Goal: Task Accomplishment & Management: Use online tool/utility

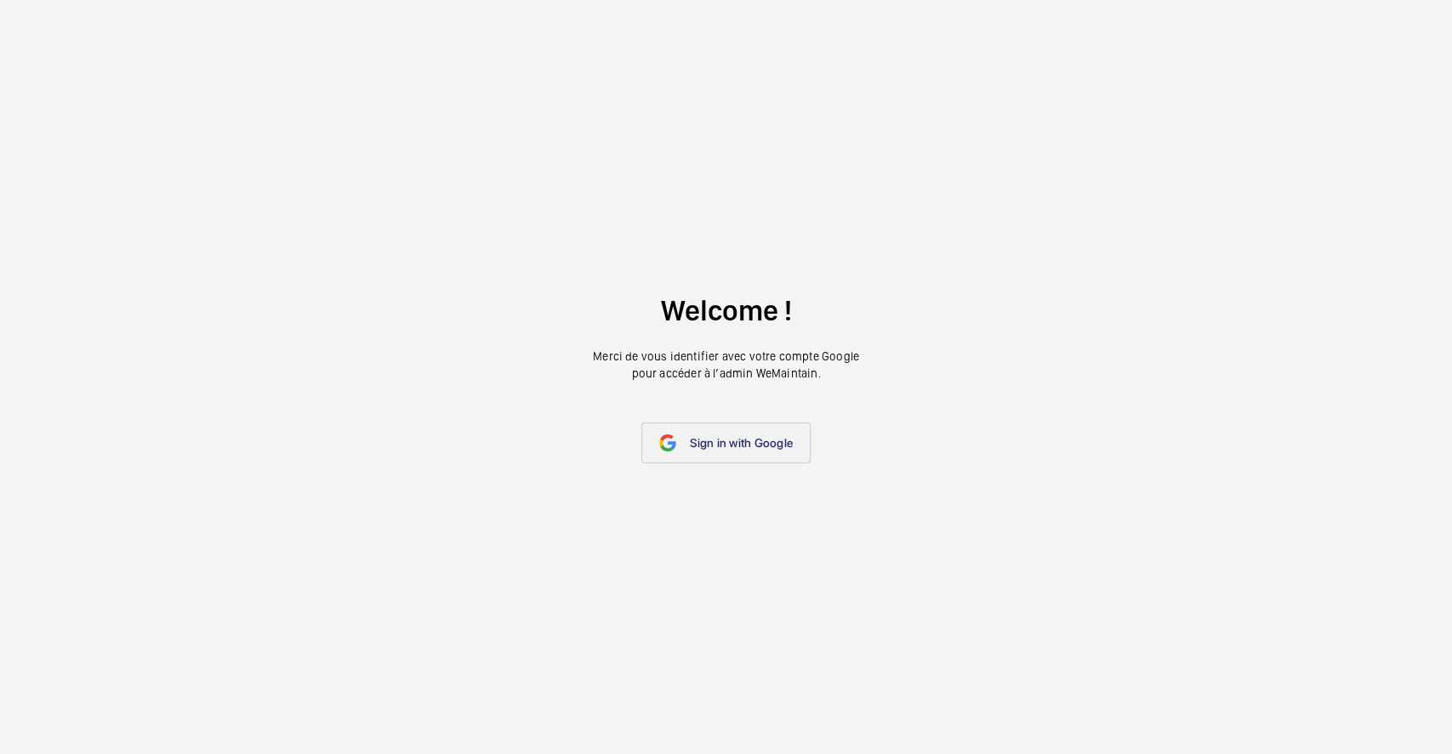
click at [691, 436] on span "Sign in with Google" at bounding box center [741, 443] width 103 height 14
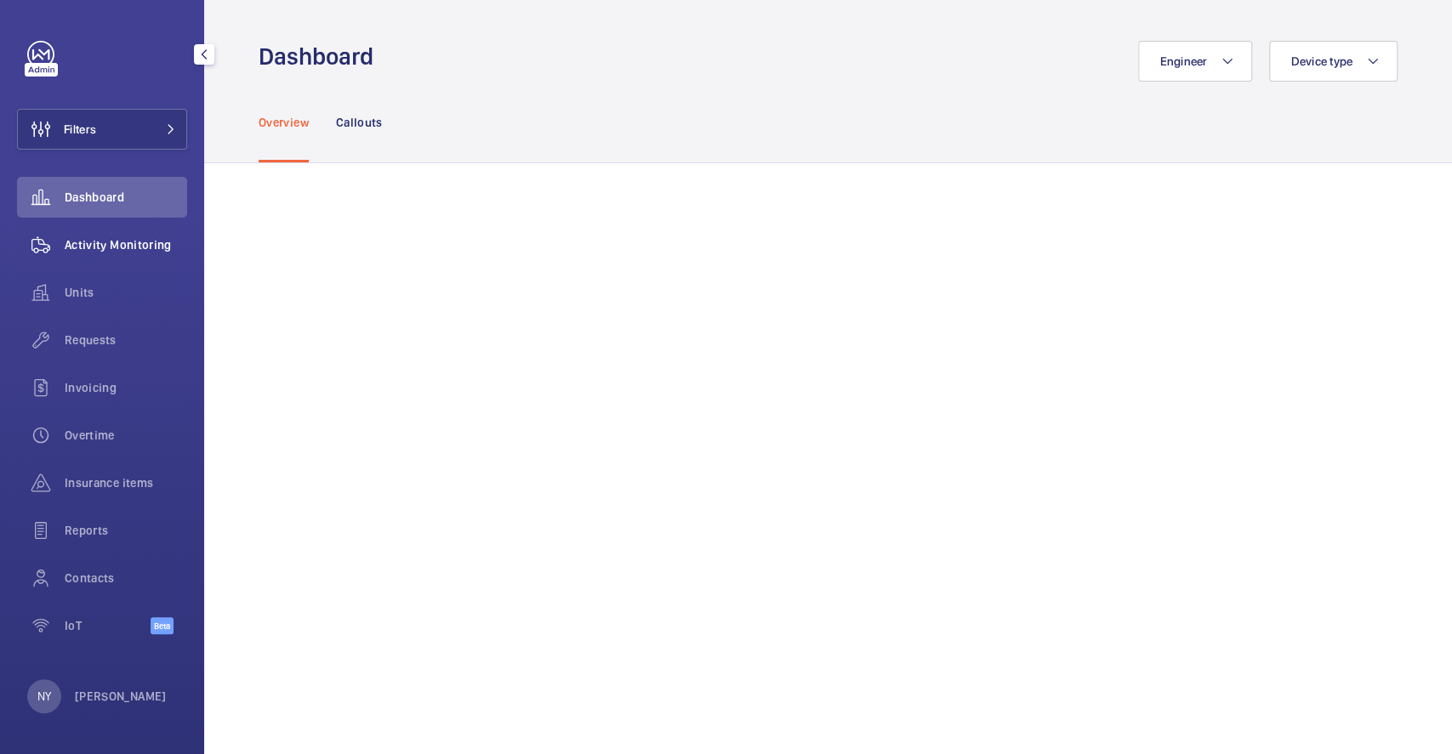
click at [75, 239] on span "Activity Monitoring" at bounding box center [126, 244] width 122 height 17
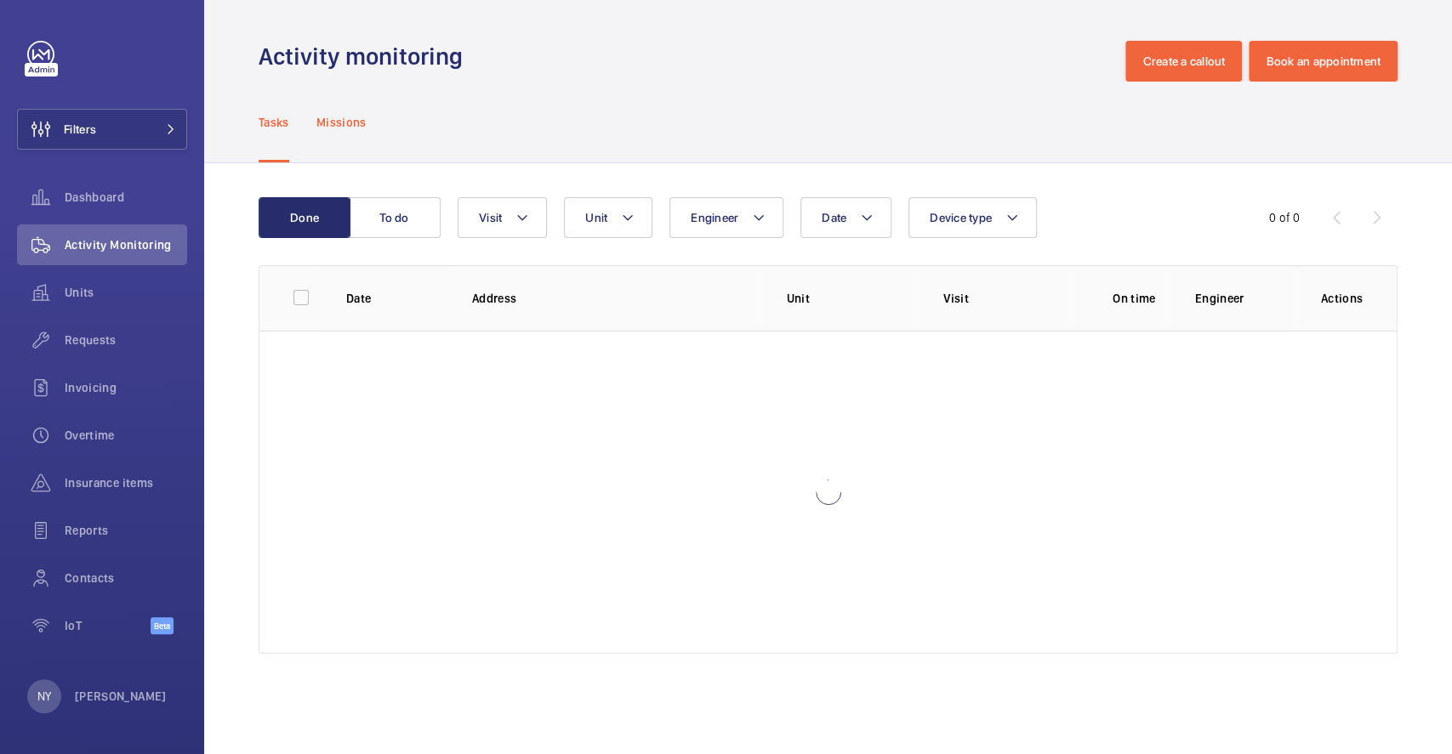
click at [345, 130] on p "Missions" at bounding box center [341, 122] width 50 height 17
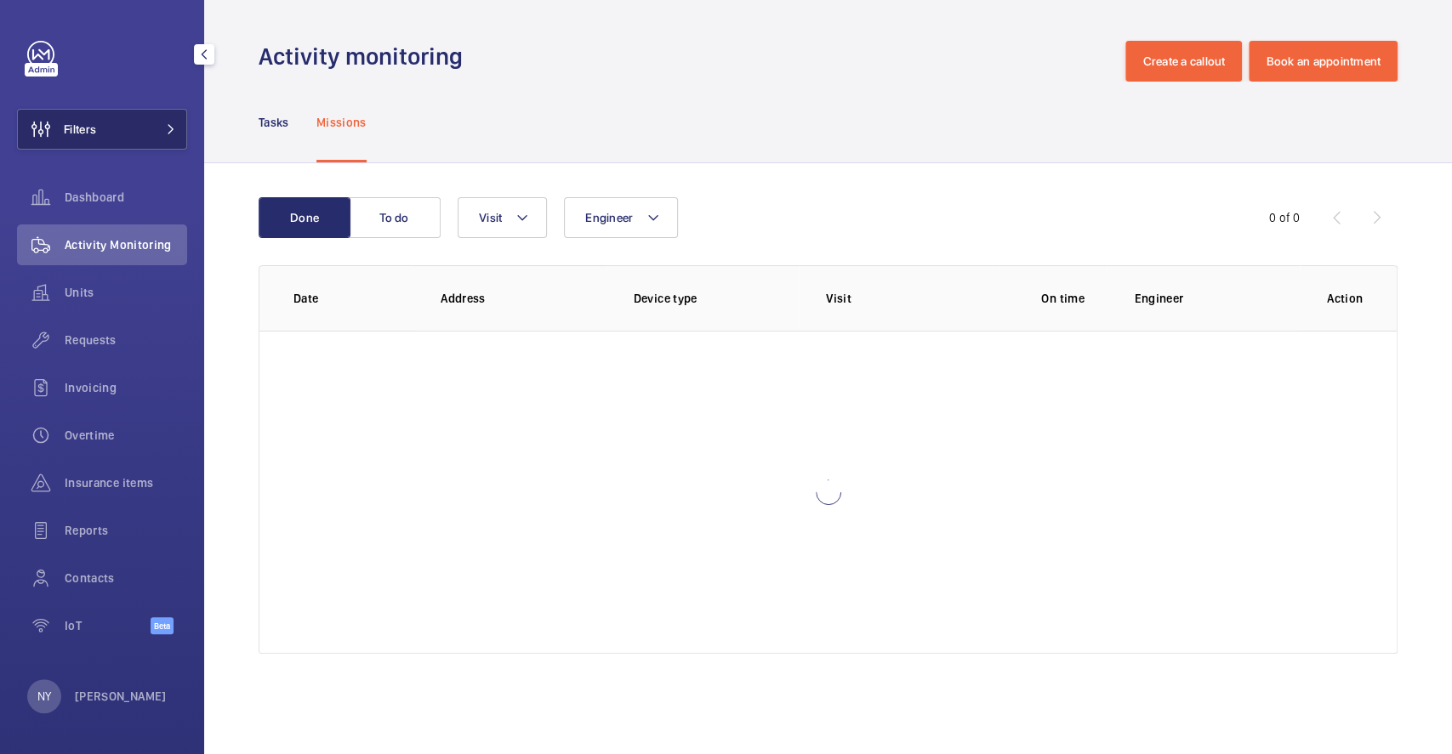
click at [122, 121] on button "Filters" at bounding box center [102, 129] width 170 height 41
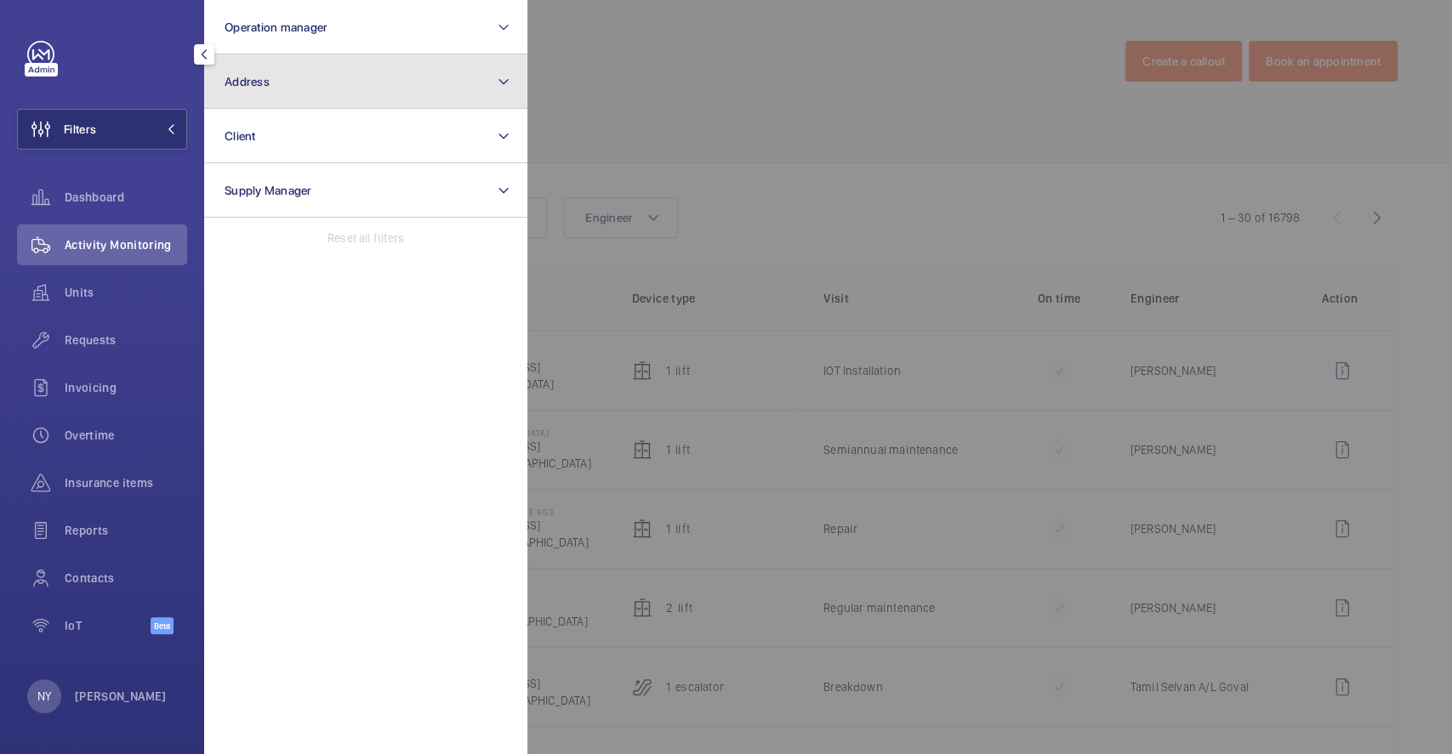
click at [288, 88] on button "Address" at bounding box center [365, 81] width 323 height 54
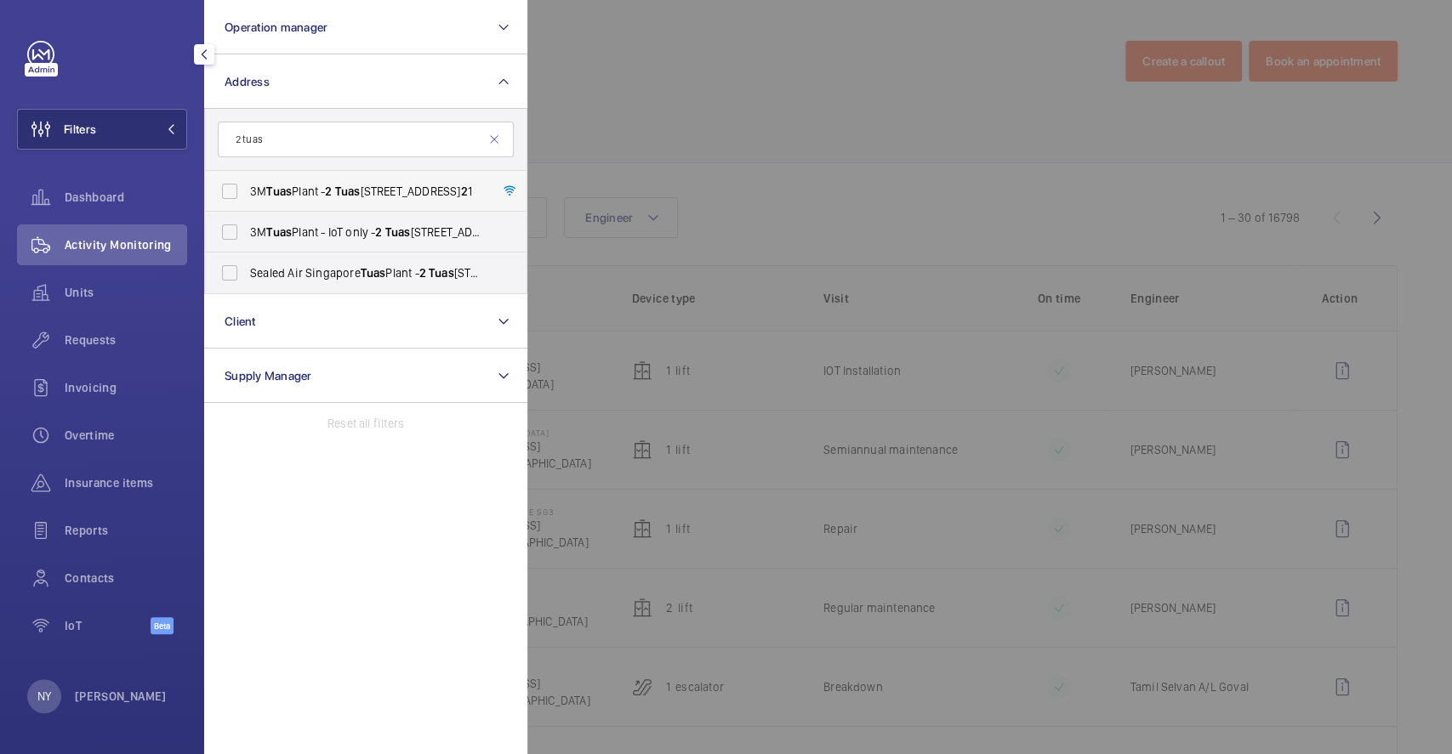
type input "2 tuas"
click at [325, 183] on span "3M Tuas Plant - [STREET_ADDRESS] 2 1" at bounding box center [367, 191] width 234 height 17
click at [247, 183] on input "3M Tuas Plant - [STREET_ADDRESS] 2 1" at bounding box center [230, 191] width 34 height 34
checkbox input "true"
click at [323, 224] on span "3M Tuas Plant - IoT only - 2 Tuas Link 4, [GEOGRAPHIC_DATA] 6373 2 1" at bounding box center [367, 232] width 234 height 17
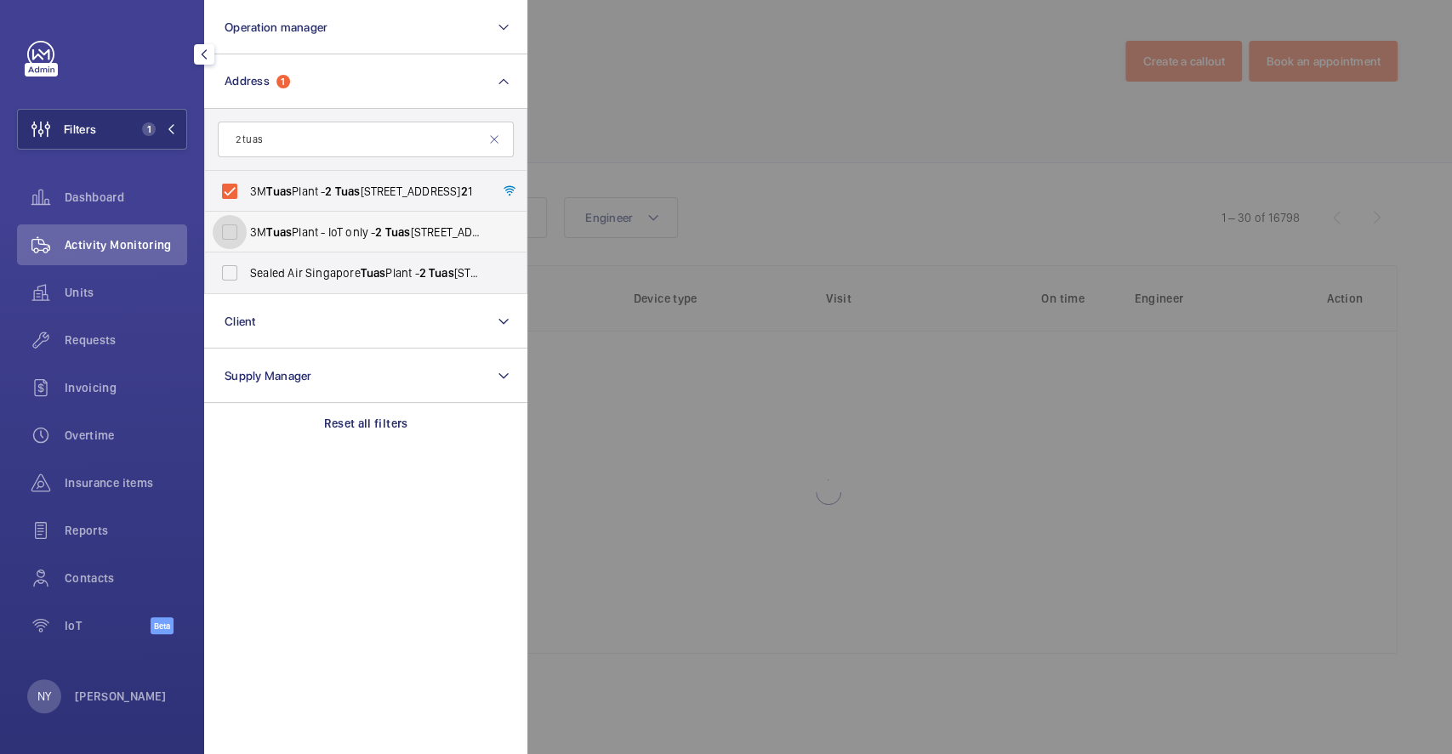
click at [247, 224] on input "3M Tuas Plant - IoT only - 2 Tuas Link 4, [GEOGRAPHIC_DATA] 6373 2 1" at bounding box center [230, 232] width 34 height 34
checkbox input "true"
click at [685, 99] on div at bounding box center [1253, 377] width 1452 height 754
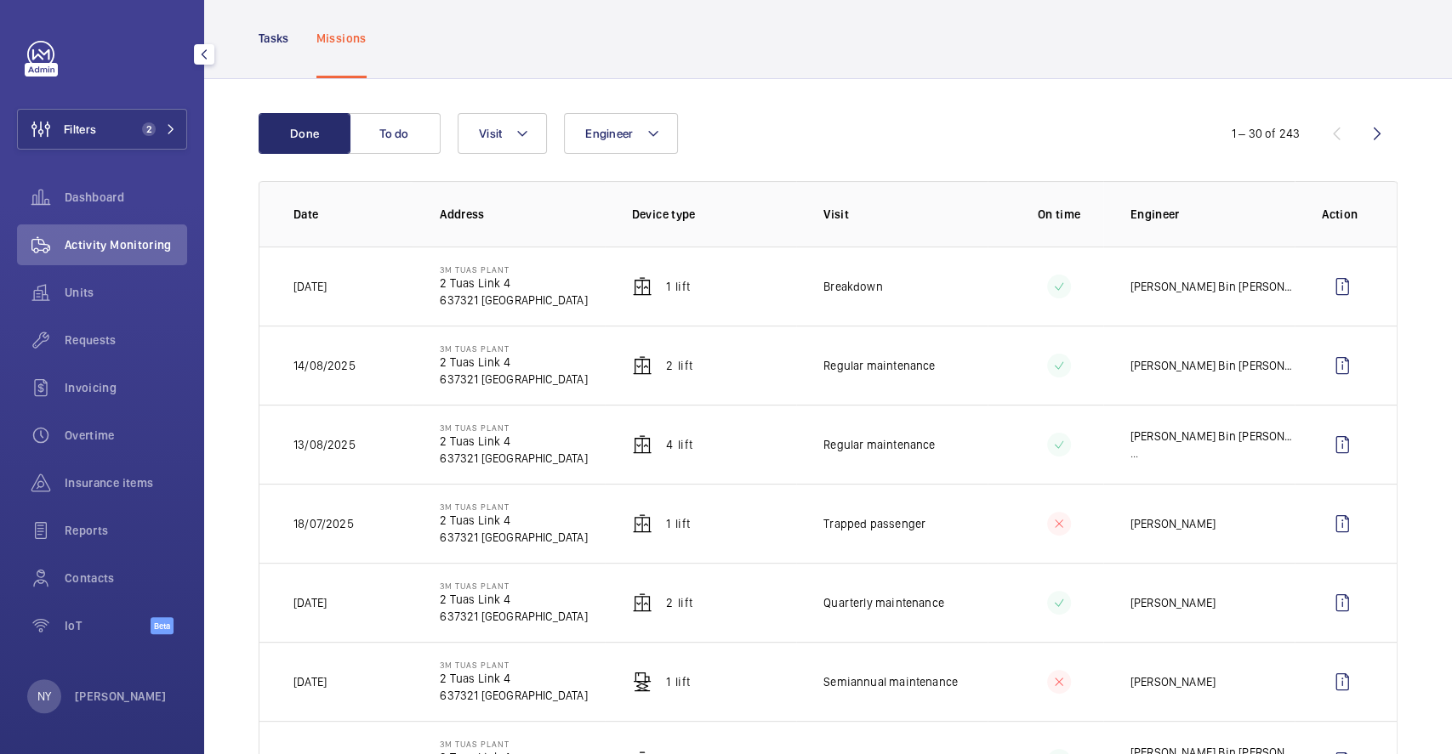
scroll to position [113, 0]
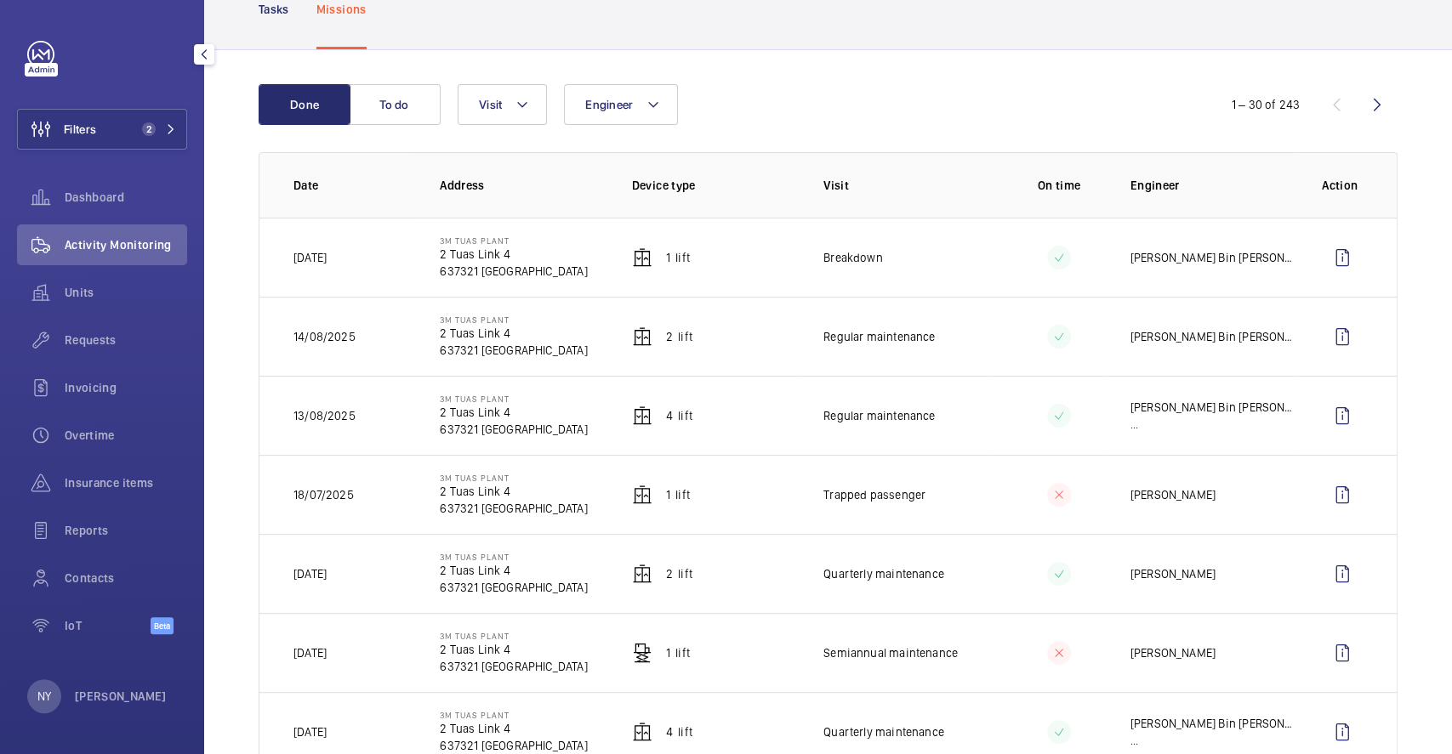
drag, startPoint x: 332, startPoint y: 260, endPoint x: 370, endPoint y: 259, distance: 38.3
click at [370, 259] on td "[DATE]" at bounding box center [335, 257] width 153 height 79
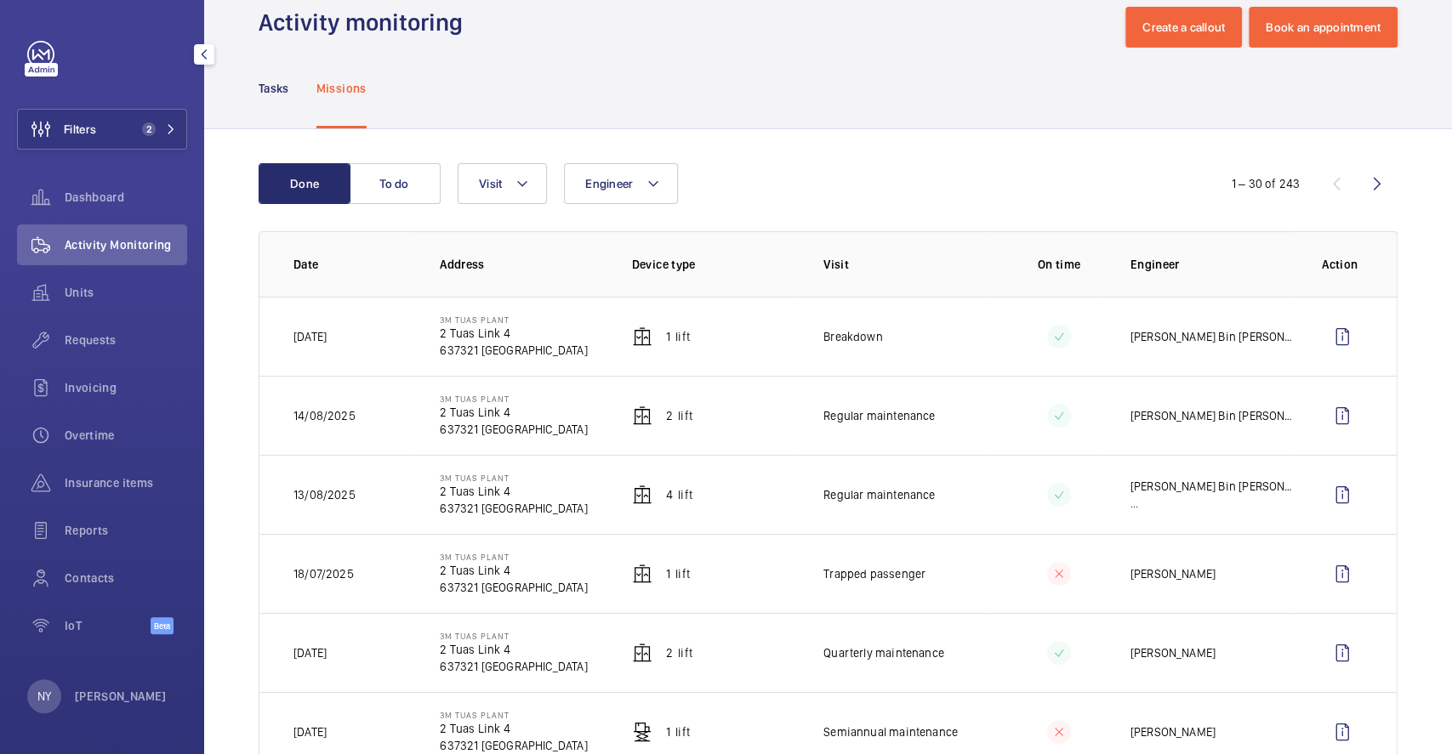
scroll to position [0, 0]
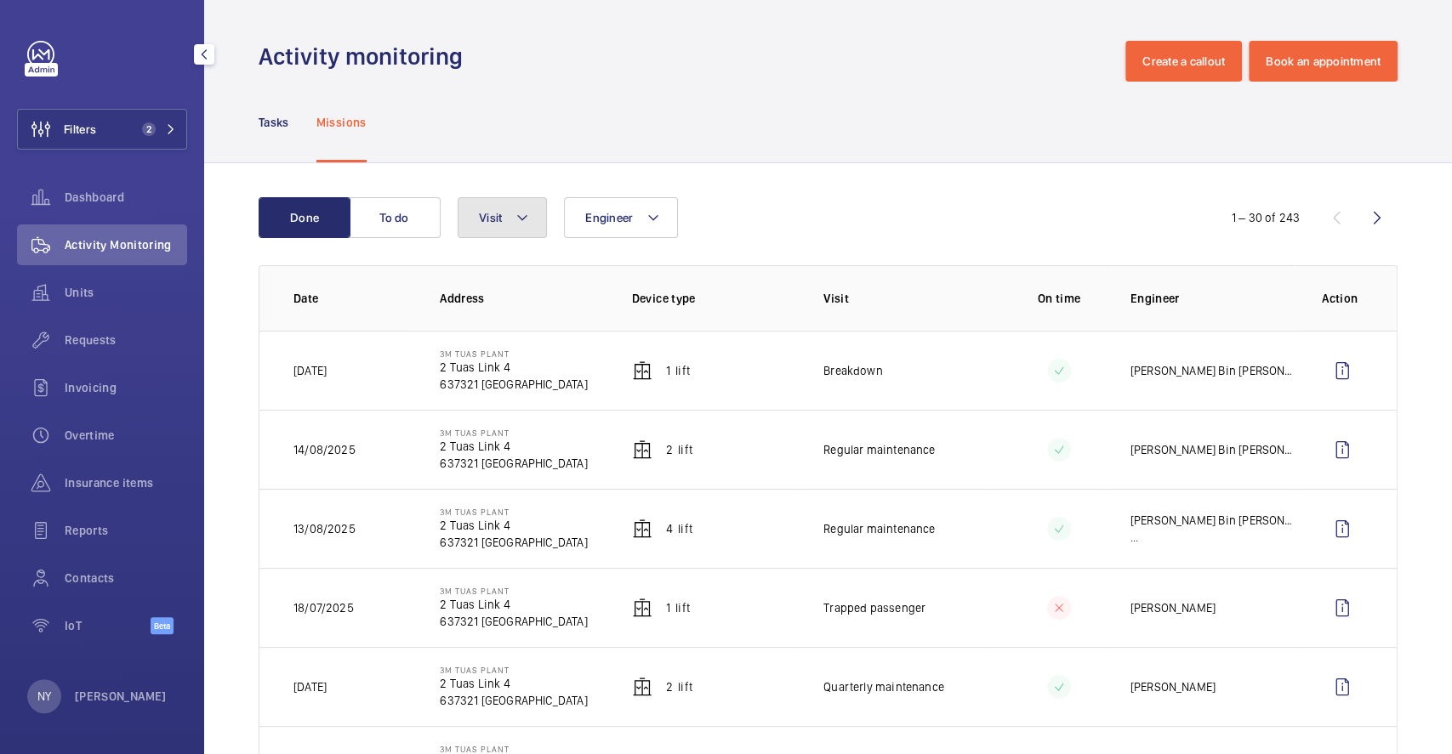
click at [485, 232] on button "Visit" at bounding box center [502, 217] width 89 height 41
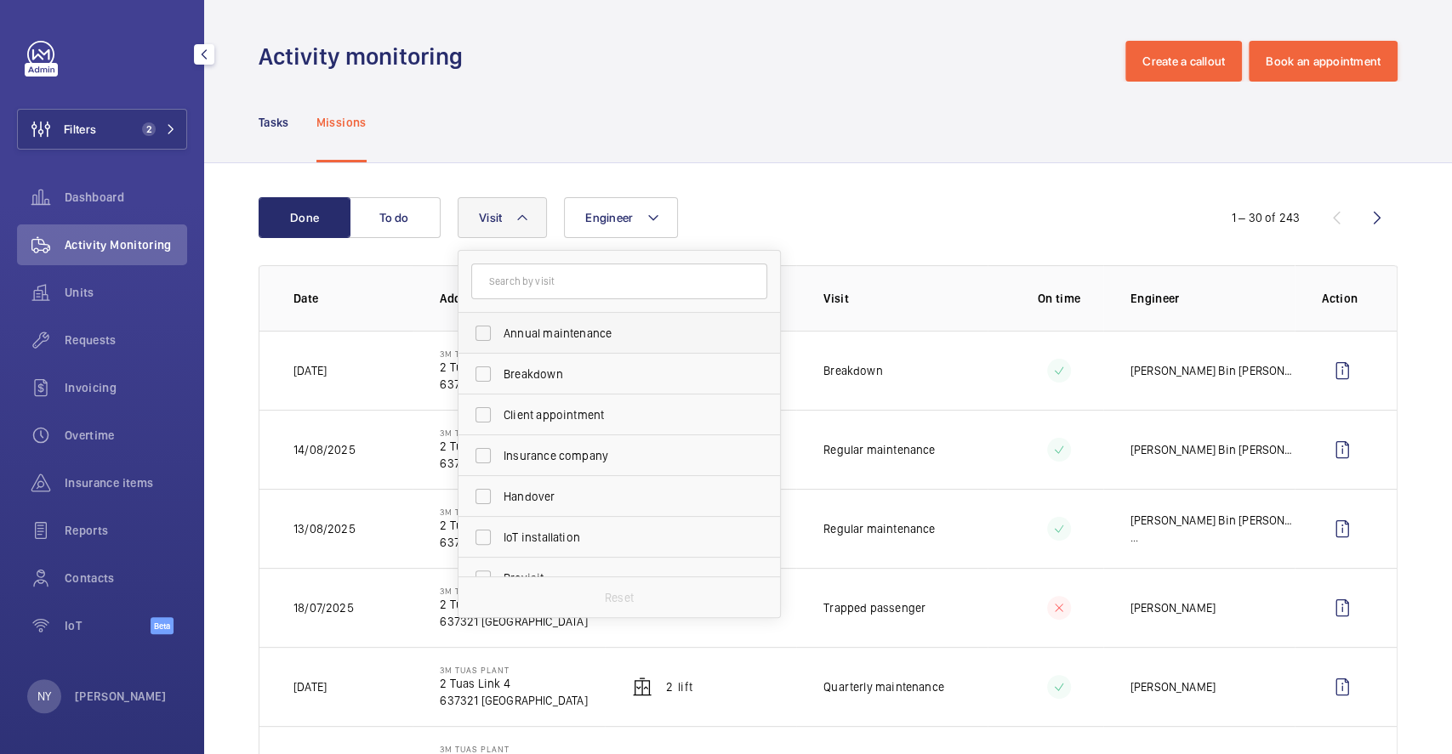
click at [553, 335] on span "Annual maintenance" at bounding box center [620, 333] width 234 height 17
click at [500, 335] on input "Annual maintenance" at bounding box center [483, 333] width 34 height 34
checkbox input "true"
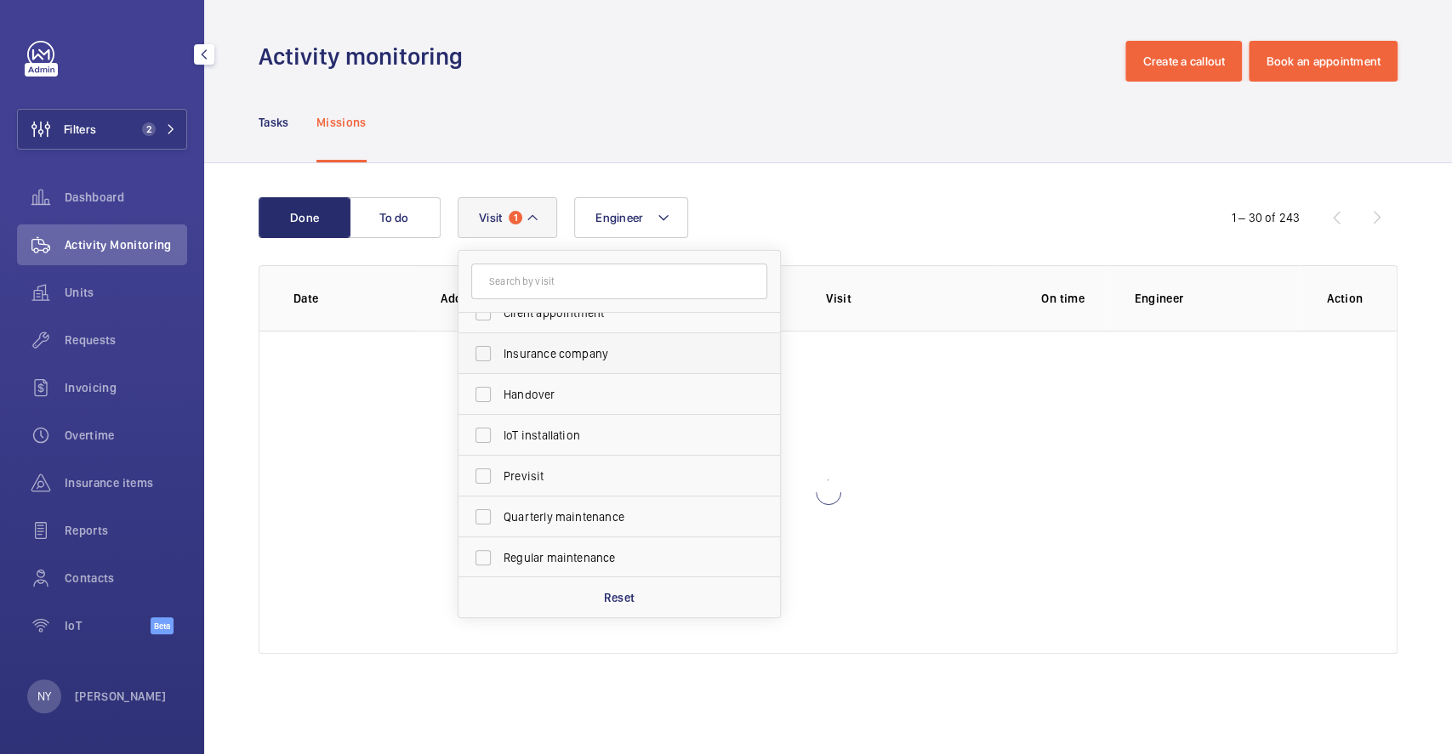
scroll to position [266, 0]
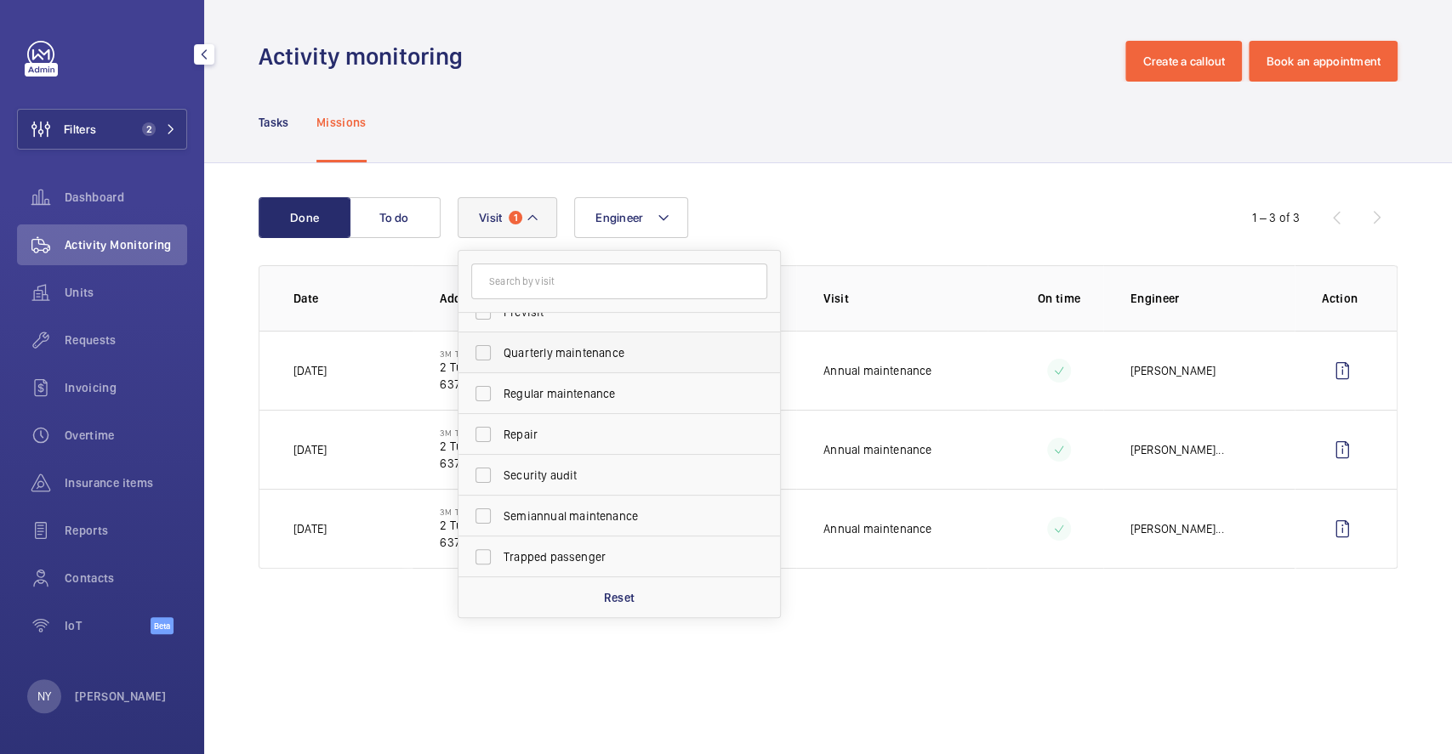
click at [546, 345] on span "Quarterly maintenance" at bounding box center [620, 352] width 234 height 17
click at [500, 345] on input "Quarterly maintenance" at bounding box center [483, 353] width 34 height 34
checkbox input "true"
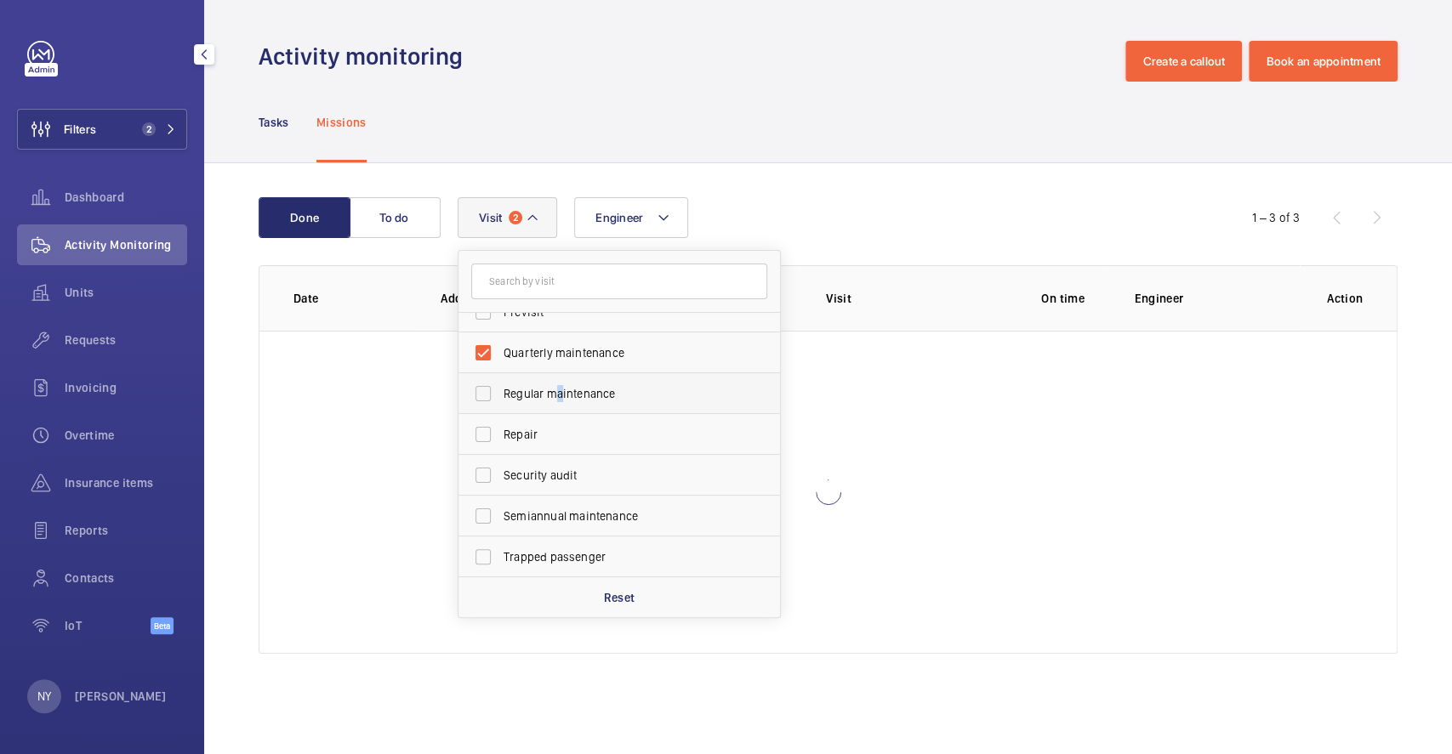
click at [558, 387] on span "Regular maintenance" at bounding box center [620, 393] width 234 height 17
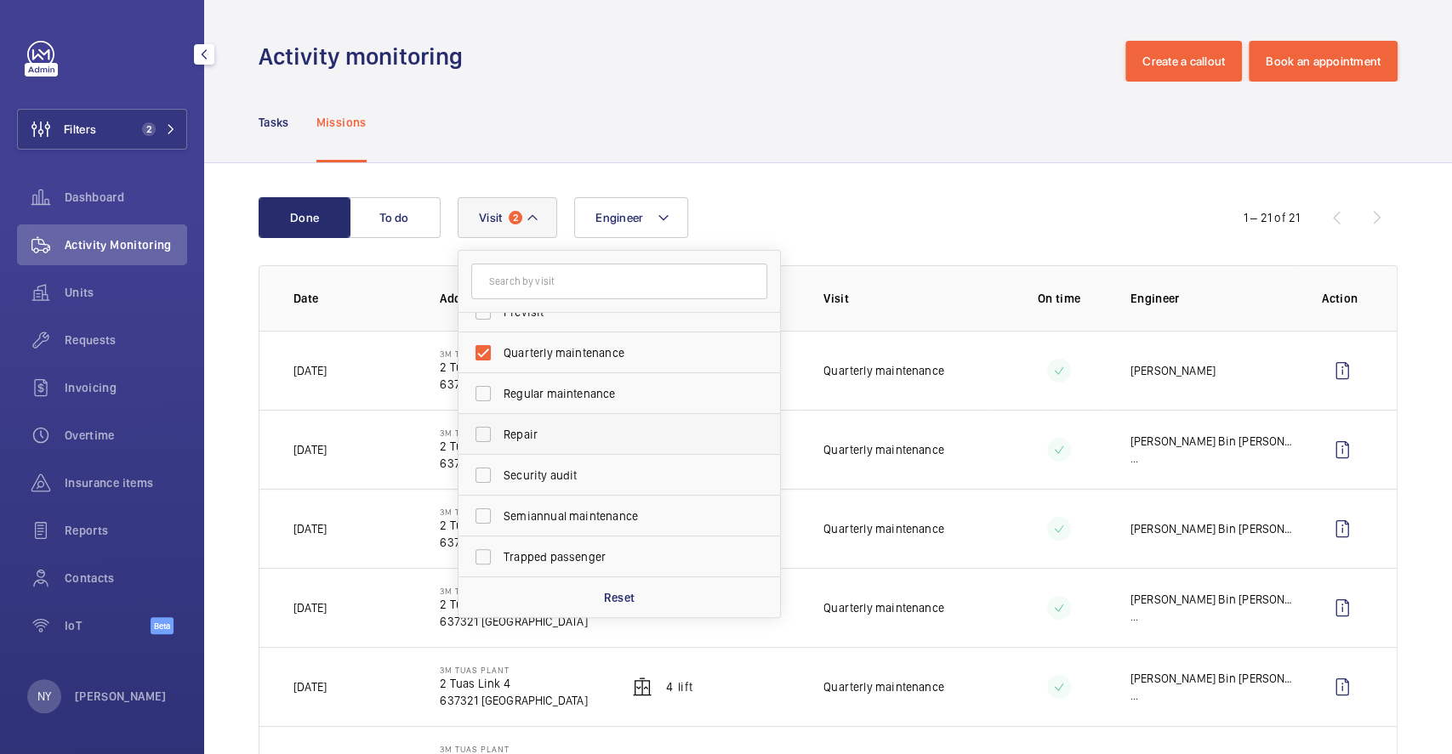
drag, startPoint x: 599, startPoint y: 516, endPoint x: 623, endPoint y: 436, distance: 83.7
click at [597, 515] on span "Semiannual maintenance" at bounding box center [620, 516] width 234 height 17
click at [500, 515] on input "Semiannual maintenance" at bounding box center [483, 516] width 34 height 34
checkbox input "true"
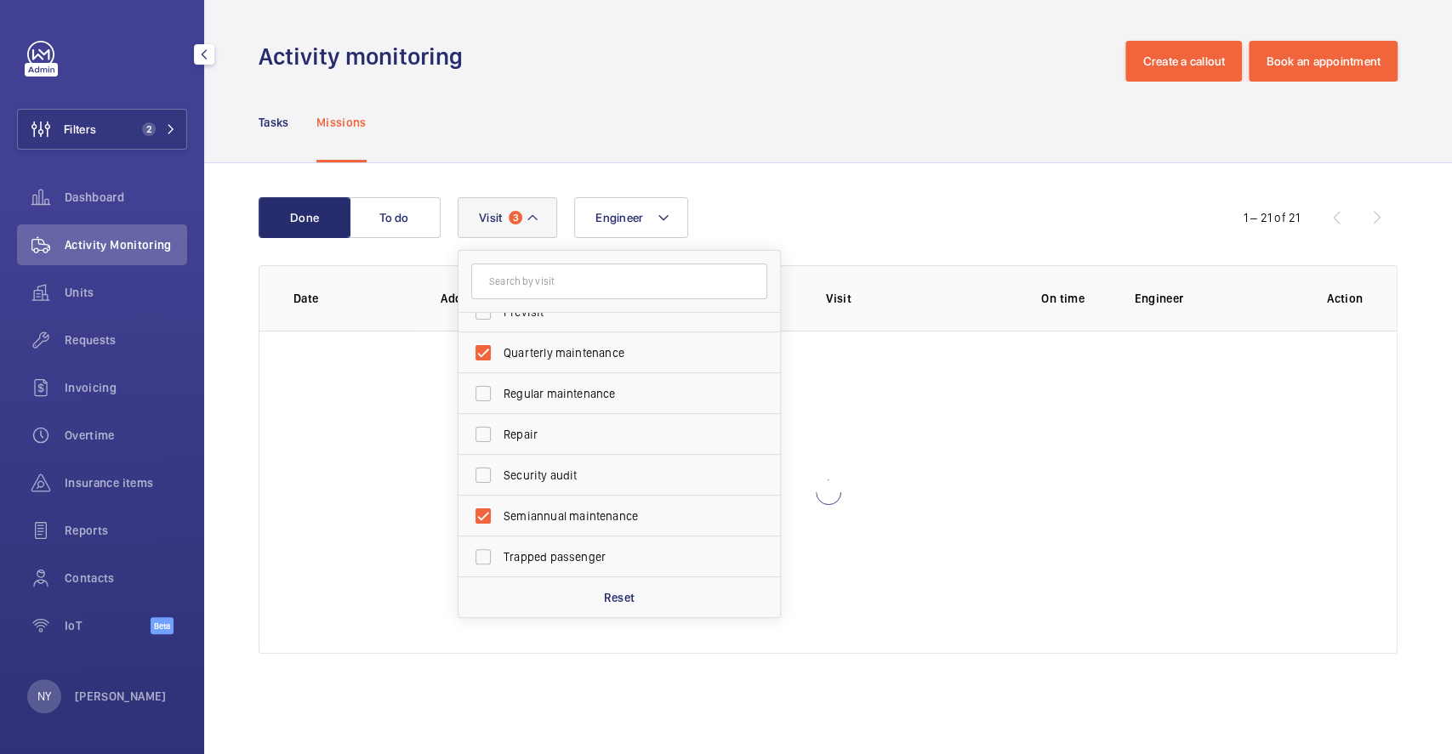
click at [745, 207] on div "Engineer Visit 3 Annual maintenance Breakdown Client appointment Insurance comp…" at bounding box center [826, 217] width 736 height 41
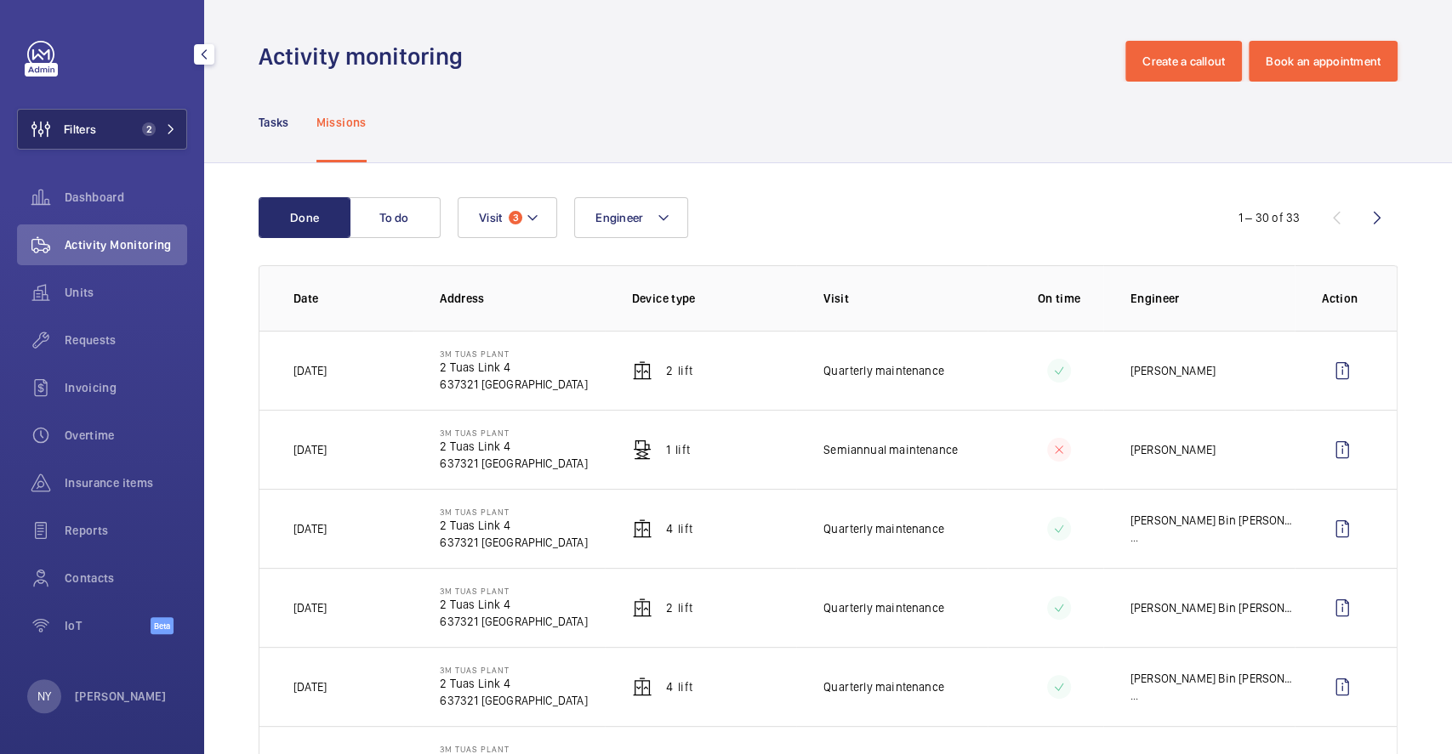
click at [144, 133] on span "2" at bounding box center [149, 129] width 14 height 14
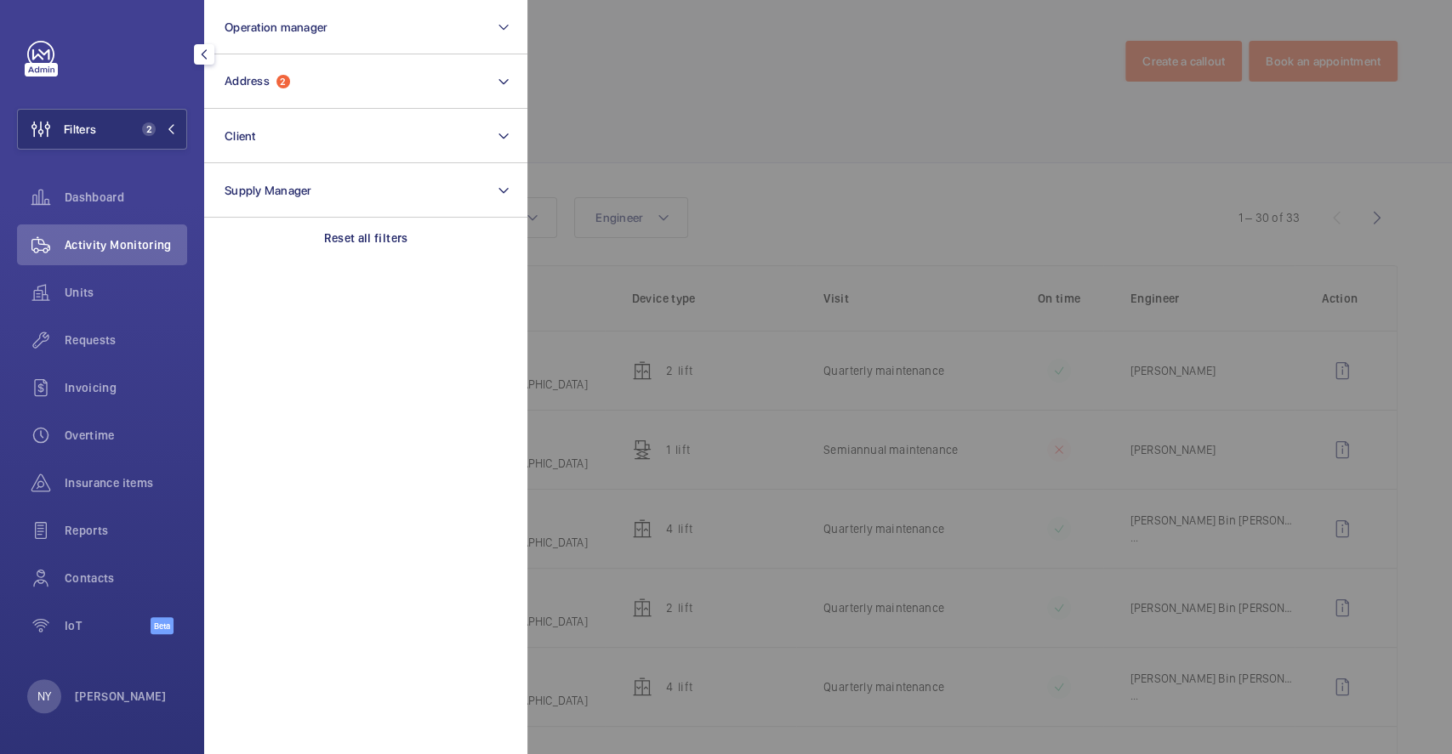
click at [595, 92] on div at bounding box center [1253, 377] width 1452 height 754
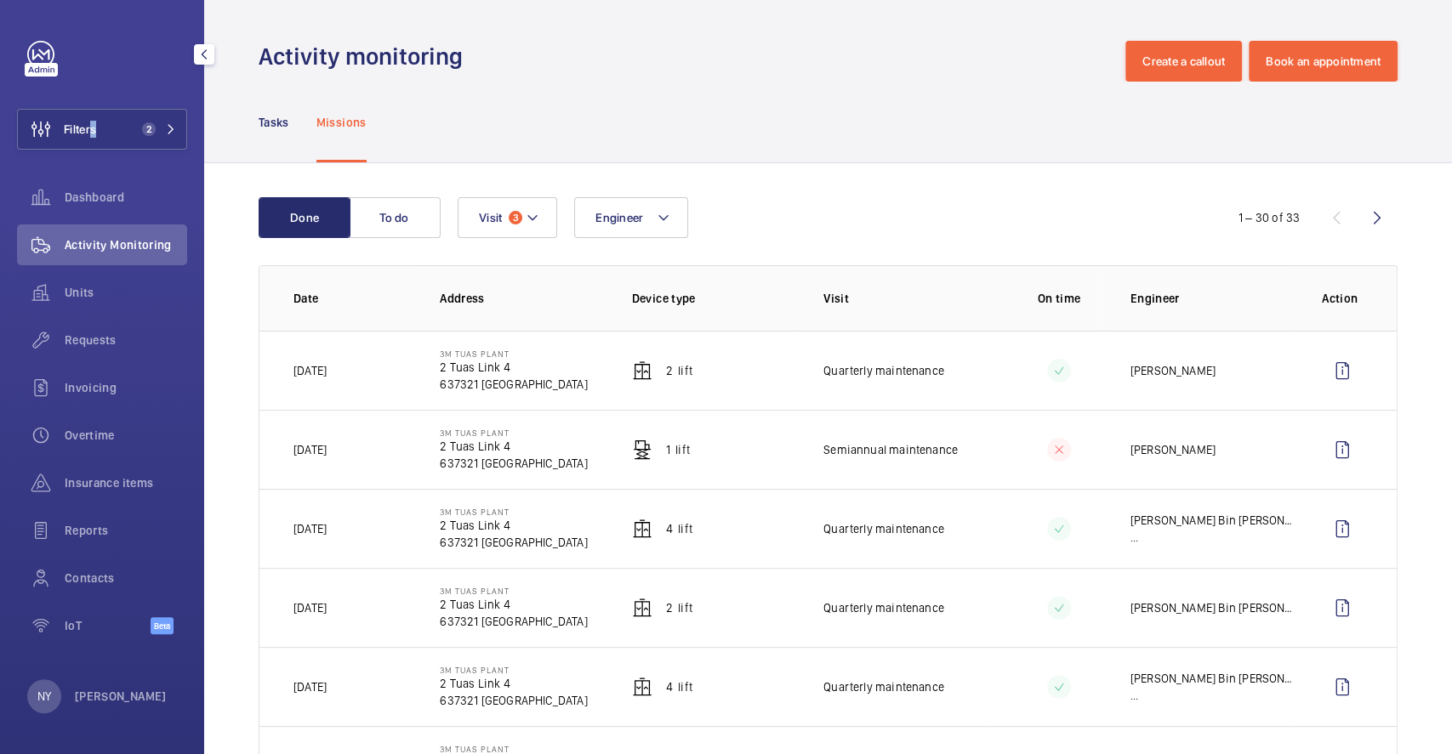
click at [94, 99] on div "Filters 2 Dashboard Activity Monitoring Units Requests Invoicing Overtime Insur…" at bounding box center [102, 347] width 170 height 612
click at [110, 132] on button "Filters 2" at bounding box center [102, 129] width 170 height 41
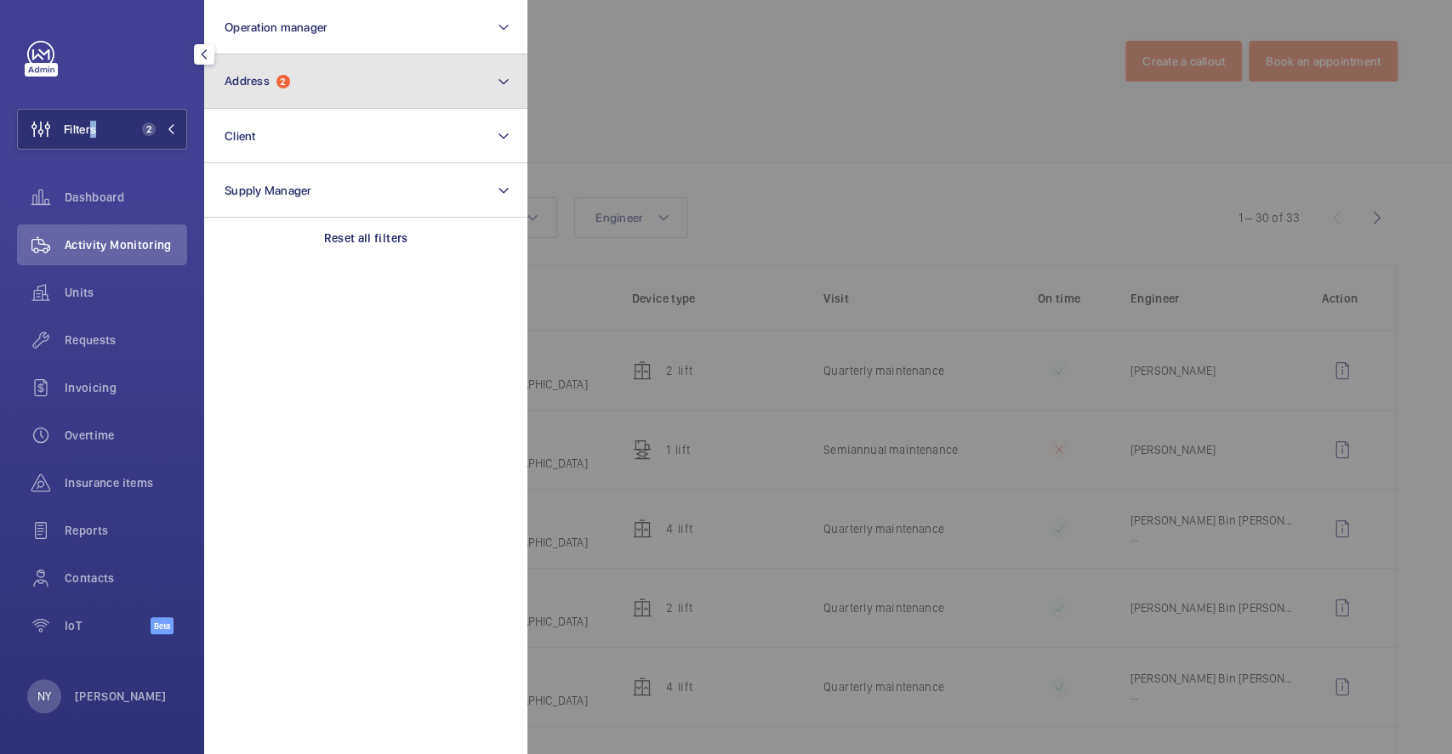
click at [306, 88] on button "Address 2" at bounding box center [365, 81] width 323 height 54
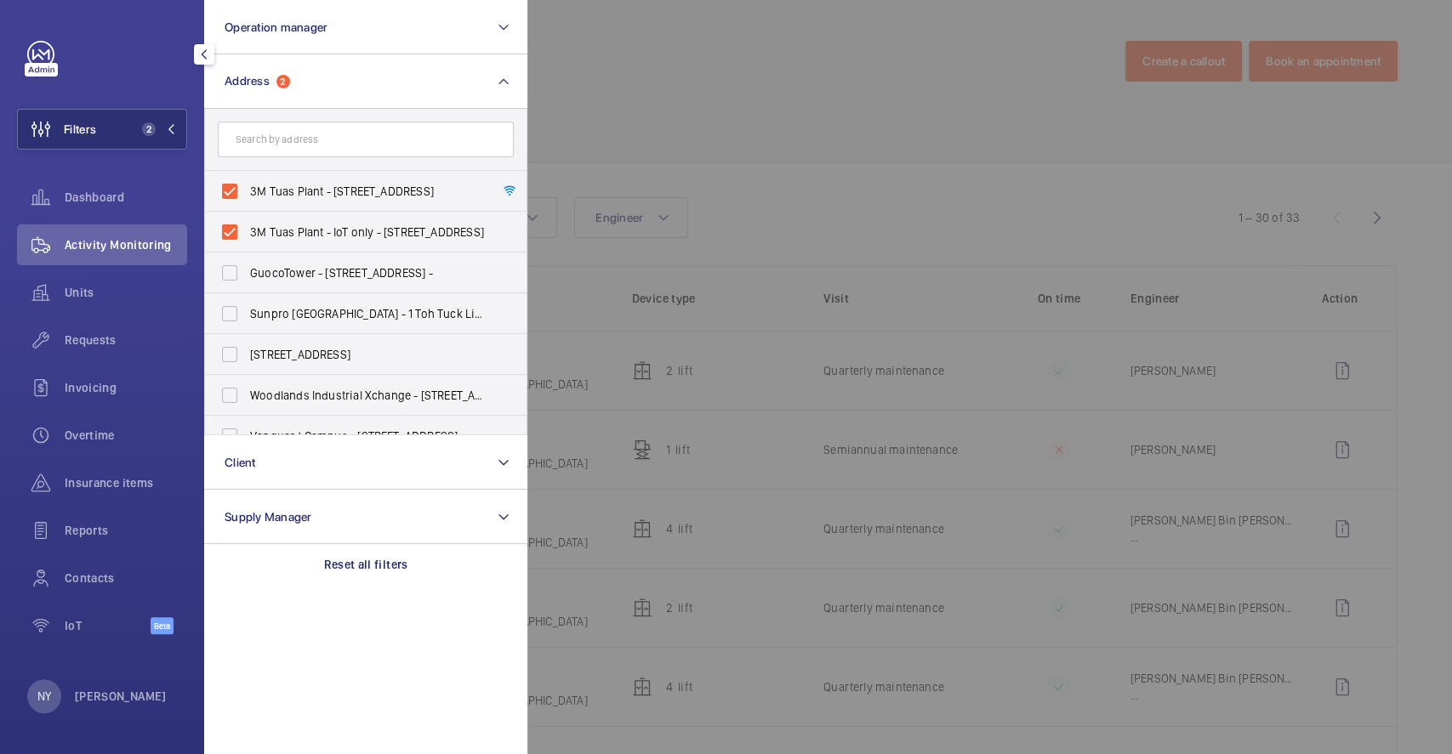
click at [639, 121] on div at bounding box center [1253, 377] width 1452 height 754
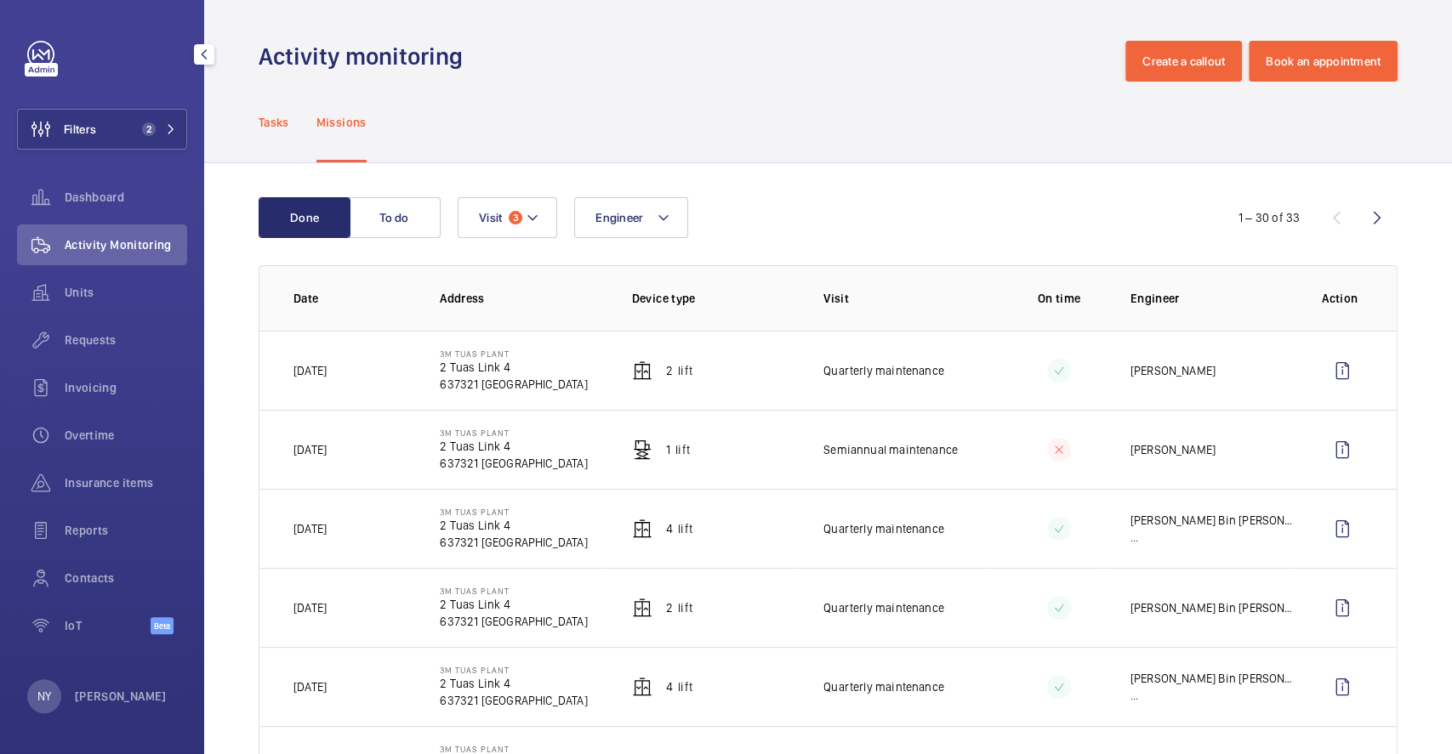
click at [279, 122] on p "Tasks" at bounding box center [274, 122] width 31 height 17
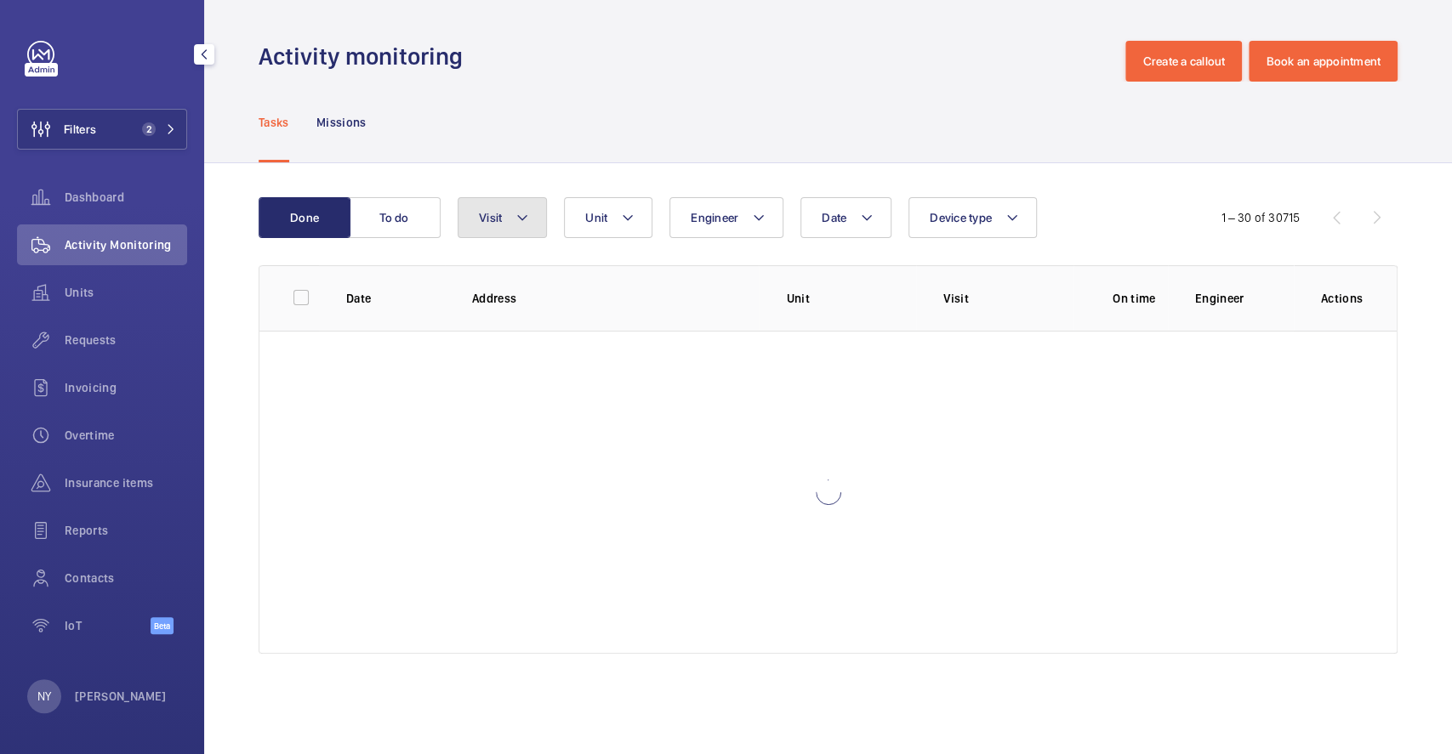
click at [486, 223] on span "Visit" at bounding box center [490, 218] width 23 height 14
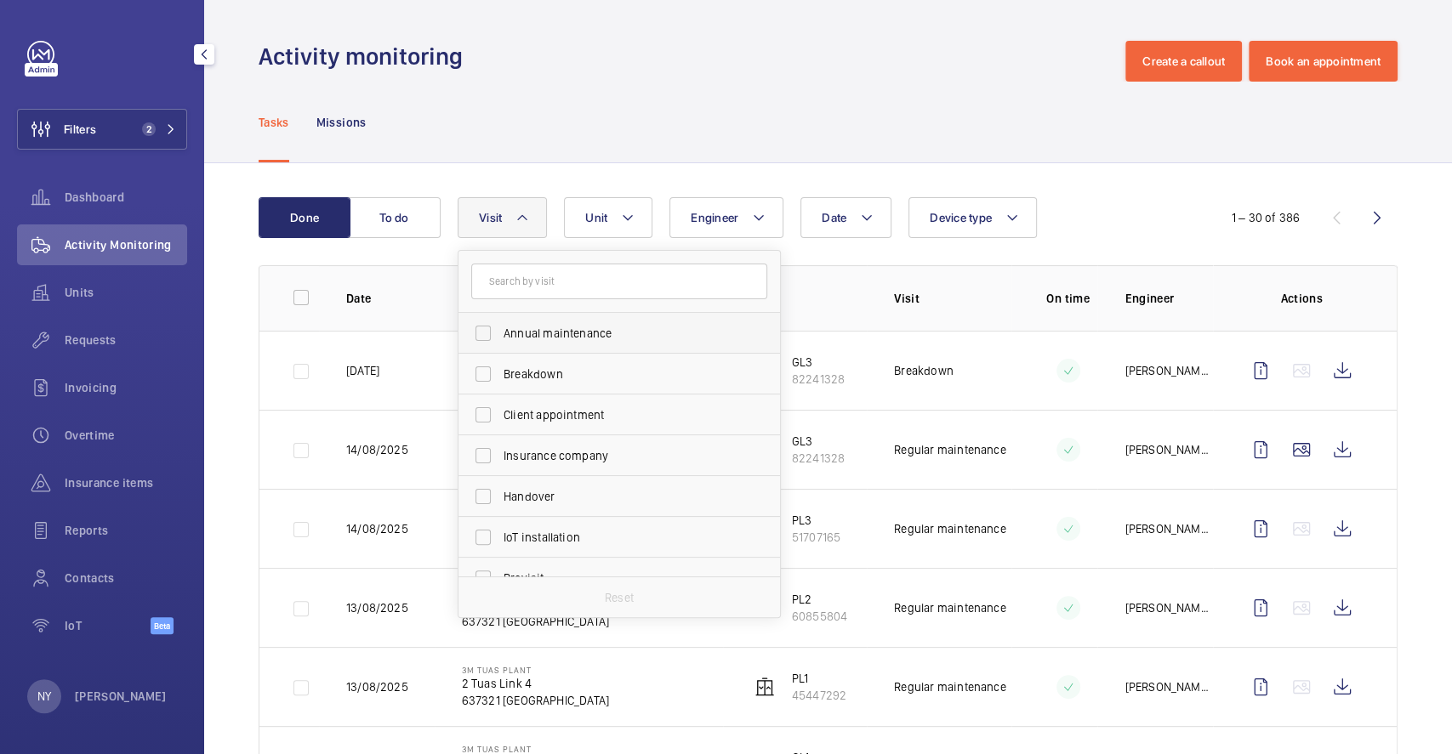
click at [558, 332] on span "Annual maintenance" at bounding box center [620, 333] width 234 height 17
click at [500, 332] on input "Annual maintenance" at bounding box center [483, 333] width 34 height 34
checkbox input "true"
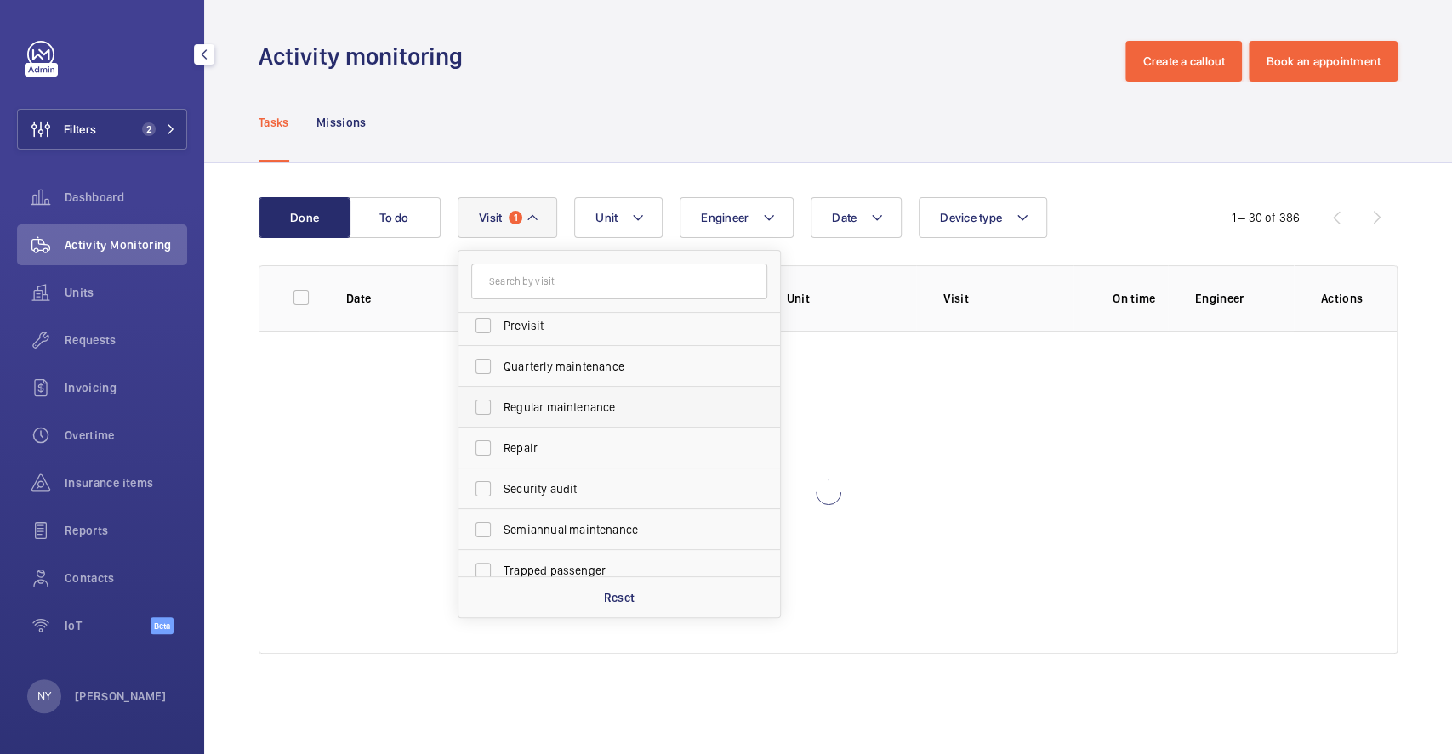
scroll to position [266, 0]
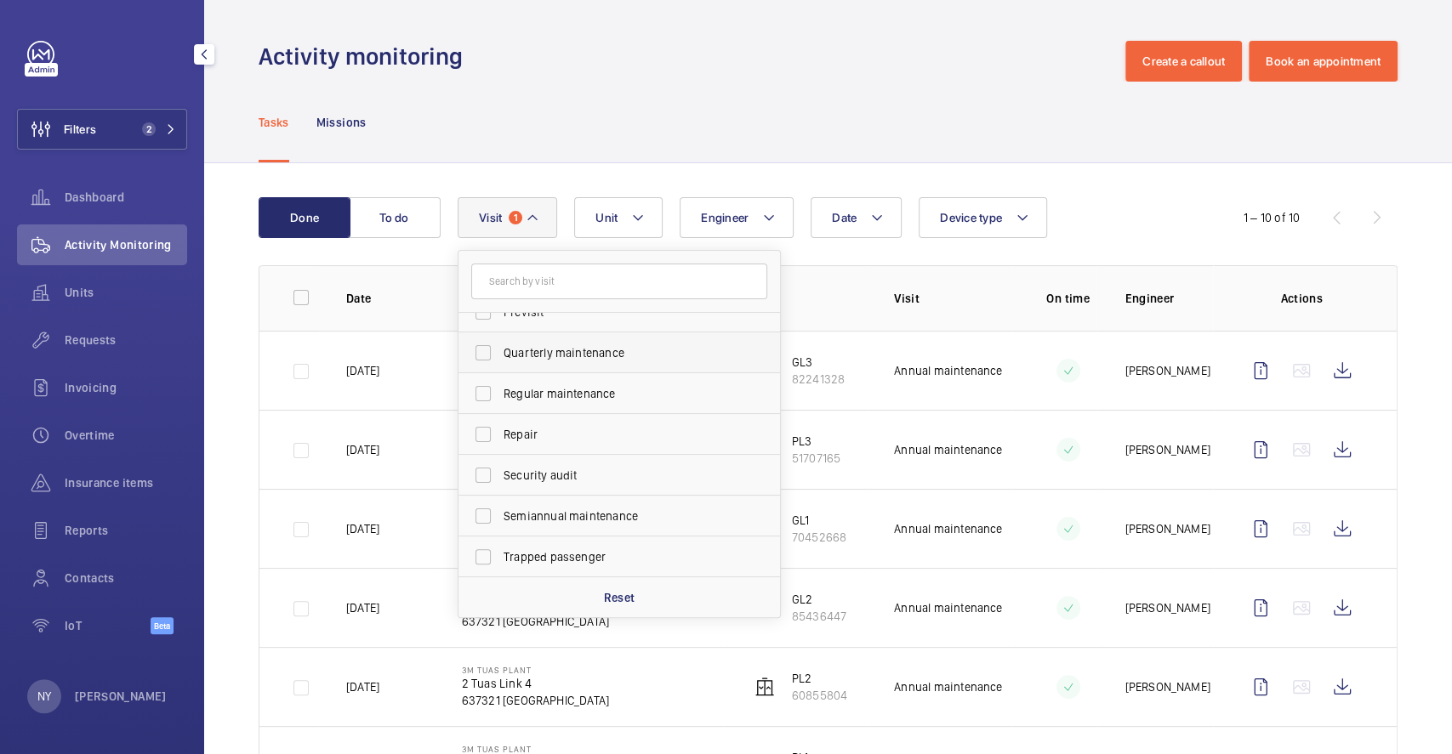
click at [558, 361] on label "Quarterly maintenance" at bounding box center [606, 353] width 296 height 41
click at [500, 361] on input "Quarterly maintenance" at bounding box center [483, 353] width 34 height 34
checkbox input "true"
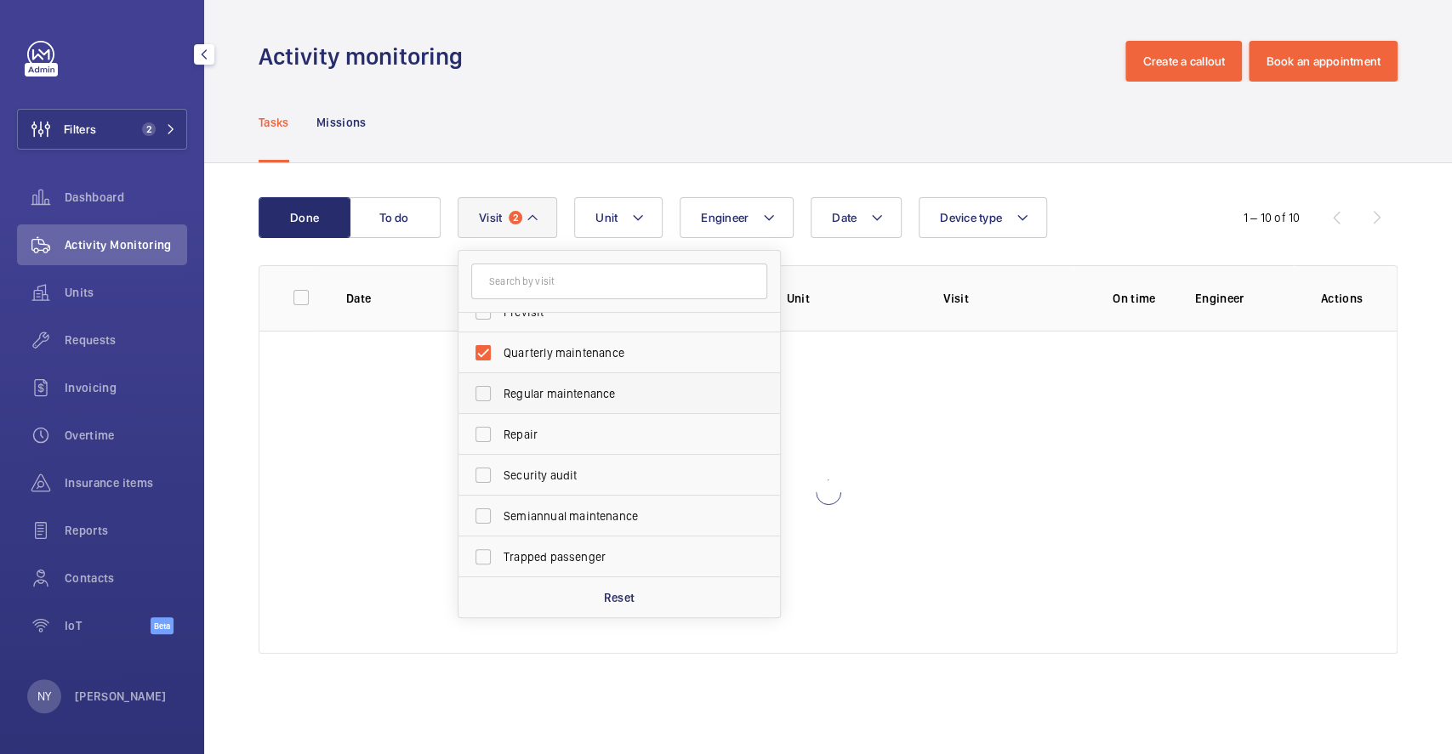
click at [549, 389] on span "Regular maintenance" at bounding box center [620, 393] width 234 height 17
click at [500, 389] on input "Regular maintenance" at bounding box center [483, 394] width 34 height 34
checkbox input "true"
click at [587, 525] on label "Semiannual maintenance" at bounding box center [606, 516] width 296 height 41
click at [500, 525] on input "Semiannual maintenance" at bounding box center [483, 516] width 34 height 34
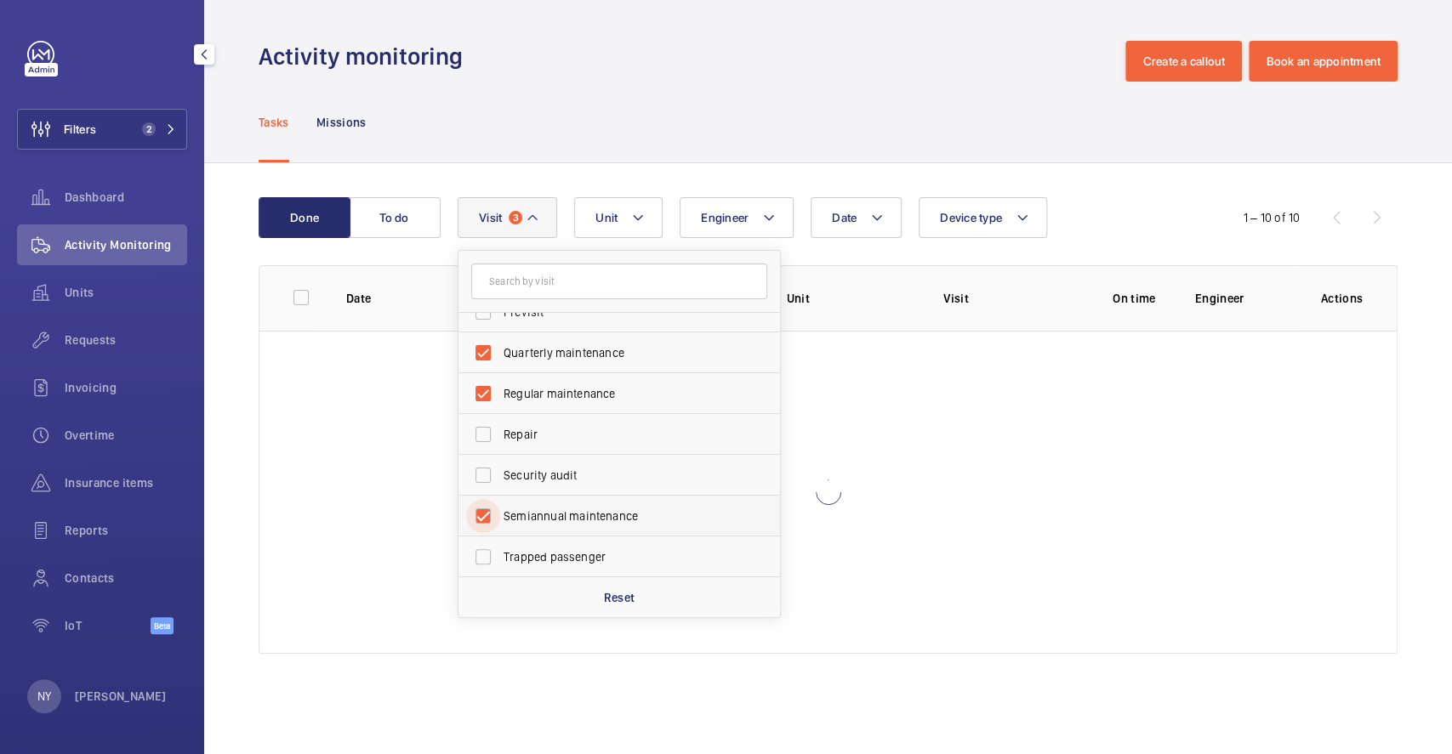
checkbox input "true"
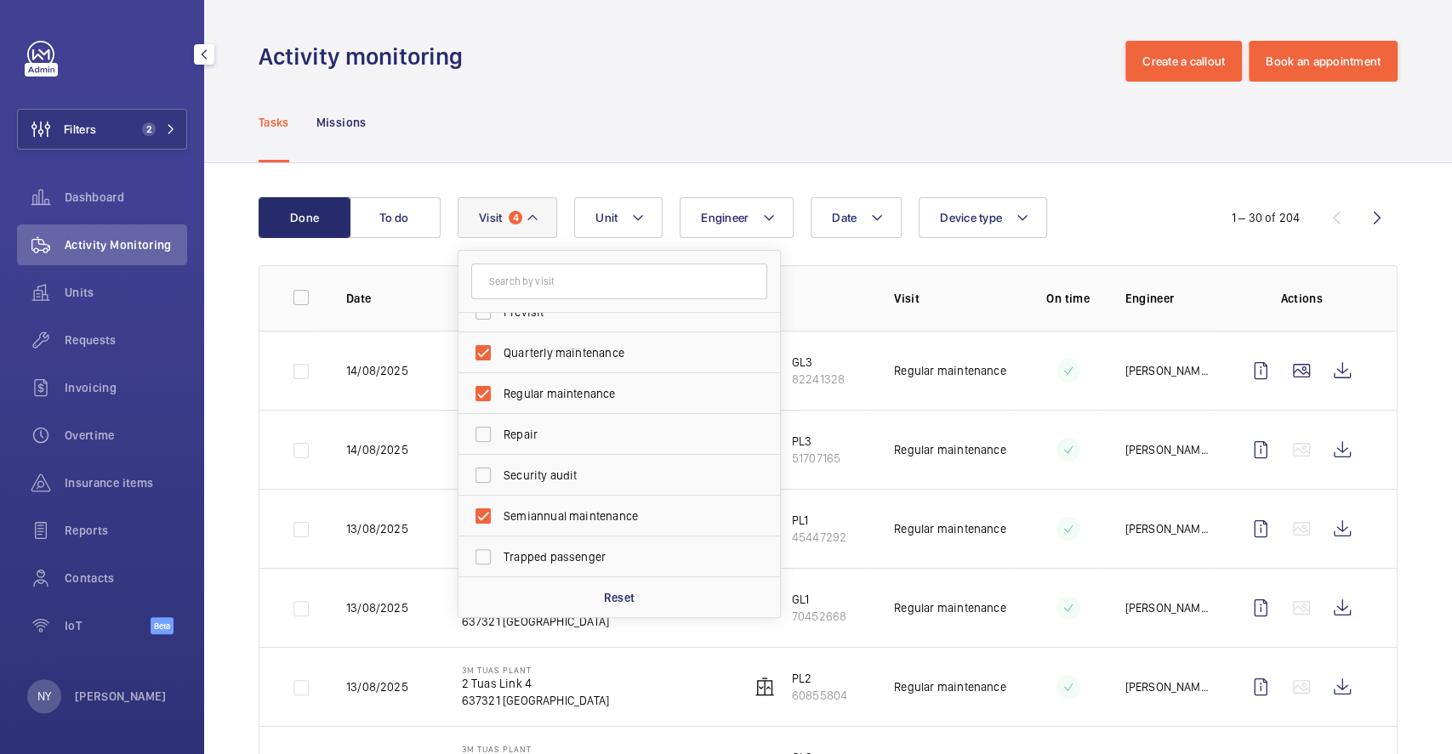
click at [693, 146] on div "Tasks Missions" at bounding box center [828, 122] width 1139 height 81
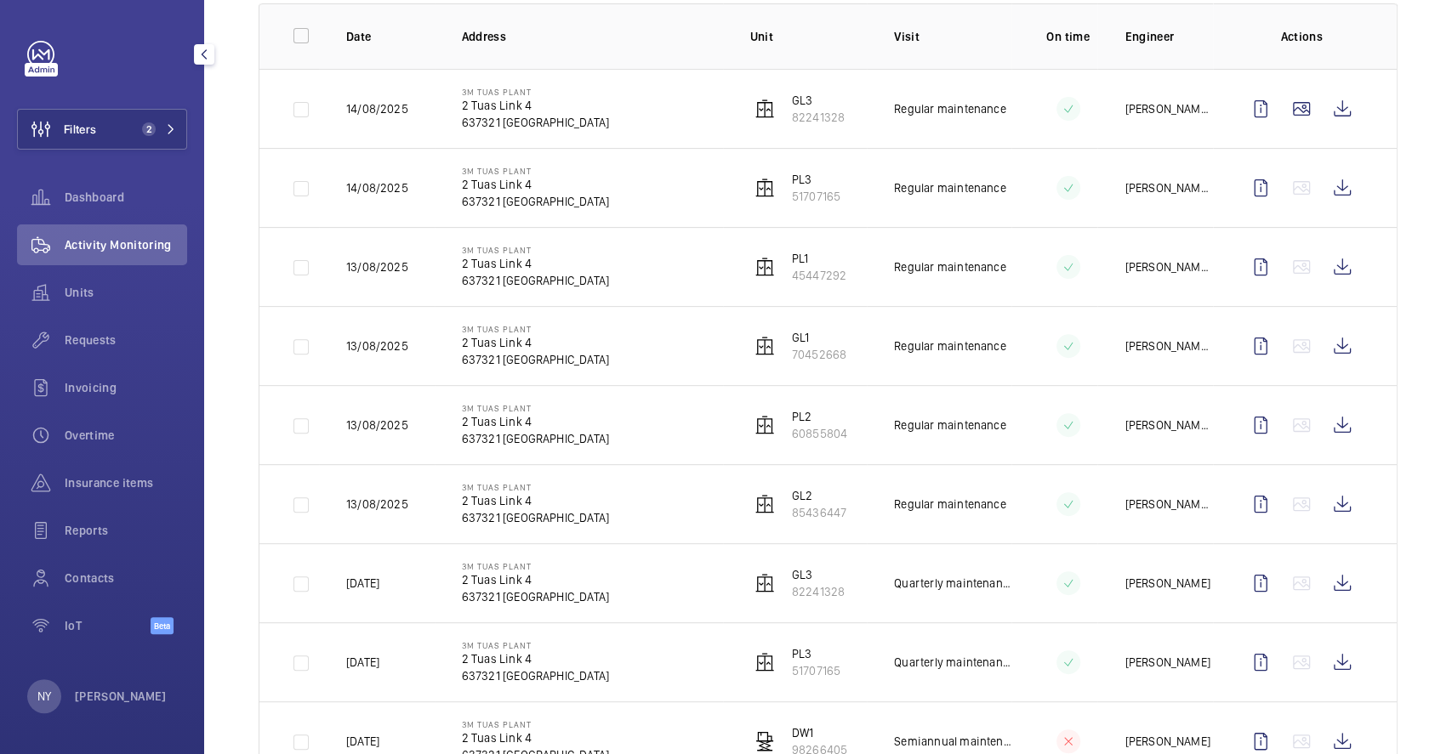
scroll to position [226, 0]
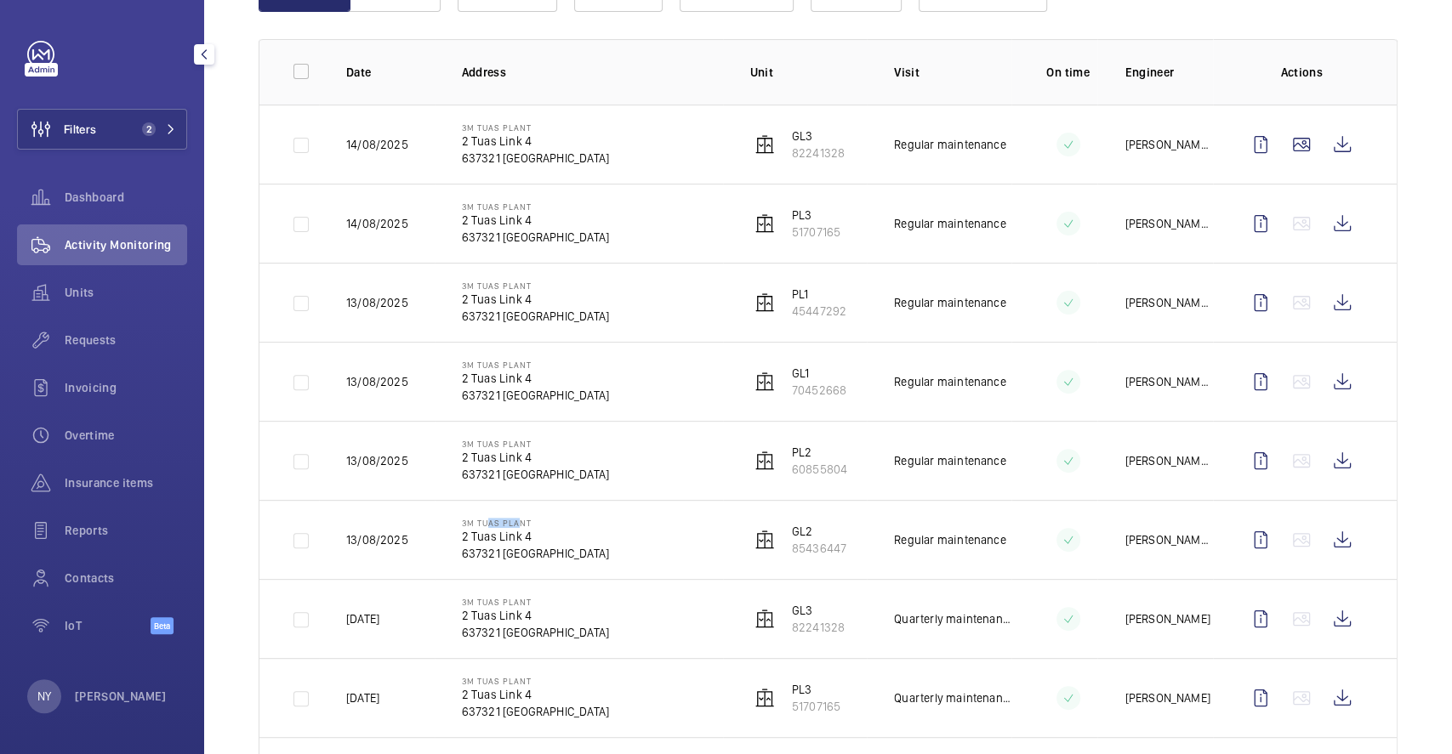
drag, startPoint x: 479, startPoint y: 519, endPoint x: 509, endPoint y: 517, distance: 30.7
click at [509, 517] on td "3M Tuas Plant [STREET_ADDRESS]" at bounding box center [579, 539] width 288 height 79
drag, startPoint x: 475, startPoint y: 451, endPoint x: 545, endPoint y: 425, distance: 74.3
click at [545, 425] on td "3M Tuas Plant [STREET_ADDRESS]" at bounding box center [579, 460] width 288 height 79
drag, startPoint x: 476, startPoint y: 284, endPoint x: 531, endPoint y: 276, distance: 55.8
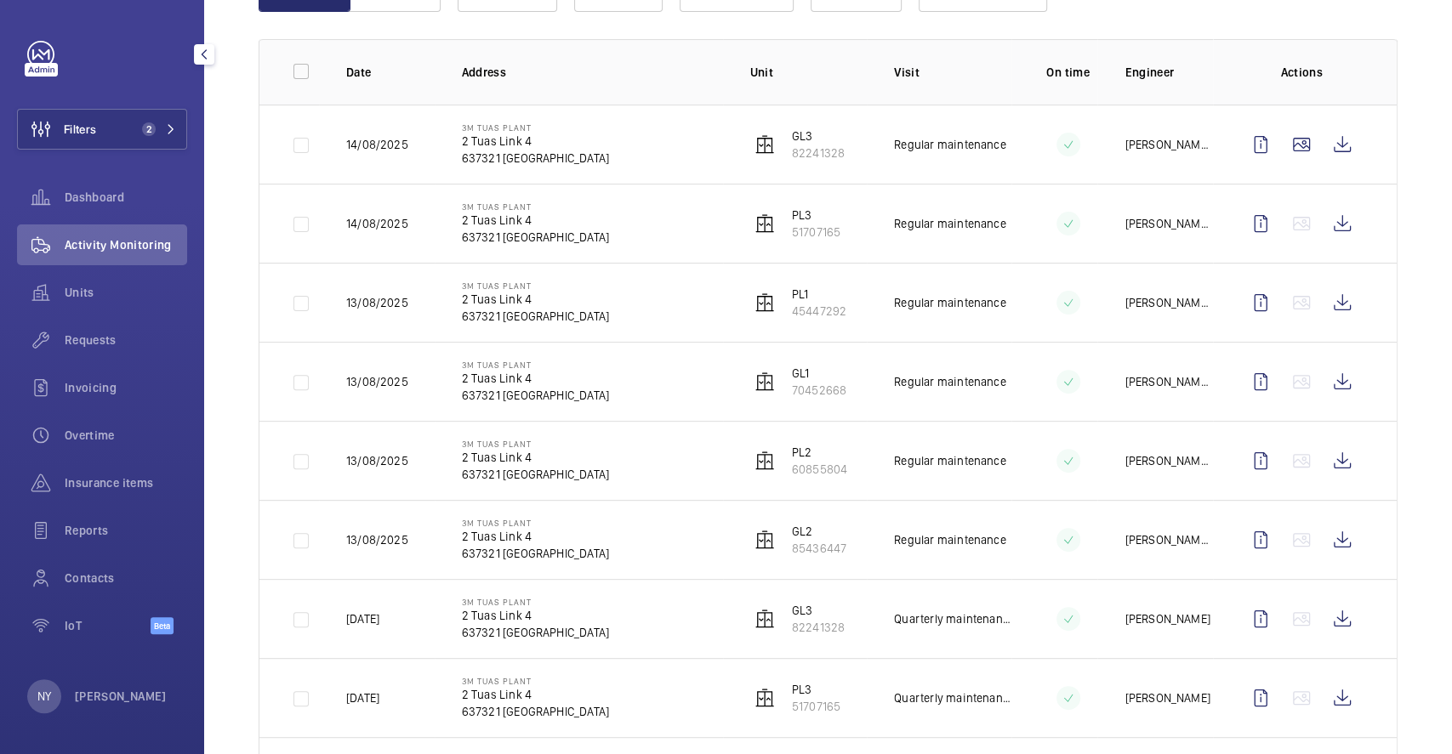
click at [531, 276] on td "3M Tuas Plant [STREET_ADDRESS]" at bounding box center [579, 302] width 288 height 79
drag, startPoint x: 477, startPoint y: 128, endPoint x: 524, endPoint y: 122, distance: 47.0
click at [524, 122] on p "3M Tuas Plant" at bounding box center [535, 127] width 147 height 10
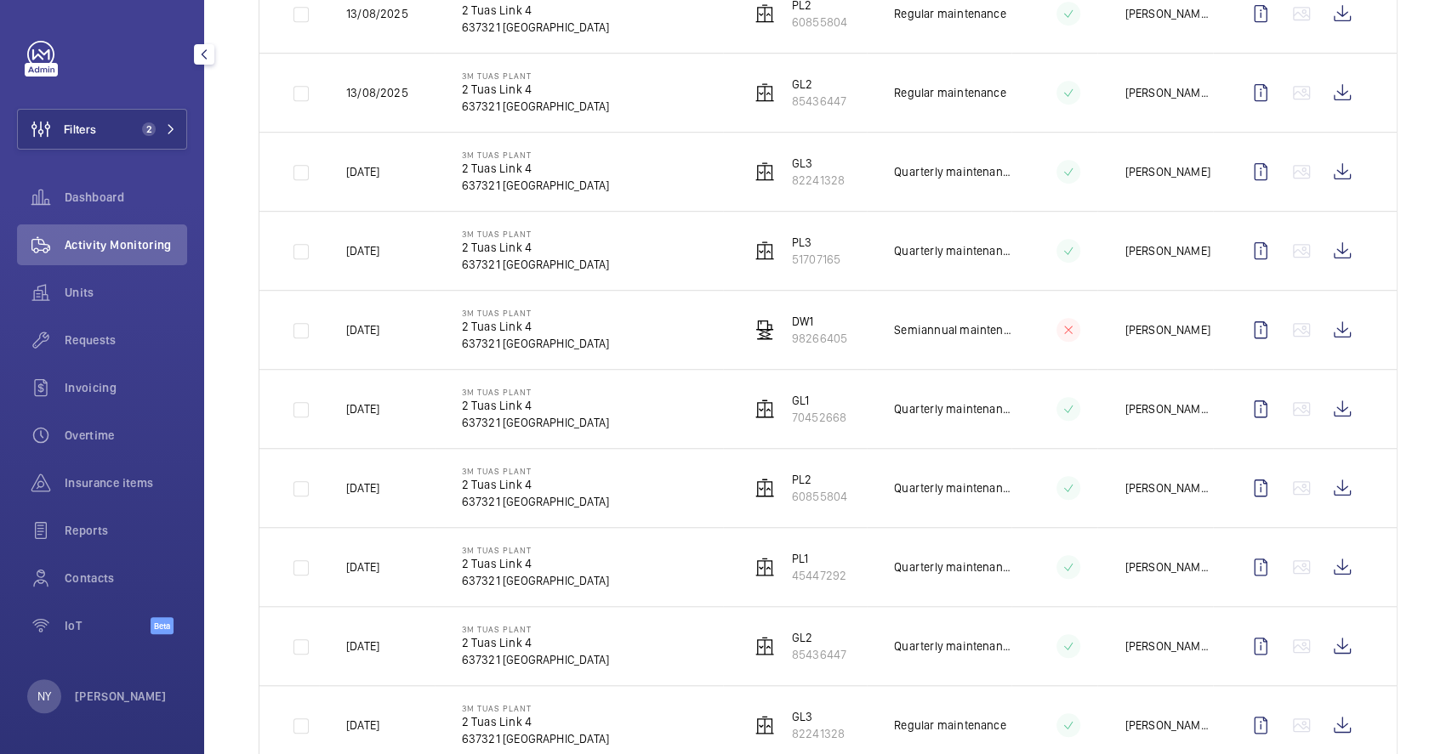
scroll to position [680, 0]
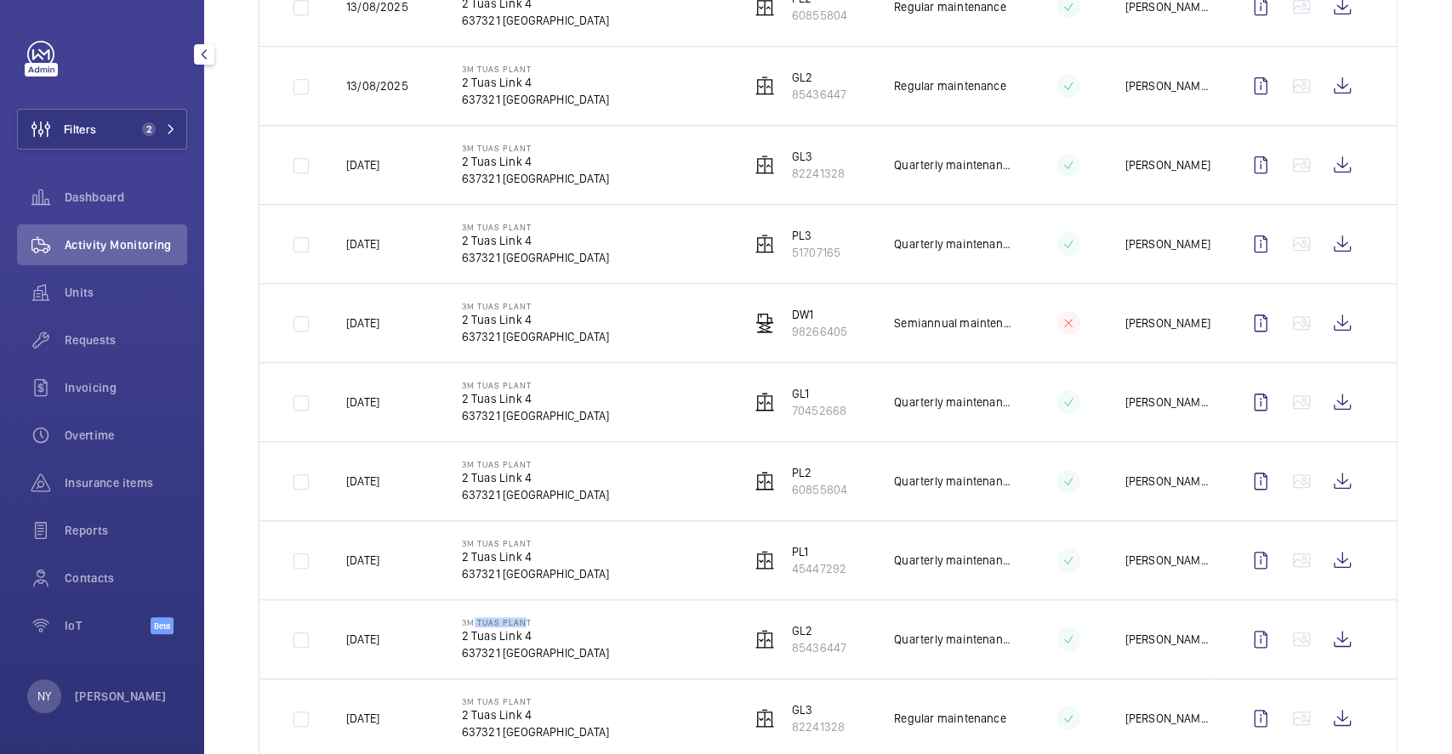
drag, startPoint x: 468, startPoint y: 622, endPoint x: 517, endPoint y: 622, distance: 49.3
click at [517, 622] on p "3M Tuas Plant" at bounding box center [535, 622] width 147 height 10
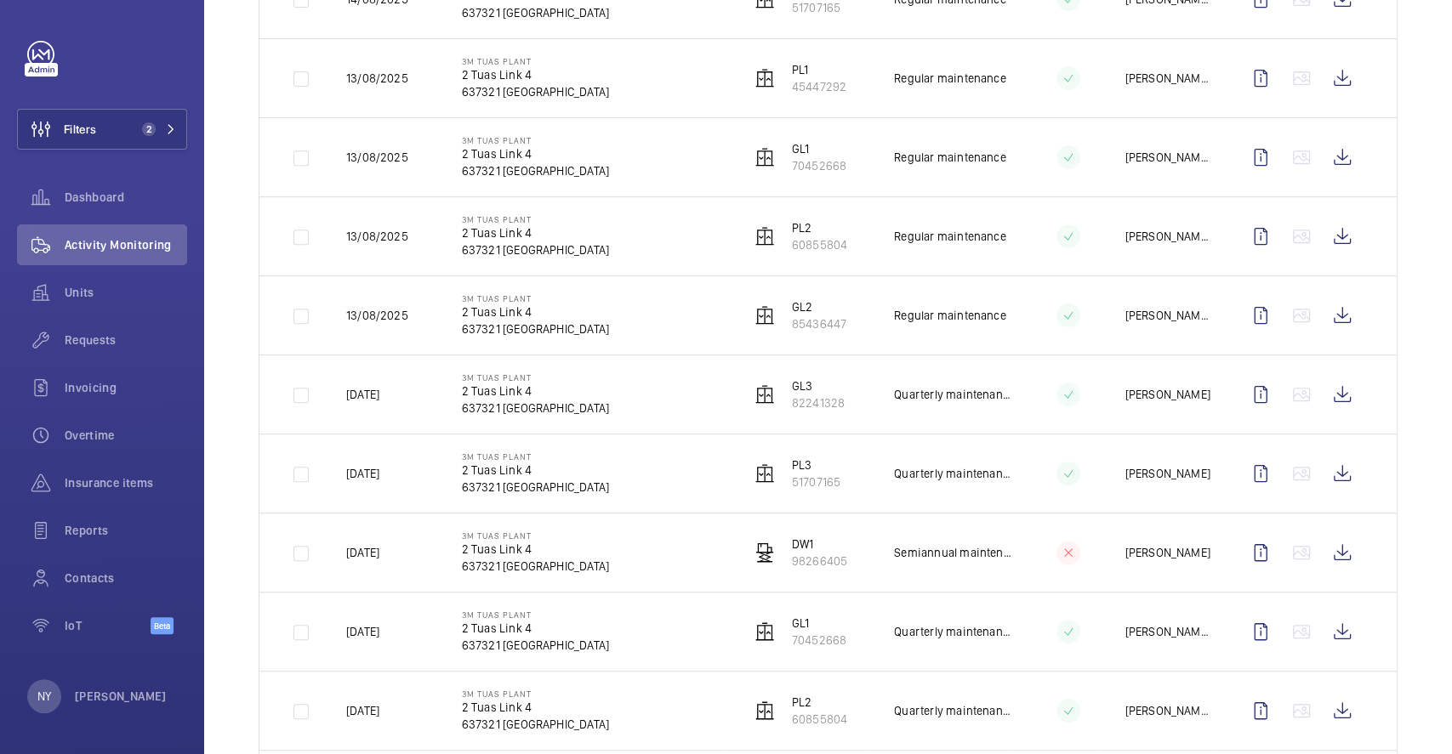
scroll to position [453, 0]
drag, startPoint x: 776, startPoint y: 537, endPoint x: 806, endPoint y: 537, distance: 29.8
click at [806, 537] on wm-front-device-cell "DW1 98266405" at bounding box center [798, 550] width 97 height 34
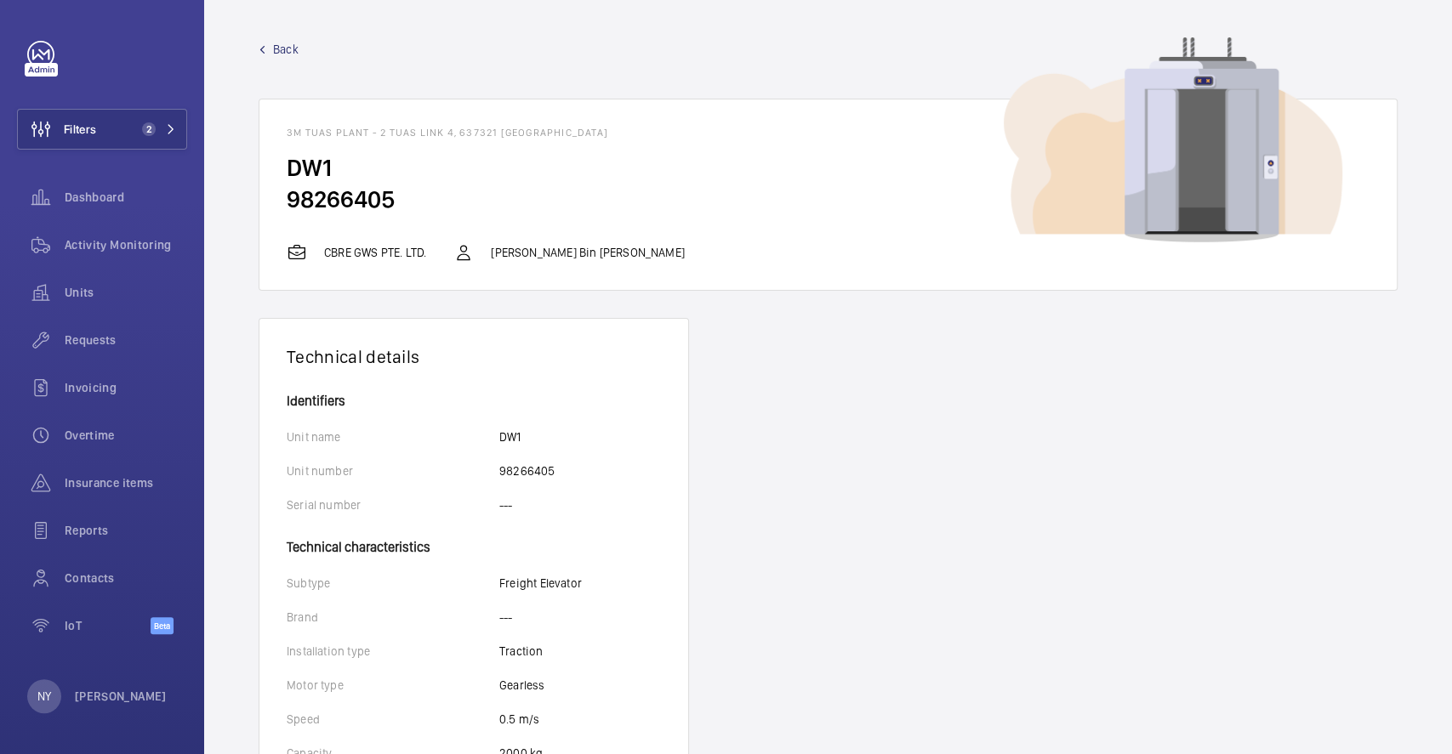
click at [279, 48] on span "Back" at bounding box center [286, 49] width 26 height 17
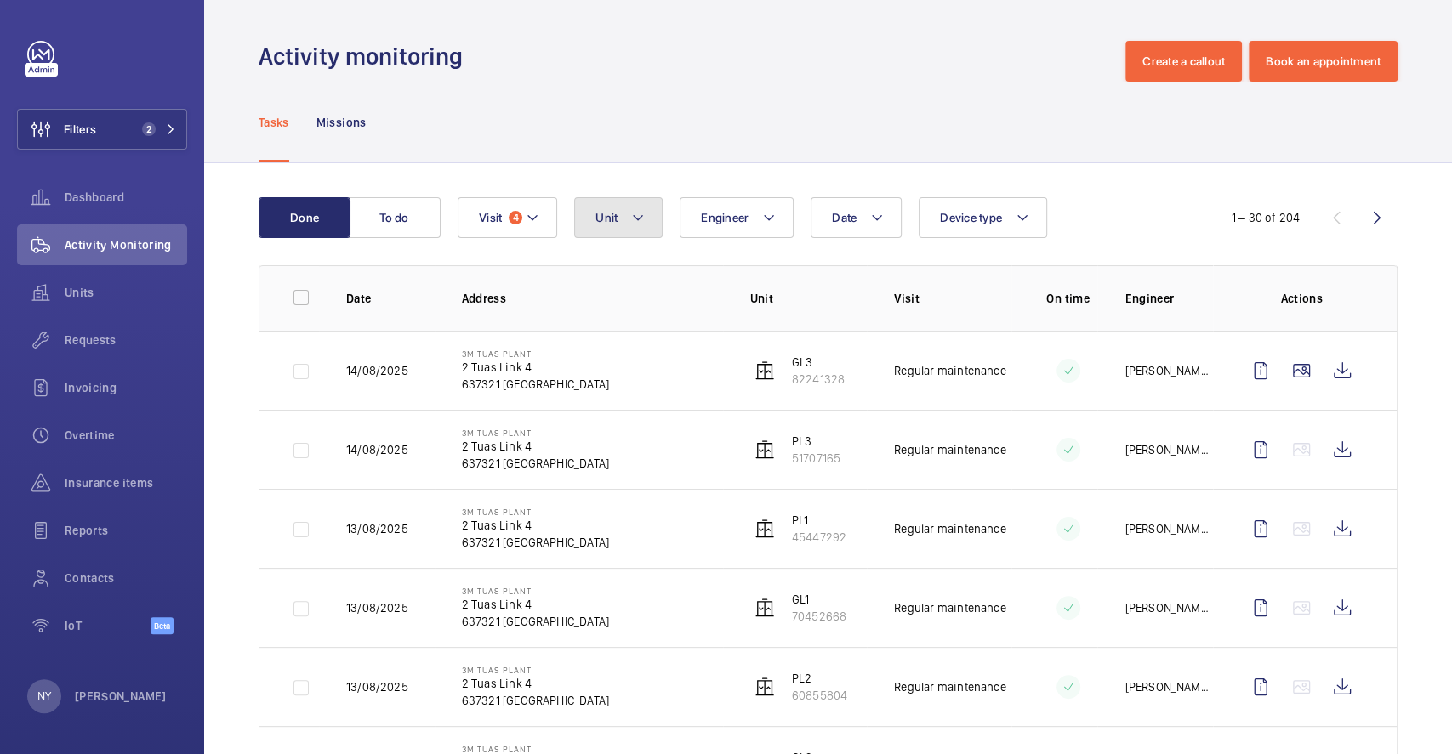
click at [625, 225] on button "Unit" at bounding box center [618, 217] width 88 height 41
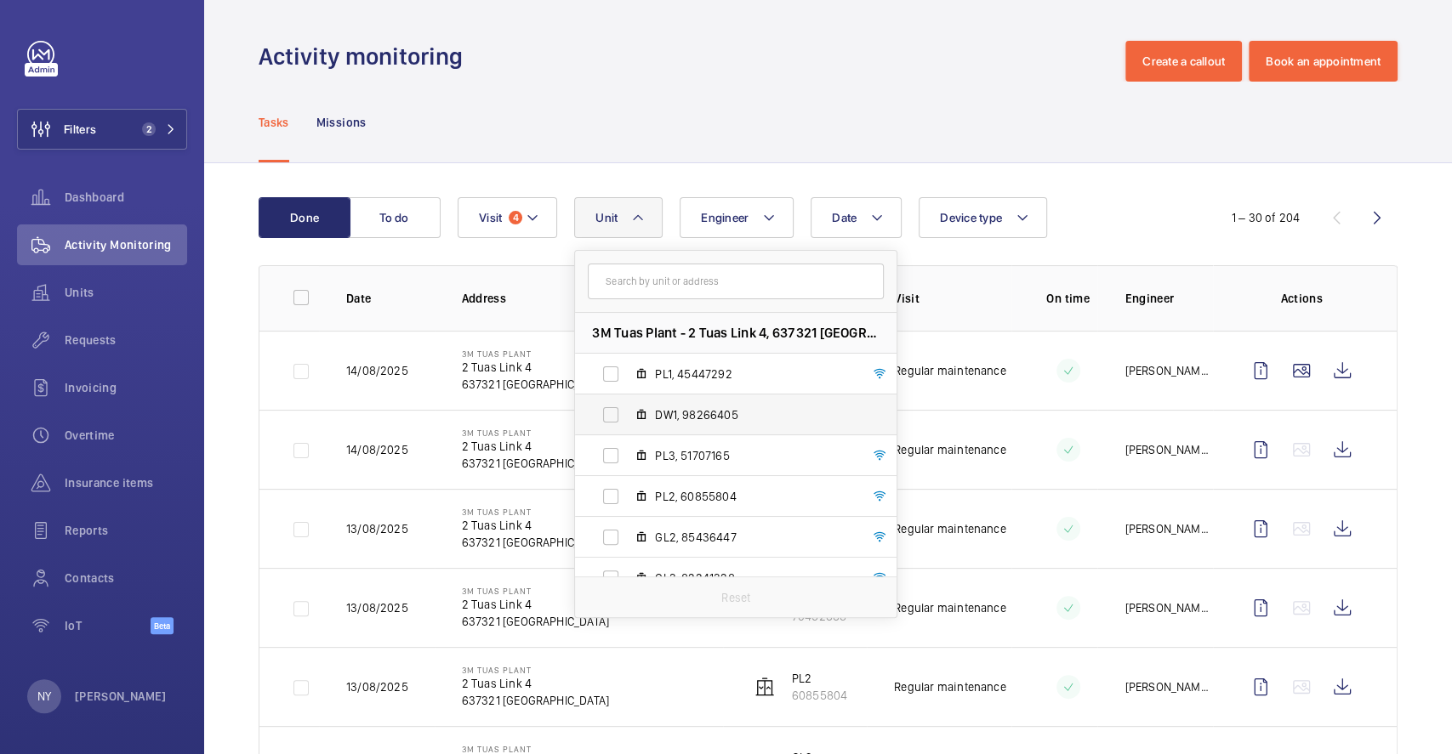
click at [686, 407] on span "DW1, 98266405" at bounding box center [753, 414] width 197 height 17
click at [628, 407] on input "DW1, 98266405" at bounding box center [611, 415] width 34 height 34
checkbox input "true"
click at [752, 173] on div "Done To do Date Engineer Unit 1 3M Tuas Plant - 2 Tuas Link 4, 637321 SINGAPORE…" at bounding box center [828, 505] width 1248 height 684
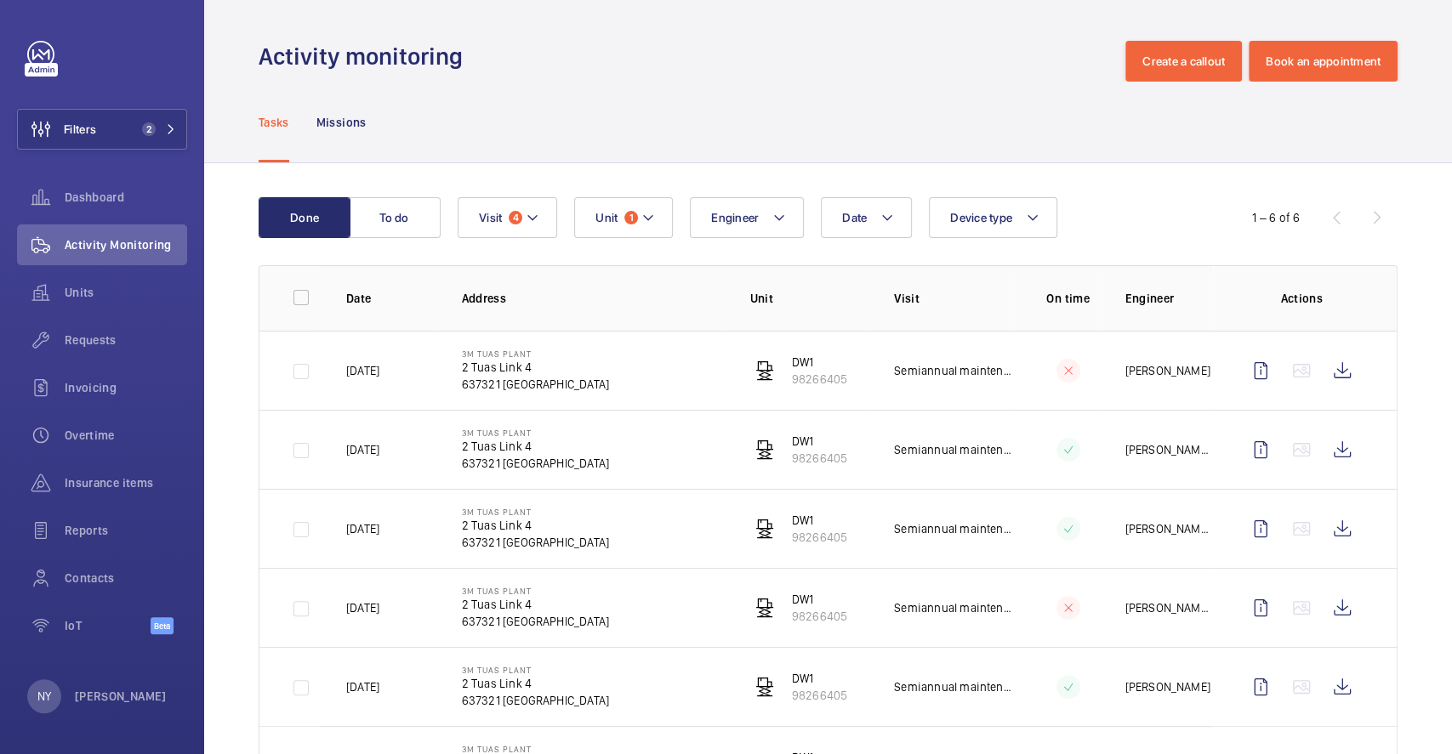
drag, startPoint x: 364, startPoint y: 370, endPoint x: 382, endPoint y: 370, distance: 17.9
click at [379, 370] on p "[DATE]" at bounding box center [362, 370] width 33 height 17
click at [566, 378] on td "3M Tuas Plant [STREET_ADDRESS]" at bounding box center [579, 370] width 288 height 79
click at [67, 134] on span "Filters" at bounding box center [80, 129] width 32 height 17
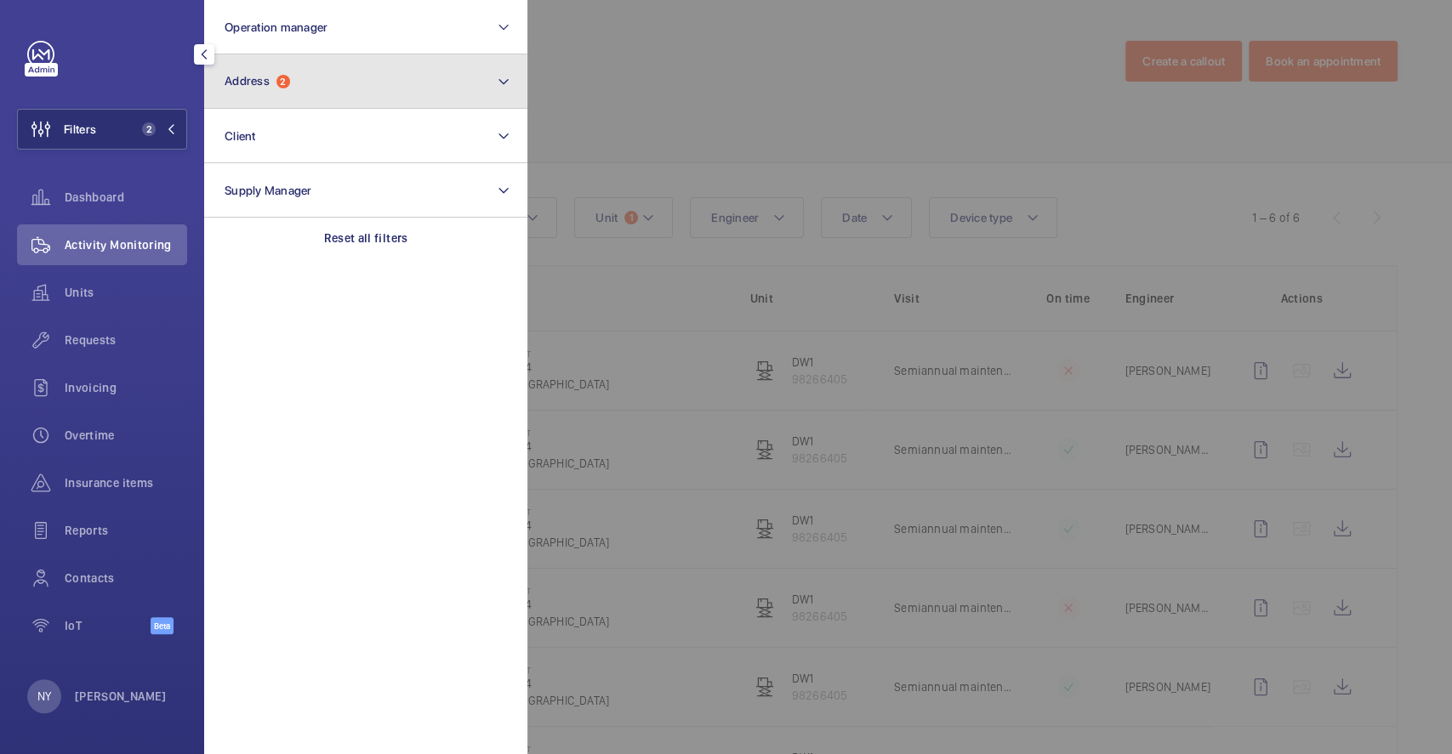
click at [333, 95] on button "Address 2" at bounding box center [365, 81] width 323 height 54
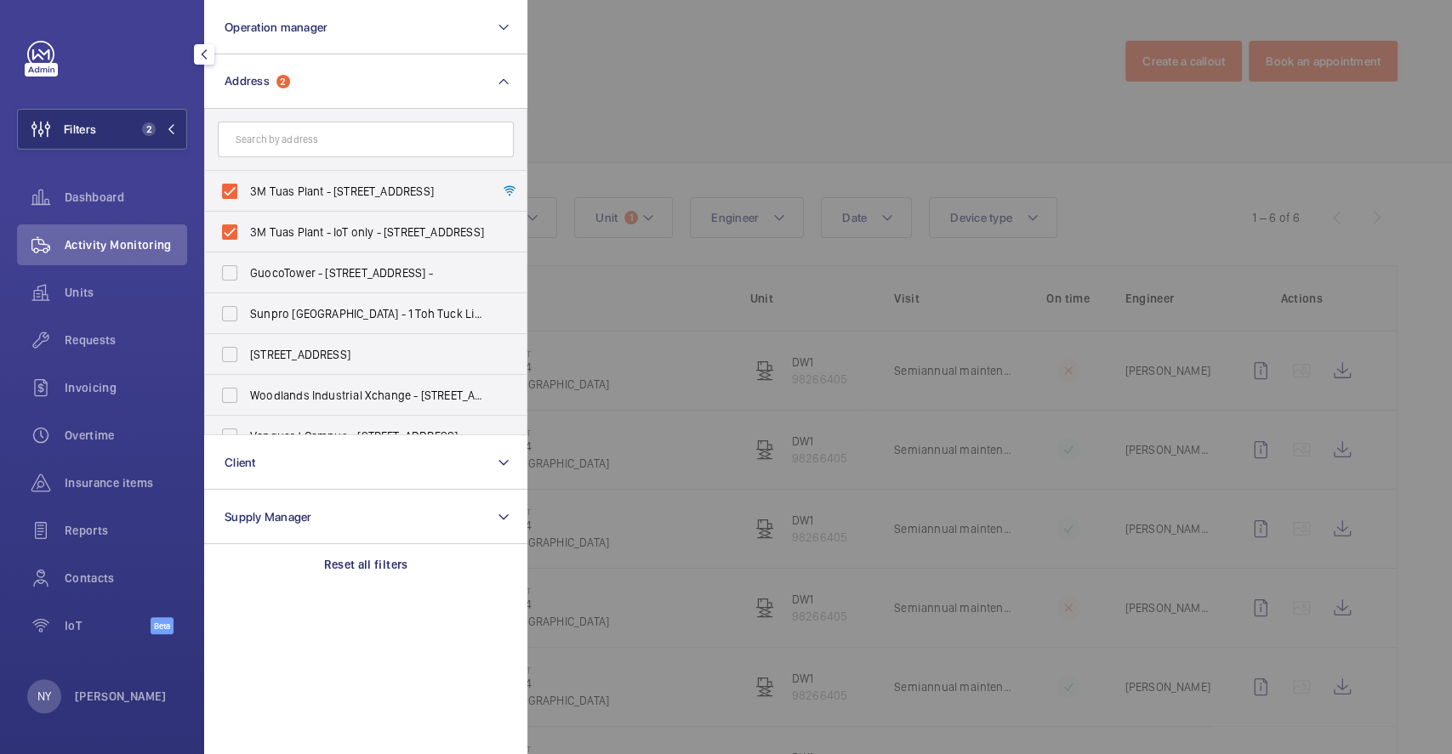
click at [702, 101] on div at bounding box center [1253, 377] width 1452 height 754
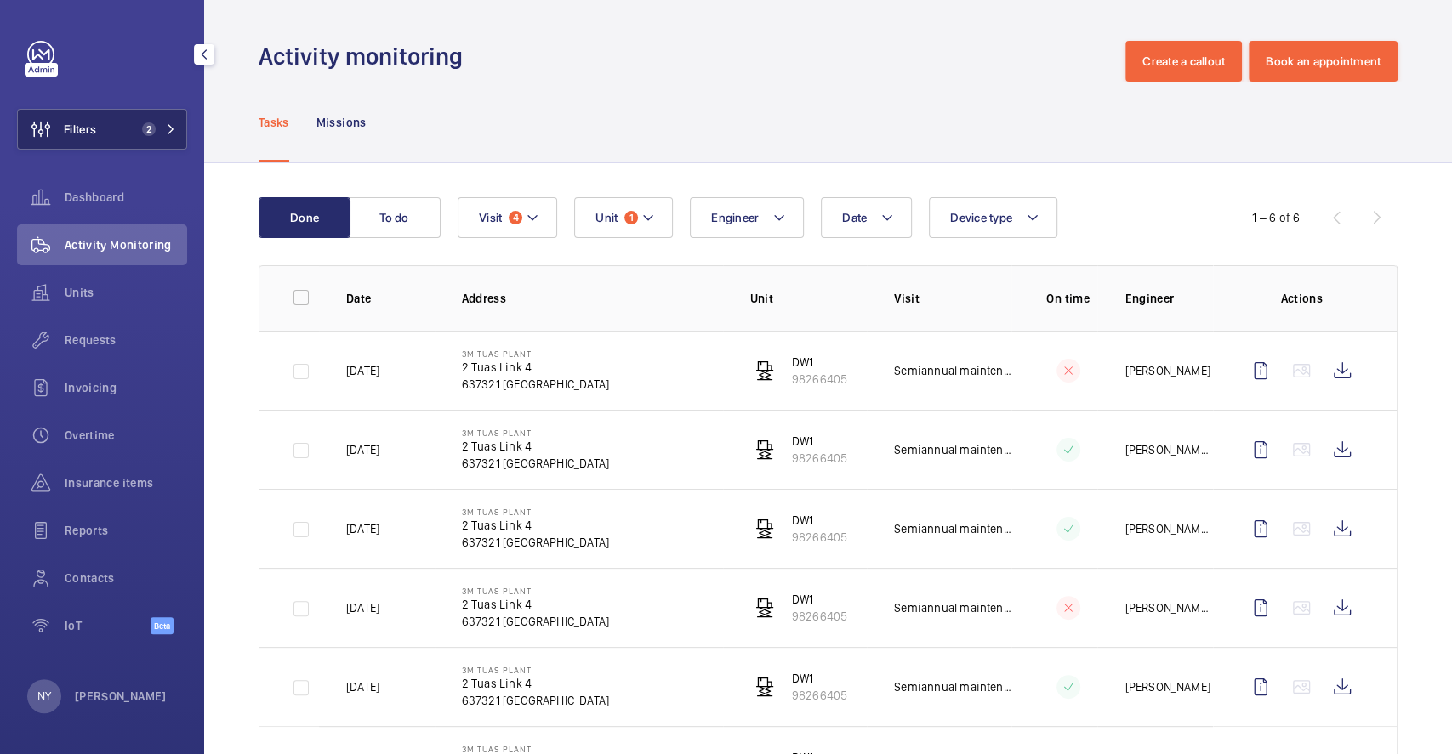
click at [128, 133] on button "Filters 2" at bounding box center [102, 129] width 170 height 41
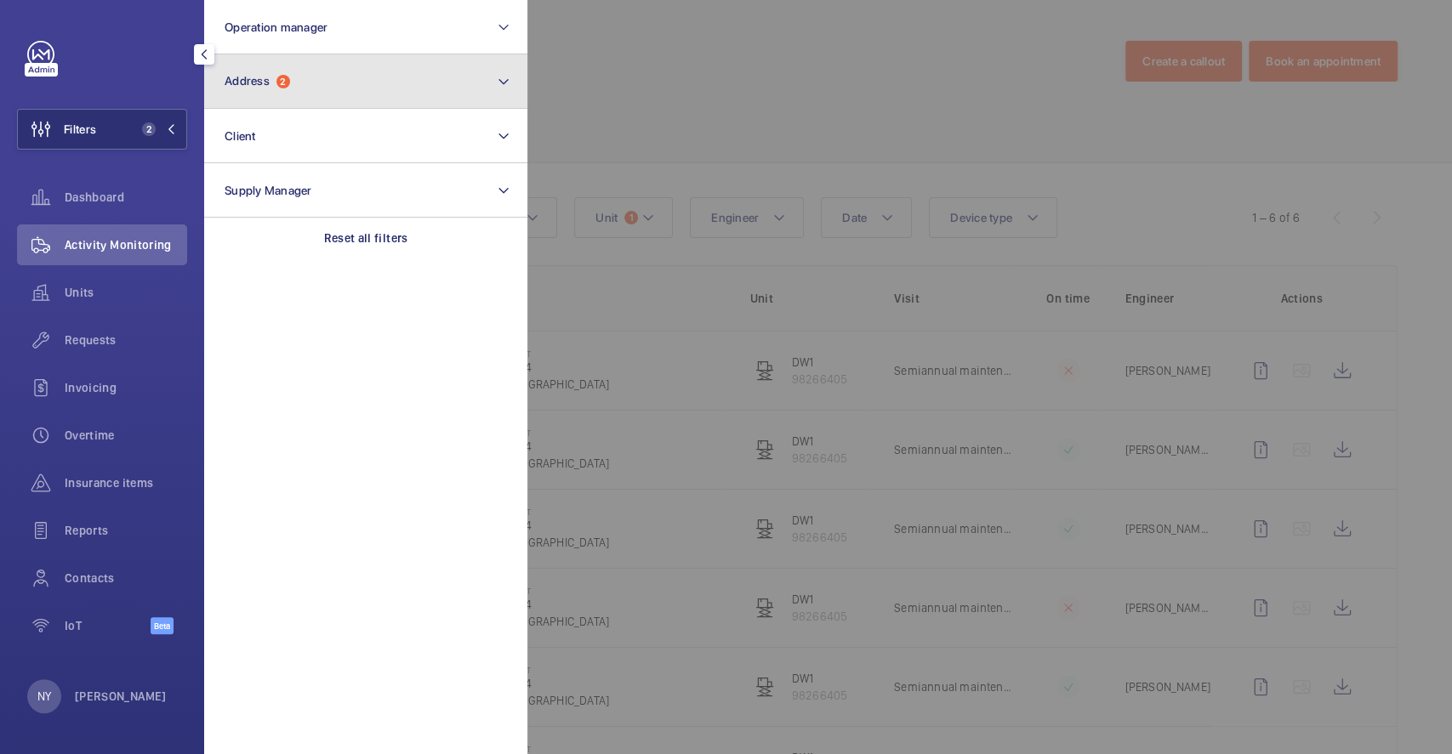
click at [385, 83] on button "Address 2" at bounding box center [365, 81] width 323 height 54
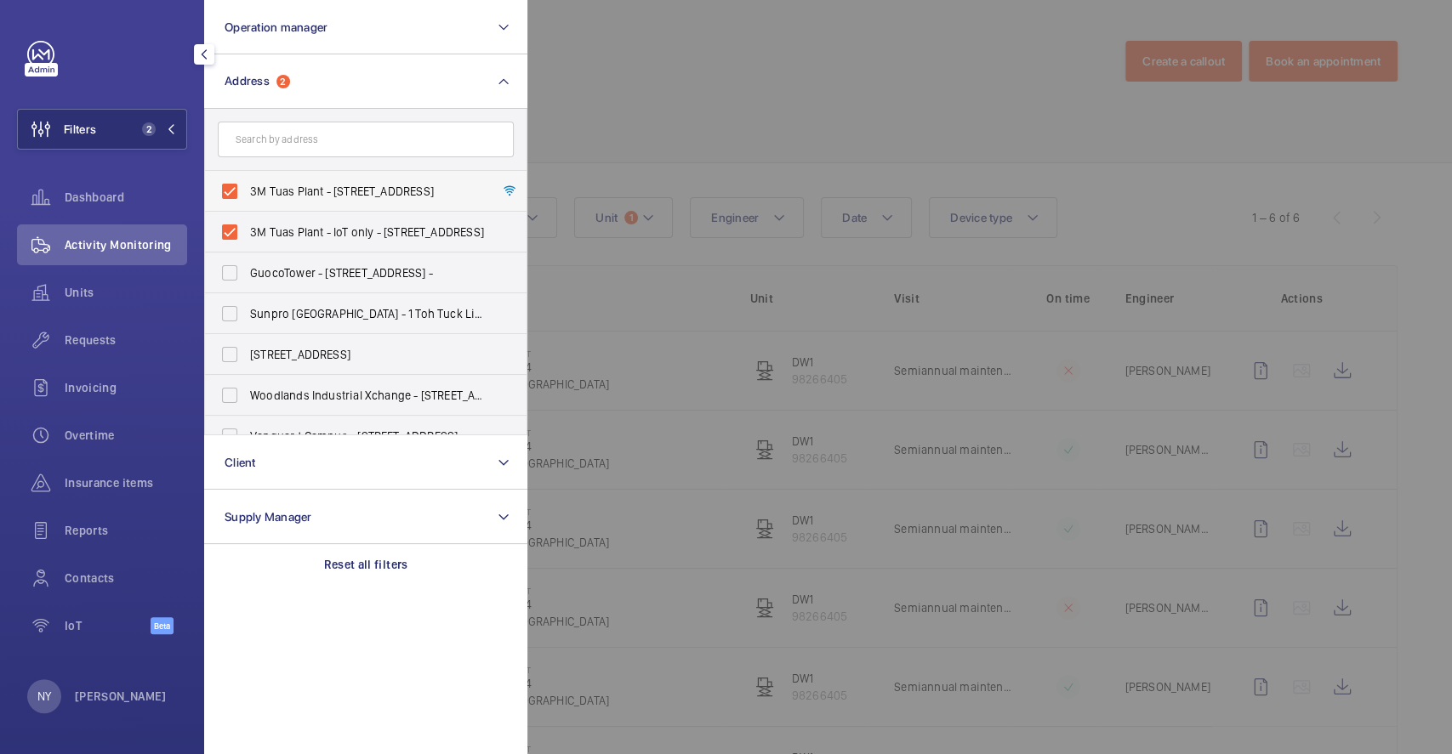
click at [295, 199] on span "3M Tuas Plant - [STREET_ADDRESS]" at bounding box center [367, 191] width 234 height 17
click at [247, 199] on input "3M Tuas Plant - [STREET_ADDRESS]" at bounding box center [230, 191] width 34 height 34
checkbox input "false"
click at [305, 225] on span "3M Tuas Plant - IoT only - [STREET_ADDRESS]" at bounding box center [367, 232] width 234 height 17
click at [247, 225] on input "3M Tuas Plant - IoT only - [STREET_ADDRESS]" at bounding box center [230, 232] width 34 height 34
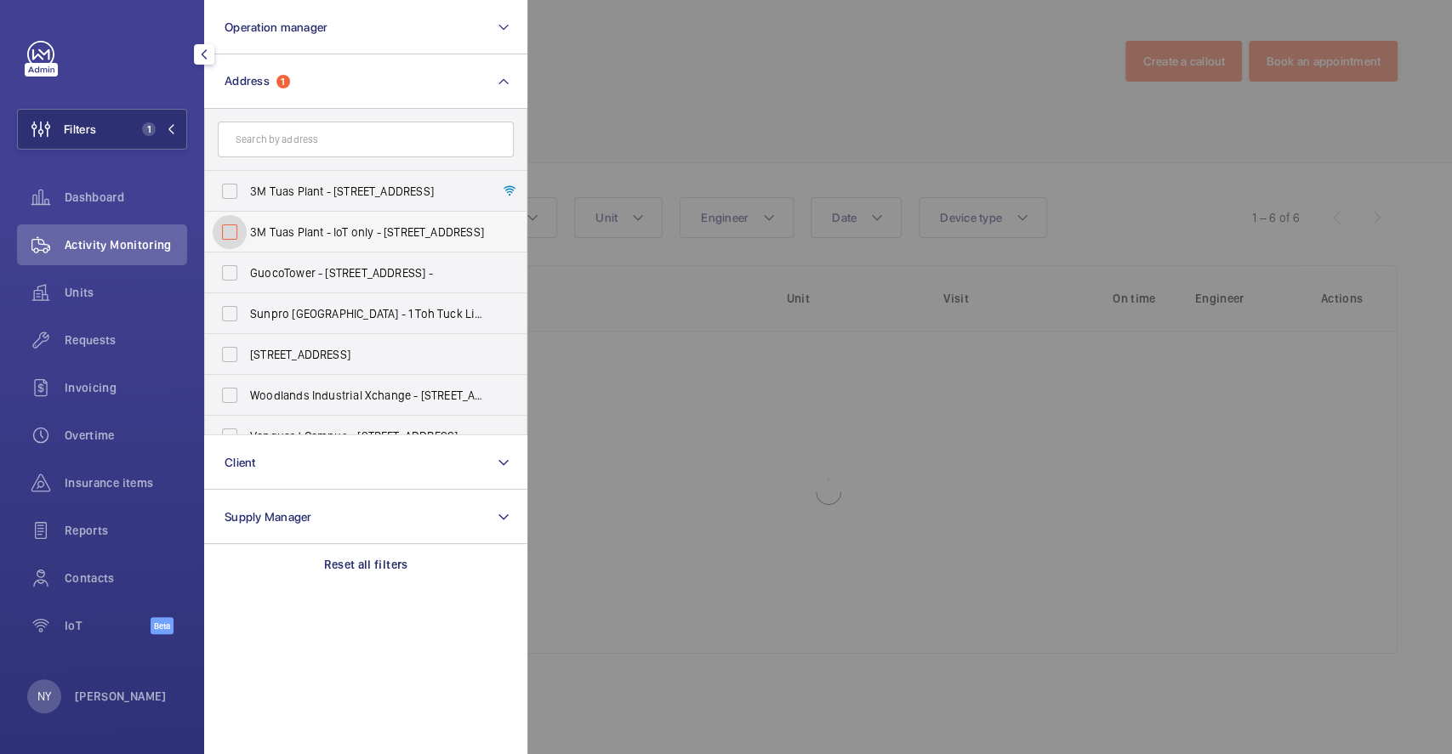
checkbox input "false"
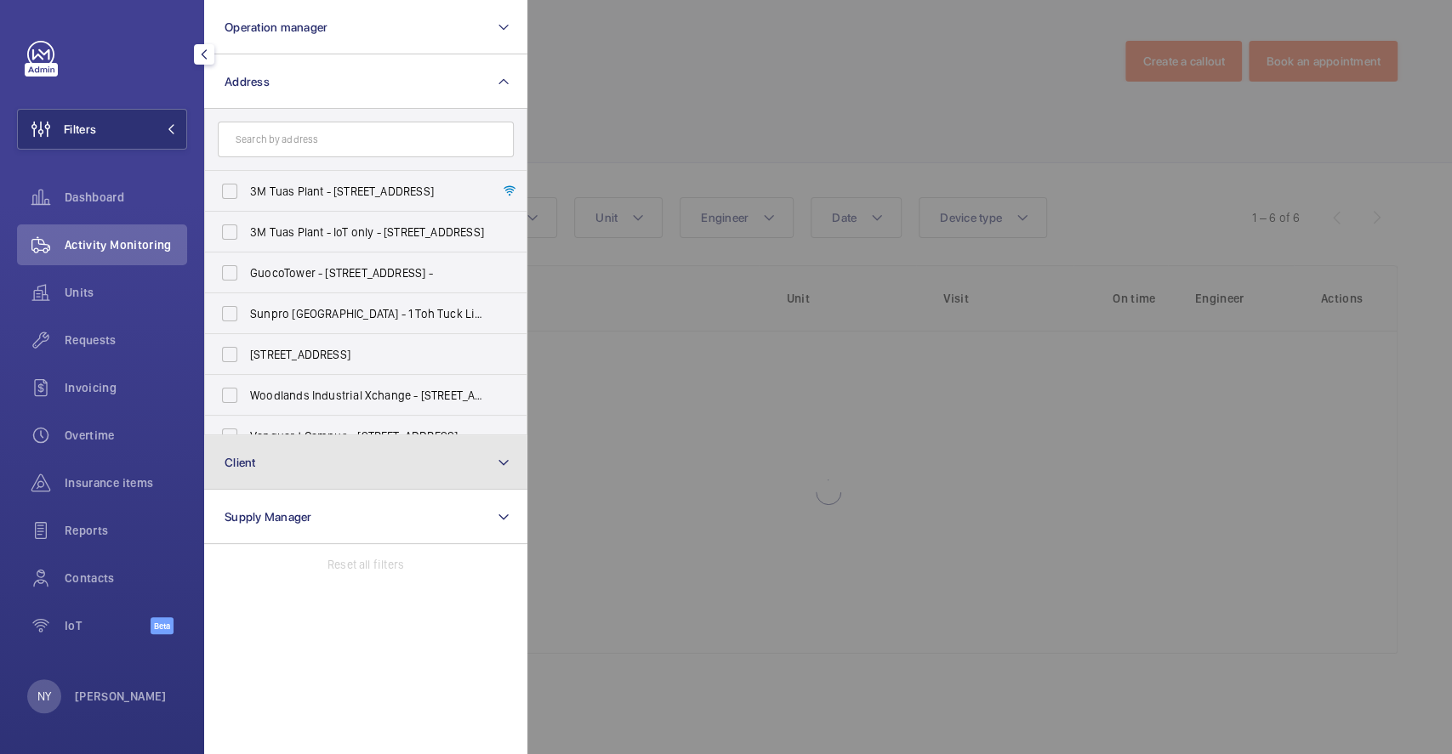
click at [278, 468] on button "Client" at bounding box center [365, 462] width 323 height 54
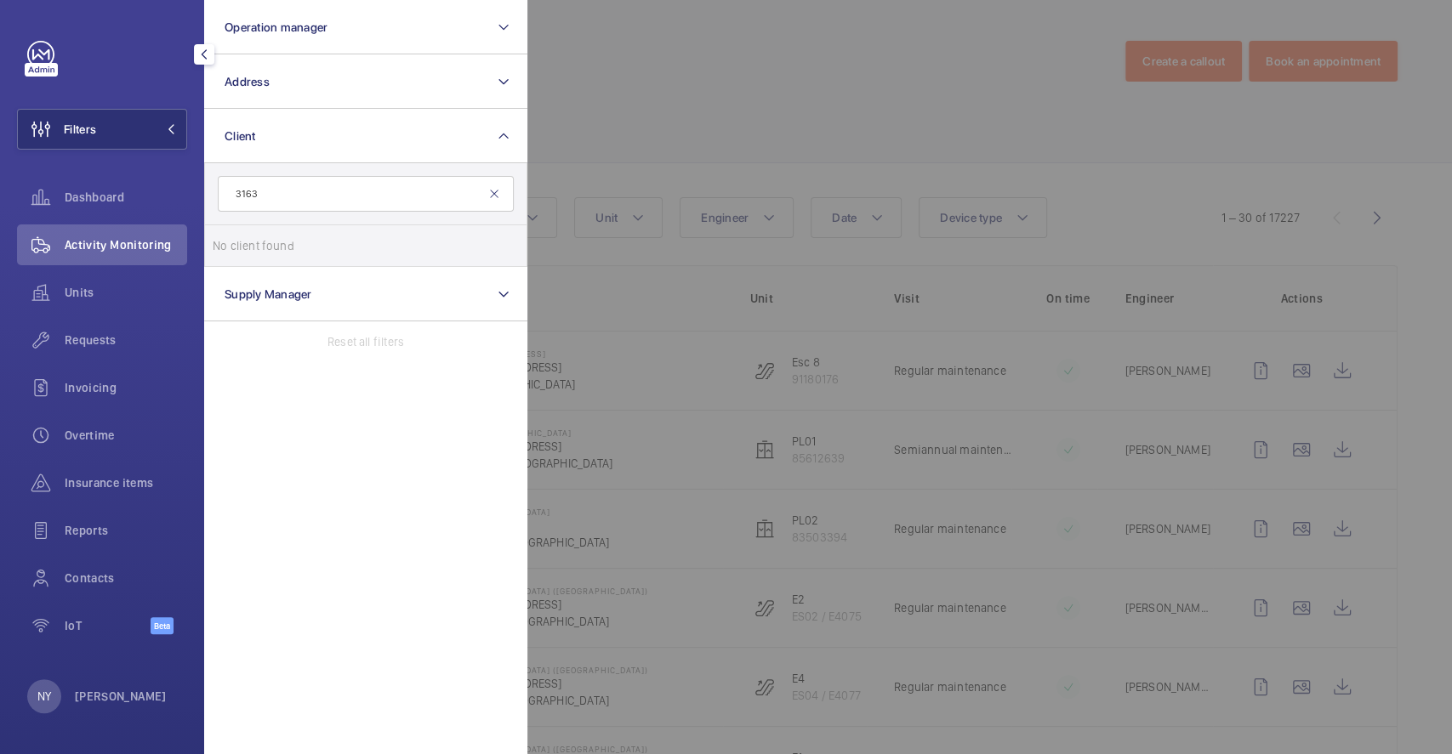
type input "3163"
click at [497, 191] on mat-icon at bounding box center [494, 194] width 14 height 14
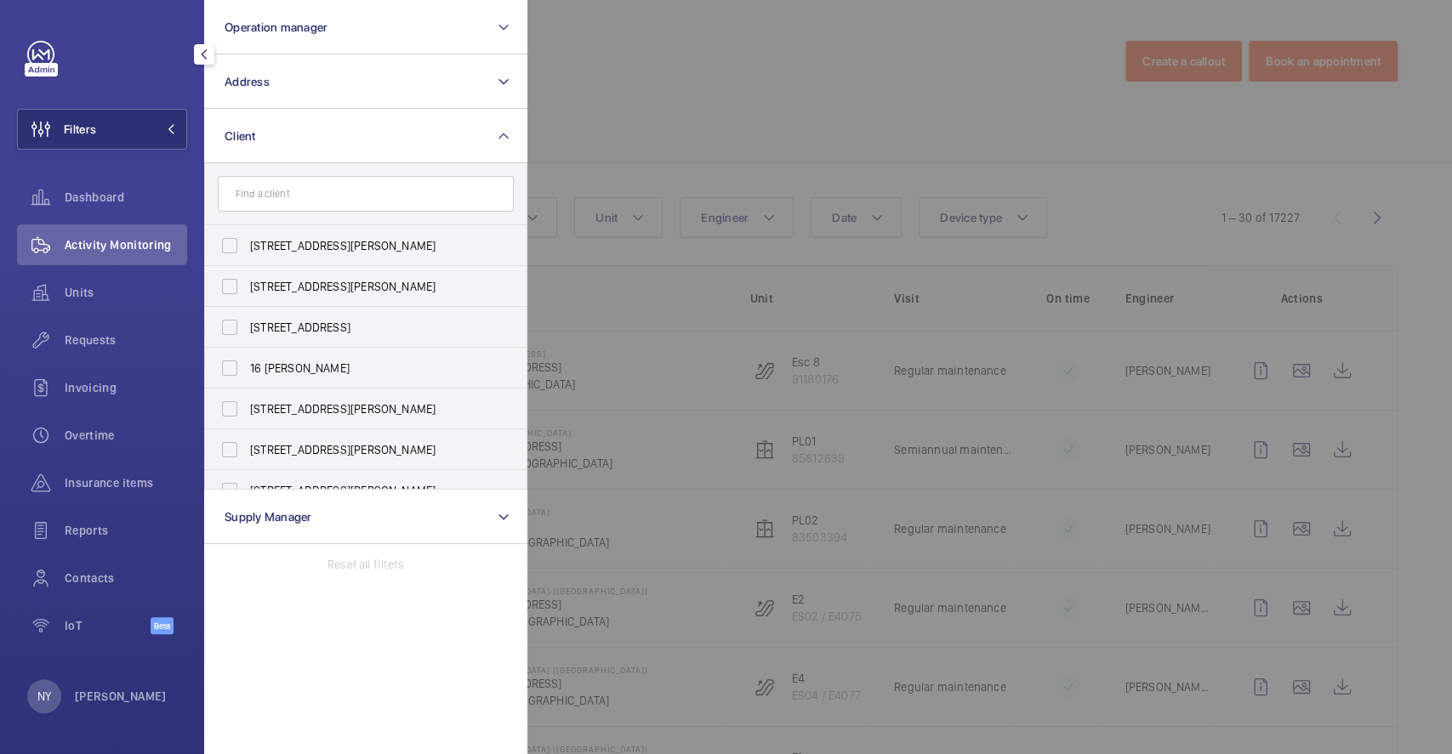
click at [679, 123] on div at bounding box center [1253, 377] width 1452 height 754
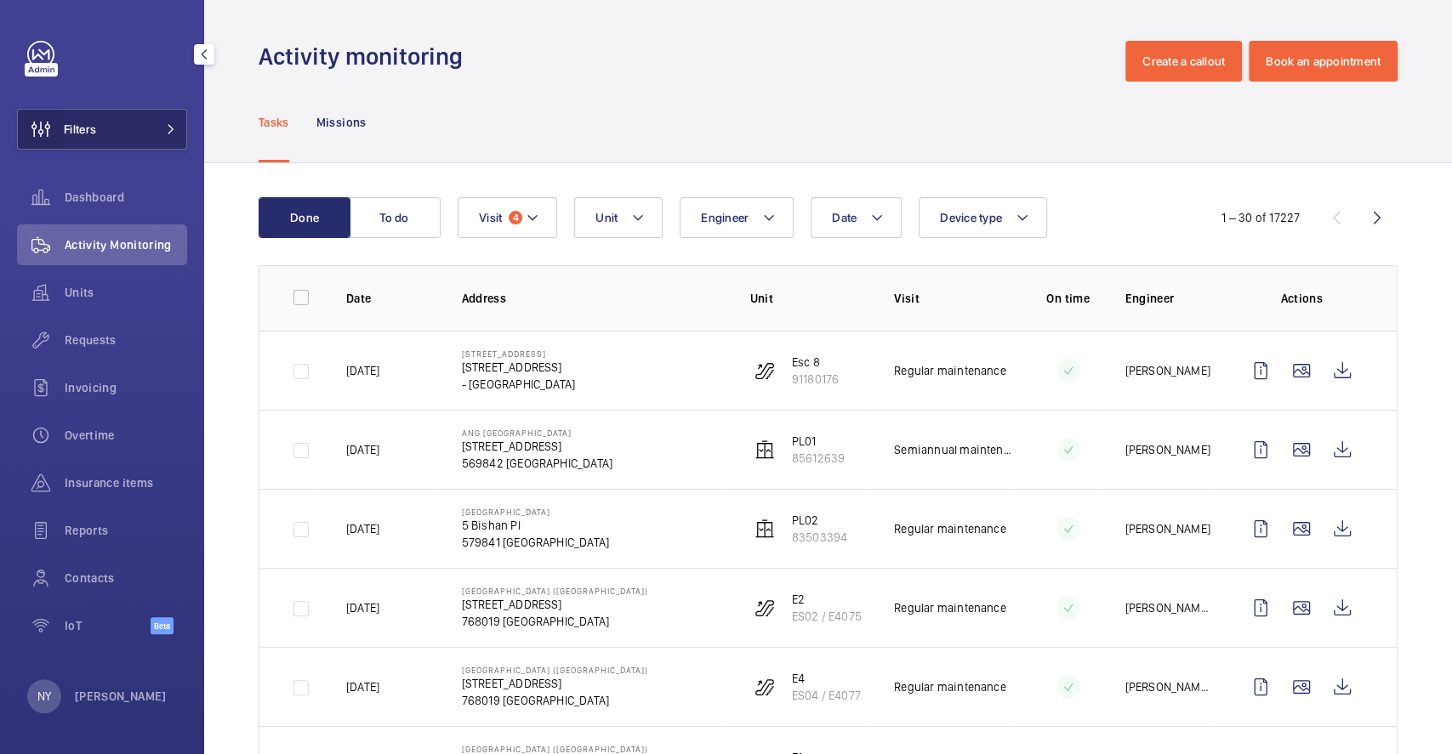
click at [62, 124] on wm-front-icon-button at bounding box center [41, 129] width 46 height 41
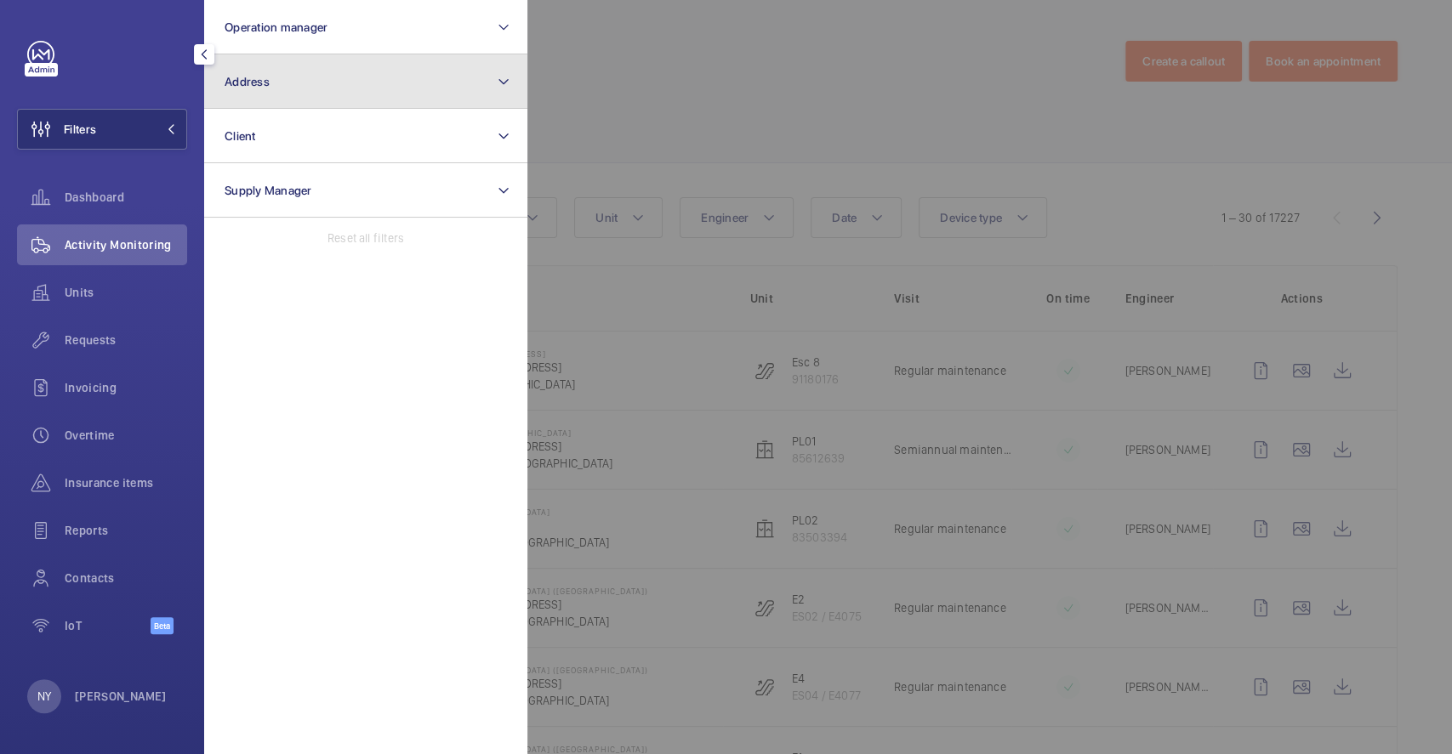
click at [289, 88] on button "Address" at bounding box center [365, 81] width 323 height 54
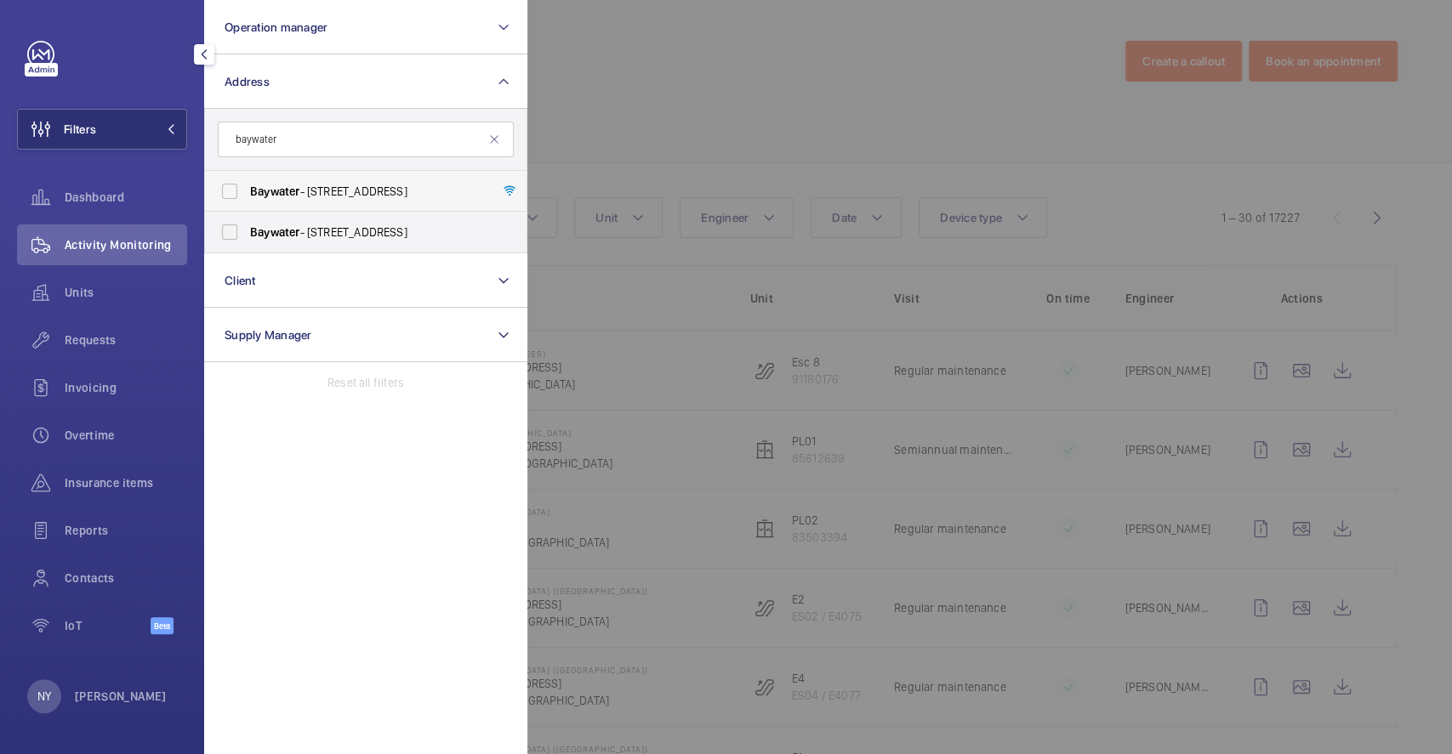
type input "baywater"
click at [320, 185] on span "Baywater - [STREET_ADDRESS]" at bounding box center [367, 191] width 234 height 17
click at [247, 185] on input "Baywater - [STREET_ADDRESS]" at bounding box center [230, 191] width 34 height 34
checkbox input "true"
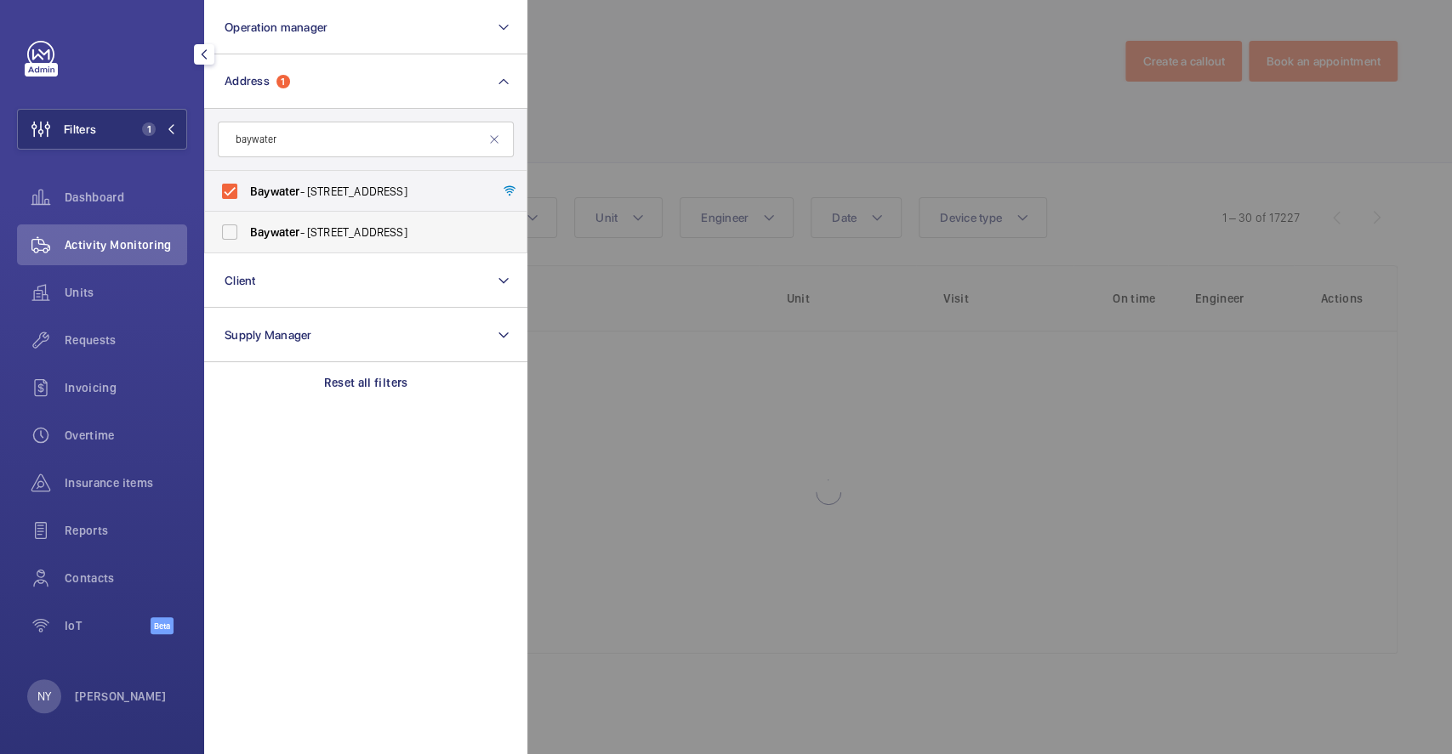
click at [292, 228] on span "Baywater" at bounding box center [274, 232] width 49 height 14
click at [247, 228] on input "Baywater - [STREET_ADDRESS]" at bounding box center [230, 232] width 34 height 34
checkbox input "true"
click at [551, 85] on div at bounding box center [1253, 377] width 1452 height 754
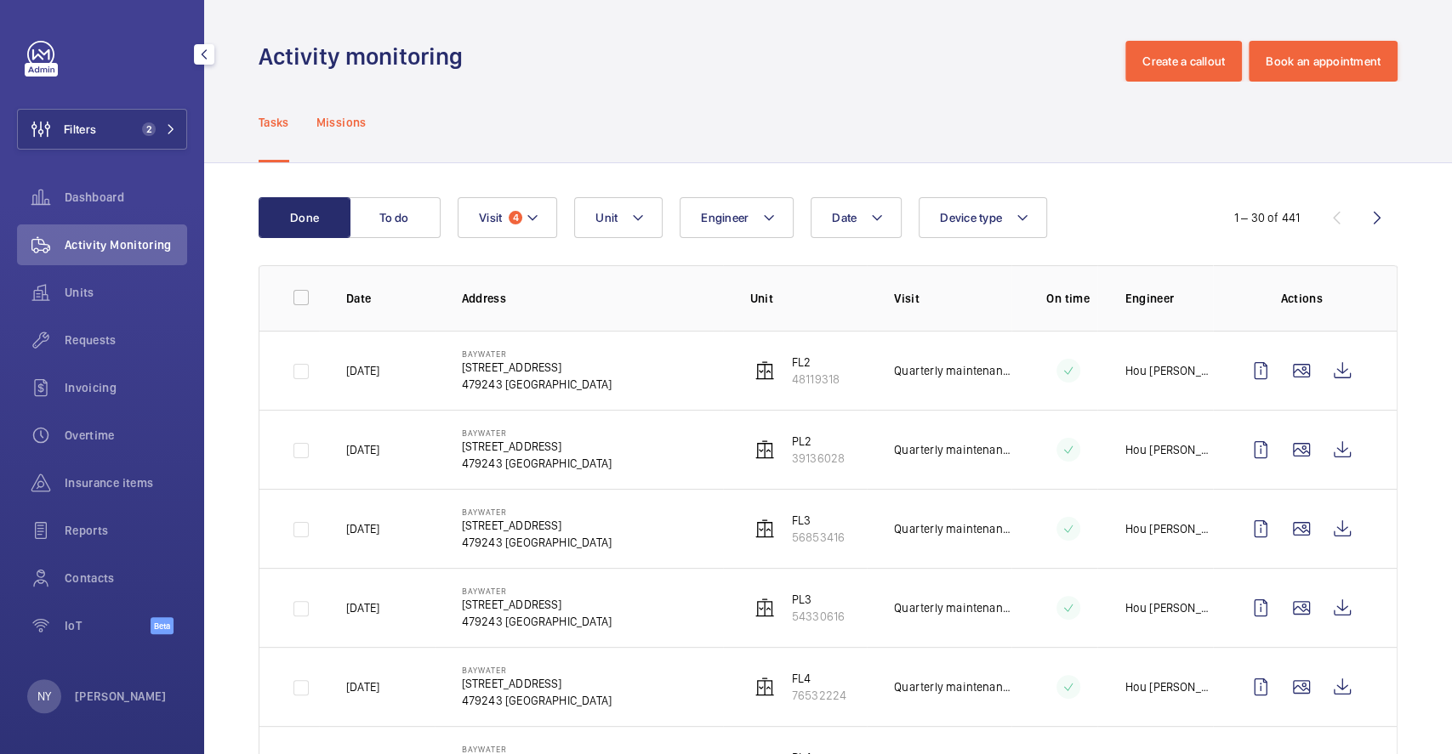
click at [335, 122] on p "Missions" at bounding box center [341, 122] width 50 height 17
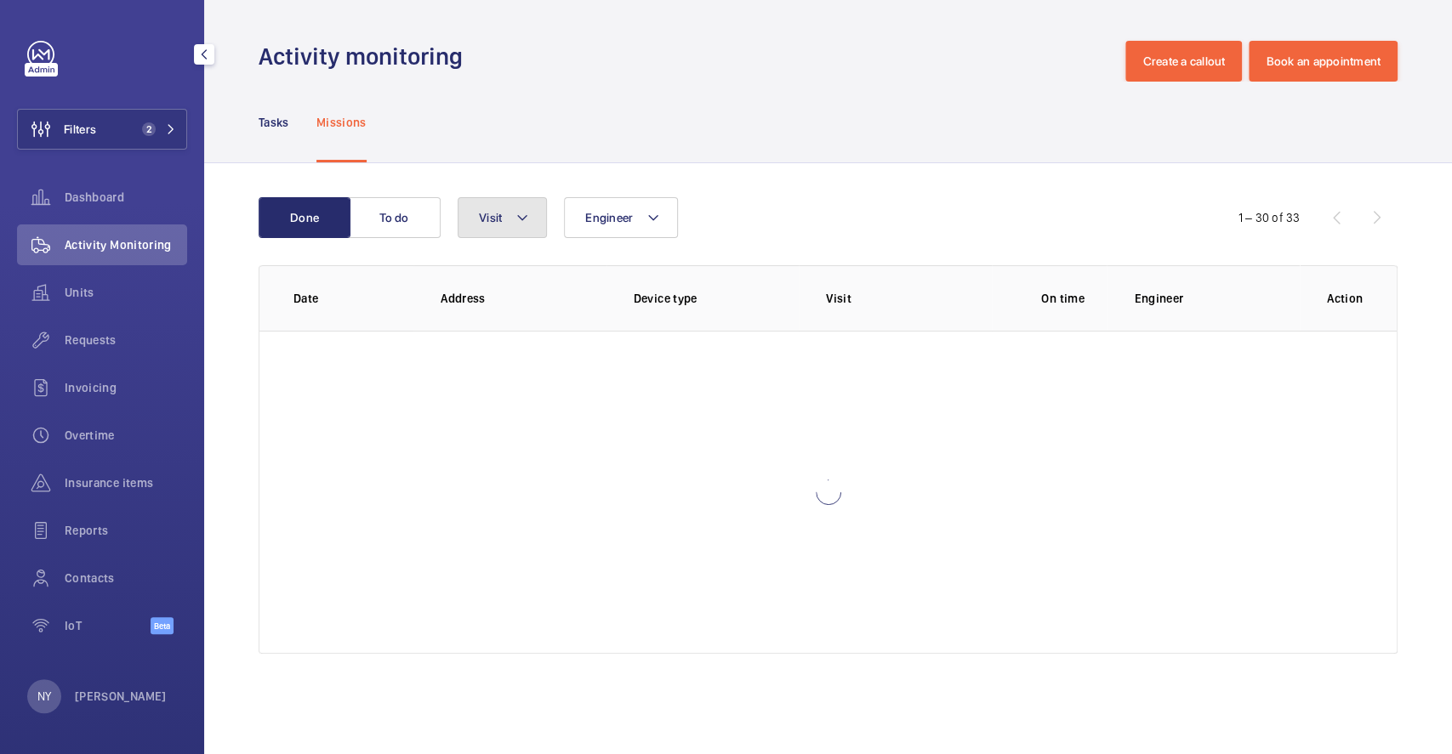
click at [507, 219] on button "Visit" at bounding box center [502, 217] width 89 height 41
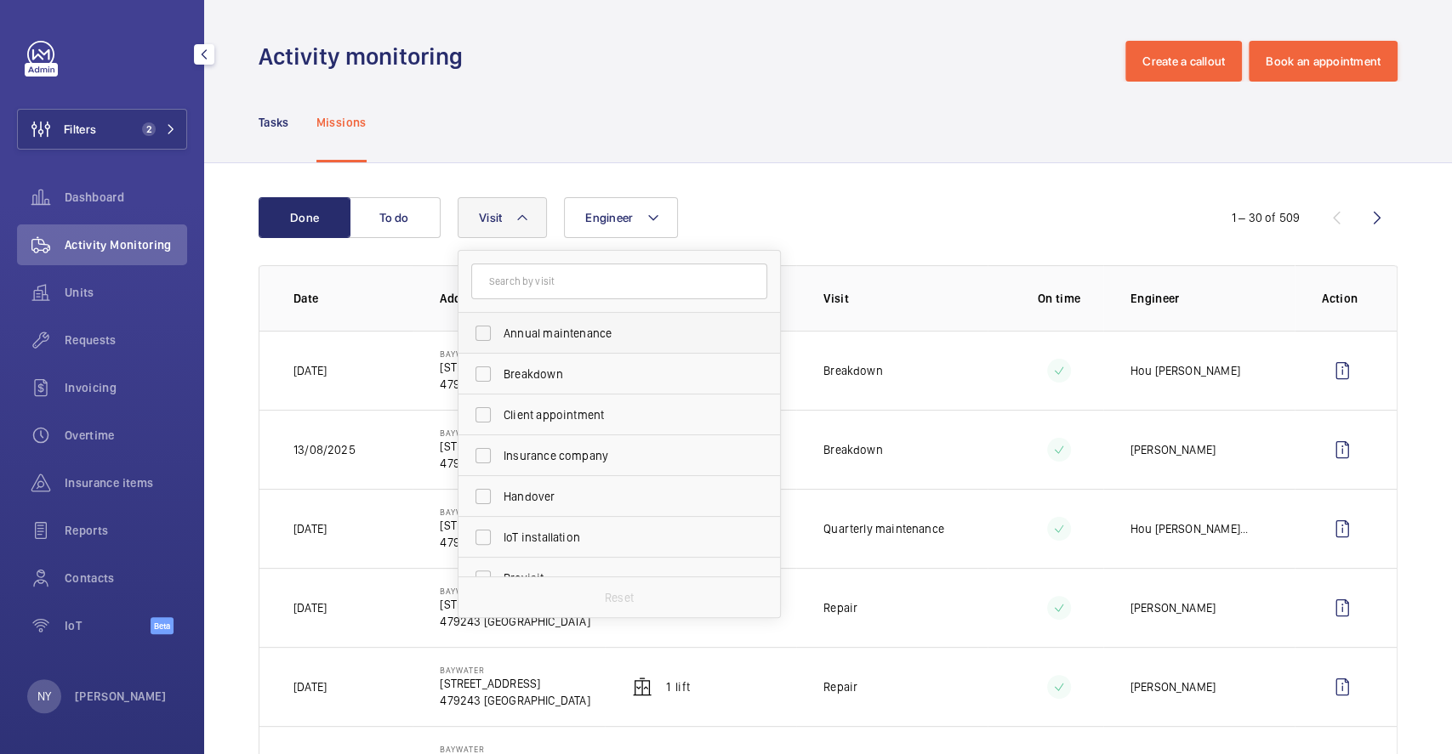
click at [535, 346] on label "Annual maintenance" at bounding box center [606, 333] width 296 height 41
click at [500, 346] on input "Annual maintenance" at bounding box center [483, 333] width 34 height 34
checkbox input "true"
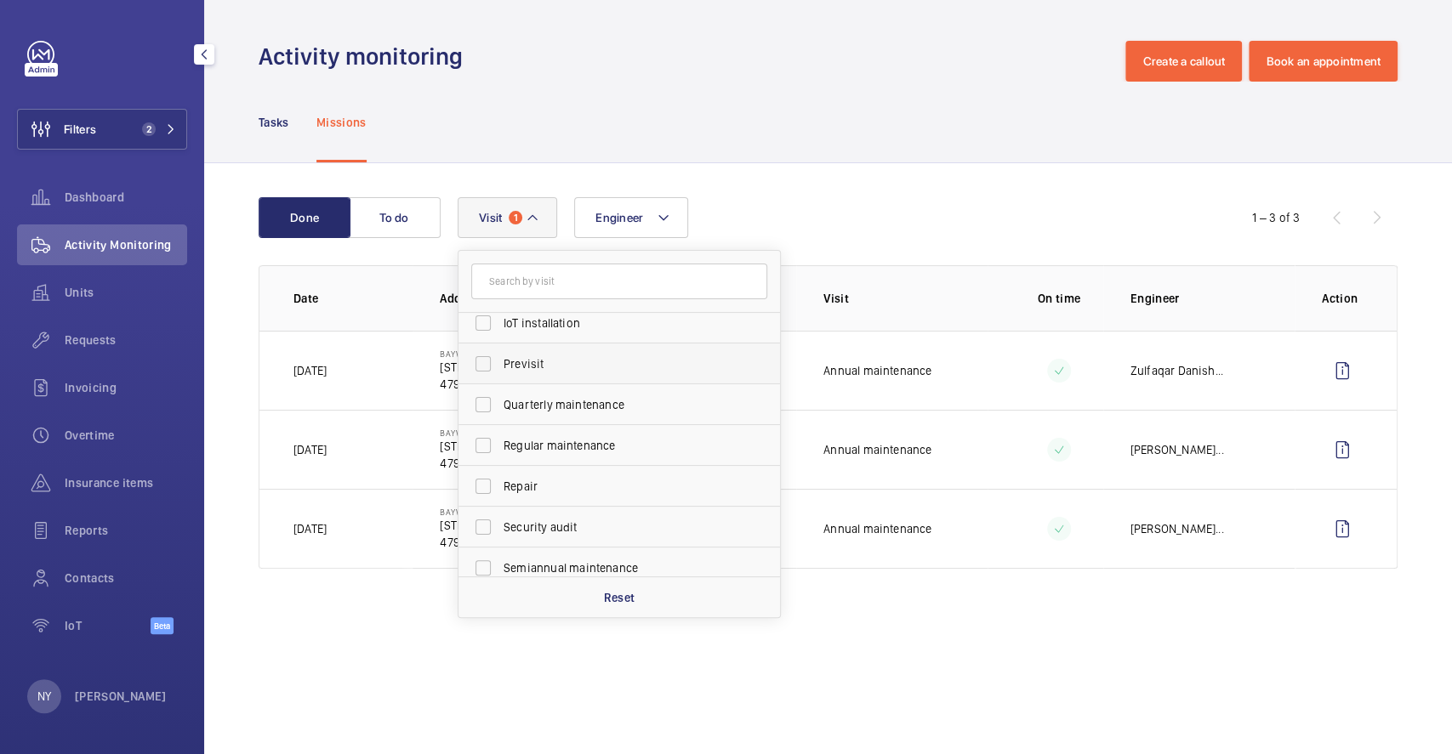
scroll to position [226, 0]
click at [554, 350] on span "Previsit" at bounding box center [620, 352] width 234 height 17
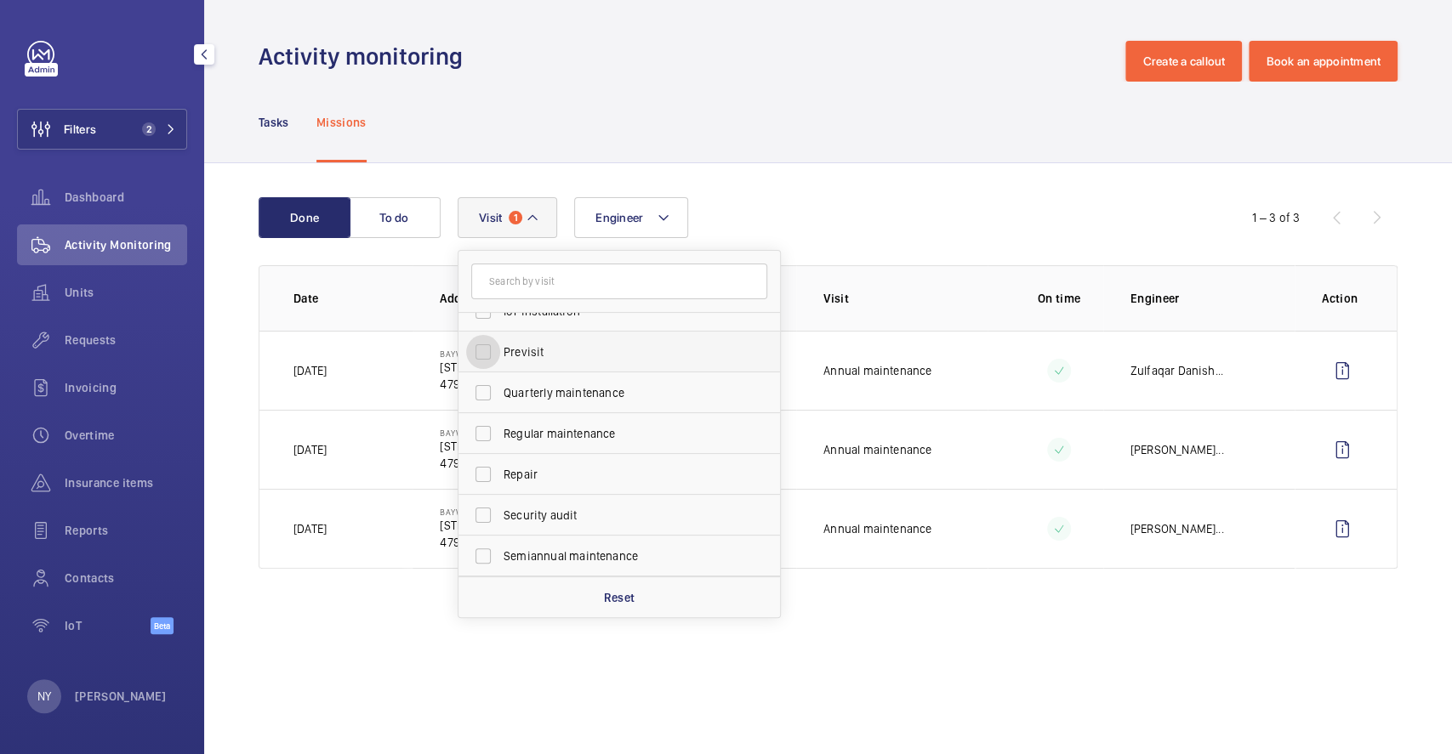
click at [500, 350] on input "Previsit" at bounding box center [483, 352] width 34 height 34
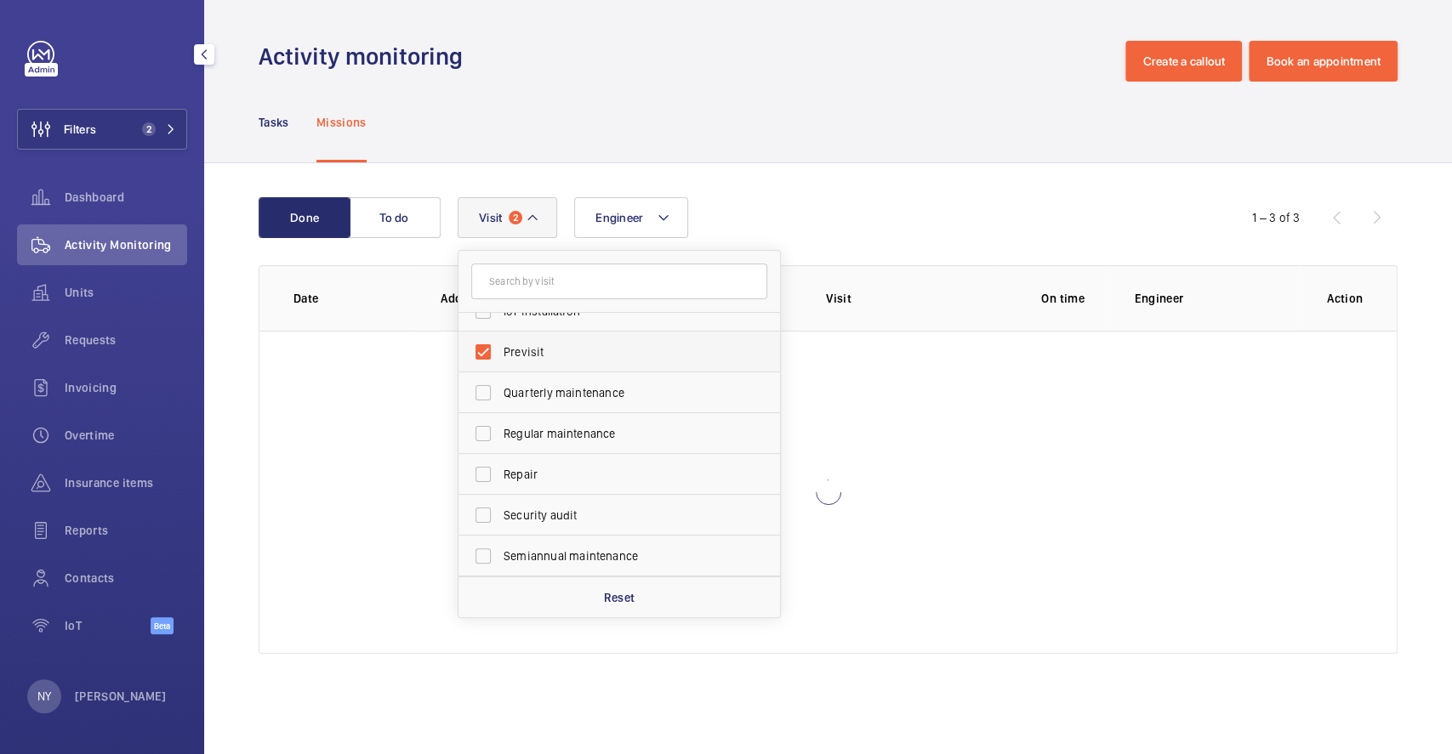
click at [537, 367] on label "Previsit" at bounding box center [606, 352] width 296 height 41
click at [500, 367] on input "Previsit" at bounding box center [483, 352] width 34 height 34
checkbox input "false"
click at [574, 405] on label "Quarterly maintenance" at bounding box center [606, 392] width 296 height 41
click at [500, 405] on input "Quarterly maintenance" at bounding box center [483, 393] width 34 height 34
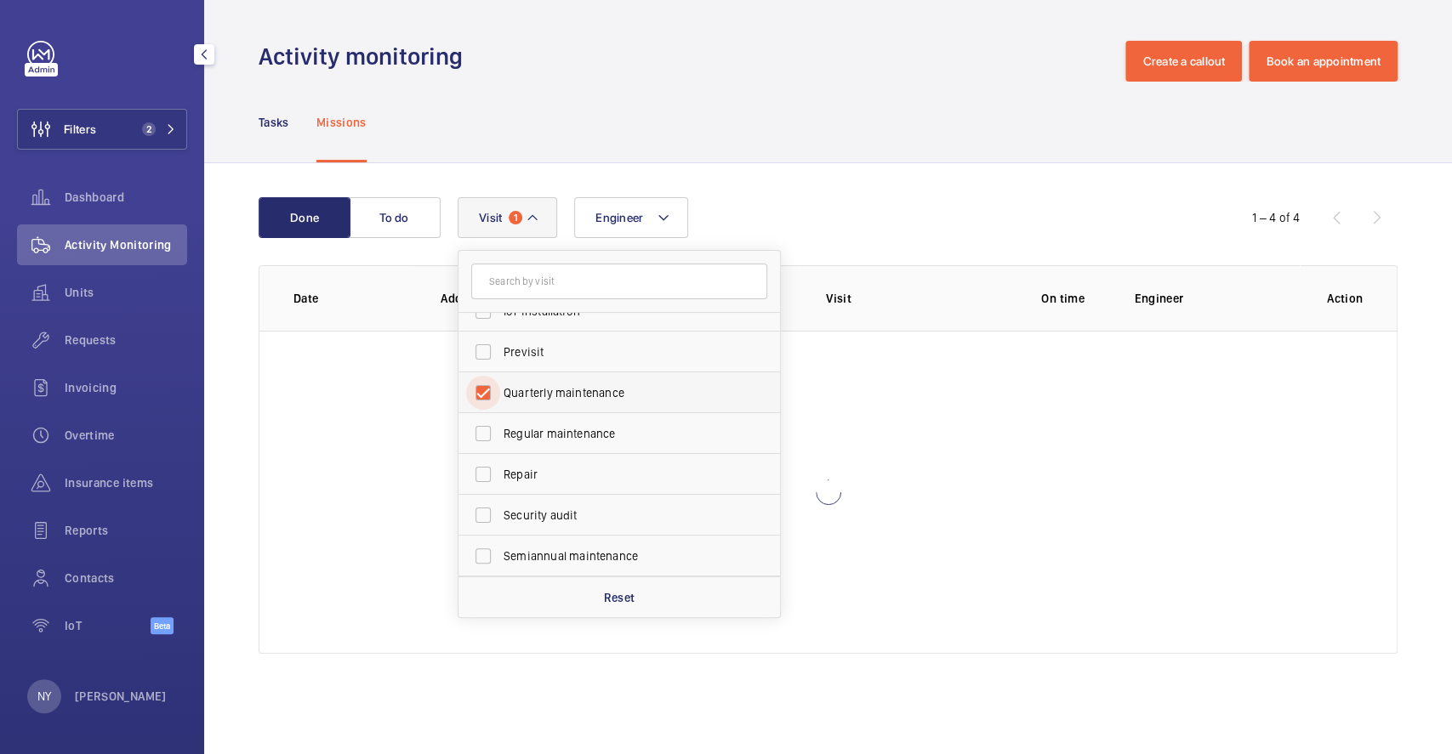
checkbox input "true"
click at [571, 425] on span "Regular maintenance" at bounding box center [620, 433] width 234 height 17
click at [500, 425] on input "Regular maintenance" at bounding box center [483, 434] width 34 height 34
checkbox input "true"
click at [573, 544] on label "Semiannual maintenance" at bounding box center [606, 556] width 296 height 41
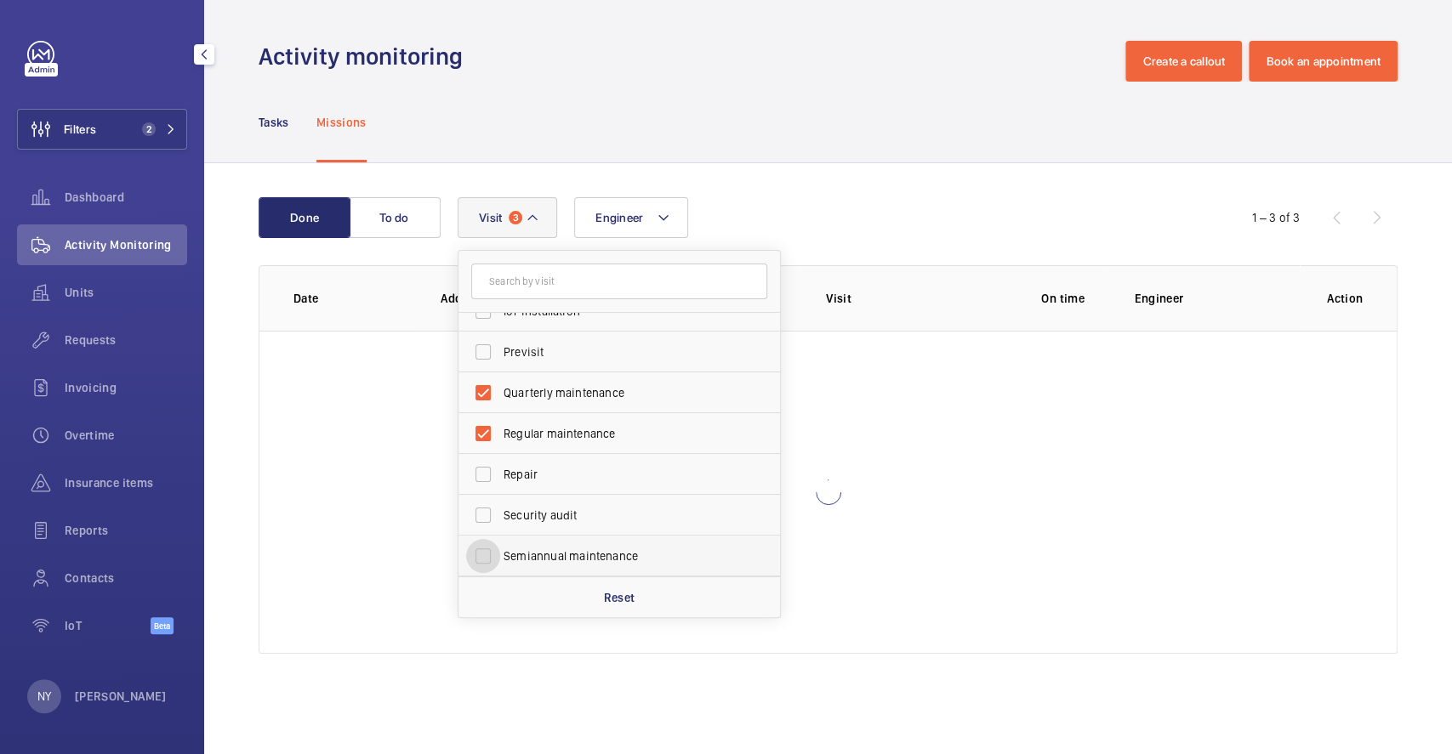
click at [500, 544] on input "Semiannual maintenance" at bounding box center [483, 556] width 34 height 34
checkbox input "true"
click at [659, 124] on div "Tasks Missions" at bounding box center [828, 122] width 1139 height 81
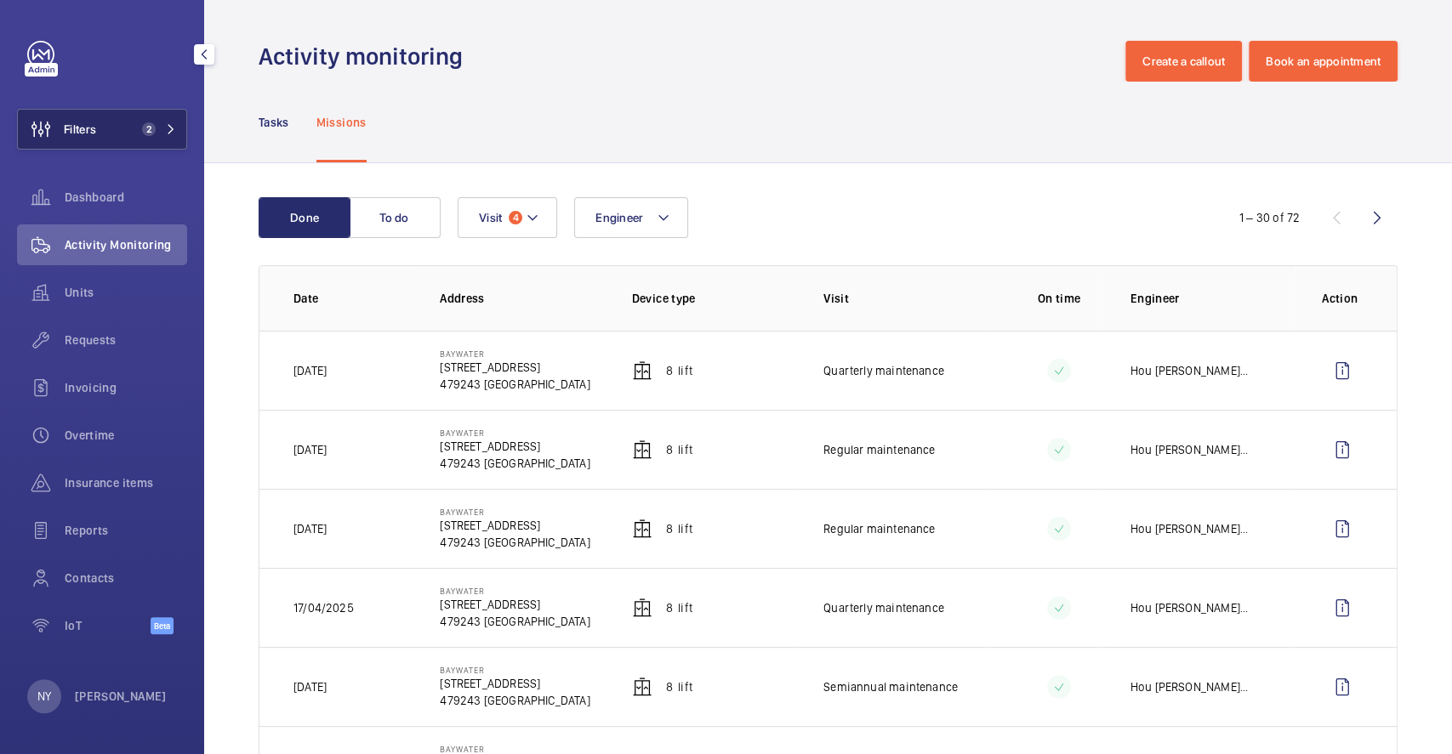
click at [134, 114] on button "Filters 2" at bounding box center [102, 129] width 170 height 41
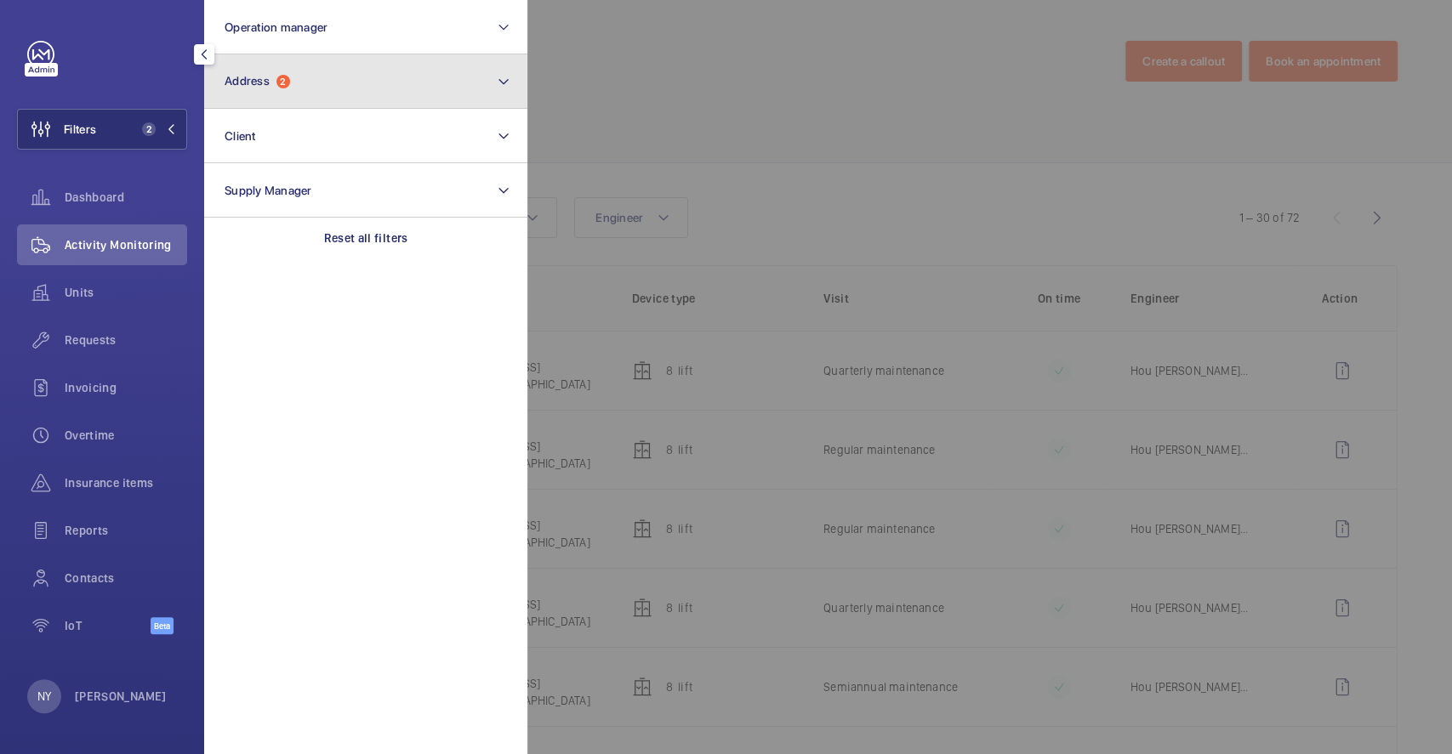
click at [310, 85] on button "Address 2" at bounding box center [365, 81] width 323 height 54
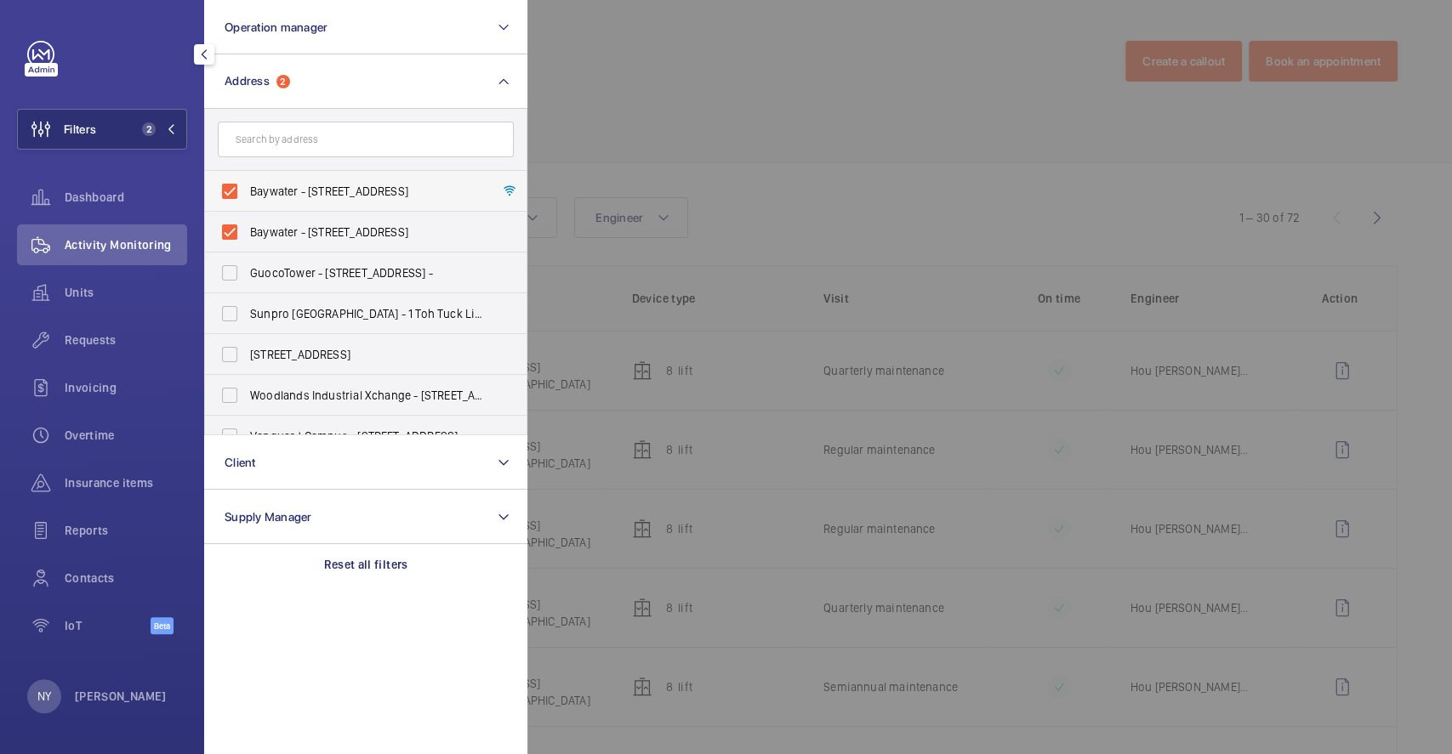
click at [299, 187] on span "Baywater - [STREET_ADDRESS]" at bounding box center [367, 191] width 234 height 17
click at [247, 187] on input "Baywater - [STREET_ADDRESS]" at bounding box center [230, 191] width 34 height 34
checkbox input "false"
click at [297, 227] on span "Baywater - [STREET_ADDRESS]" at bounding box center [367, 232] width 234 height 17
click at [247, 227] on input "Baywater - [STREET_ADDRESS]" at bounding box center [230, 232] width 34 height 34
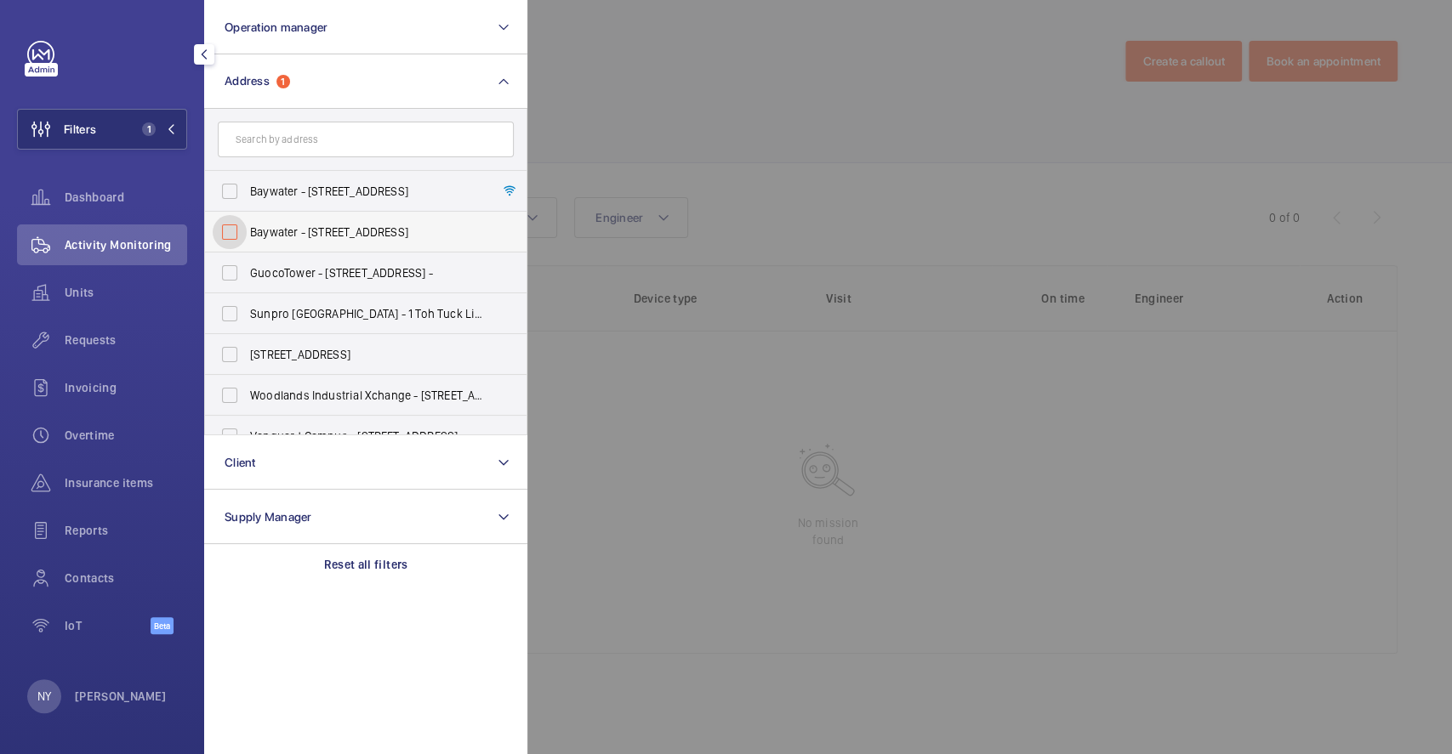
checkbox input "false"
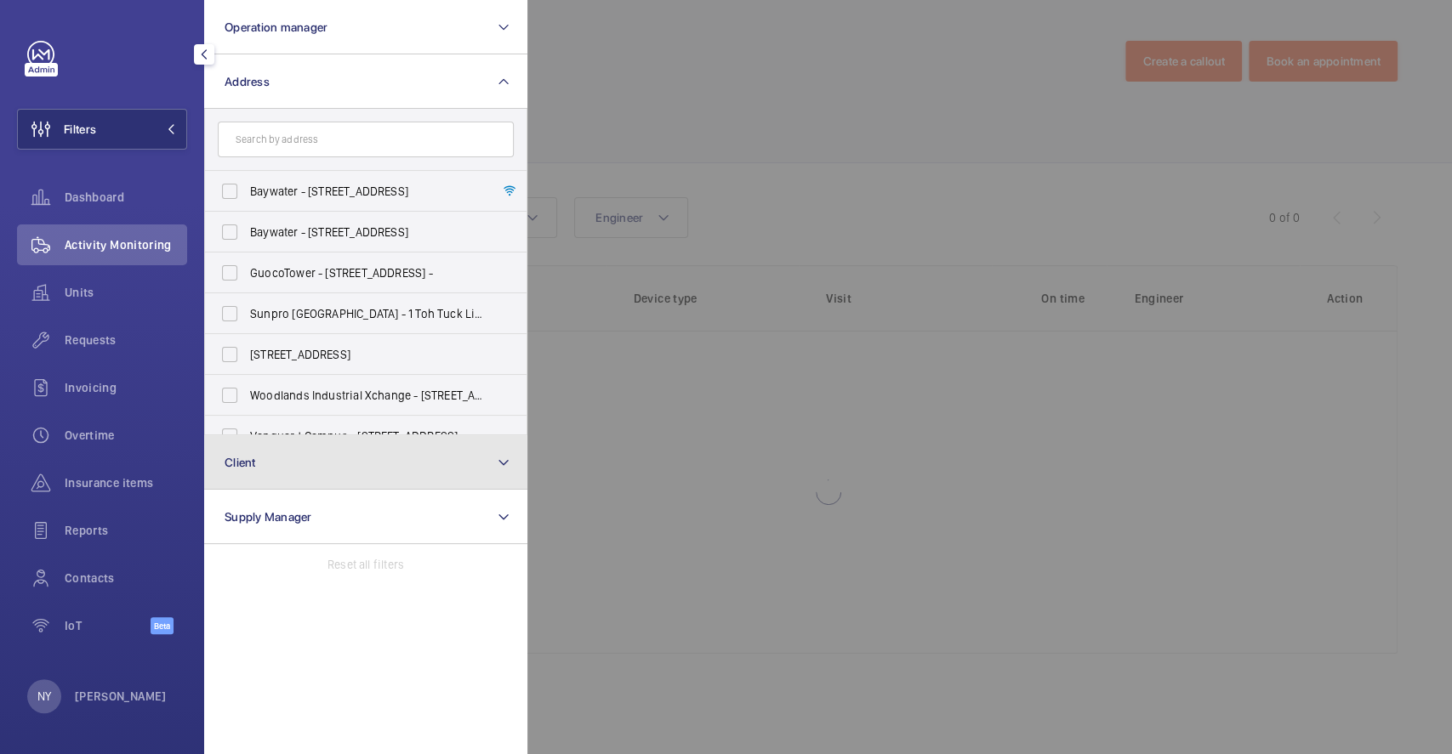
click at [271, 449] on button "Client" at bounding box center [365, 462] width 323 height 54
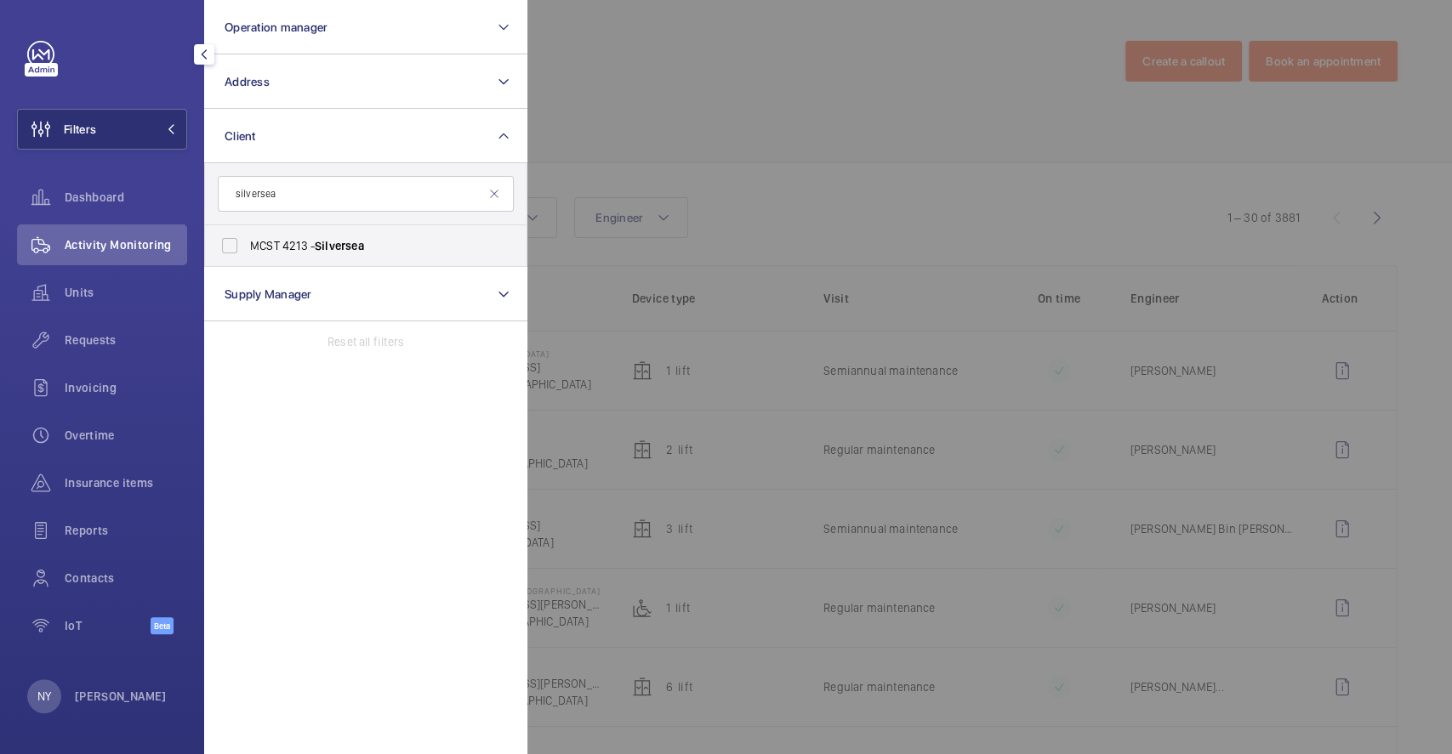
type input "silversea"
click at [313, 247] on span "MCST 4213 - Silversea" at bounding box center [367, 245] width 234 height 17
click at [247, 247] on input "MCST 4213 - Silversea" at bounding box center [230, 246] width 34 height 34
checkbox input "true"
click at [684, 168] on div at bounding box center [1253, 377] width 1452 height 754
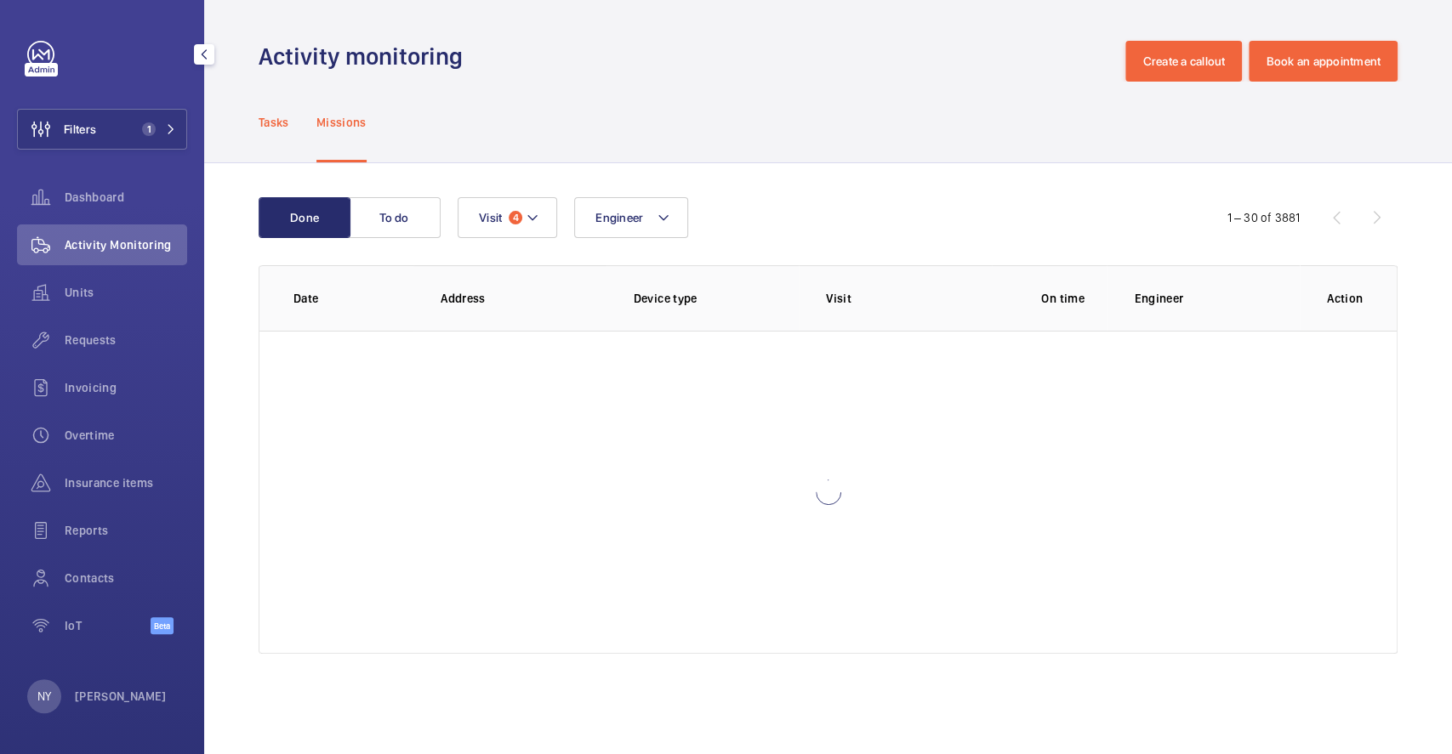
click at [282, 111] on div "Tasks" at bounding box center [274, 122] width 31 height 81
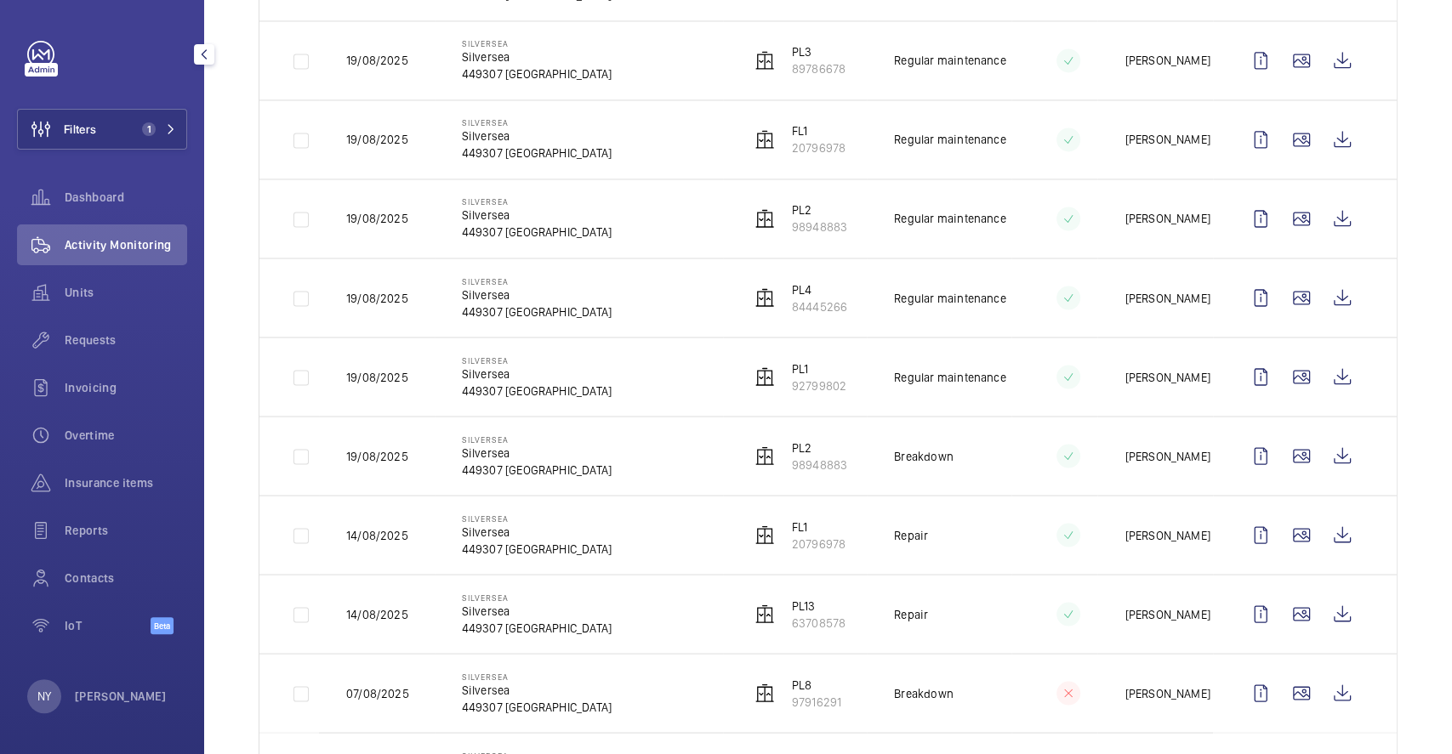
scroll to position [1999, 0]
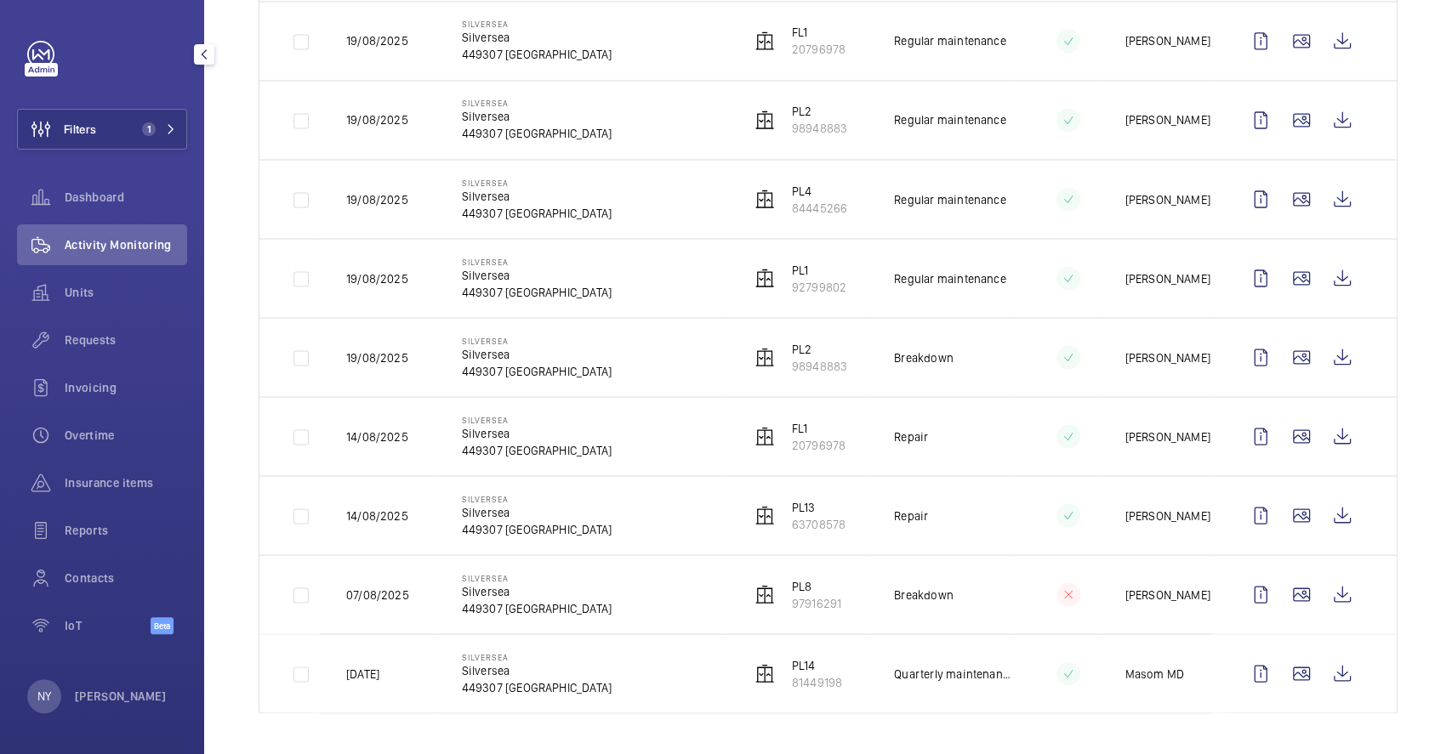
drag, startPoint x: 483, startPoint y: 422, endPoint x: 503, endPoint y: 422, distance: 20.4
click at [503, 422] on p "Silversea" at bounding box center [537, 419] width 150 height 10
drag, startPoint x: 480, startPoint y: 179, endPoint x: 553, endPoint y: 185, distance: 73.4
click at [553, 183] on p "Silversea" at bounding box center [537, 182] width 150 height 10
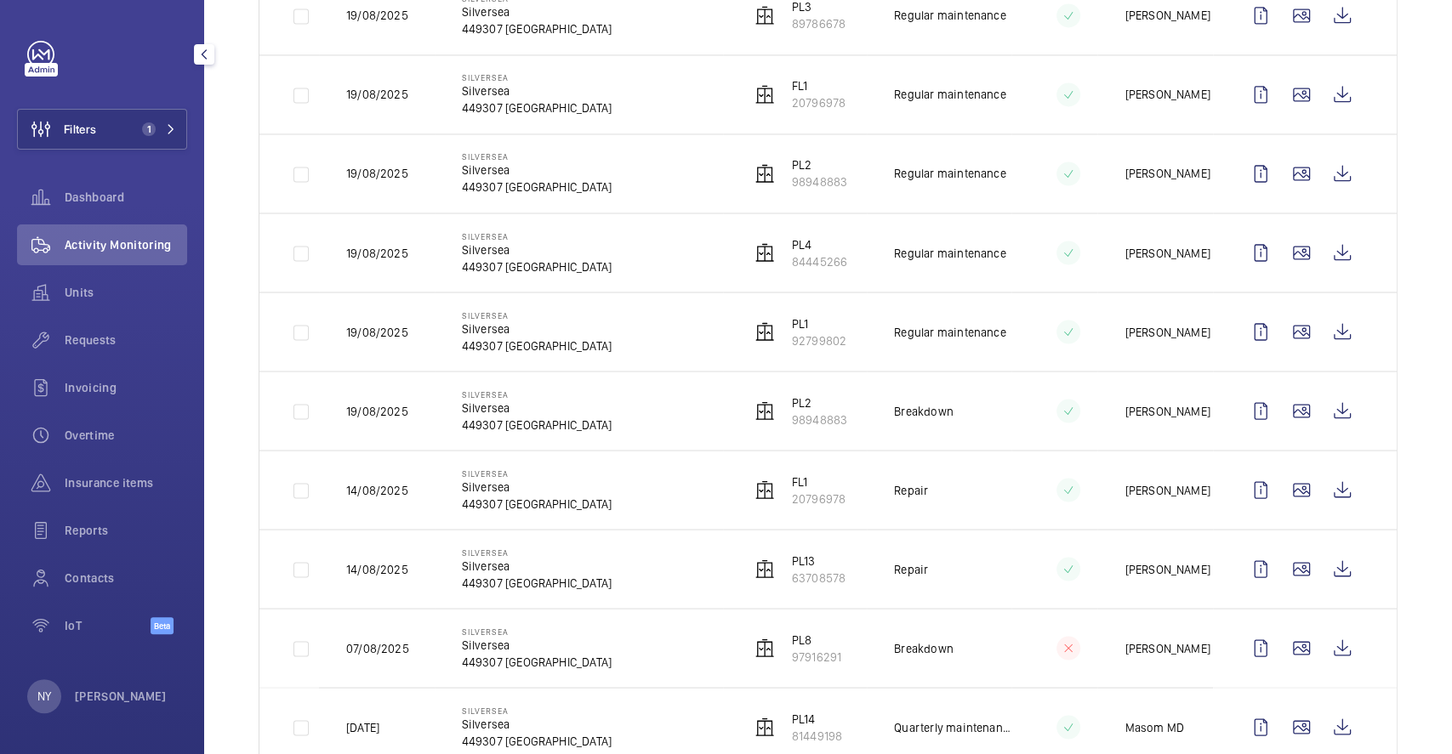
scroll to position [1659, 0]
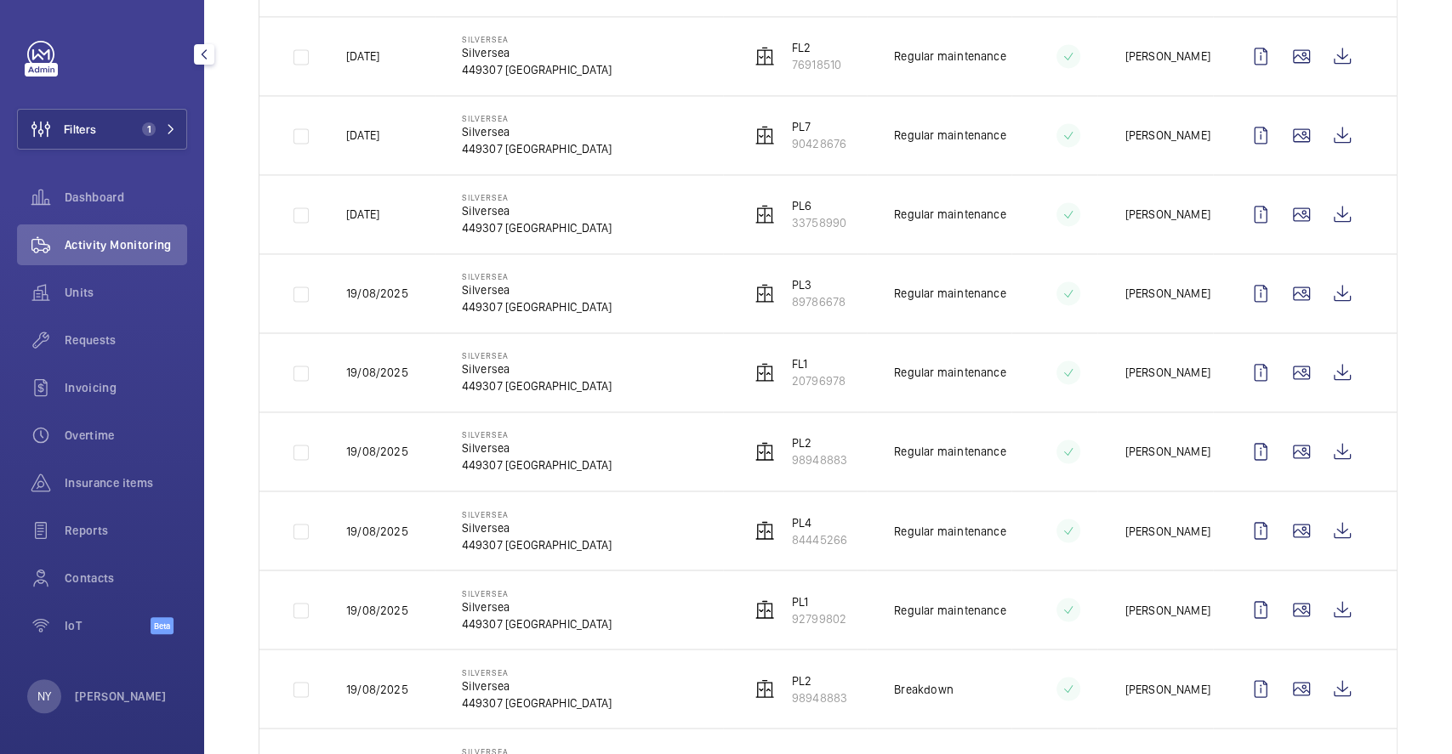
drag, startPoint x: 467, startPoint y: 283, endPoint x: 511, endPoint y: 284, distance: 44.2
click at [511, 281] on p "Silversea" at bounding box center [537, 276] width 150 height 10
drag, startPoint x: 484, startPoint y: 49, endPoint x: 517, endPoint y: 49, distance: 33.2
click at [517, 49] on p "Silversea" at bounding box center [537, 52] width 150 height 17
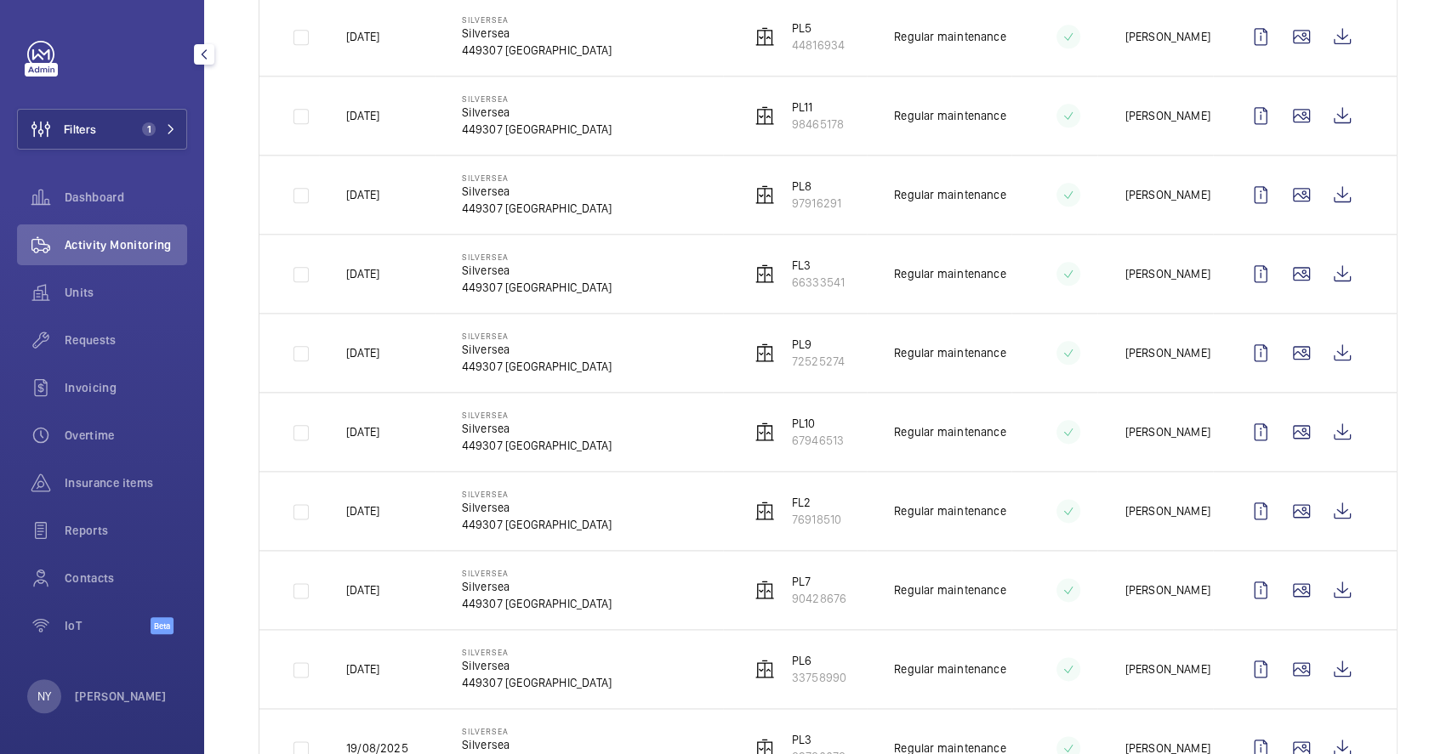
scroll to position [1092, 0]
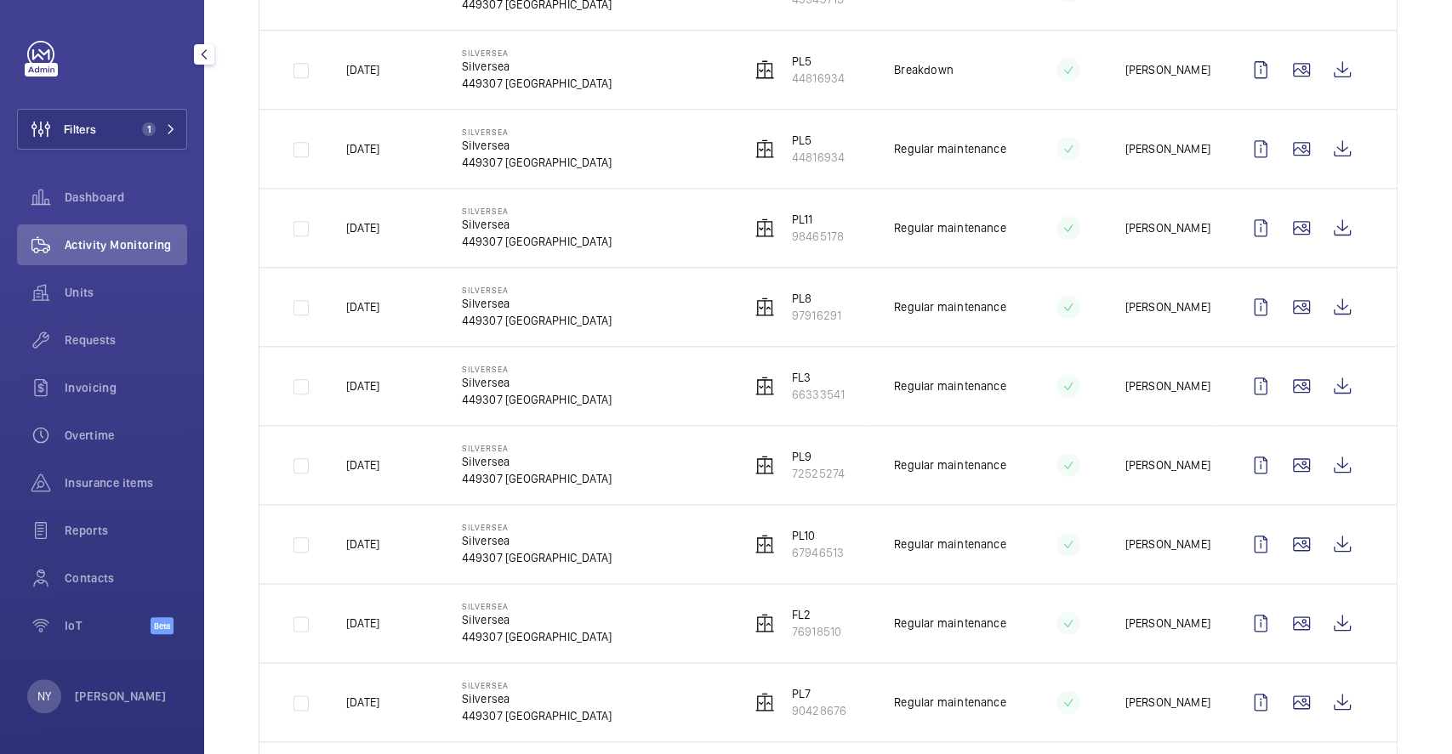
drag, startPoint x: 480, startPoint y: 367, endPoint x: 492, endPoint y: 244, distance: 123.0
click at [508, 351] on td "Silversea Silversea 449307 [GEOGRAPHIC_DATA]" at bounding box center [579, 385] width 288 height 79
drag, startPoint x: 475, startPoint y: 138, endPoint x: 497, endPoint y: 145, distance: 22.6
click at [497, 145] on div "Silversea Silversea 449307 [GEOGRAPHIC_DATA]" at bounding box center [537, 149] width 150 height 44
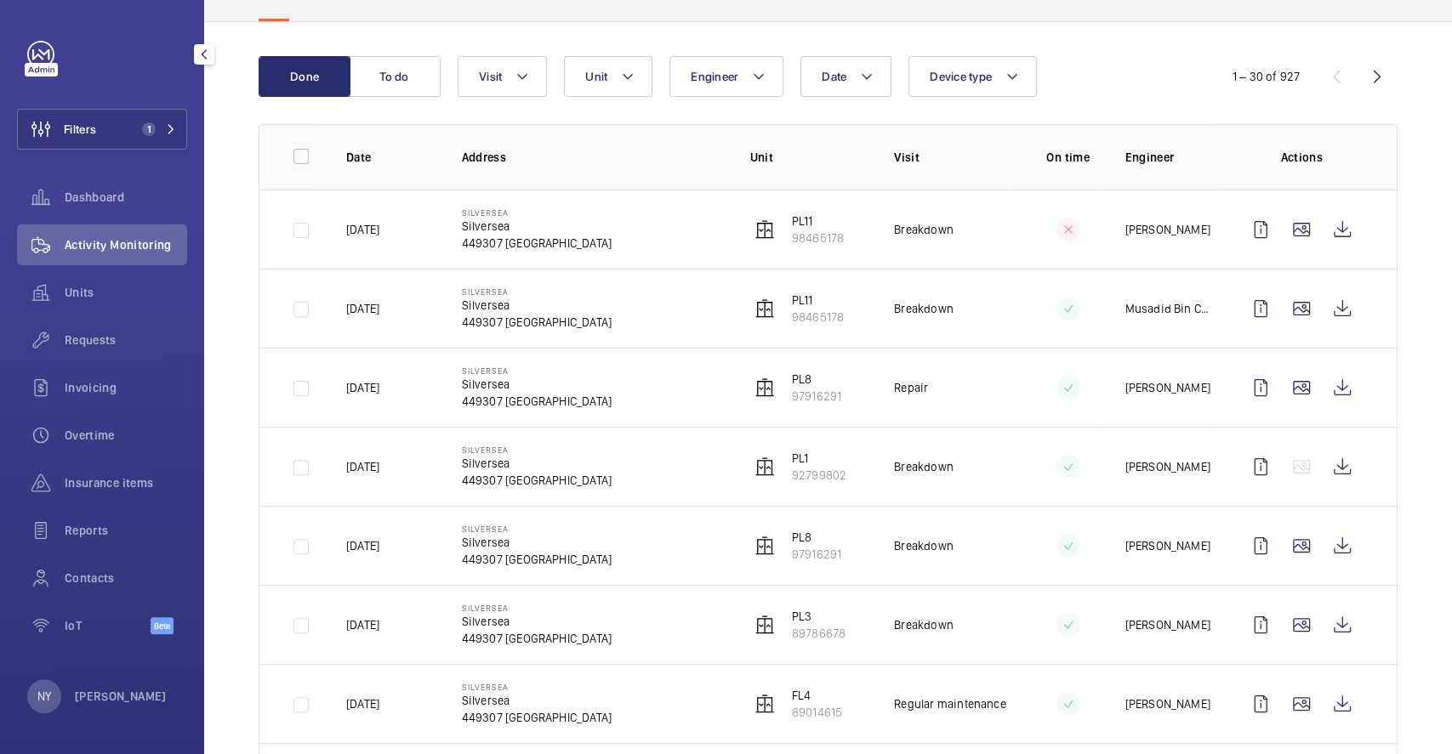
scroll to position [0, 0]
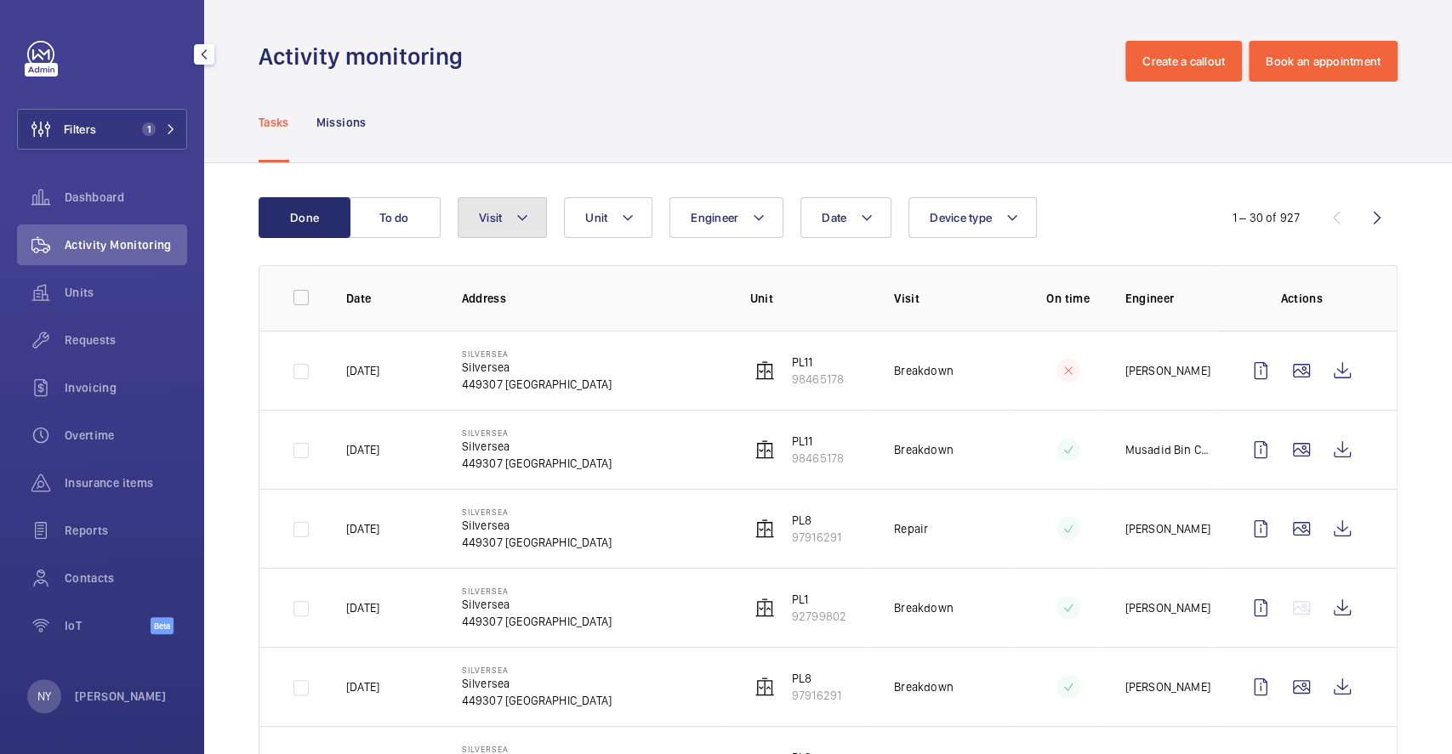
click at [515, 221] on mat-icon at bounding box center [522, 217] width 14 height 20
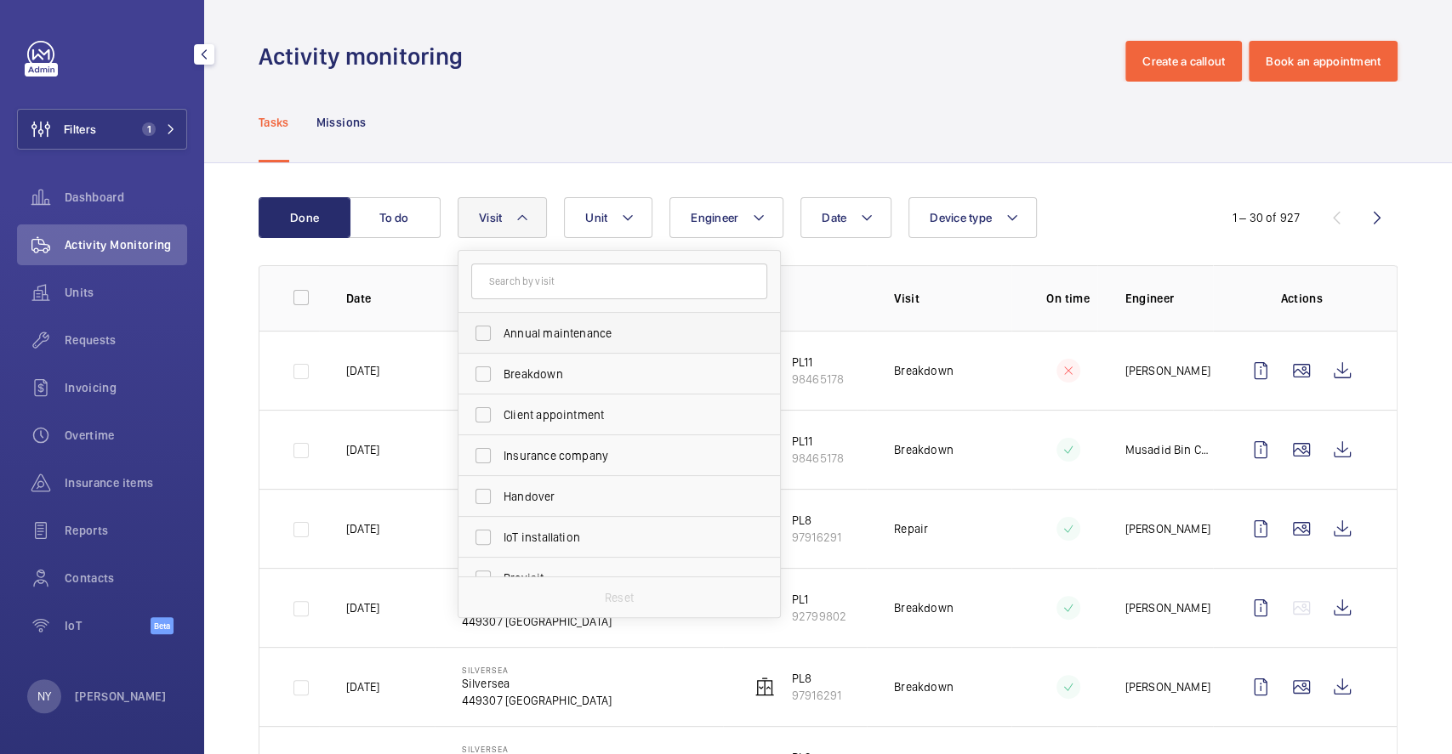
click at [544, 335] on span "Annual maintenance" at bounding box center [620, 333] width 234 height 17
click at [500, 335] on input "Annual maintenance" at bounding box center [483, 333] width 34 height 34
checkbox input "true"
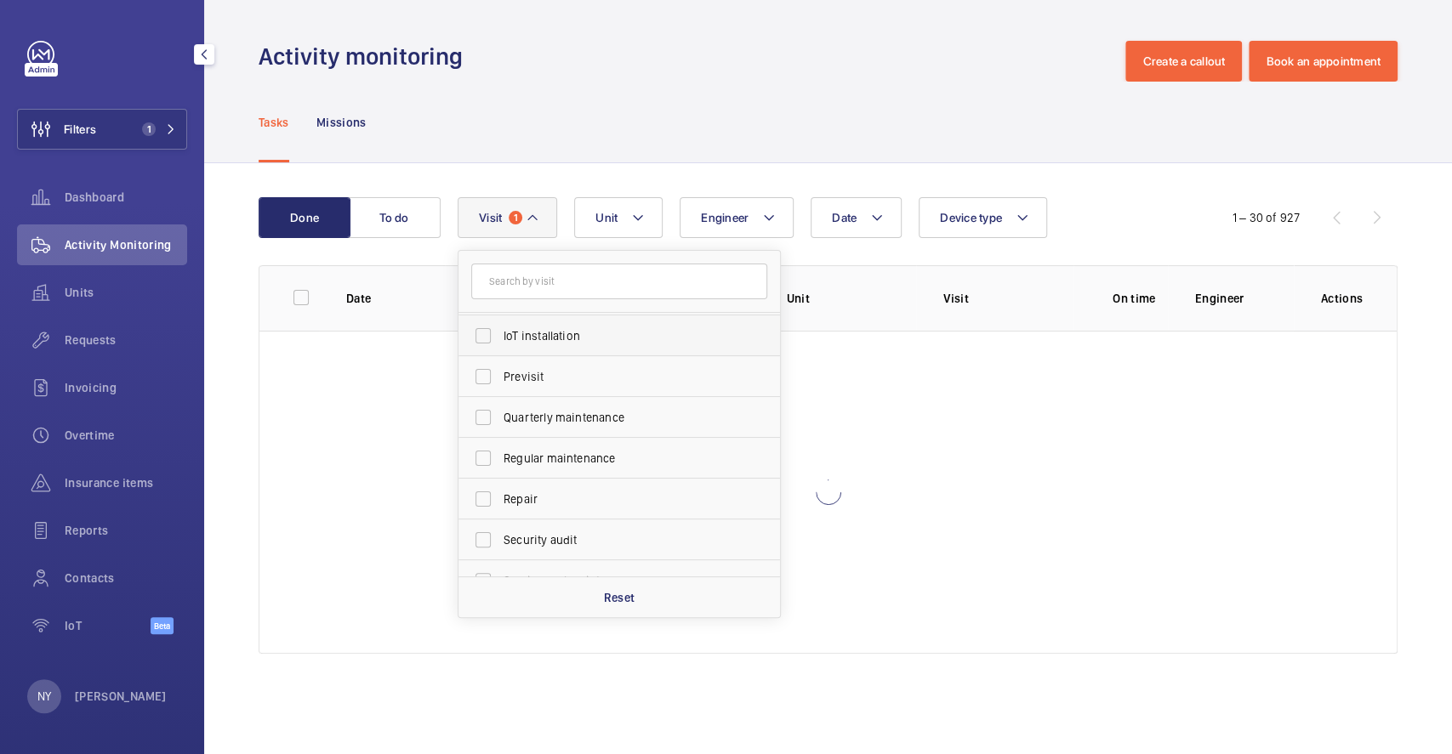
scroll to position [266, 0]
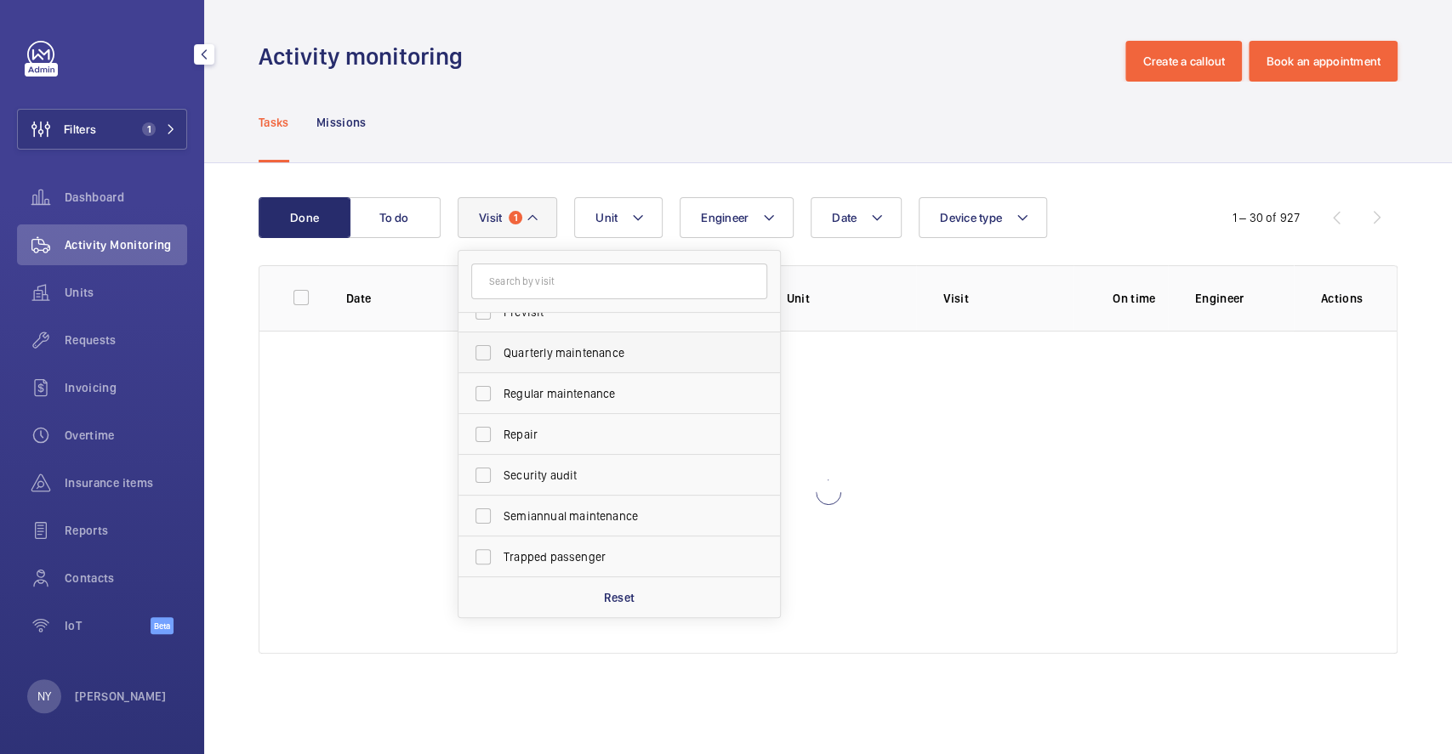
click at [565, 357] on span "Quarterly maintenance" at bounding box center [620, 352] width 234 height 17
click at [500, 357] on input "Quarterly maintenance" at bounding box center [483, 353] width 34 height 34
checkbox input "true"
click at [567, 406] on label "Regular maintenance" at bounding box center [606, 393] width 296 height 41
click at [500, 406] on input "Regular maintenance" at bounding box center [483, 394] width 34 height 34
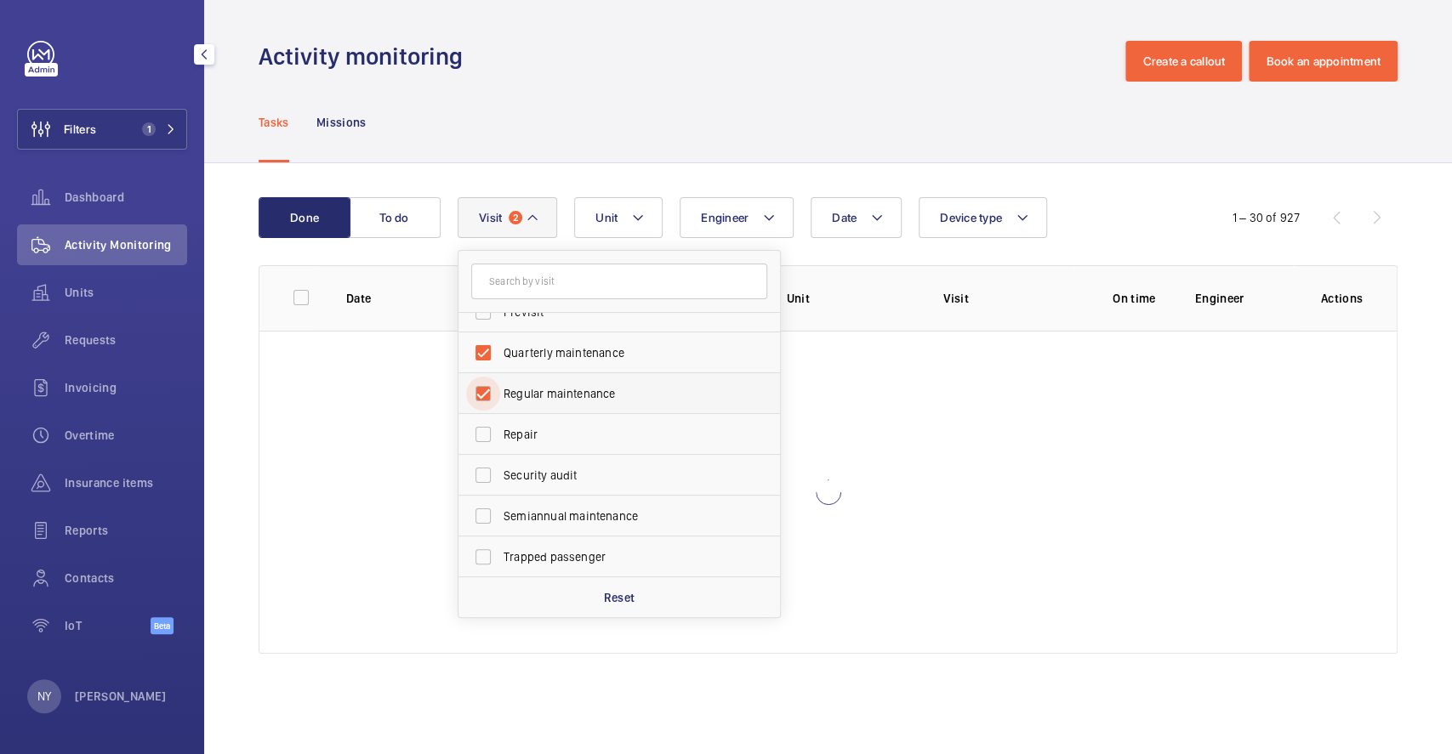
checkbox input "true"
click at [588, 508] on span "Semiannual maintenance" at bounding box center [620, 516] width 234 height 17
click at [500, 507] on input "Semiannual maintenance" at bounding box center [483, 516] width 34 height 34
checkbox input "true"
click at [592, 119] on div "Tasks Missions" at bounding box center [828, 122] width 1139 height 81
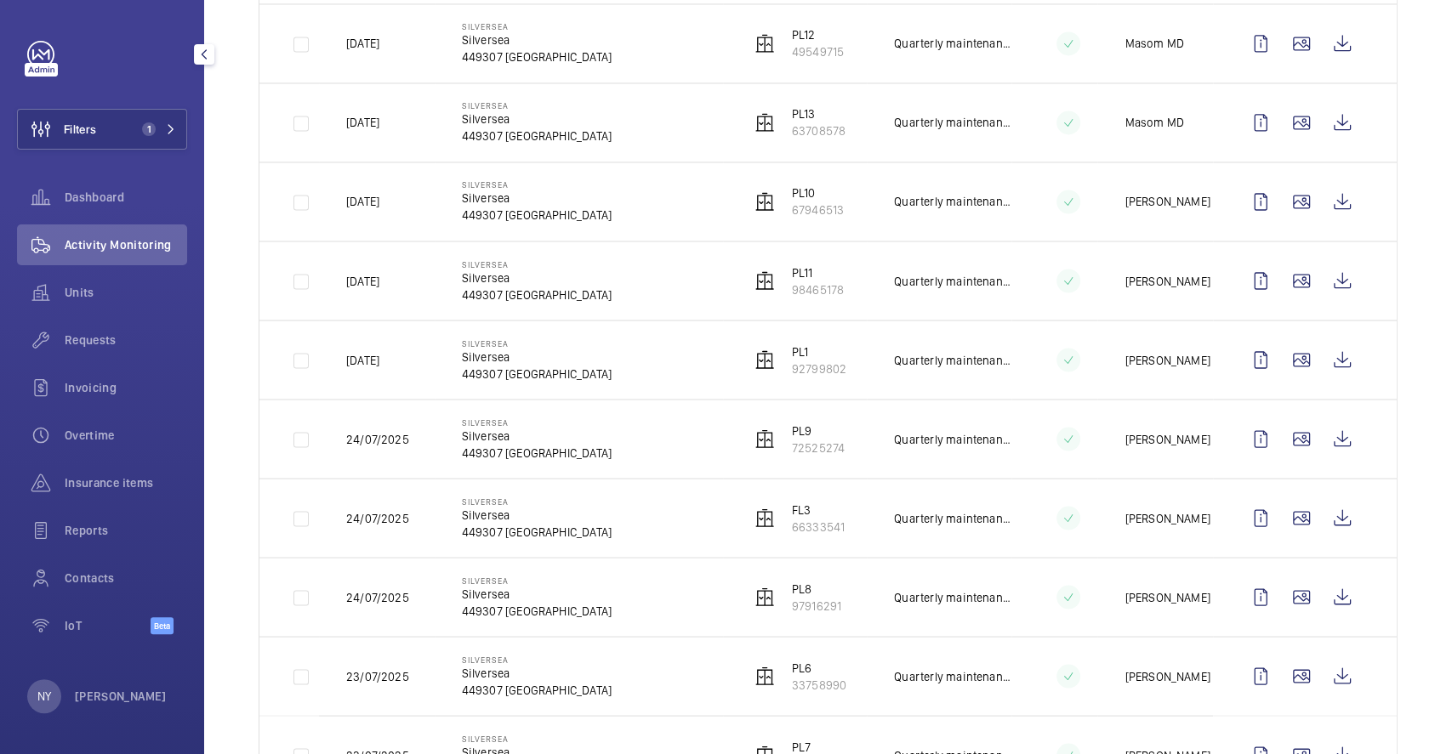
scroll to position [1999, 0]
drag, startPoint x: 476, startPoint y: 496, endPoint x: 498, endPoint y: 497, distance: 22.1
click at [498, 497] on p "Silversea" at bounding box center [537, 498] width 150 height 10
drag, startPoint x: 358, startPoint y: 273, endPoint x: 377, endPoint y: 260, distance: 22.6
click at [378, 270] on p "[DATE]" at bounding box center [362, 278] width 33 height 17
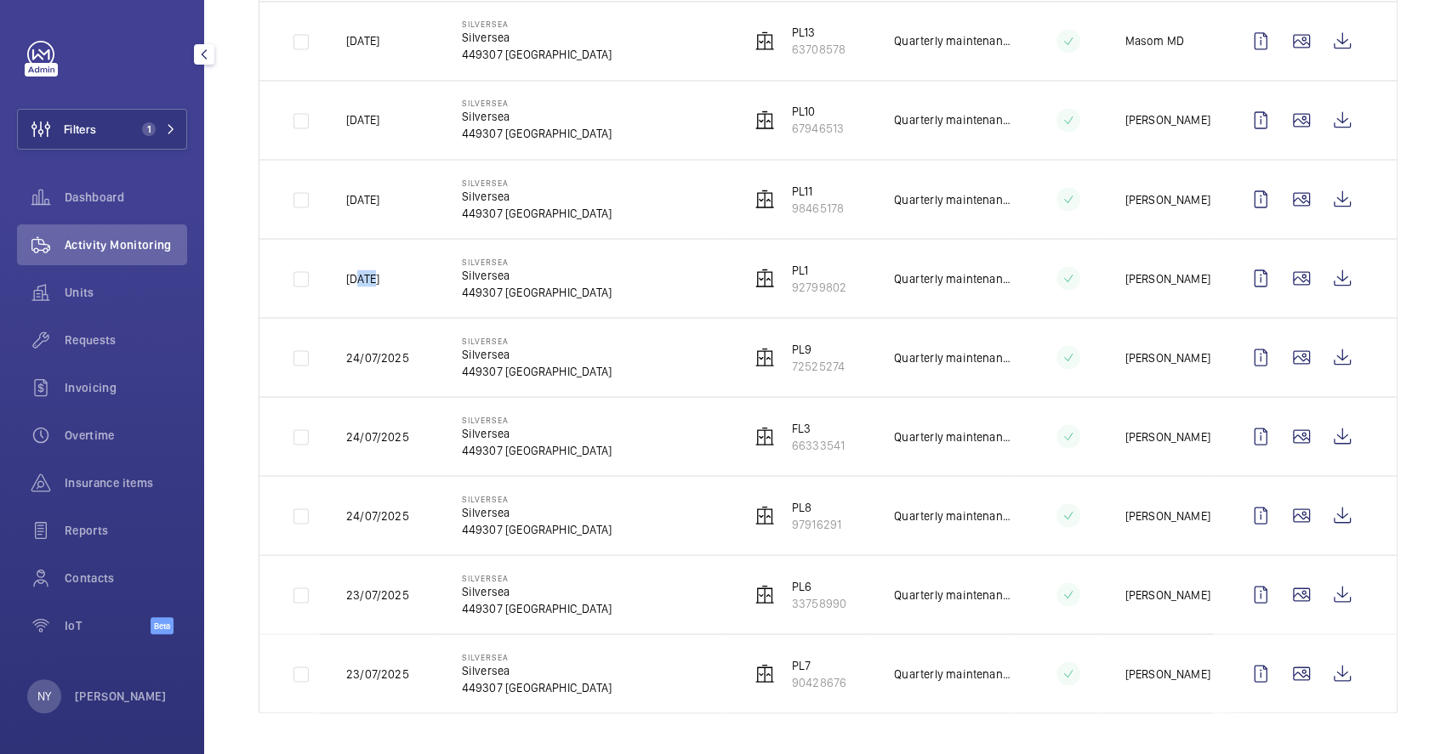
drag, startPoint x: 361, startPoint y: 36, endPoint x: 431, endPoint y: 49, distance: 71.9
click at [0, 0] on tr "[DATE] Silversea Silversea 449307 SINGAPORE PL13 63708578 Quarterly maintenance…" at bounding box center [0, 0] width 0 height 0
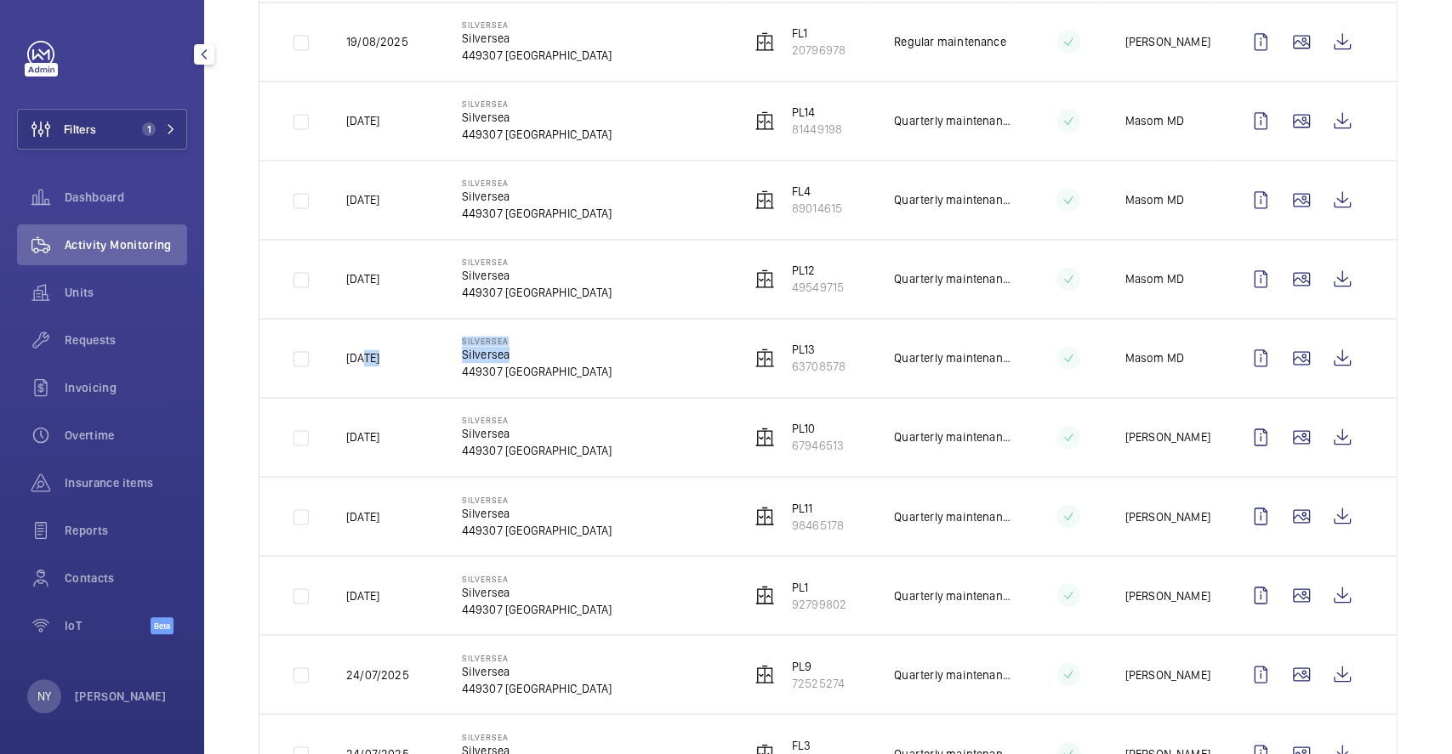
scroll to position [1659, 0]
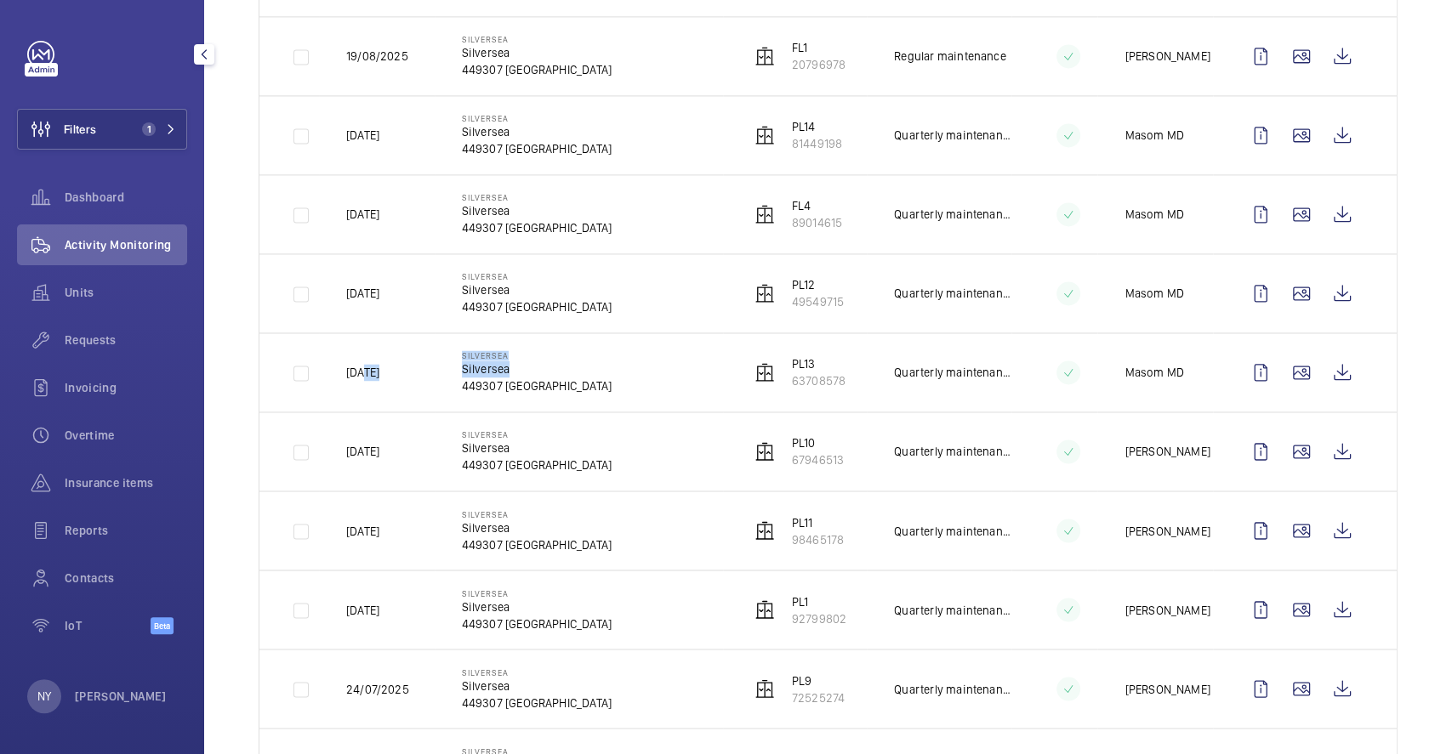
drag, startPoint x: 372, startPoint y: 143, endPoint x: 406, endPoint y: 143, distance: 34.0
click at [379, 143] on p "[DATE]" at bounding box center [362, 135] width 33 height 17
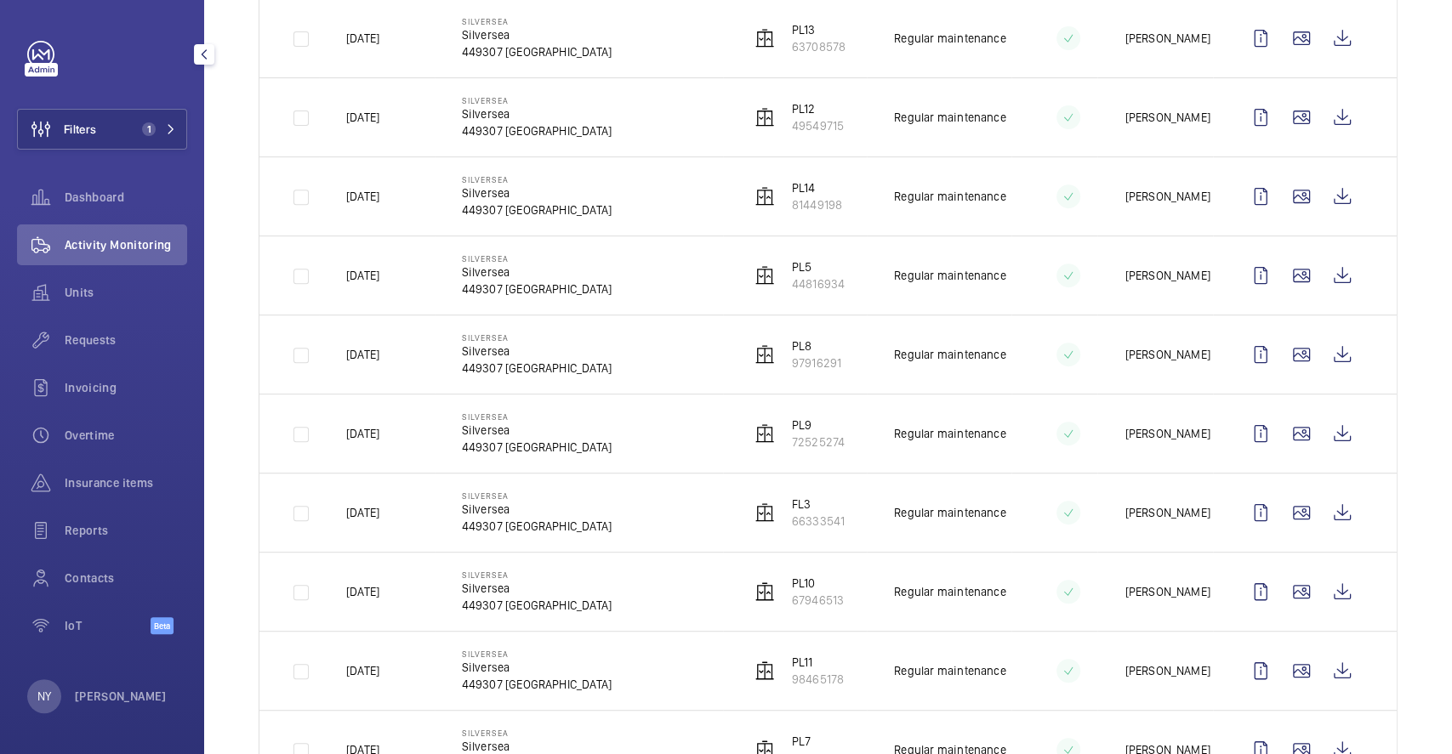
scroll to position [0, 0]
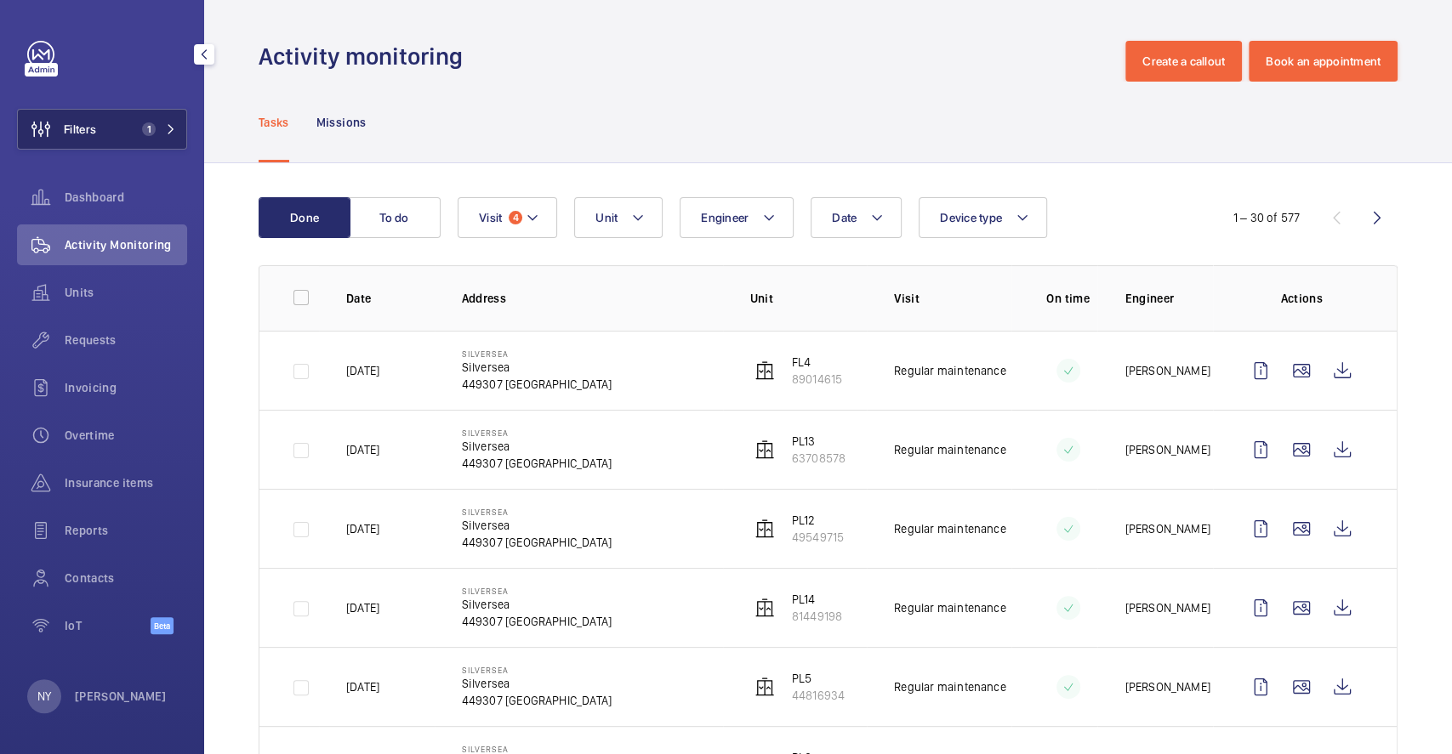
click at [105, 134] on button "Filters 1" at bounding box center [102, 129] width 170 height 41
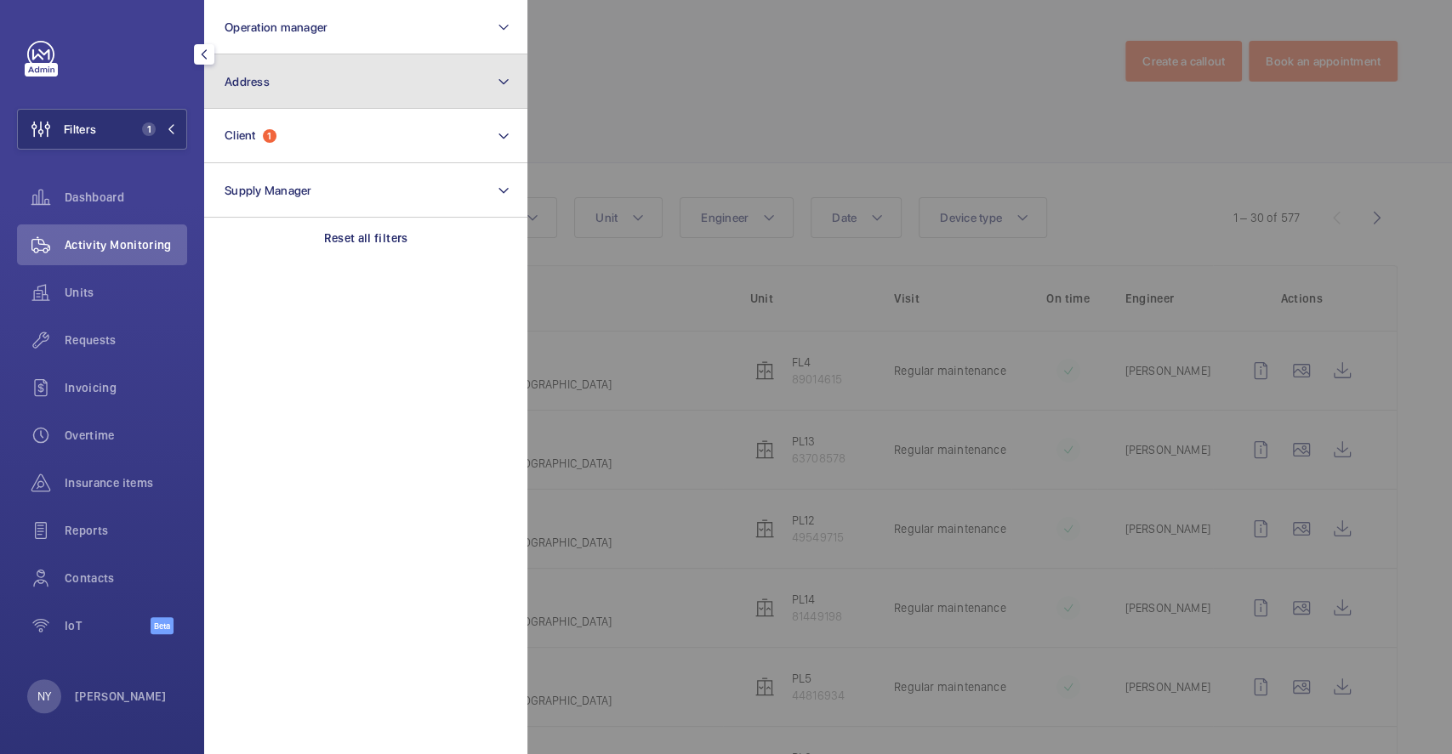
click at [317, 98] on button "Address" at bounding box center [365, 81] width 323 height 54
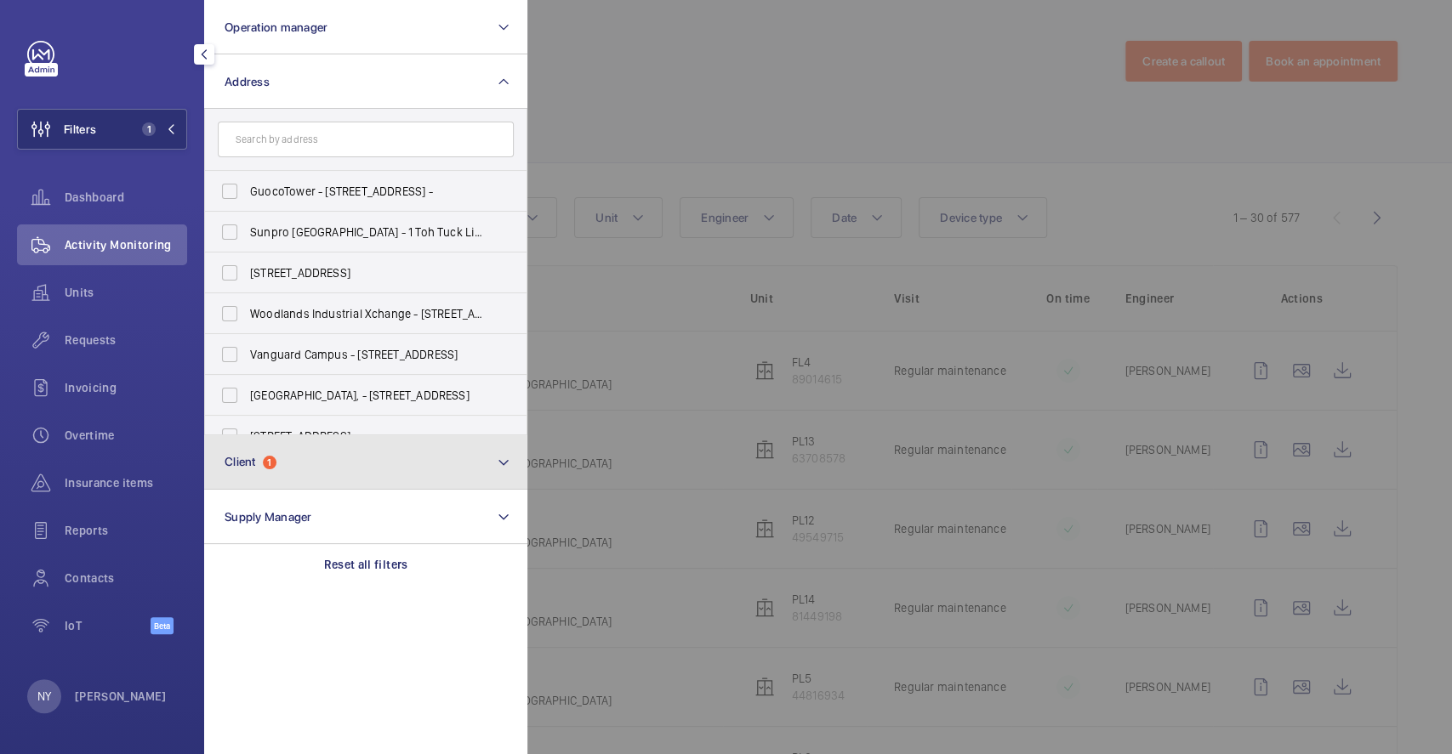
click at [294, 468] on button "Client 1" at bounding box center [365, 462] width 323 height 54
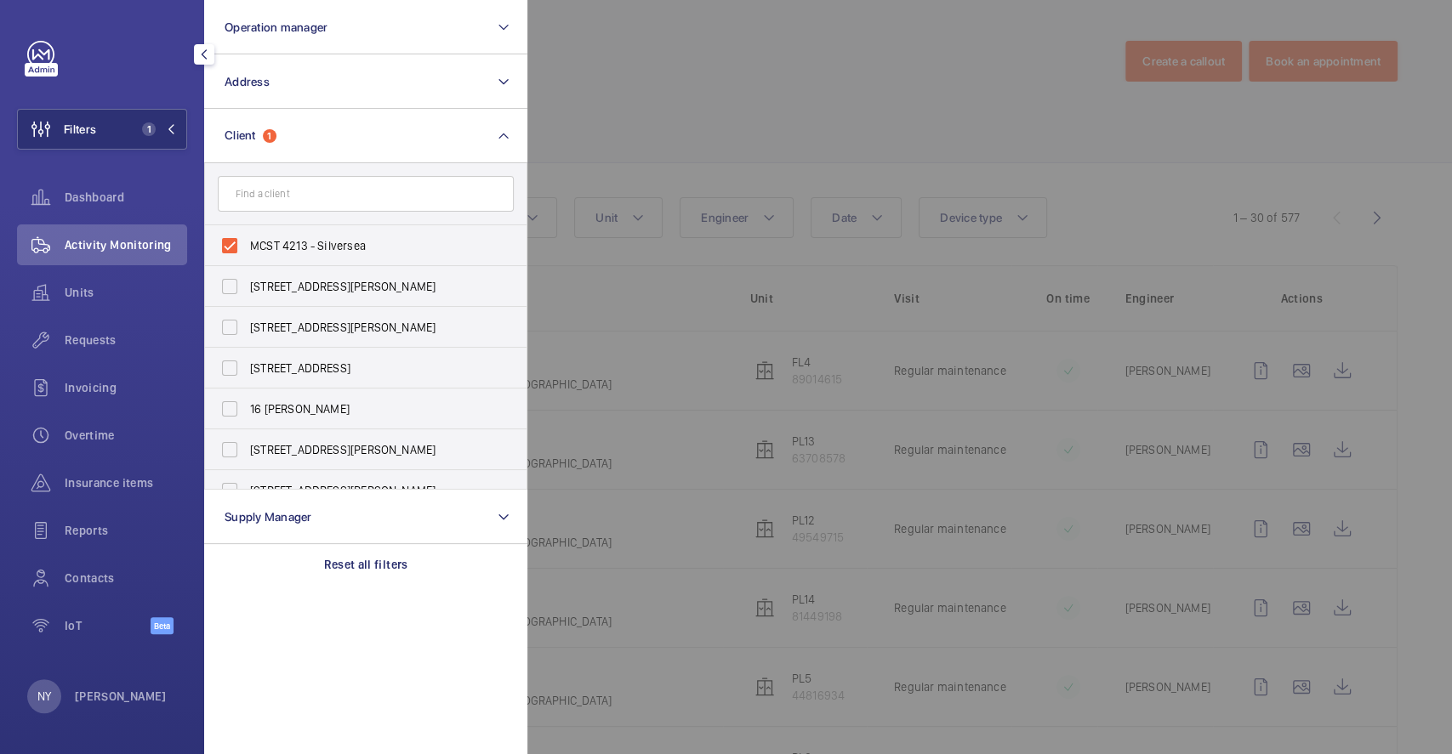
click at [340, 247] on span "MCST 4213 - Silversea" at bounding box center [367, 245] width 234 height 17
click at [247, 247] on input "MCST 4213 - Silversea" at bounding box center [230, 246] width 34 height 34
checkbox input "false"
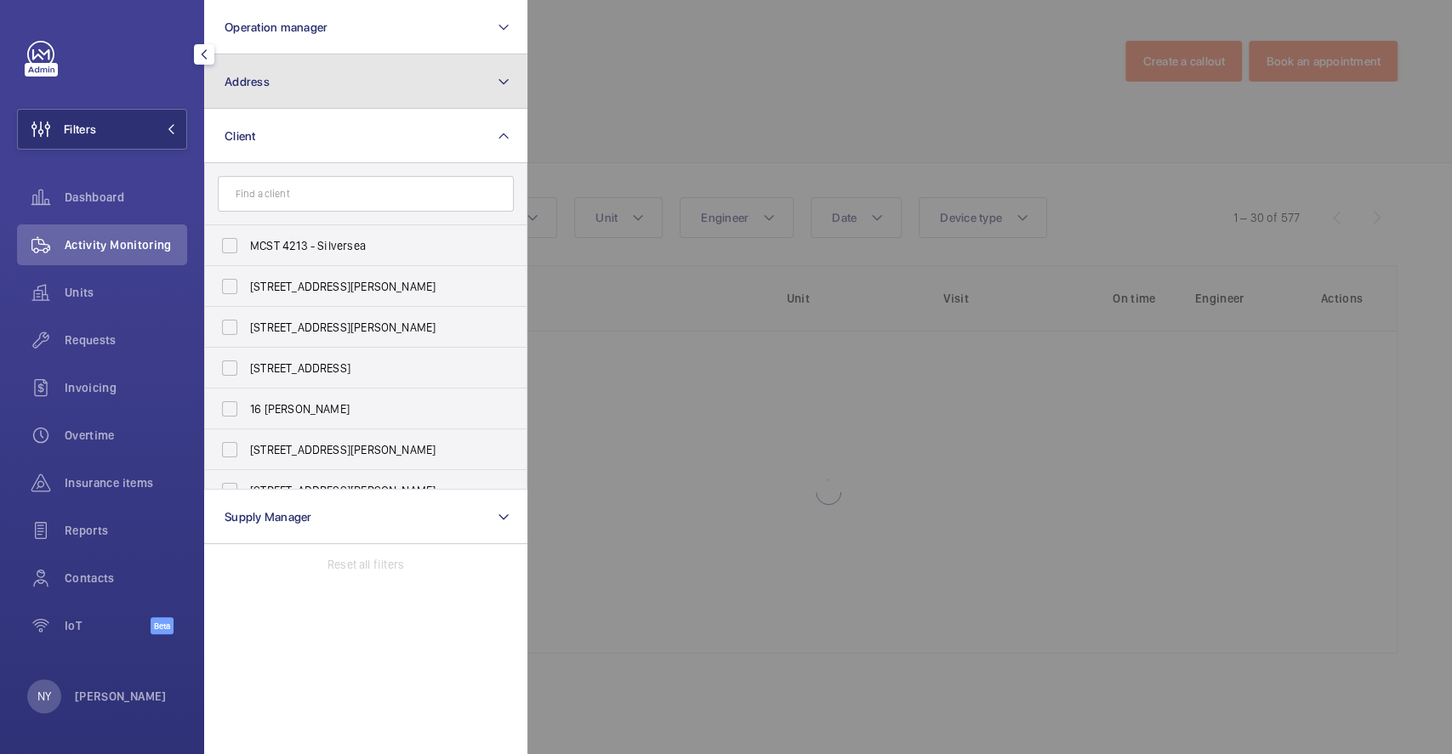
click at [333, 87] on button "Address" at bounding box center [365, 81] width 323 height 54
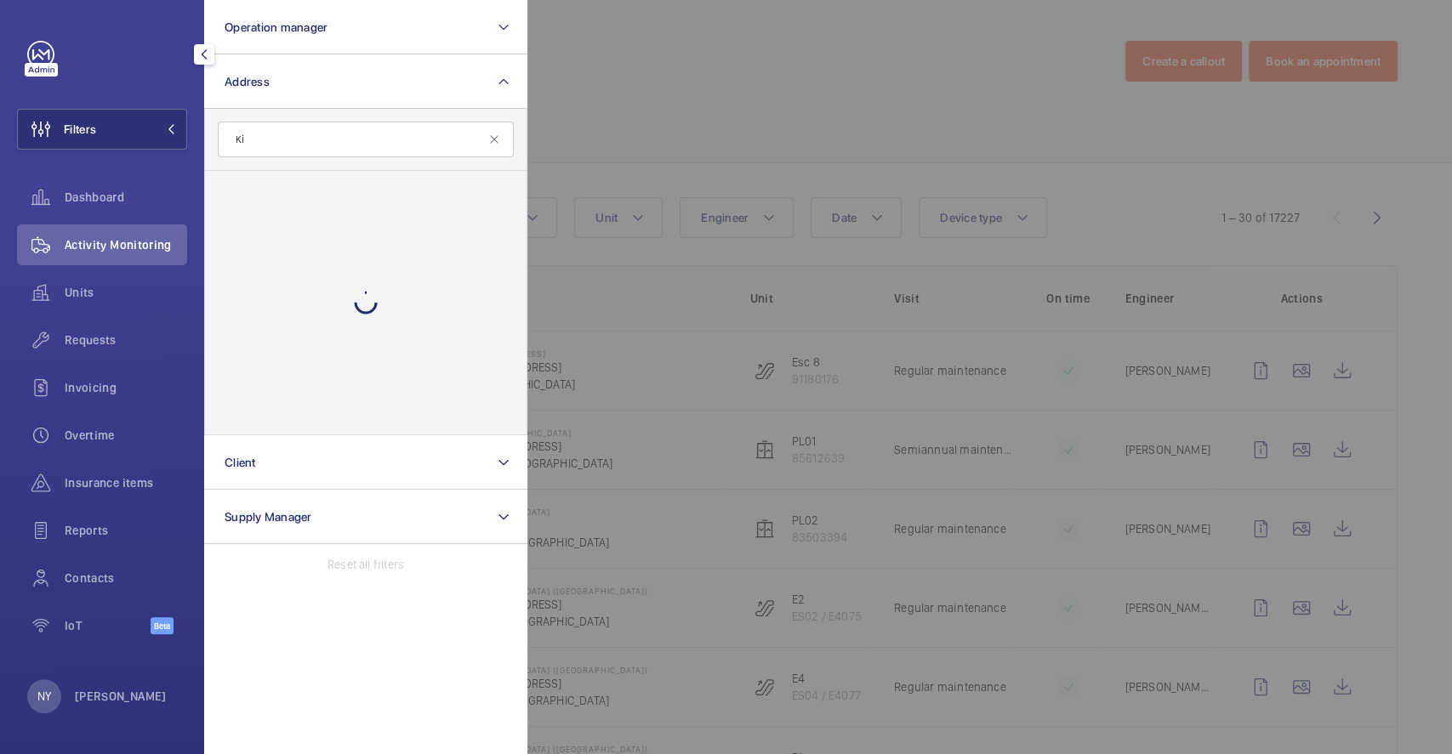
type input "K"
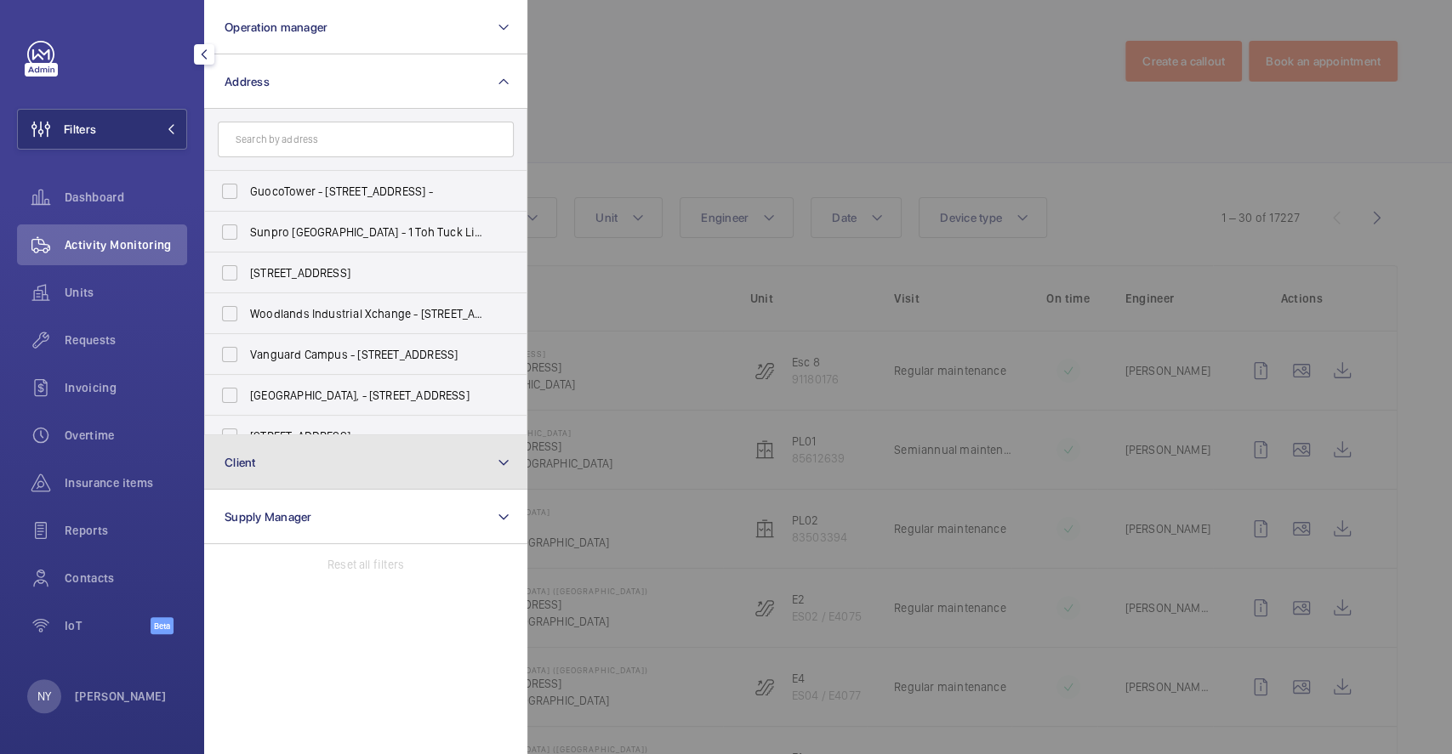
click at [265, 452] on button "Client" at bounding box center [365, 462] width 323 height 54
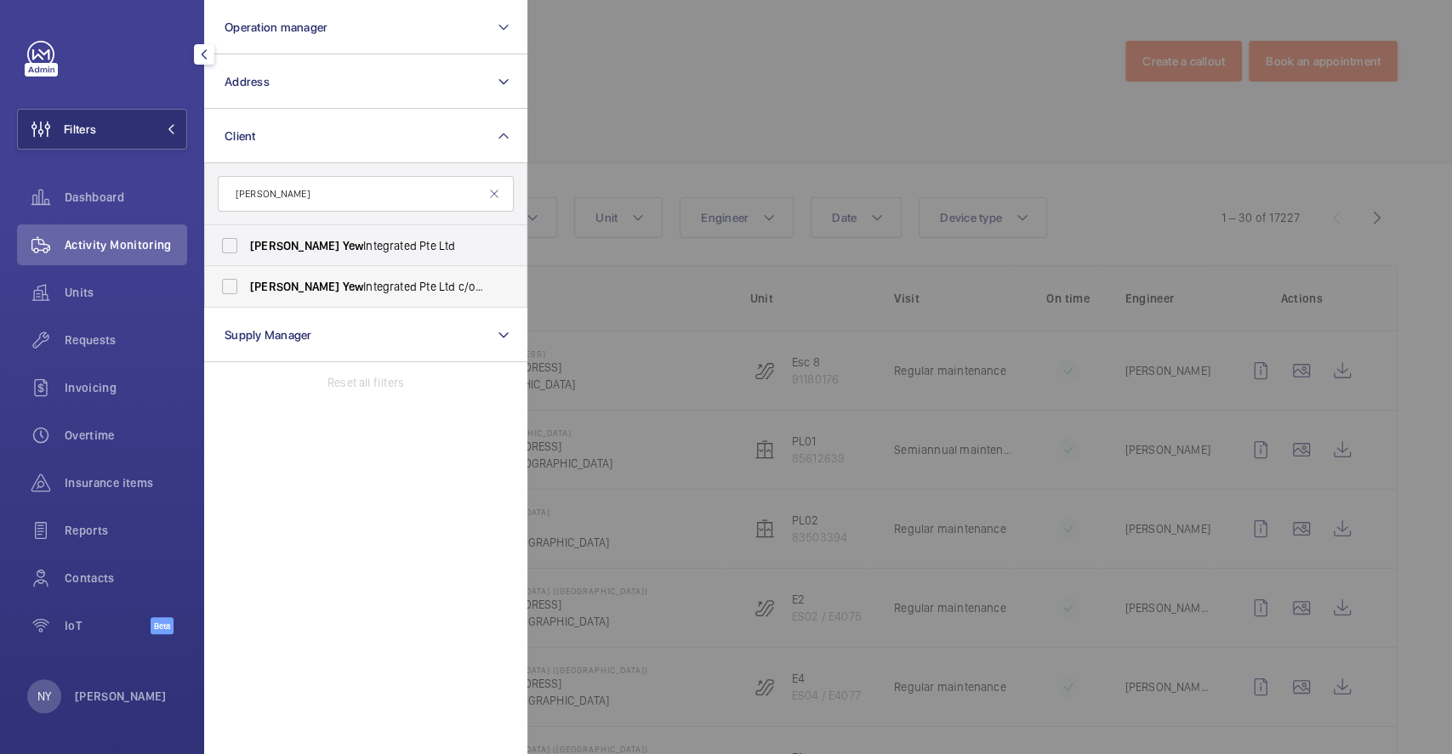
type input "[PERSON_NAME]"
click at [385, 291] on span "[PERSON_NAME] Yew Integrated Pte Ltd c/o NLB" at bounding box center [367, 286] width 234 height 17
click at [247, 291] on input "[PERSON_NAME] Yew Integrated Pte Ltd c/o NLB" at bounding box center [230, 287] width 34 height 34
checkbox input "true"
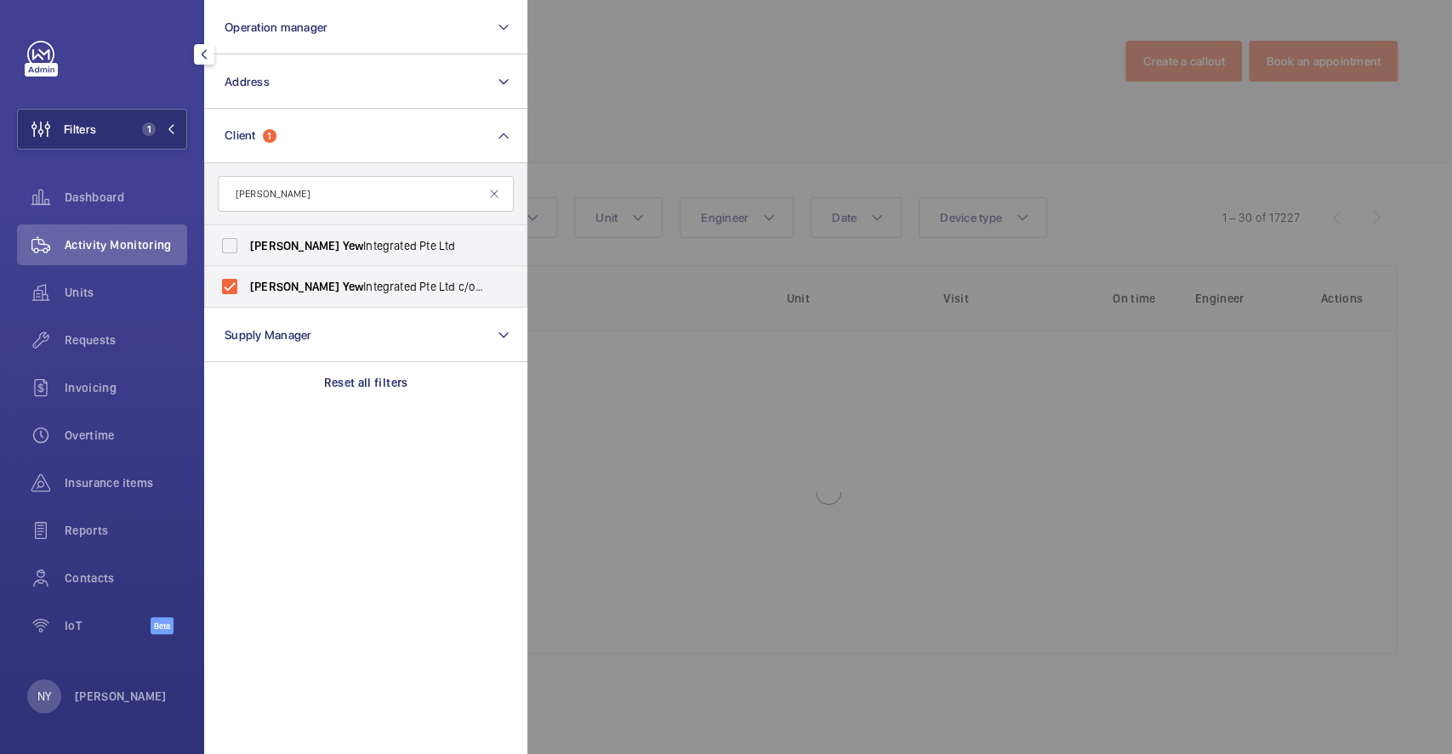
click at [724, 145] on div at bounding box center [1253, 377] width 1452 height 754
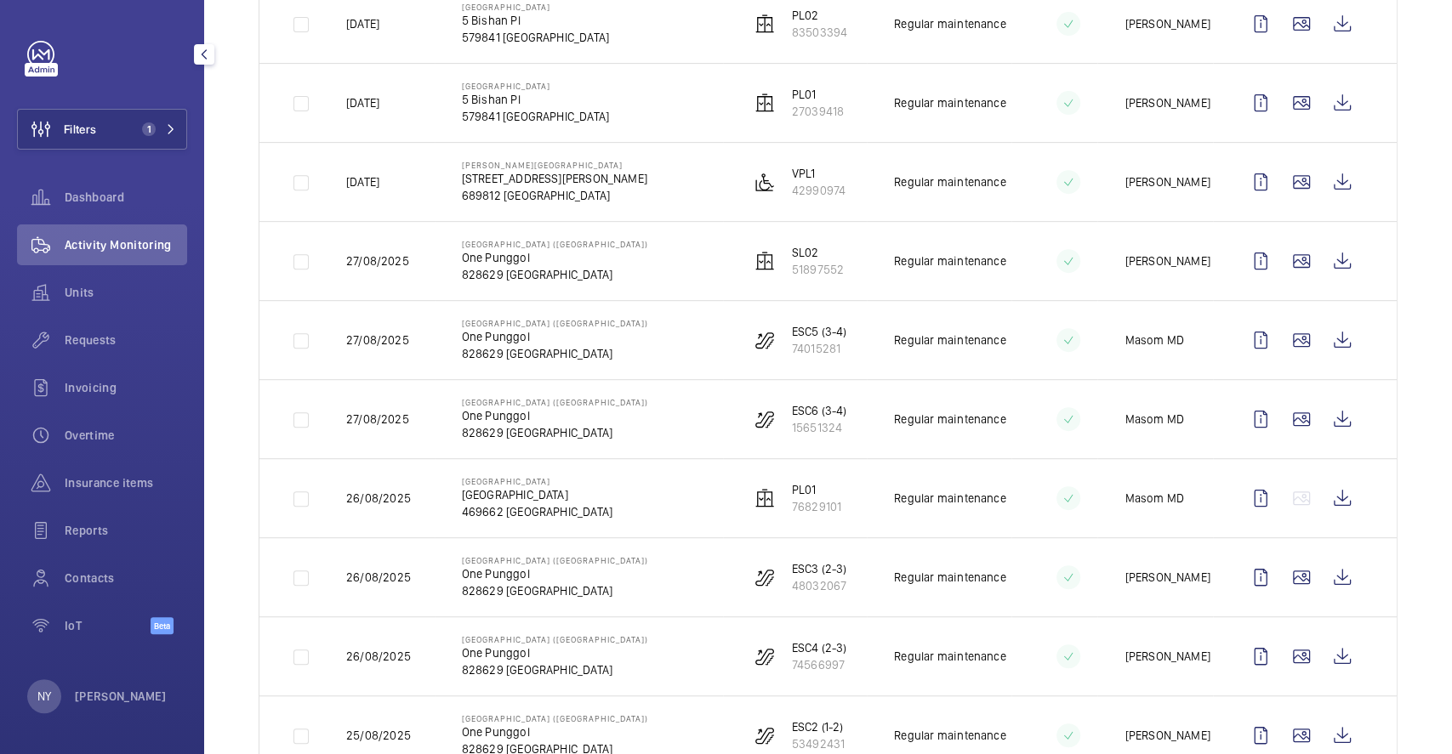
scroll to position [453, 0]
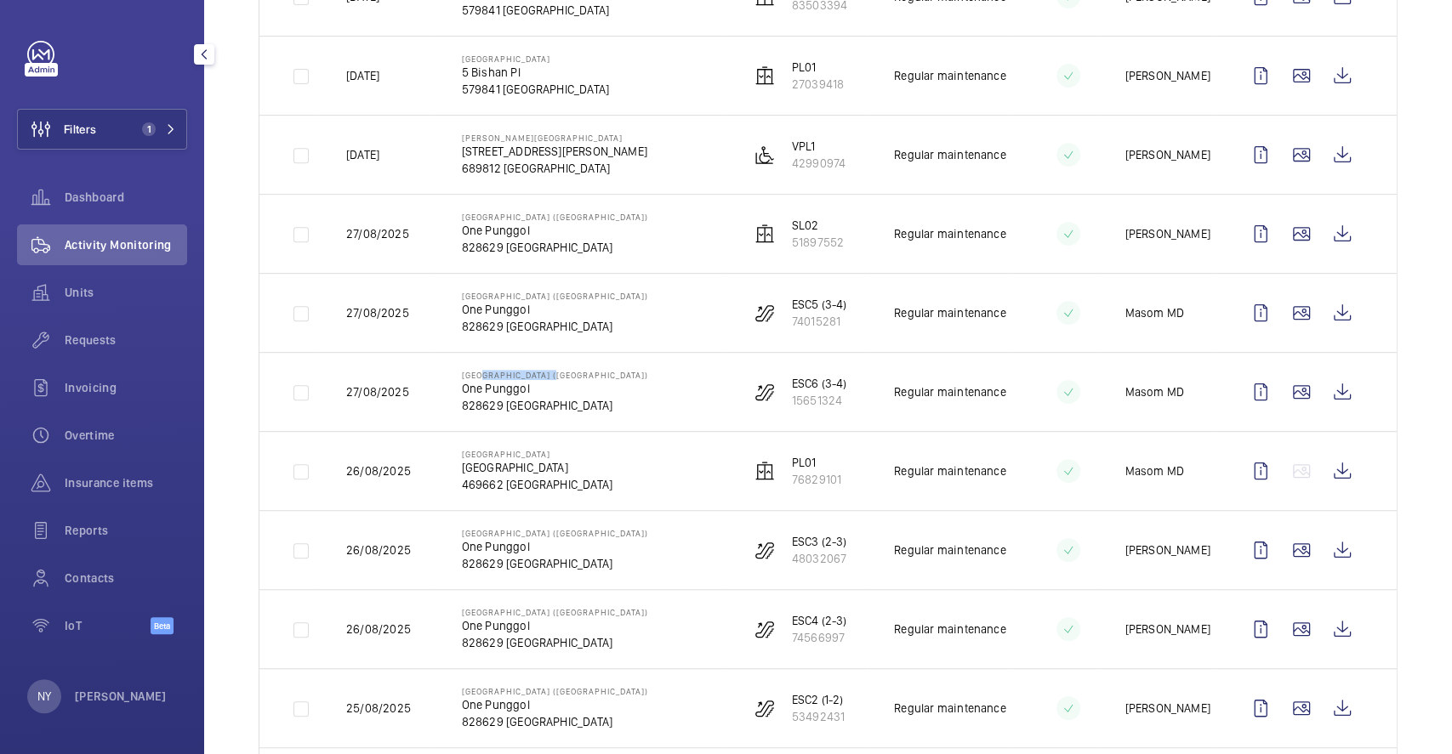
drag, startPoint x: 477, startPoint y: 371, endPoint x: 556, endPoint y: 371, distance: 79.1
click at [556, 371] on p "[GEOGRAPHIC_DATA] ([GEOGRAPHIC_DATA])" at bounding box center [555, 375] width 186 height 10
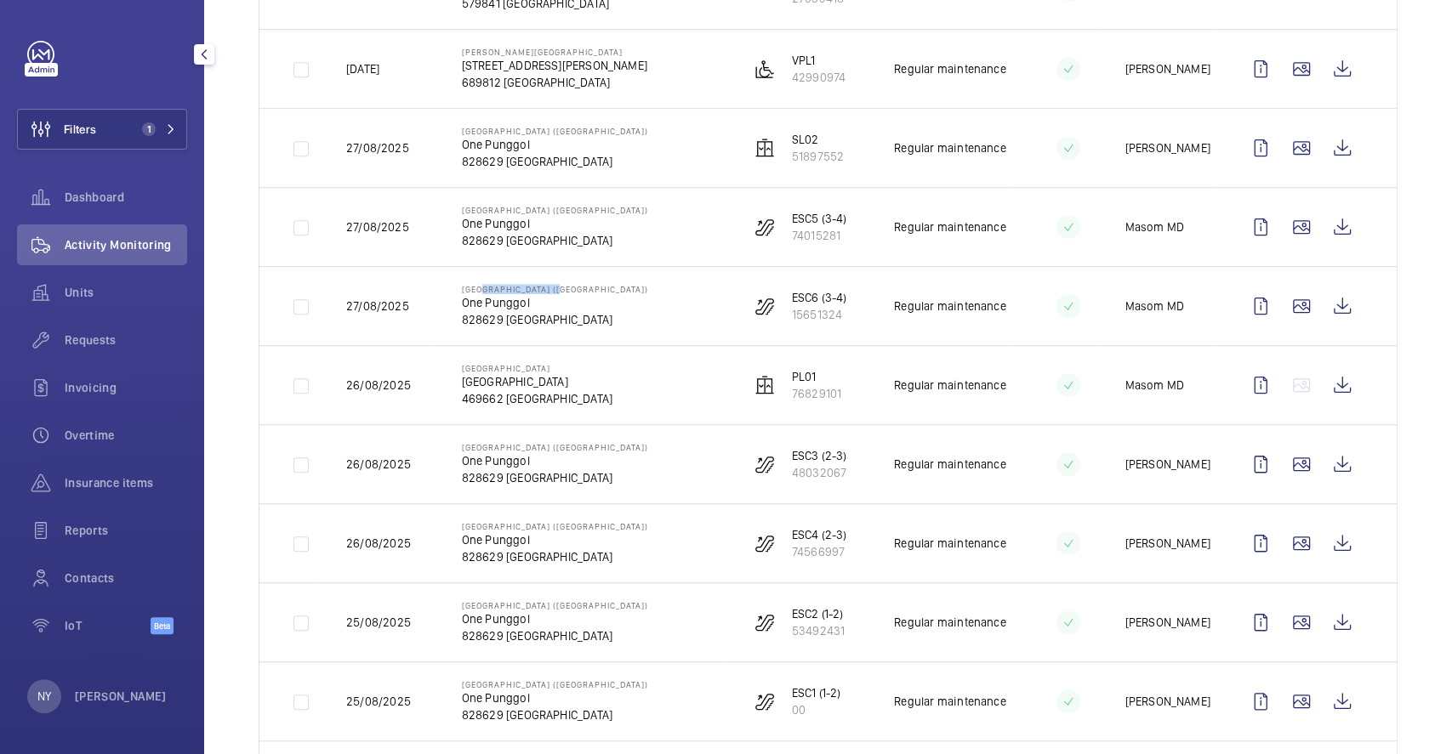
scroll to position [680, 0]
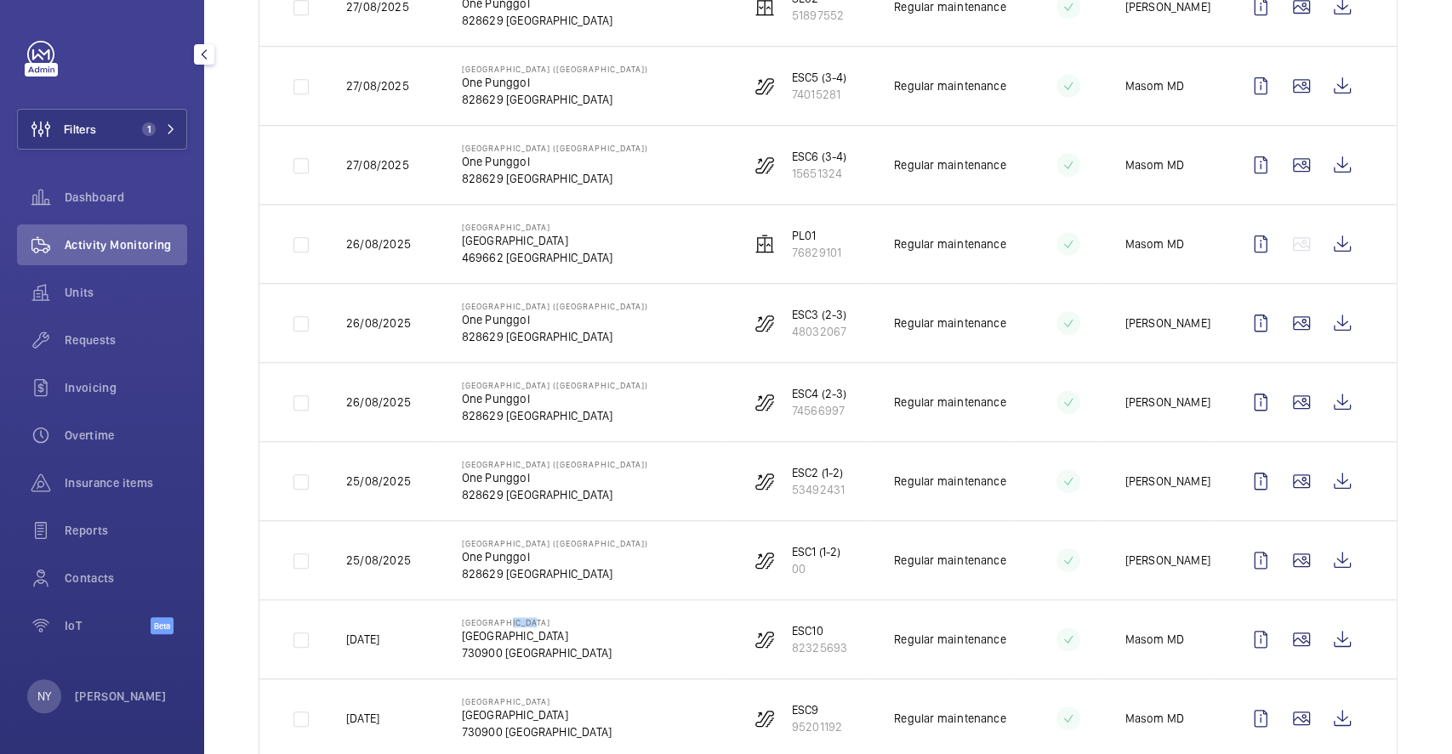
drag, startPoint x: 507, startPoint y: 619, endPoint x: 533, endPoint y: 617, distance: 26.4
click at [533, 617] on td "[GEOGRAPHIC_DATA] [GEOGRAPHIC_DATA] 730900 [GEOGRAPHIC_DATA]" at bounding box center [579, 639] width 288 height 79
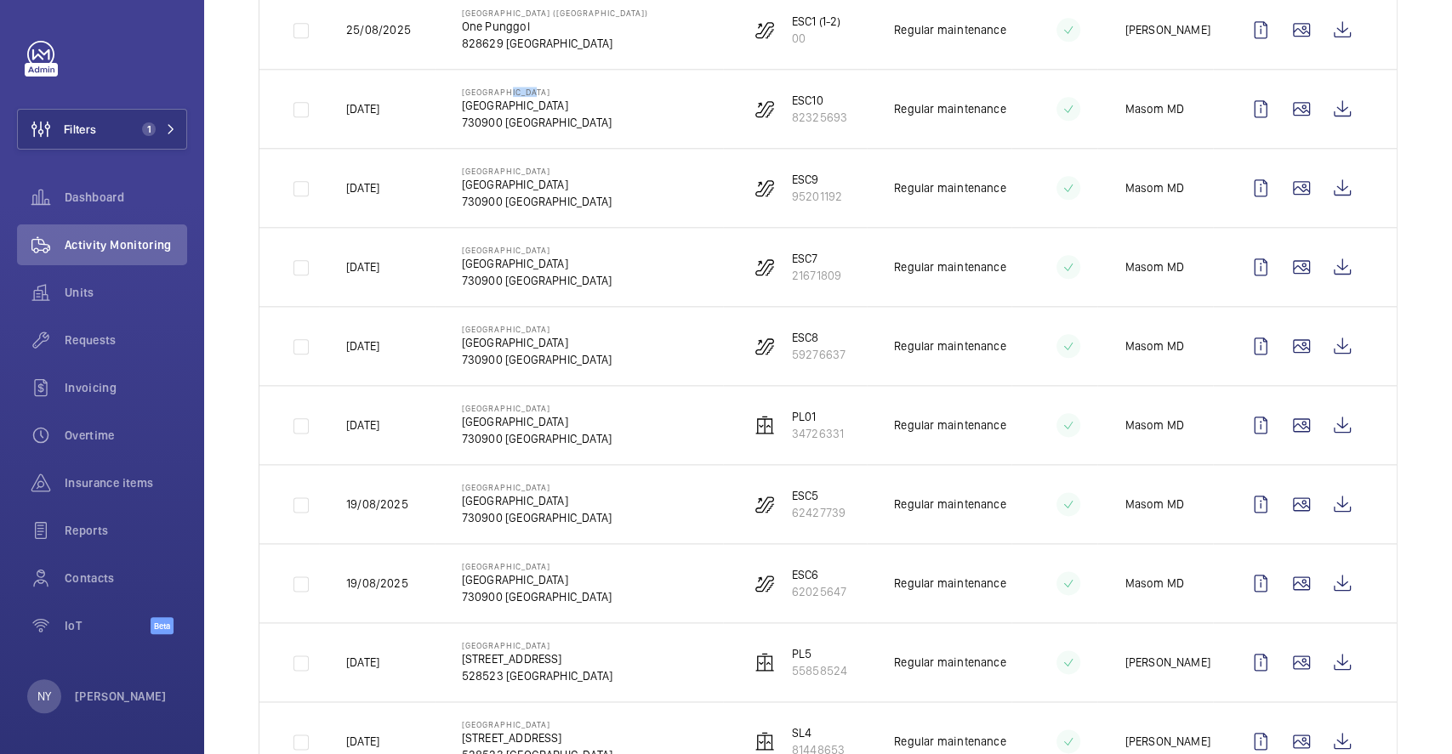
scroll to position [1247, 0]
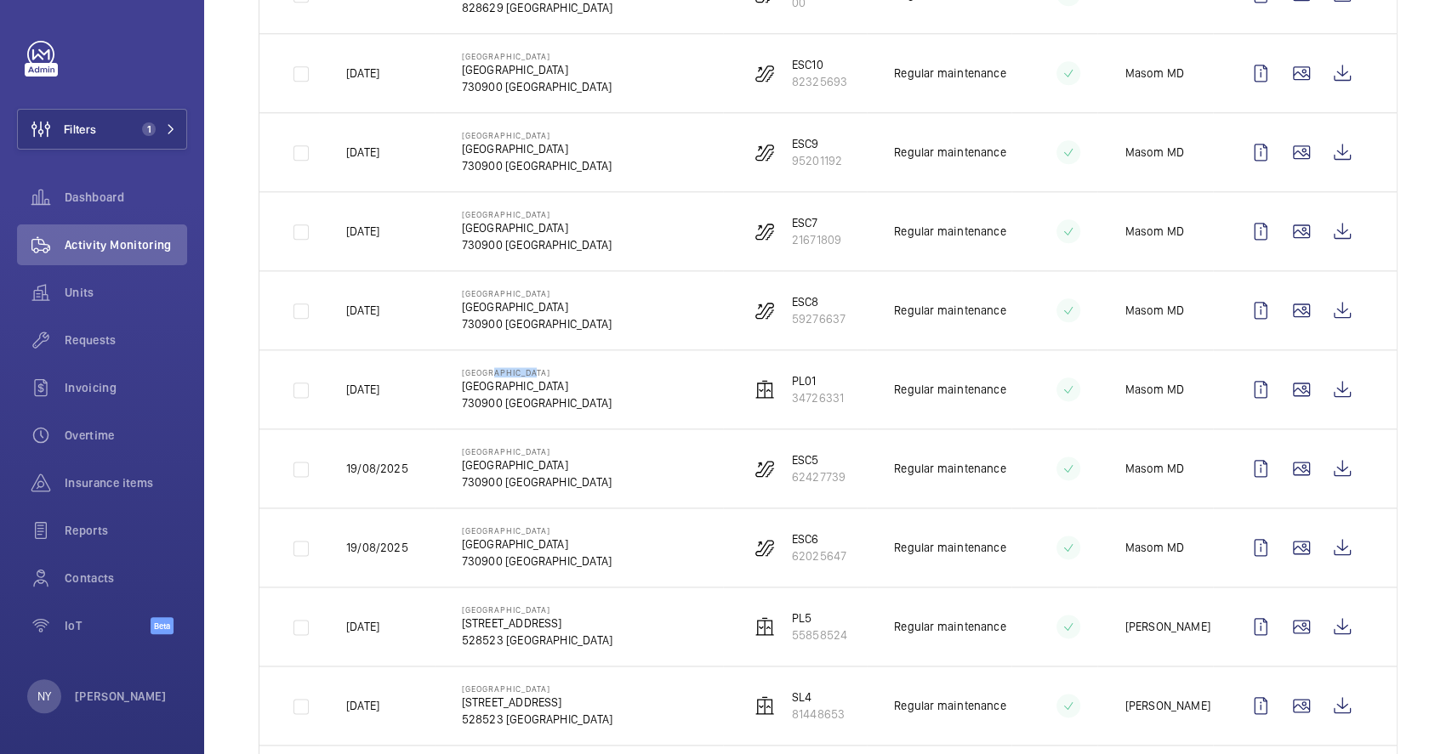
drag, startPoint x: 488, startPoint y: 380, endPoint x: 534, endPoint y: 373, distance: 46.4
click at [534, 373] on p "[GEOGRAPHIC_DATA]" at bounding box center [537, 372] width 150 height 10
drag, startPoint x: 503, startPoint y: 135, endPoint x: 538, endPoint y: 138, distance: 35.8
click at [537, 137] on p "[GEOGRAPHIC_DATA]" at bounding box center [537, 135] width 150 height 10
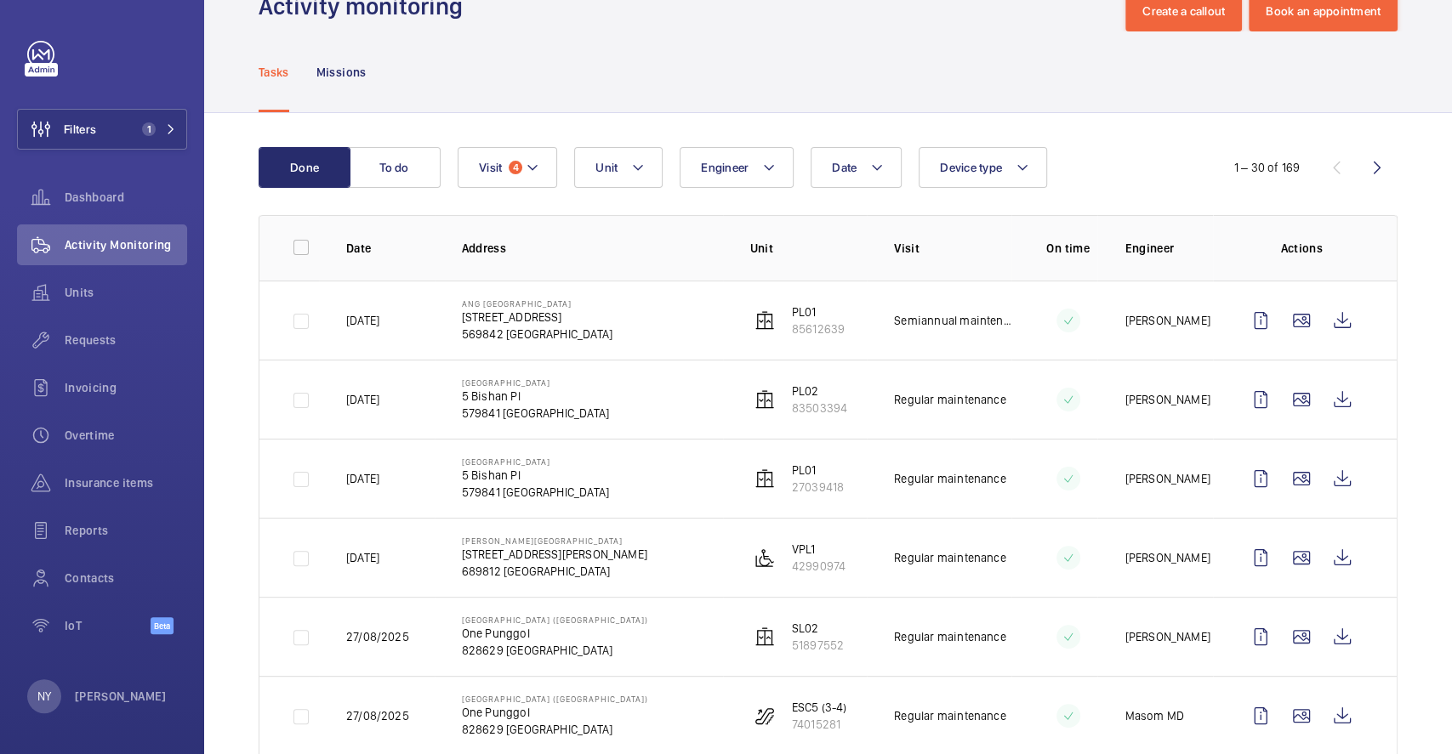
scroll to position [0, 0]
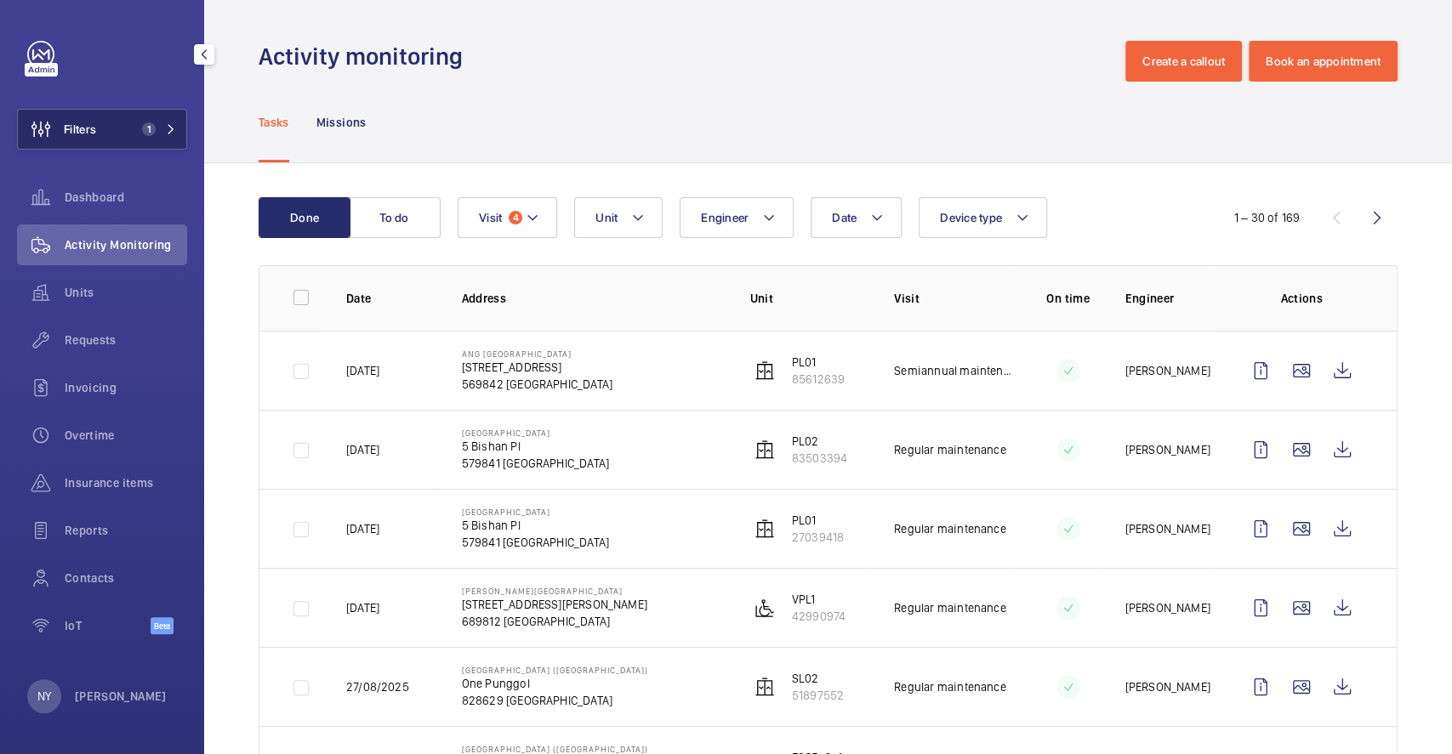
click at [122, 130] on button "Filters 1" at bounding box center [102, 129] width 170 height 41
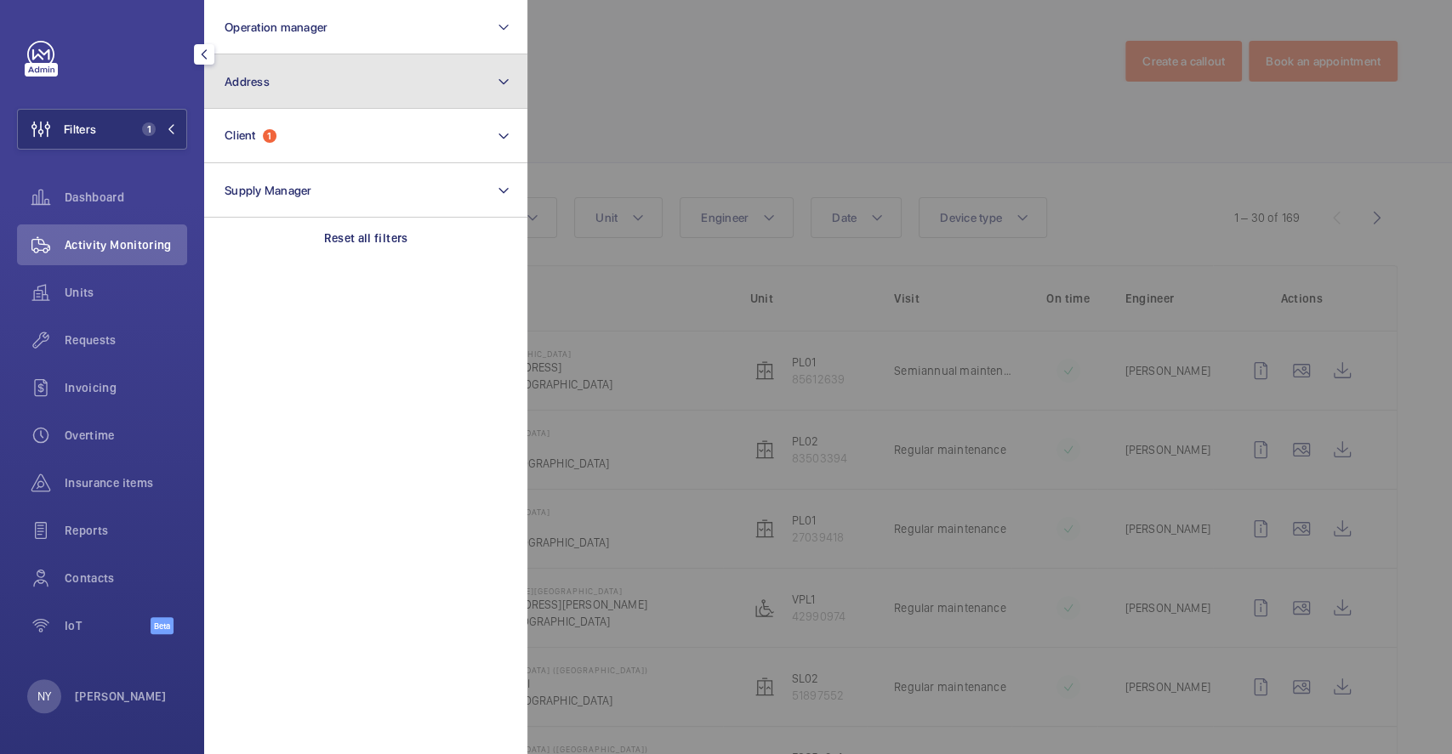
click at [319, 86] on button "Address" at bounding box center [365, 81] width 323 height 54
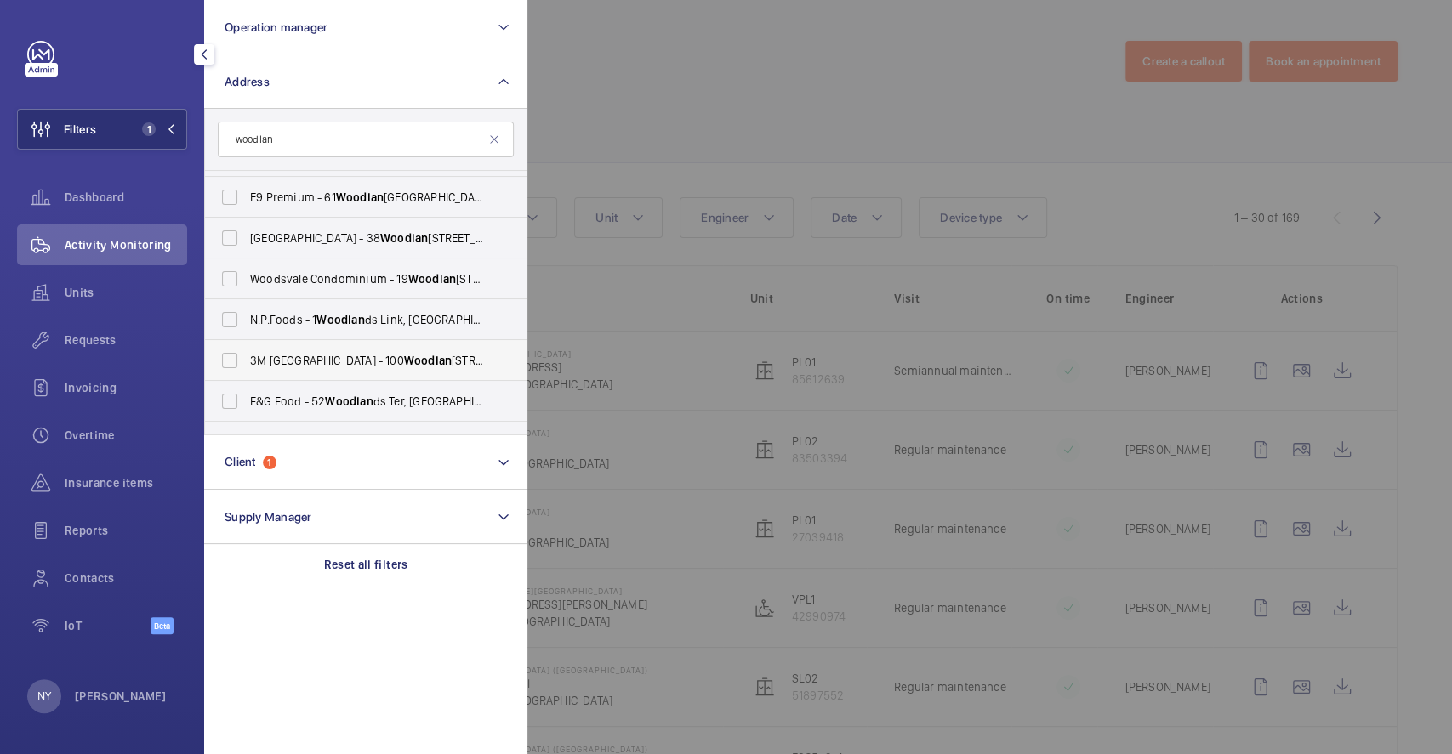
scroll to position [946, 0]
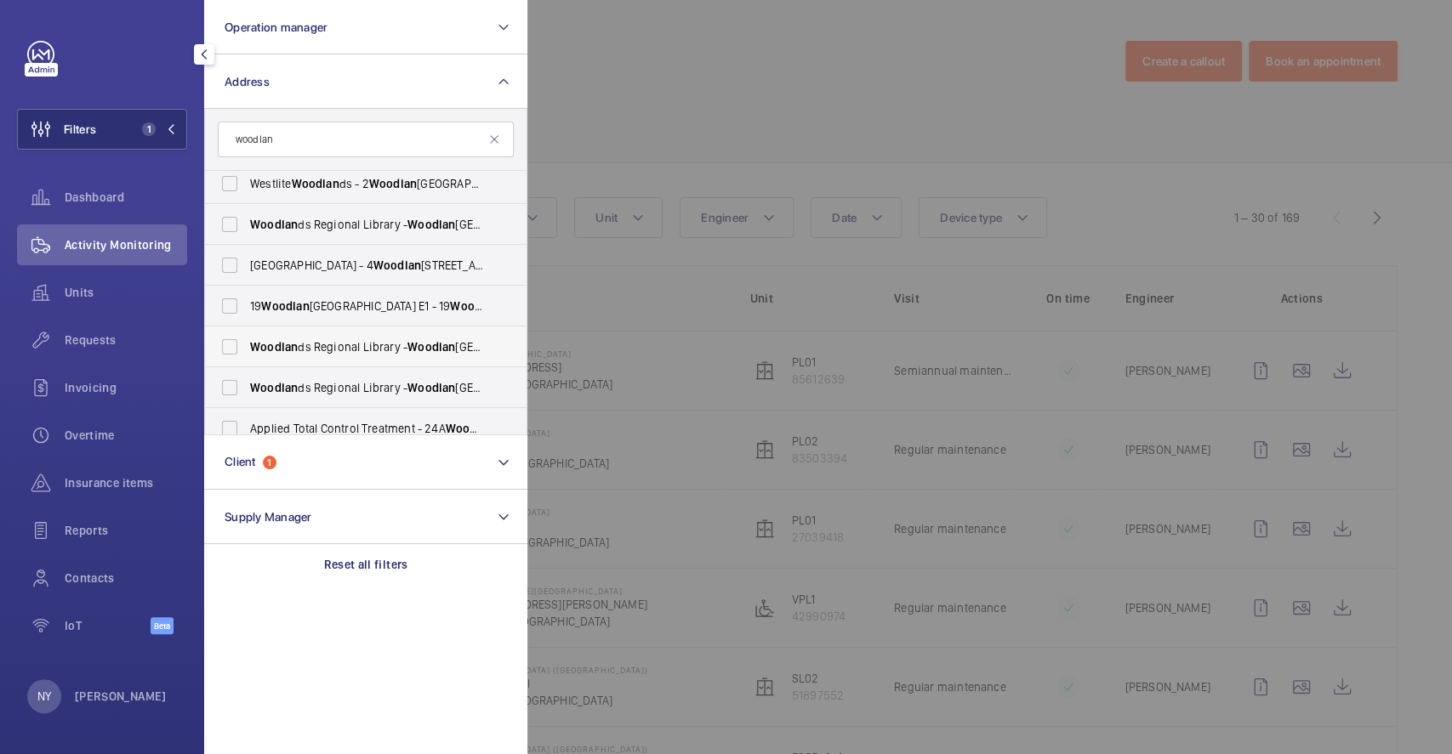
type input "woodlan"
click at [361, 355] on label "[GEOGRAPHIC_DATA] - [GEOGRAPHIC_DATA], [GEOGRAPHIC_DATA] 730900" at bounding box center [353, 347] width 296 height 41
click at [247, 355] on input "[GEOGRAPHIC_DATA] - [GEOGRAPHIC_DATA], [GEOGRAPHIC_DATA] 730900" at bounding box center [230, 347] width 34 height 34
checkbox input "true"
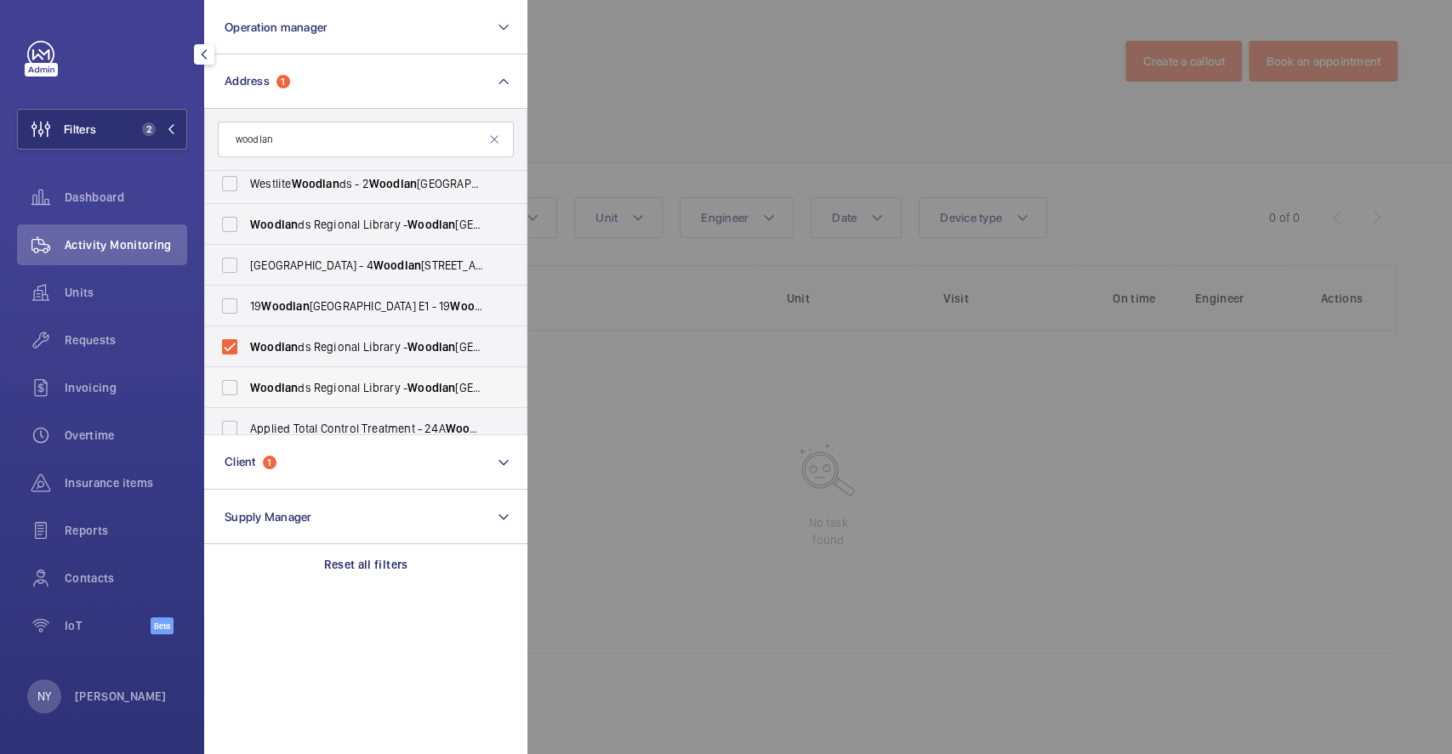
click at [361, 398] on label "[GEOGRAPHIC_DATA] - [GEOGRAPHIC_DATA], [GEOGRAPHIC_DATA] 730900" at bounding box center [353, 387] width 296 height 41
click at [247, 398] on input "[GEOGRAPHIC_DATA] - [GEOGRAPHIC_DATA], [GEOGRAPHIC_DATA] 730900" at bounding box center [230, 388] width 34 height 34
checkbox input "true"
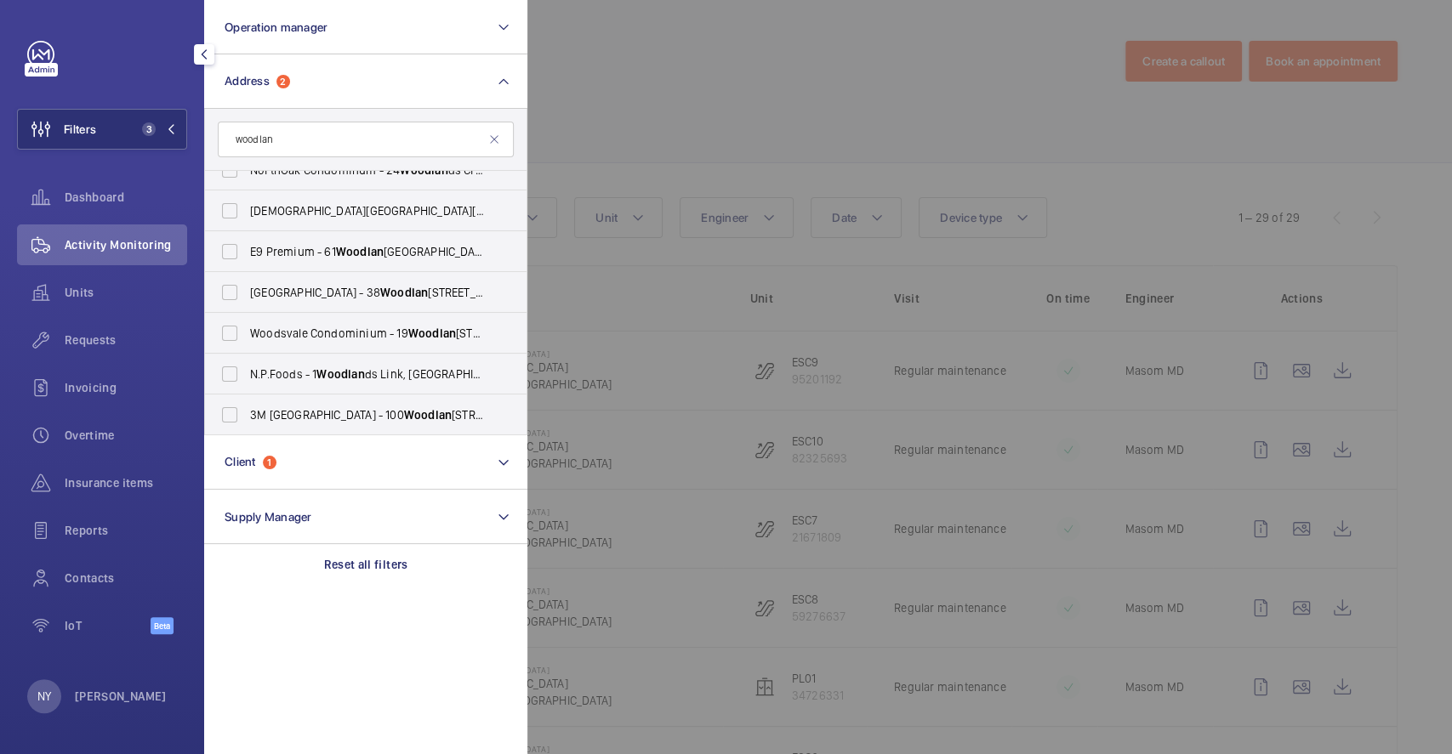
scroll to position [960, 0]
click at [716, 134] on div at bounding box center [1253, 377] width 1452 height 754
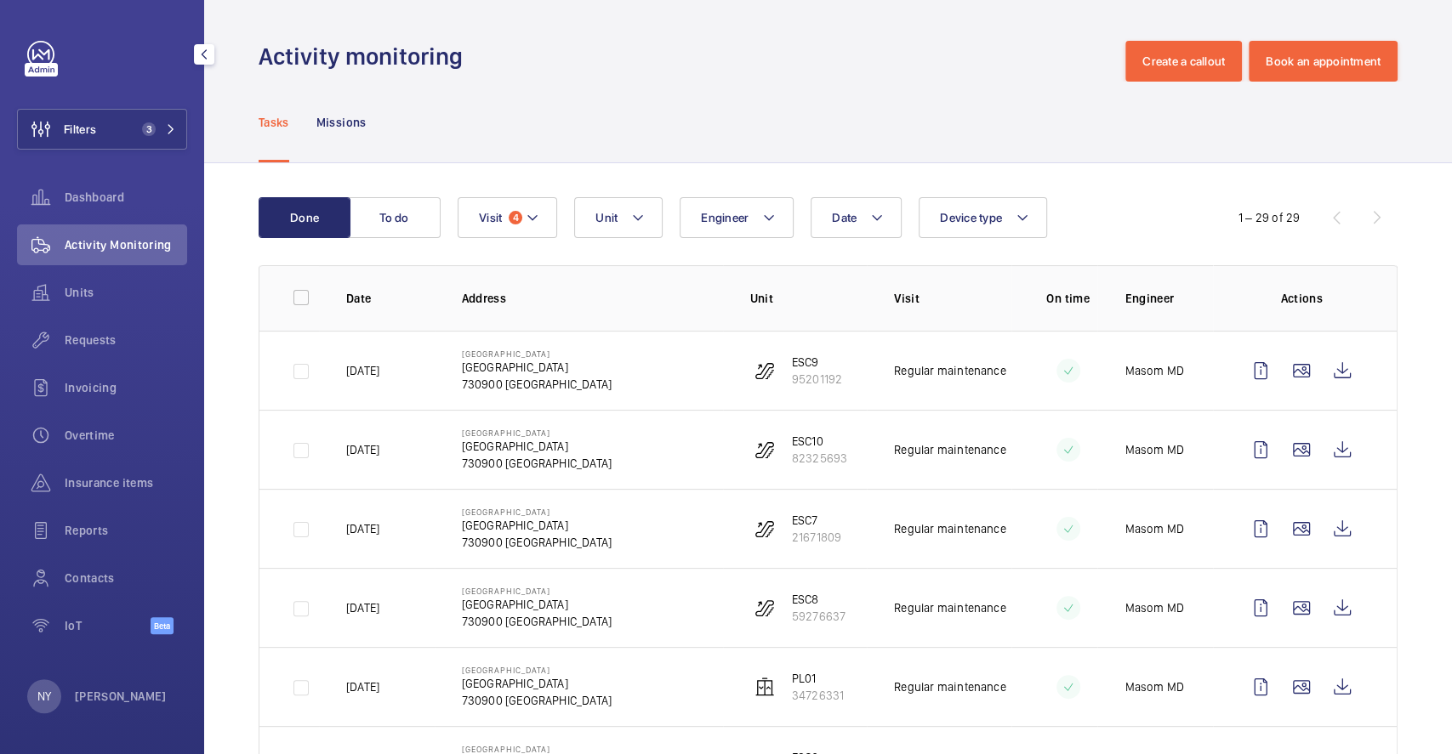
scroll to position [340, 0]
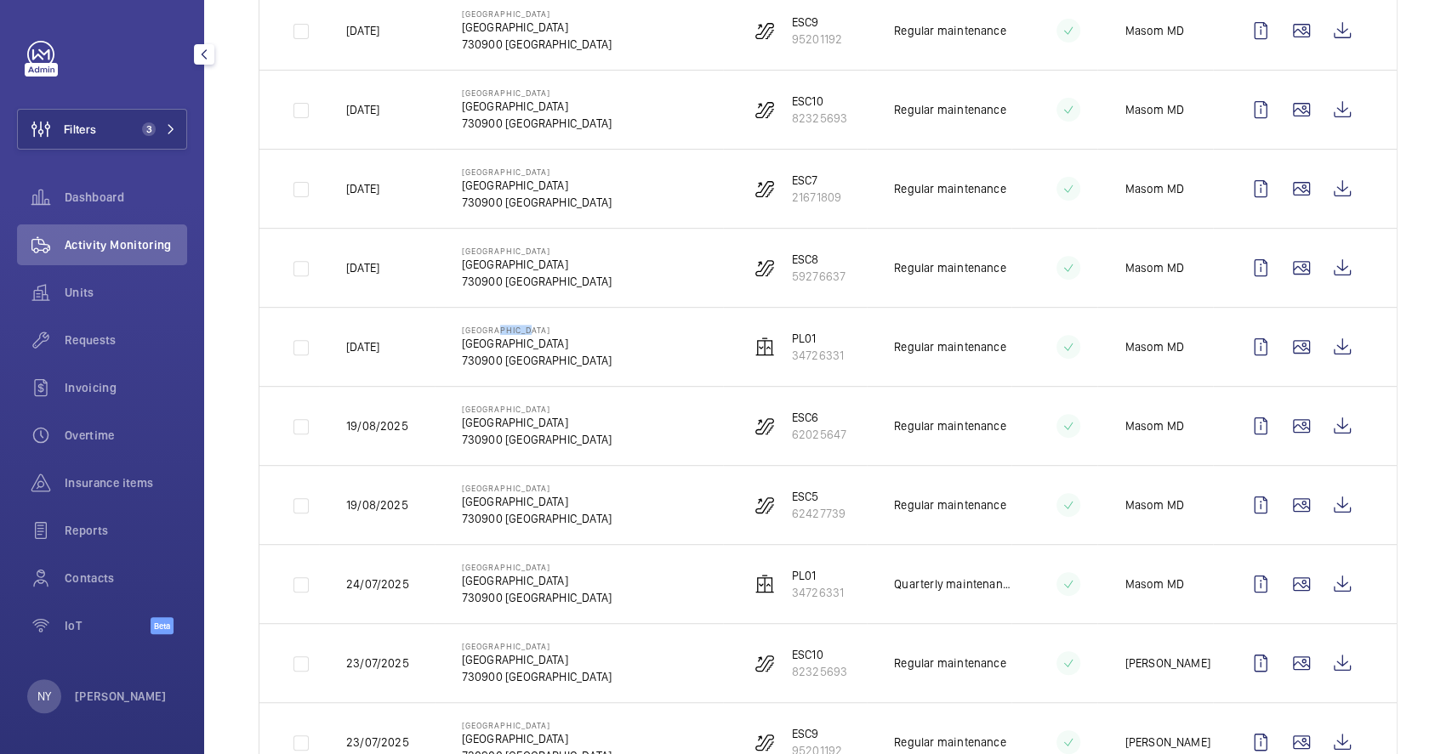
drag, startPoint x: 499, startPoint y: 330, endPoint x: 529, endPoint y: 330, distance: 29.8
click at [529, 330] on p "[GEOGRAPHIC_DATA]" at bounding box center [537, 330] width 150 height 10
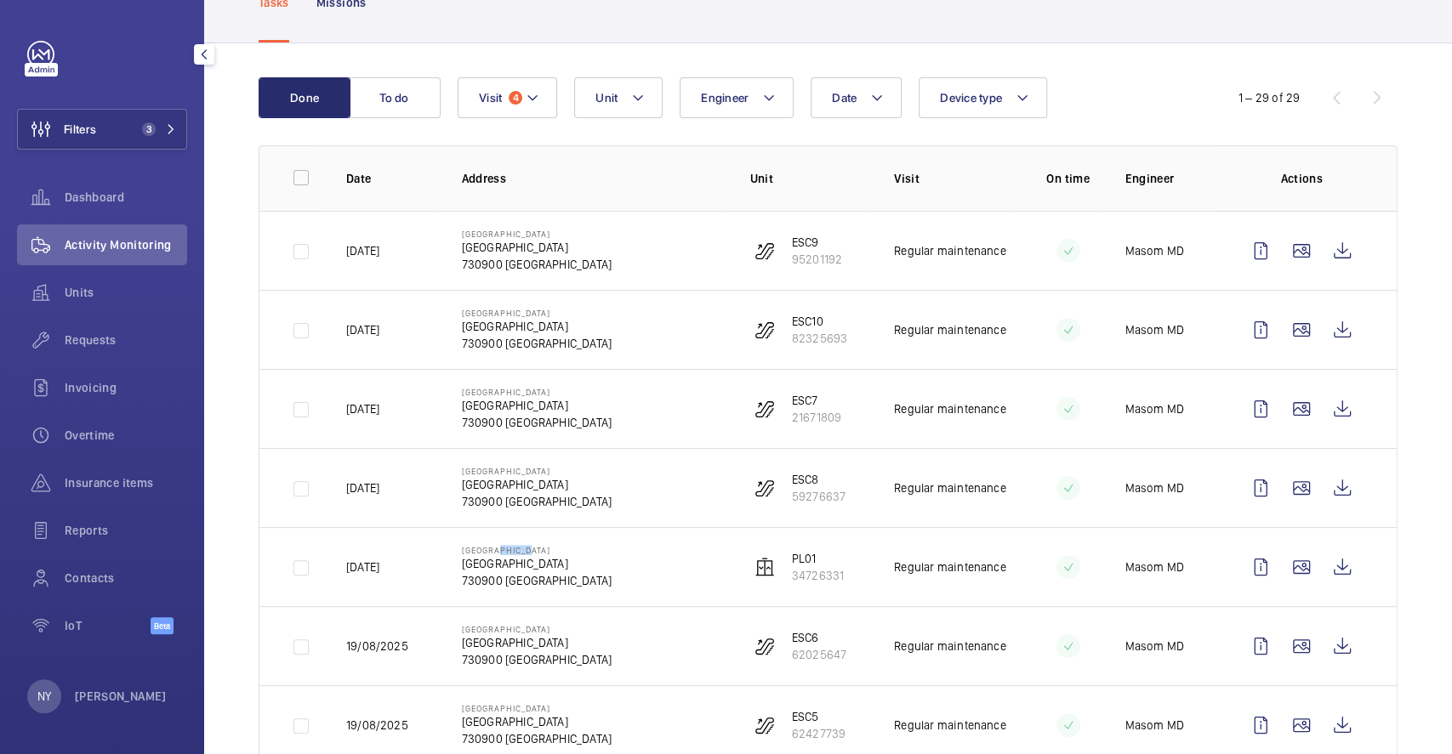
scroll to position [113, 0]
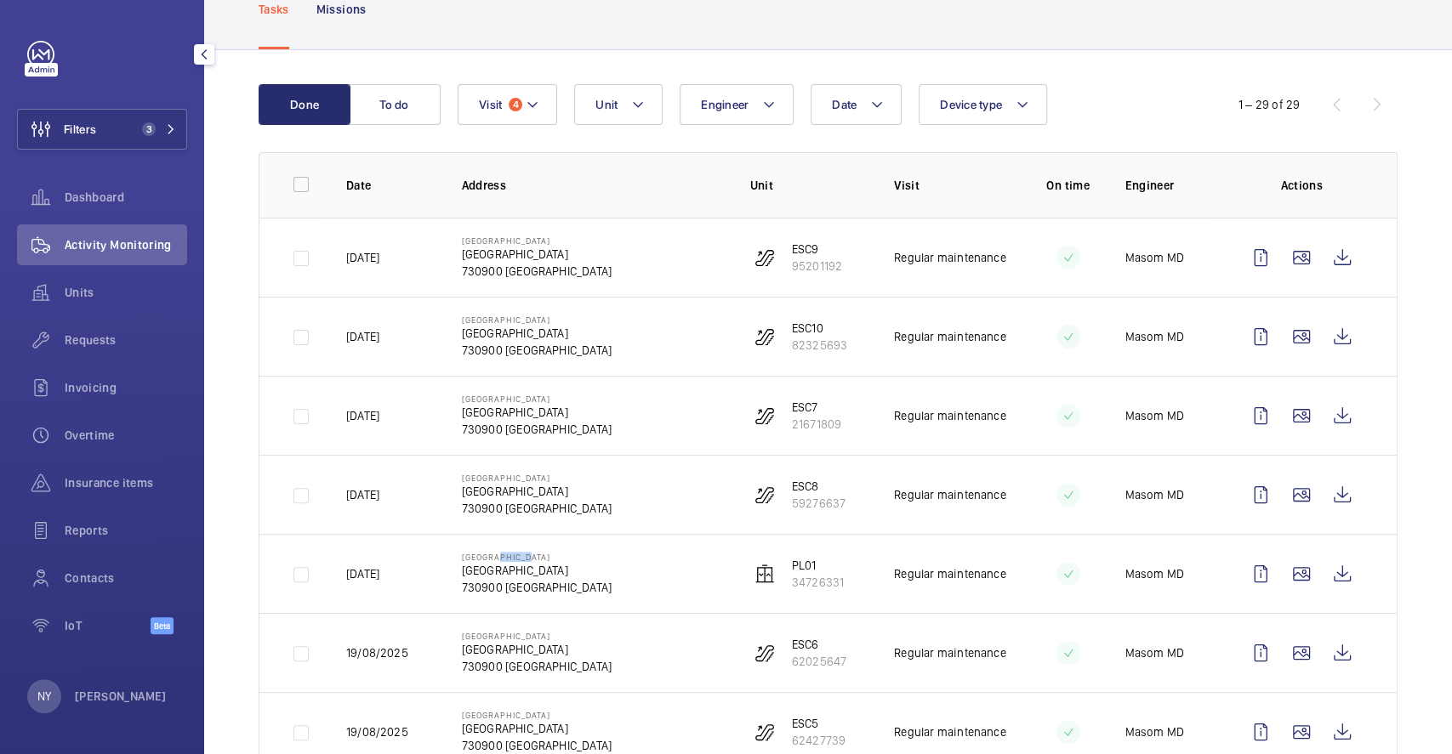
drag, startPoint x: 378, startPoint y: 257, endPoint x: 580, endPoint y: 333, distance: 216.4
click at [0, 0] on tr "[DATE] [GEOGRAPHIC_DATA] [GEOGRAPHIC_DATA] 730900 [GEOGRAPHIC_DATA] ESC9 952011…" at bounding box center [0, 0] width 0 height 0
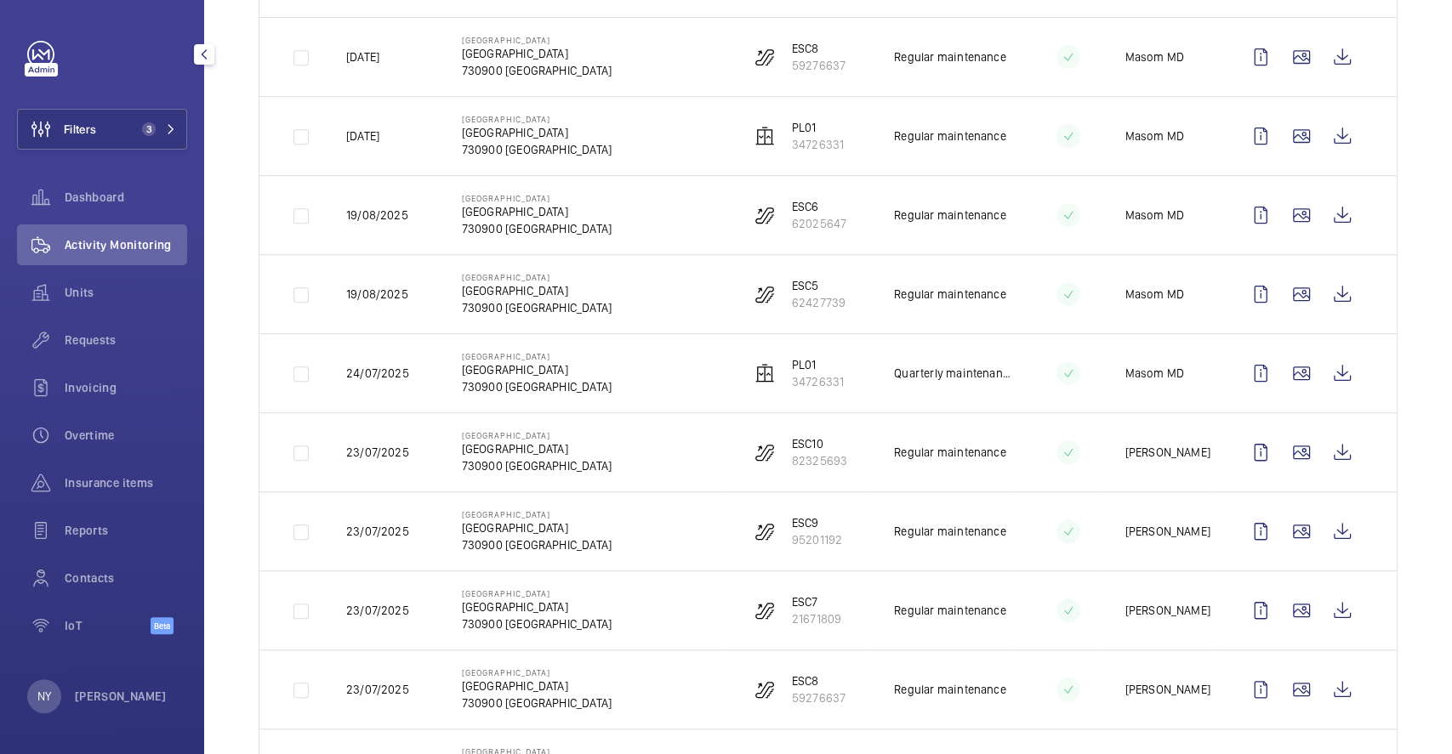
scroll to position [566, 0]
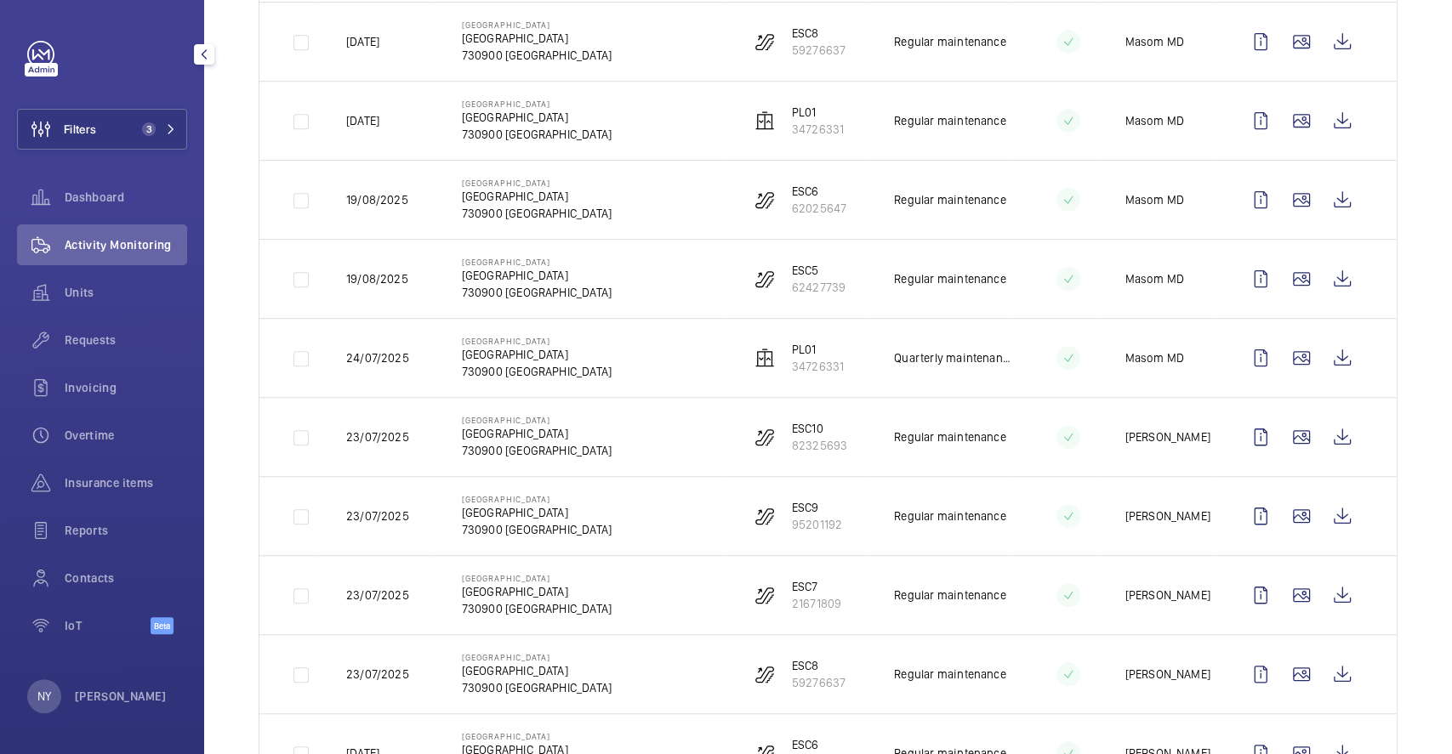
drag, startPoint x: 372, startPoint y: 122, endPoint x: 396, endPoint y: 121, distance: 23.8
click at [379, 121] on p "[DATE]" at bounding box center [362, 120] width 33 height 17
drag, startPoint x: 367, startPoint y: 282, endPoint x: 730, endPoint y: 256, distance: 363.2
click at [0, 0] on tr "[DATE] [GEOGRAPHIC_DATA] [GEOGRAPHIC_DATA] 730900 [GEOGRAPHIC_DATA] ESC5 624277…" at bounding box center [0, 0] width 0 height 0
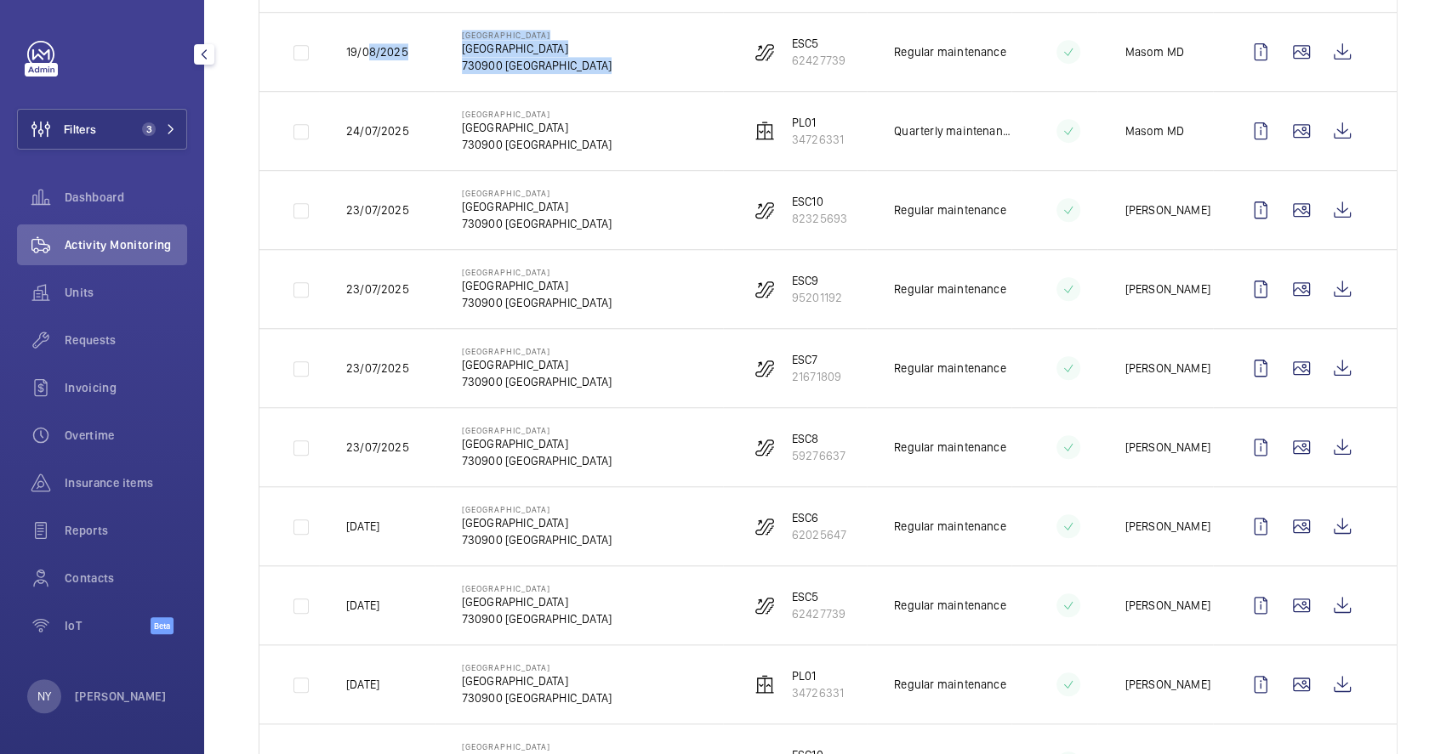
scroll to position [907, 0]
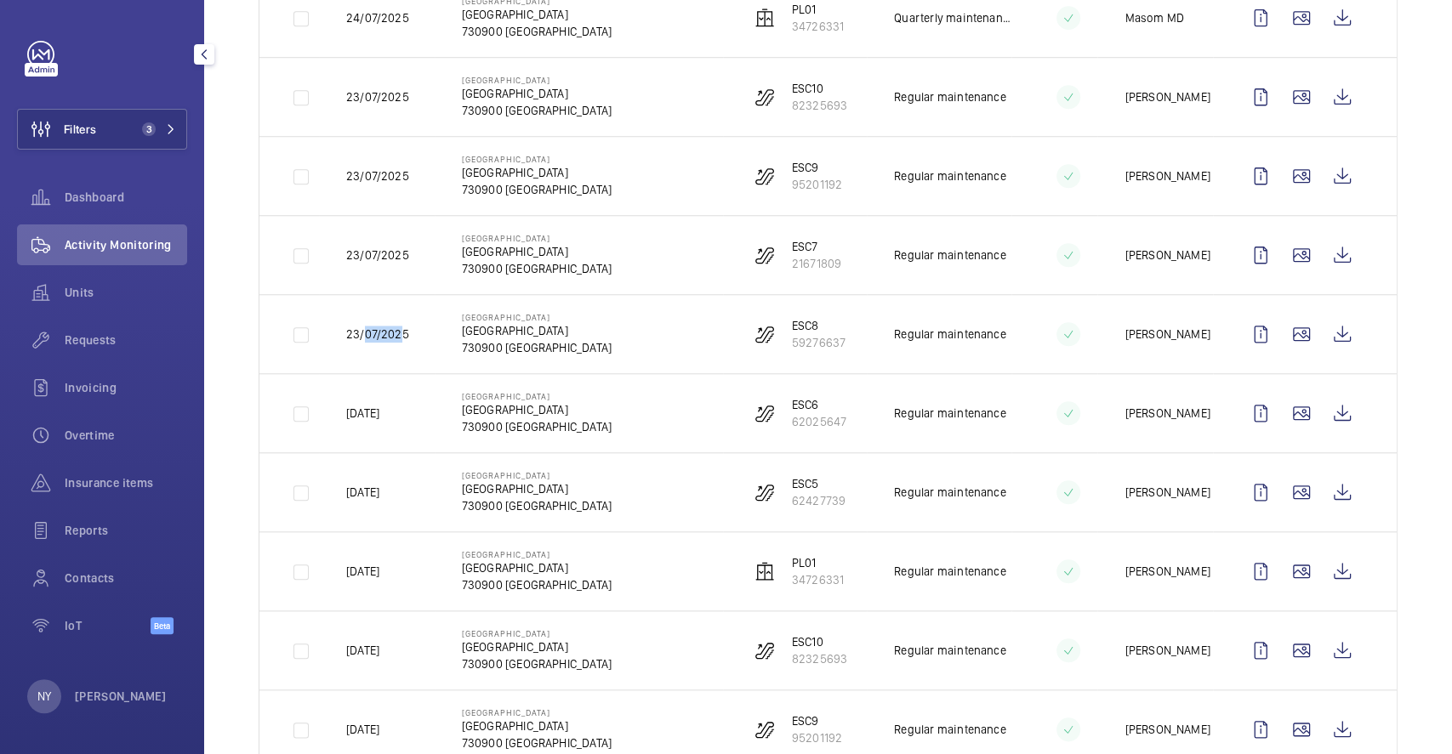
drag, startPoint x: 366, startPoint y: 338, endPoint x: 398, endPoint y: 338, distance: 32.3
click at [398, 338] on p "23/07/2025" at bounding box center [377, 334] width 63 height 17
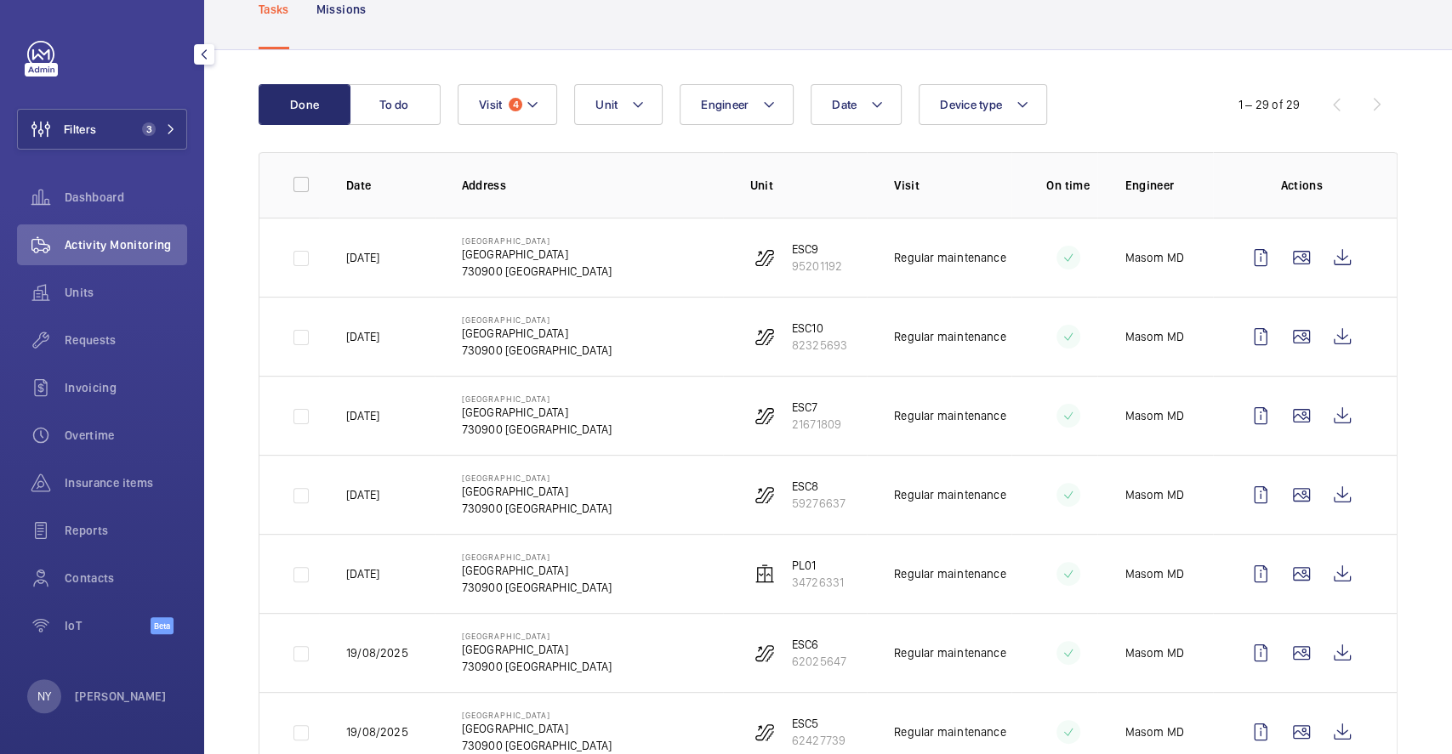
scroll to position [0, 0]
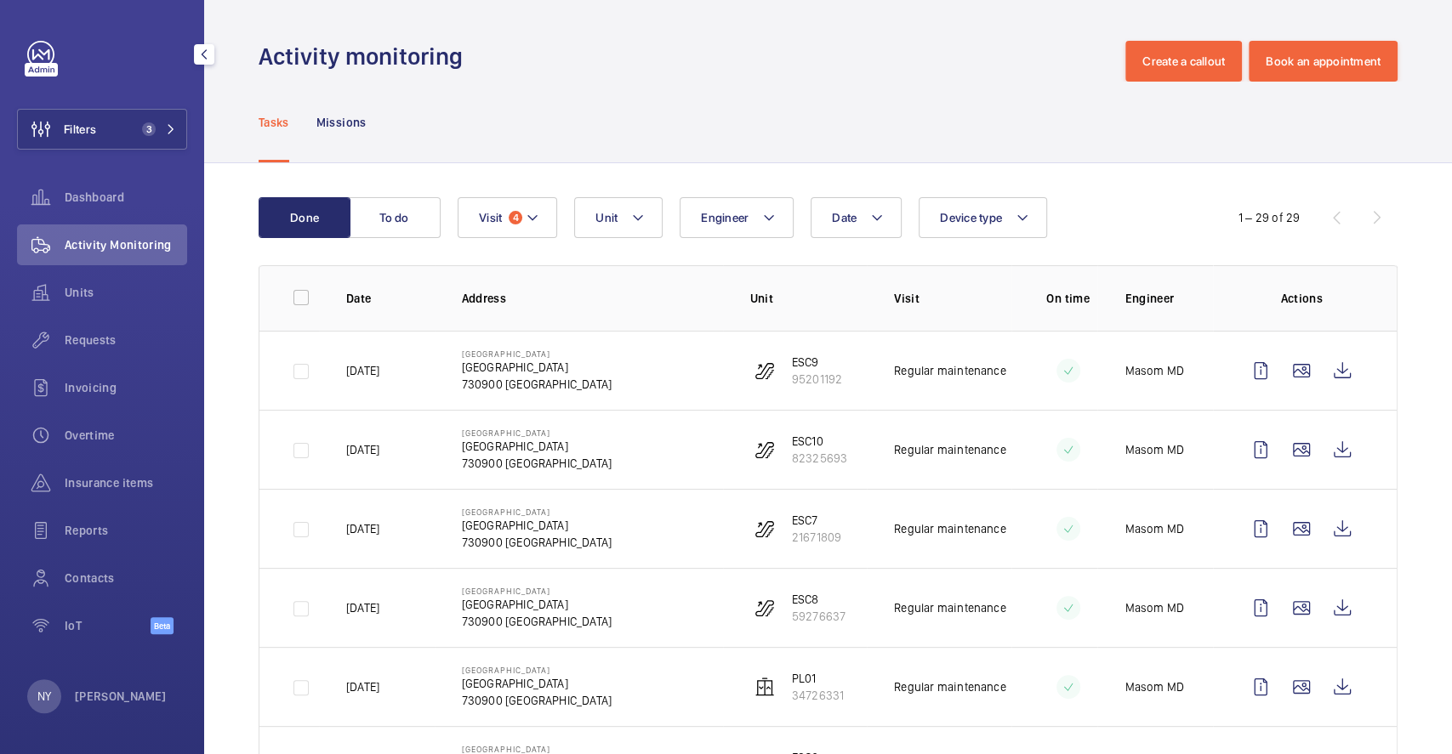
drag, startPoint x: 485, startPoint y: 354, endPoint x: 587, endPoint y: 361, distance: 102.3
click at [587, 361] on div "[GEOGRAPHIC_DATA] [GEOGRAPHIC_DATA] 730900 [GEOGRAPHIC_DATA]" at bounding box center [537, 371] width 150 height 44
click at [77, 126] on span "Filters" at bounding box center [80, 129] width 32 height 17
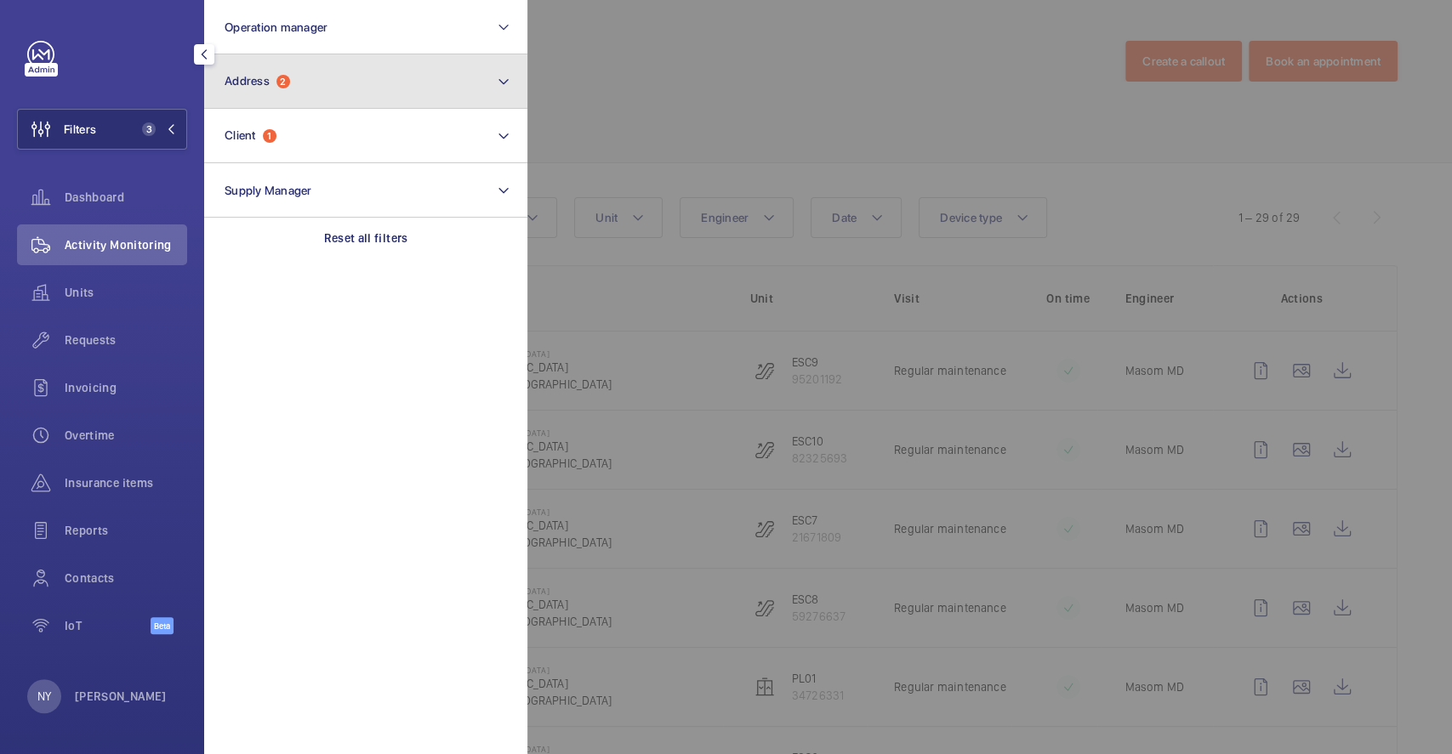
click at [309, 99] on button "Address 2" at bounding box center [365, 81] width 323 height 54
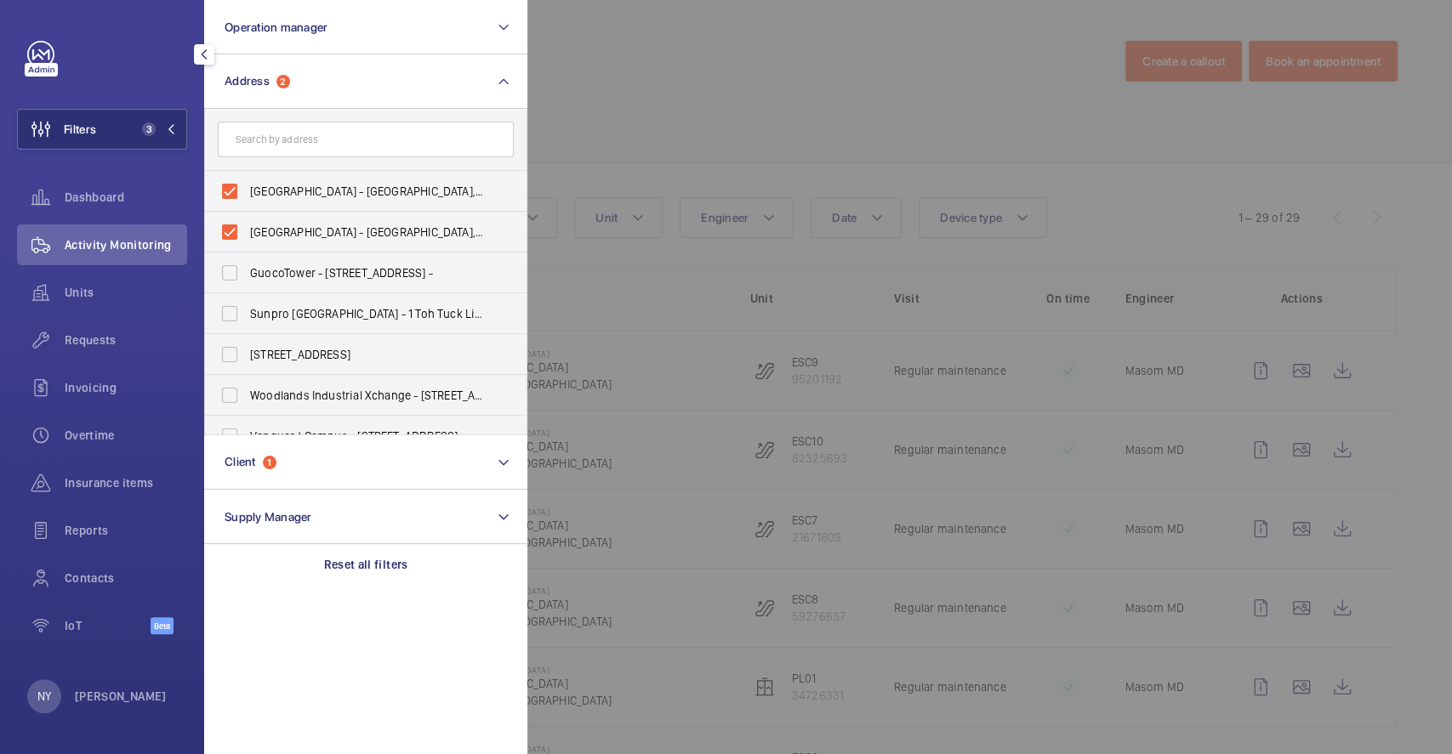
click at [310, 190] on span "[GEOGRAPHIC_DATA] - [GEOGRAPHIC_DATA], [GEOGRAPHIC_DATA] 730900" at bounding box center [367, 191] width 234 height 17
click at [247, 190] on input "[GEOGRAPHIC_DATA] - [GEOGRAPHIC_DATA], [GEOGRAPHIC_DATA] 730900" at bounding box center [230, 191] width 34 height 34
checkbox input "false"
drag, startPoint x: 309, startPoint y: 225, endPoint x: 324, endPoint y: 202, distance: 27.6
click at [309, 224] on span "[GEOGRAPHIC_DATA] - [GEOGRAPHIC_DATA], [GEOGRAPHIC_DATA] 730900" at bounding box center [367, 232] width 234 height 17
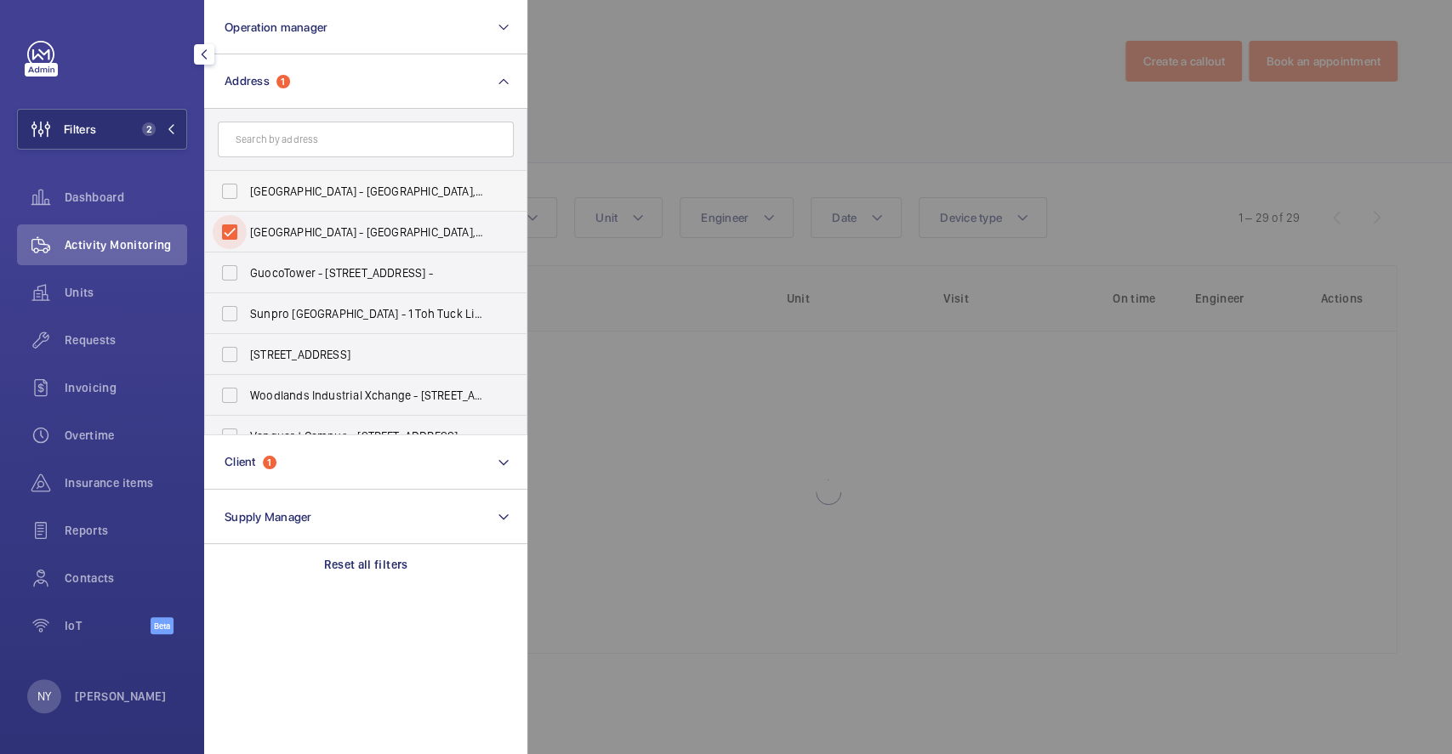
click at [247, 224] on input "[GEOGRAPHIC_DATA] - [GEOGRAPHIC_DATA], [GEOGRAPHIC_DATA] 730900" at bounding box center [230, 232] width 34 height 34
checkbox input "false"
click at [650, 65] on div at bounding box center [1253, 377] width 1452 height 754
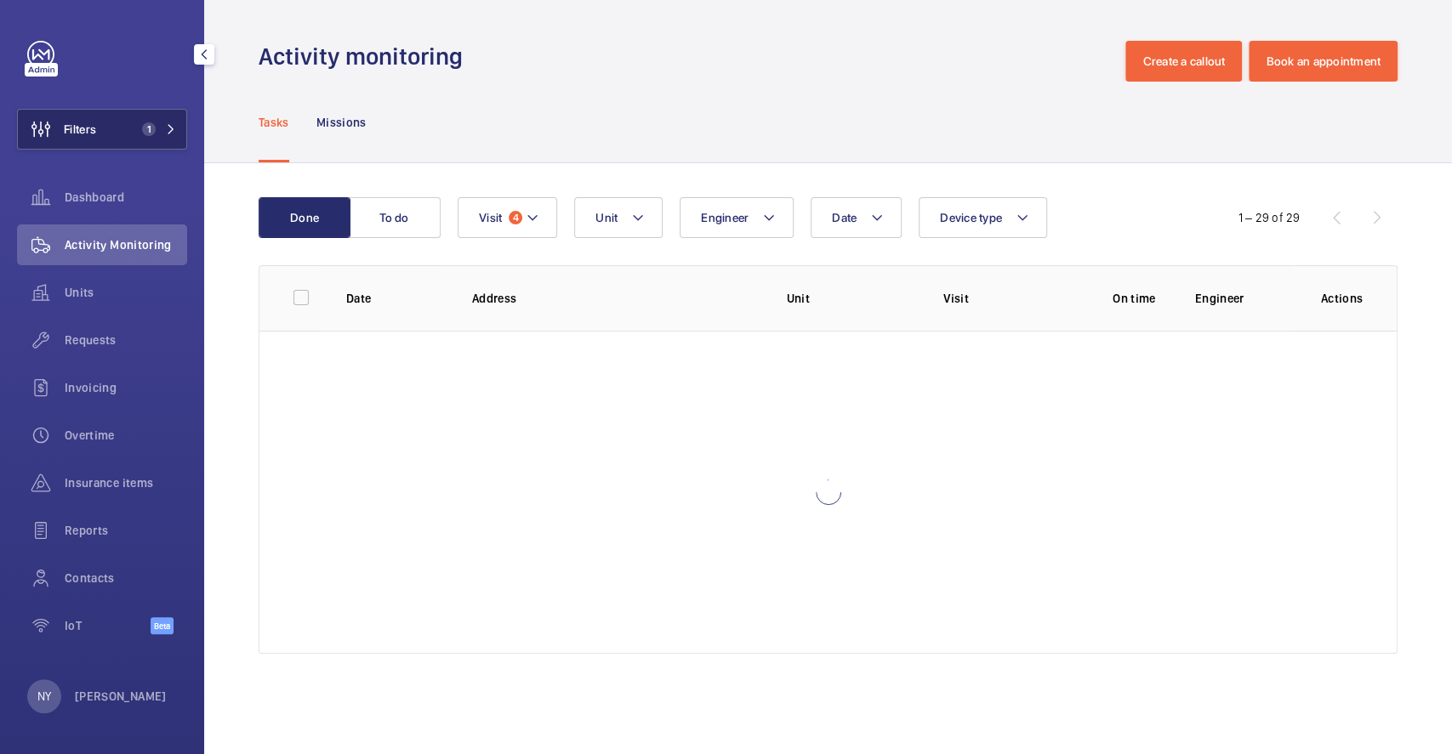
click at [69, 121] on span "Filters" at bounding box center [80, 129] width 32 height 17
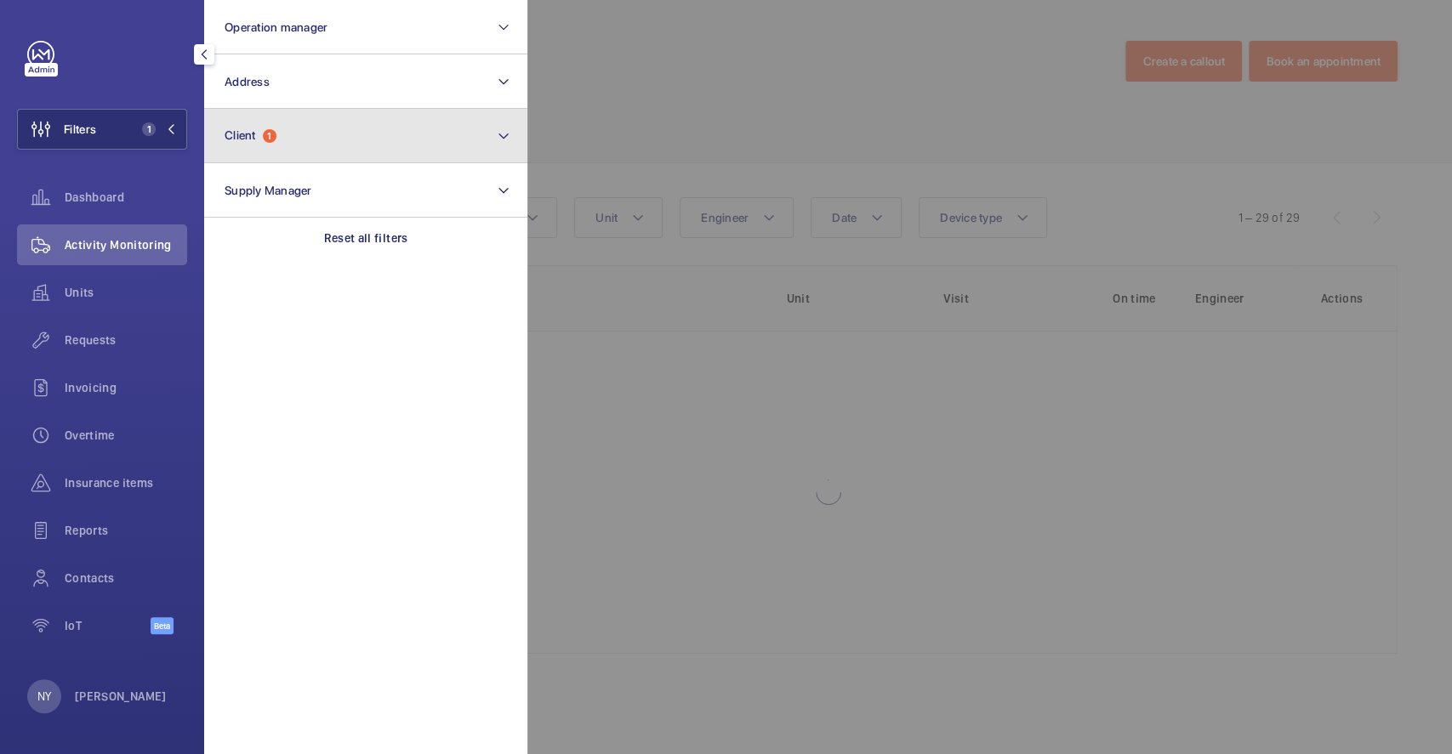
click at [273, 146] on button "Client 1" at bounding box center [365, 136] width 323 height 54
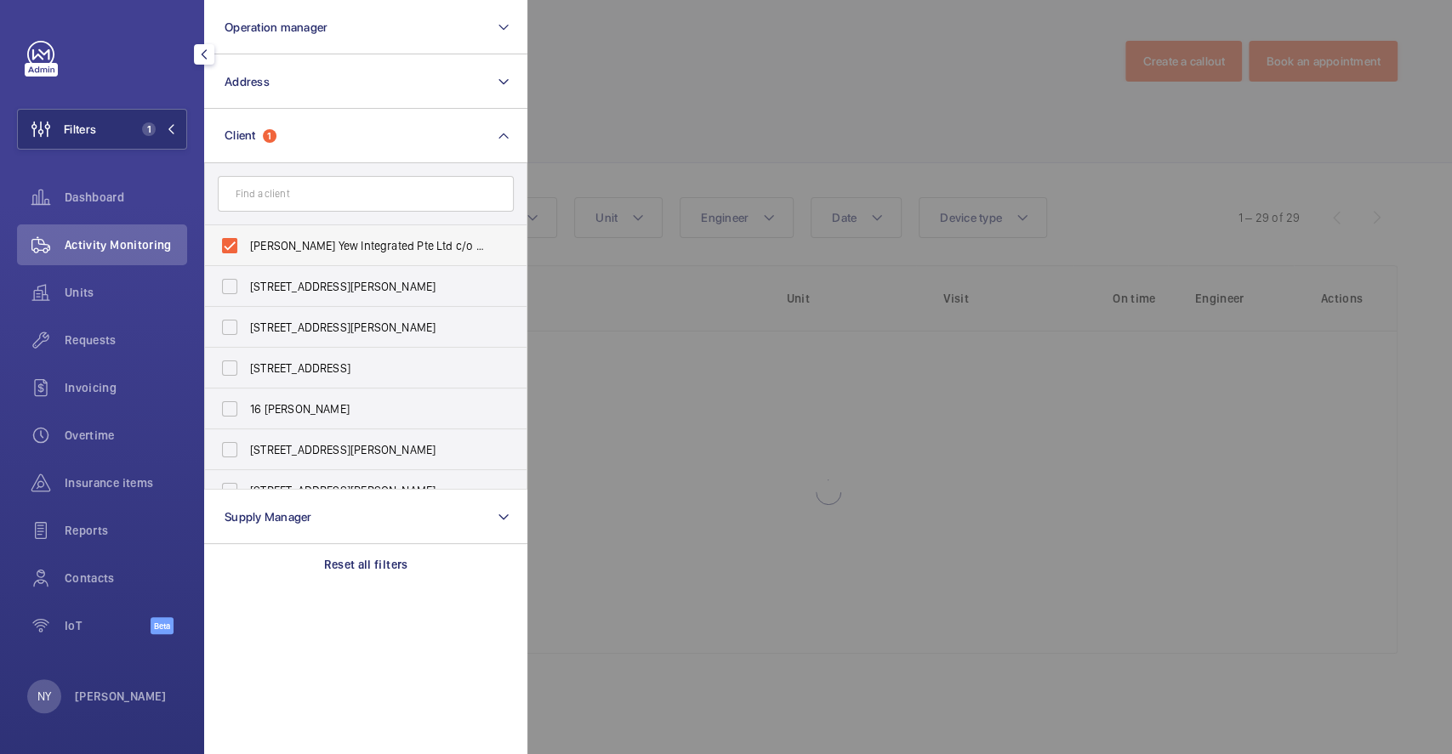
click at [304, 248] on span "[PERSON_NAME] Yew Integrated Pte Ltd c/o NLB" at bounding box center [367, 245] width 234 height 17
click at [247, 248] on input "[PERSON_NAME] Yew Integrated Pte Ltd c/o NLB" at bounding box center [230, 246] width 34 height 34
checkbox input "false"
click at [740, 44] on div at bounding box center [1253, 377] width 1452 height 754
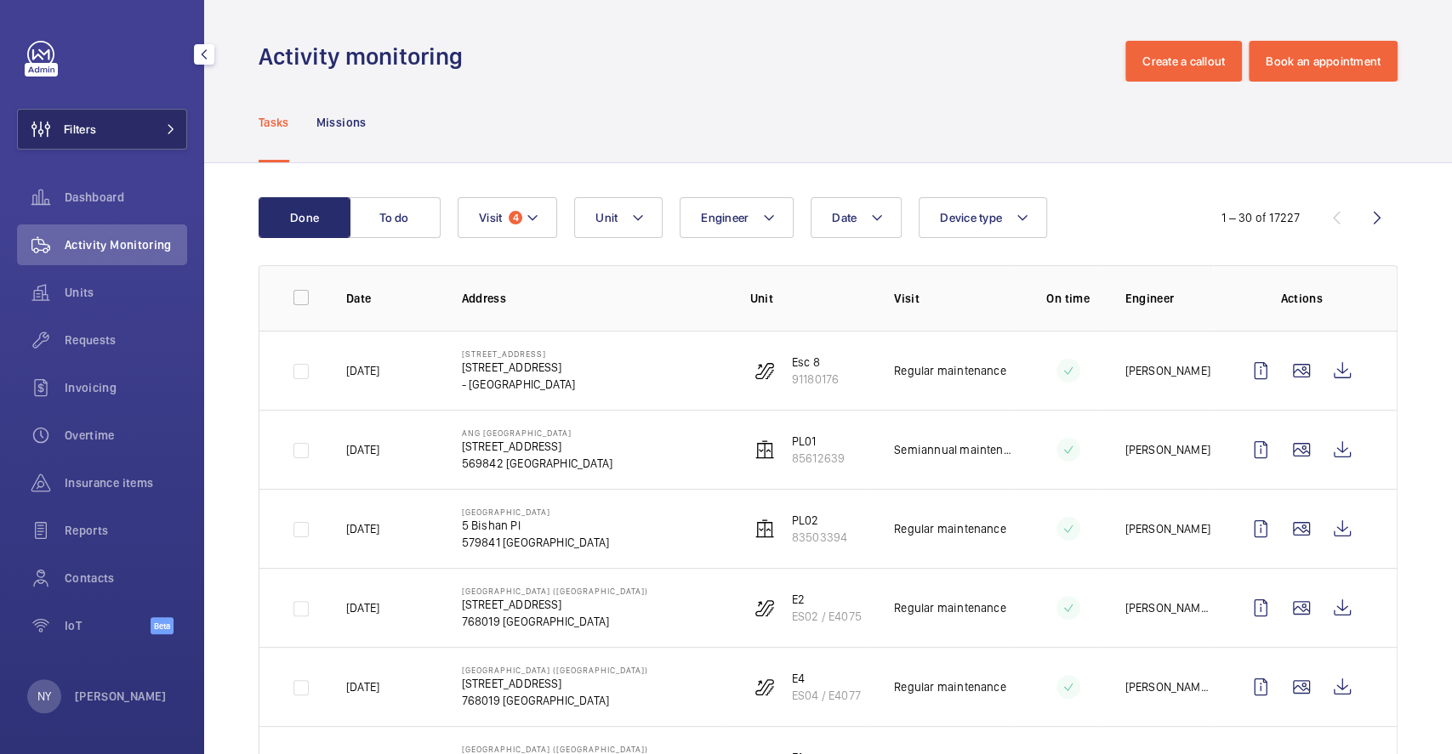
click at [91, 124] on span "Filters" at bounding box center [80, 129] width 32 height 17
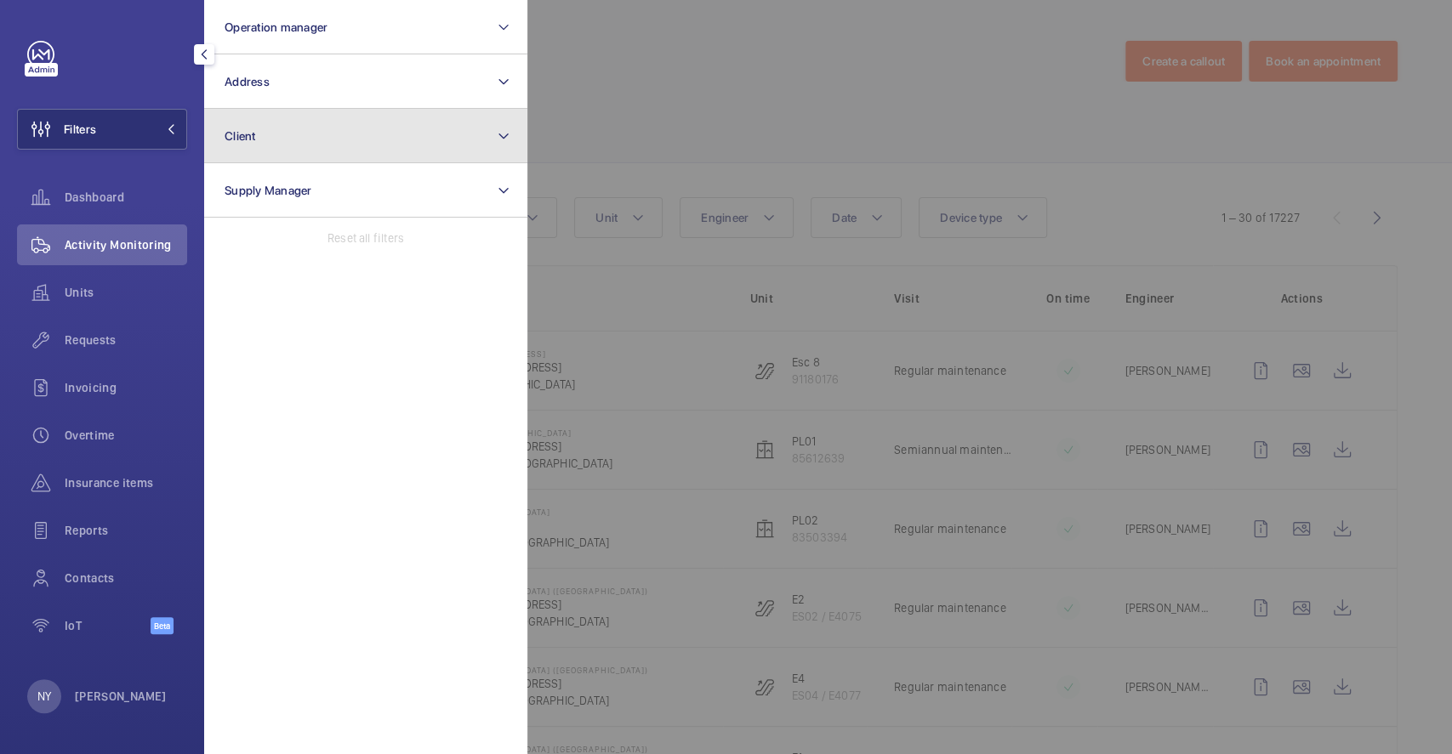
click at [319, 126] on button "Client" at bounding box center [365, 136] width 323 height 54
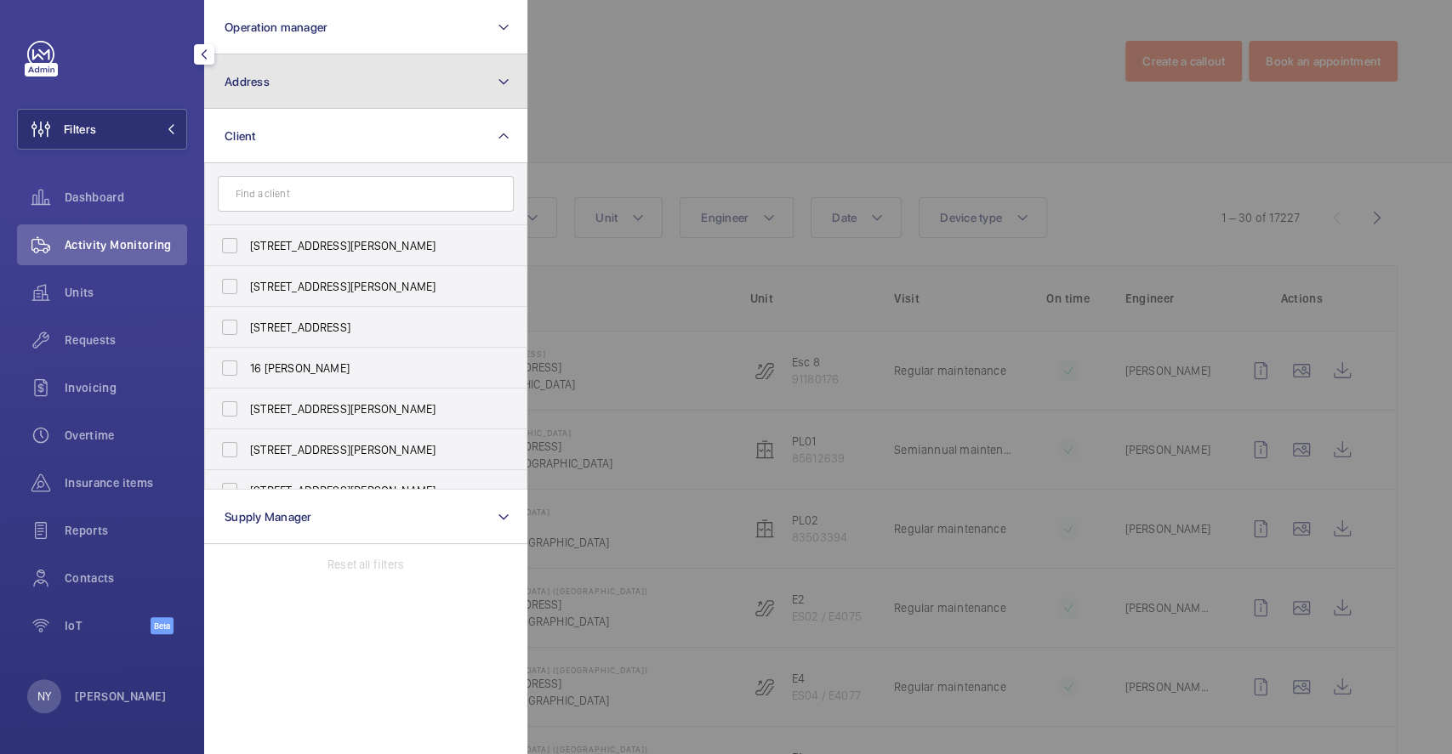
click at [332, 85] on button "Address" at bounding box center [365, 81] width 323 height 54
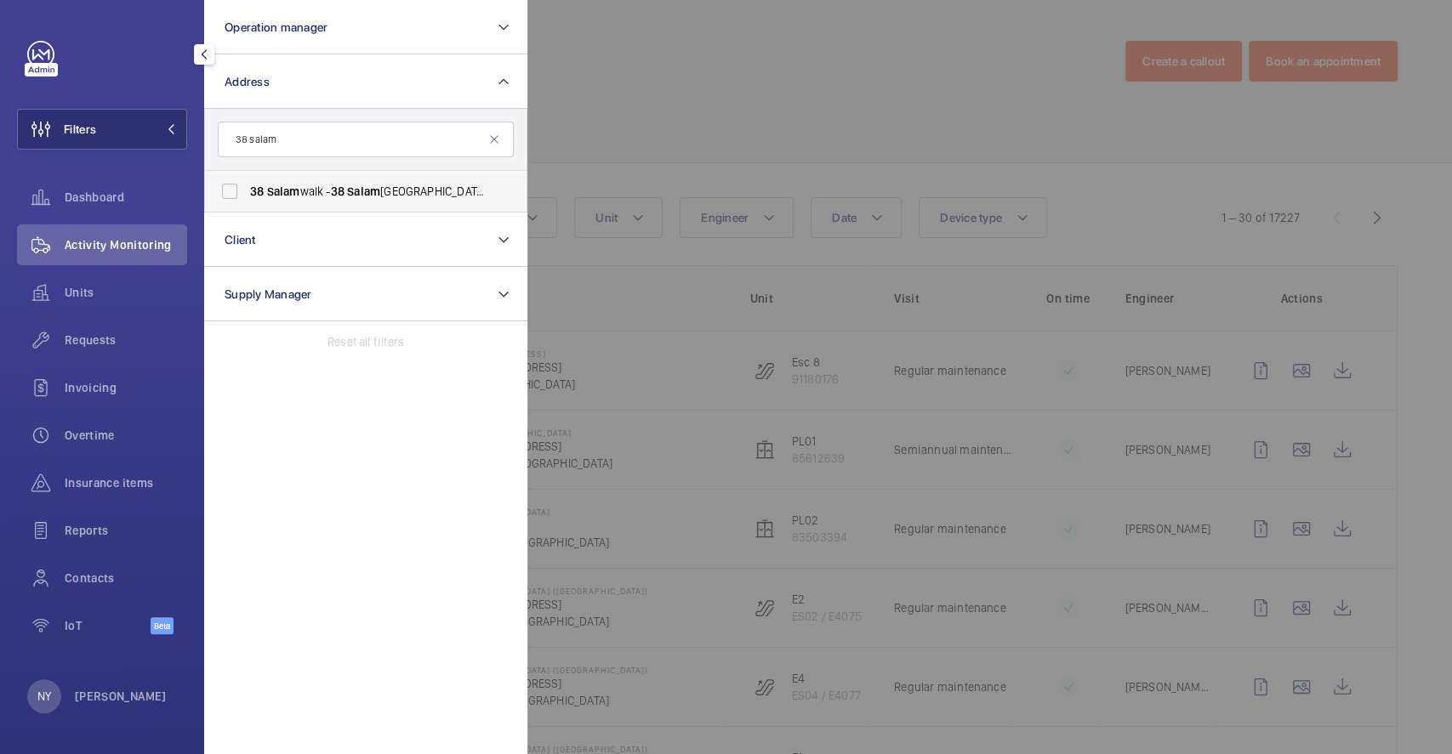
type input "38 salam"
click at [337, 197] on span "38" at bounding box center [338, 192] width 14 height 14
click at [247, 197] on input "[STREET_ADDRESS]" at bounding box center [230, 191] width 34 height 34
checkbox input "true"
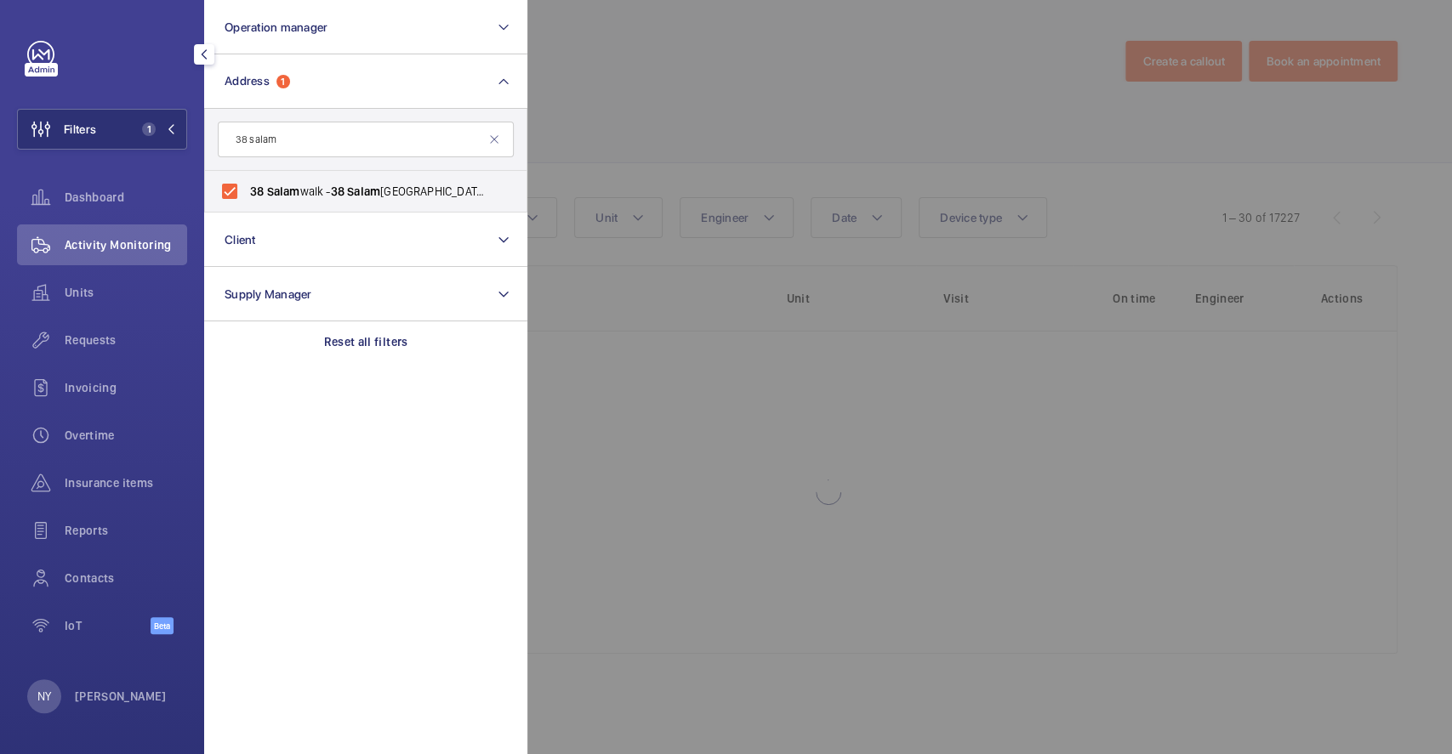
click at [550, 113] on div at bounding box center [1253, 377] width 1452 height 754
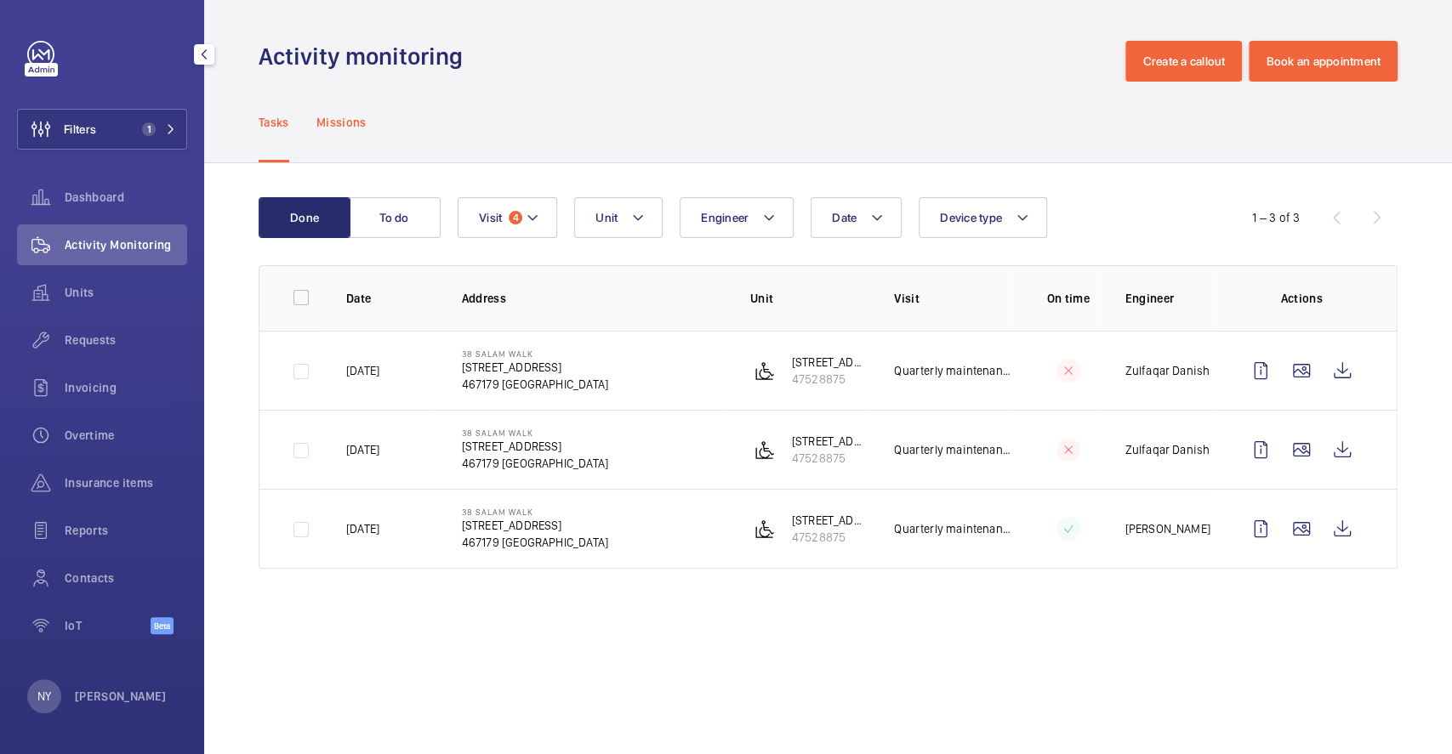
click at [332, 124] on p "Missions" at bounding box center [341, 122] width 50 height 17
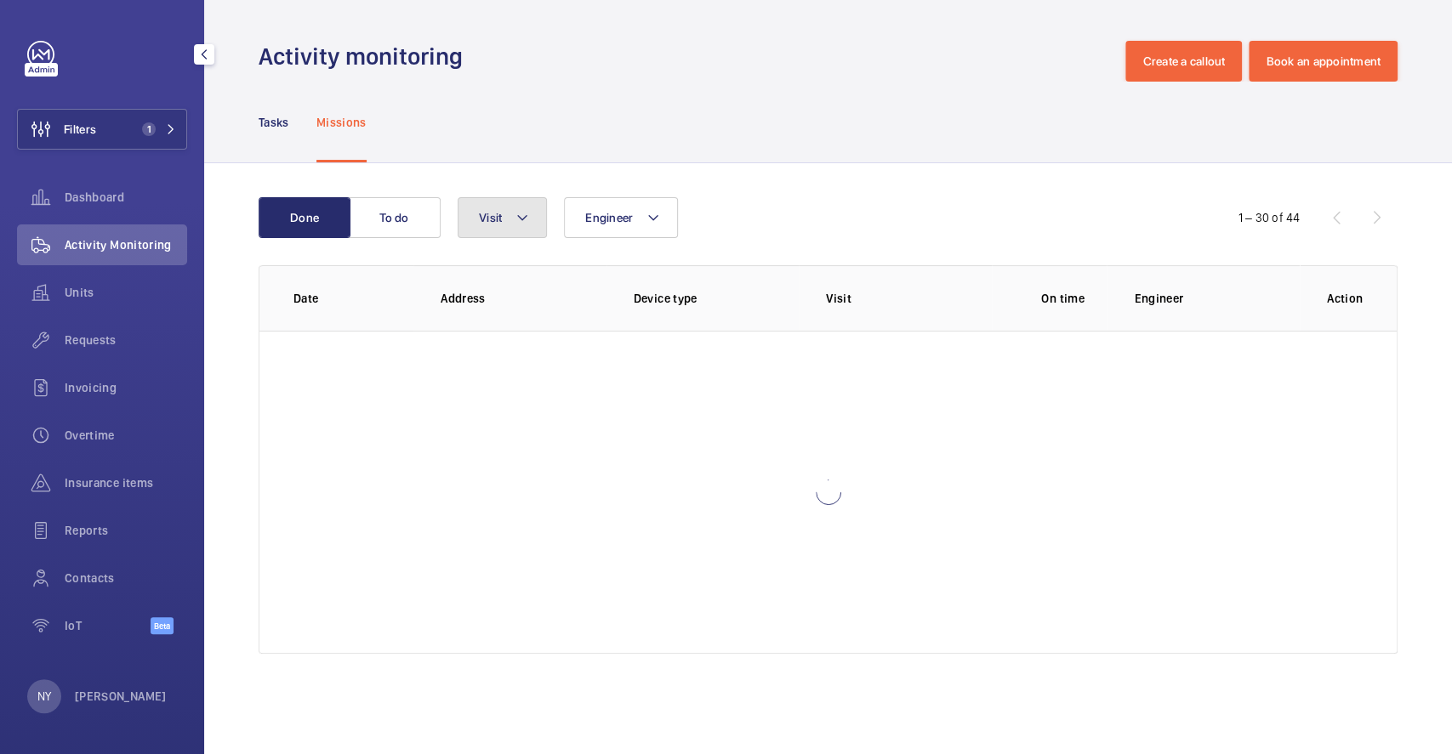
click at [543, 216] on button "Visit" at bounding box center [502, 217] width 89 height 41
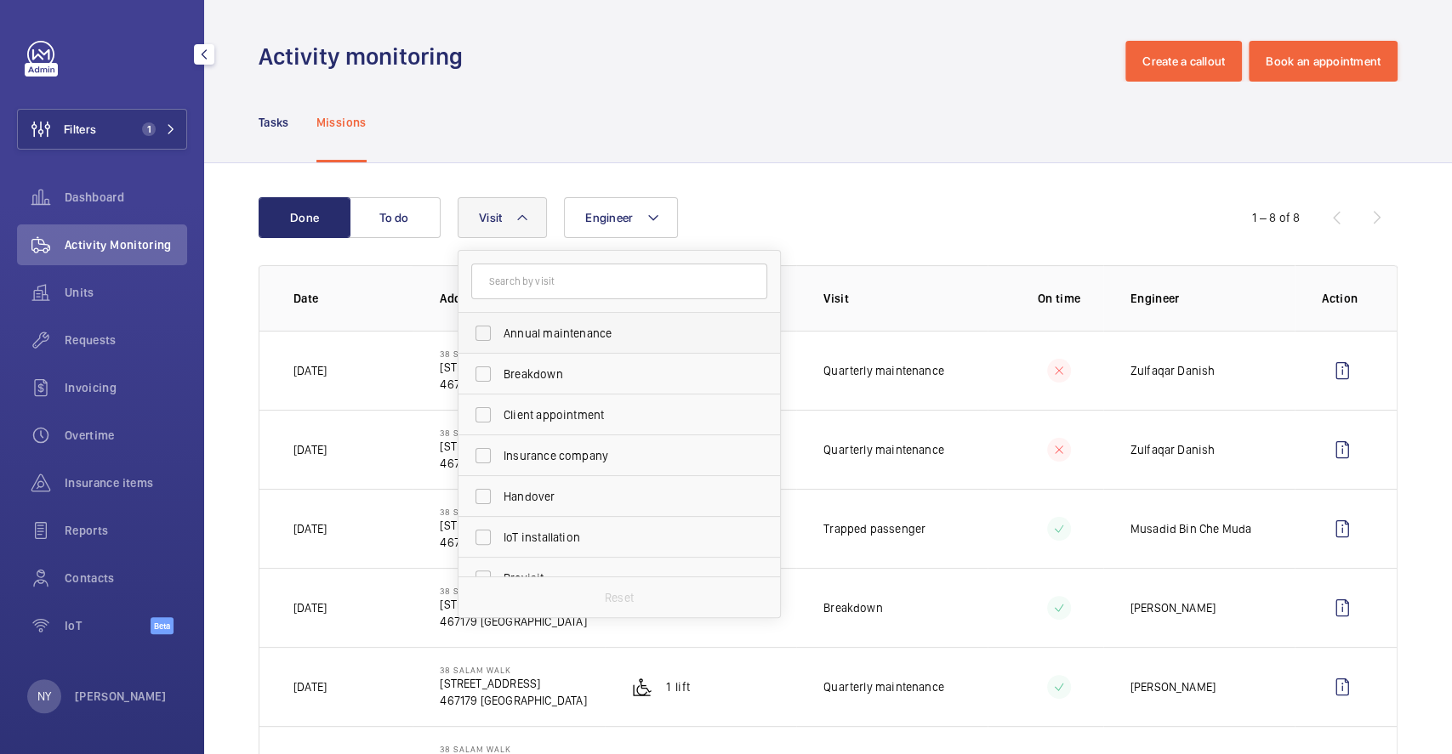
click at [538, 329] on span "Annual maintenance" at bounding box center [620, 333] width 234 height 17
click at [500, 329] on input "Annual maintenance" at bounding box center [483, 333] width 34 height 34
checkbox input "true"
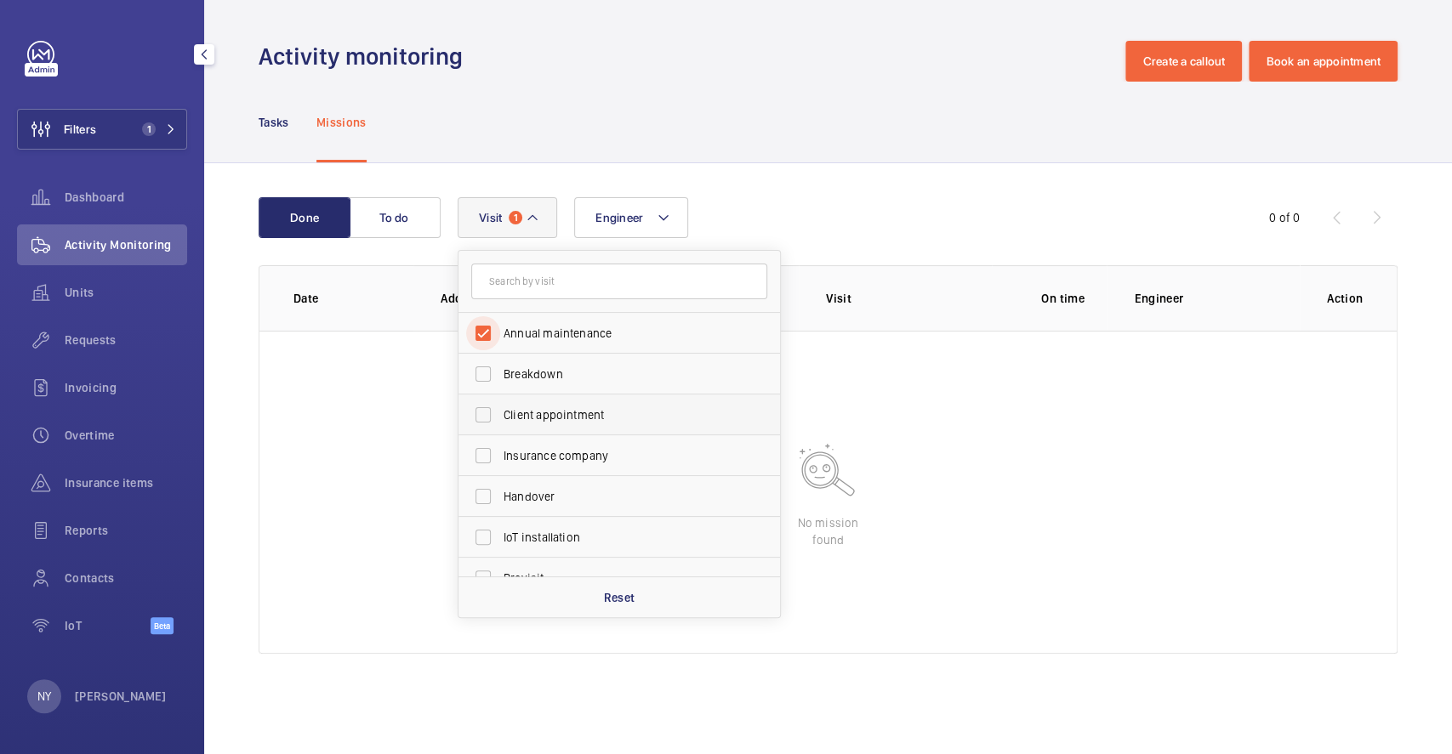
scroll to position [266, 0]
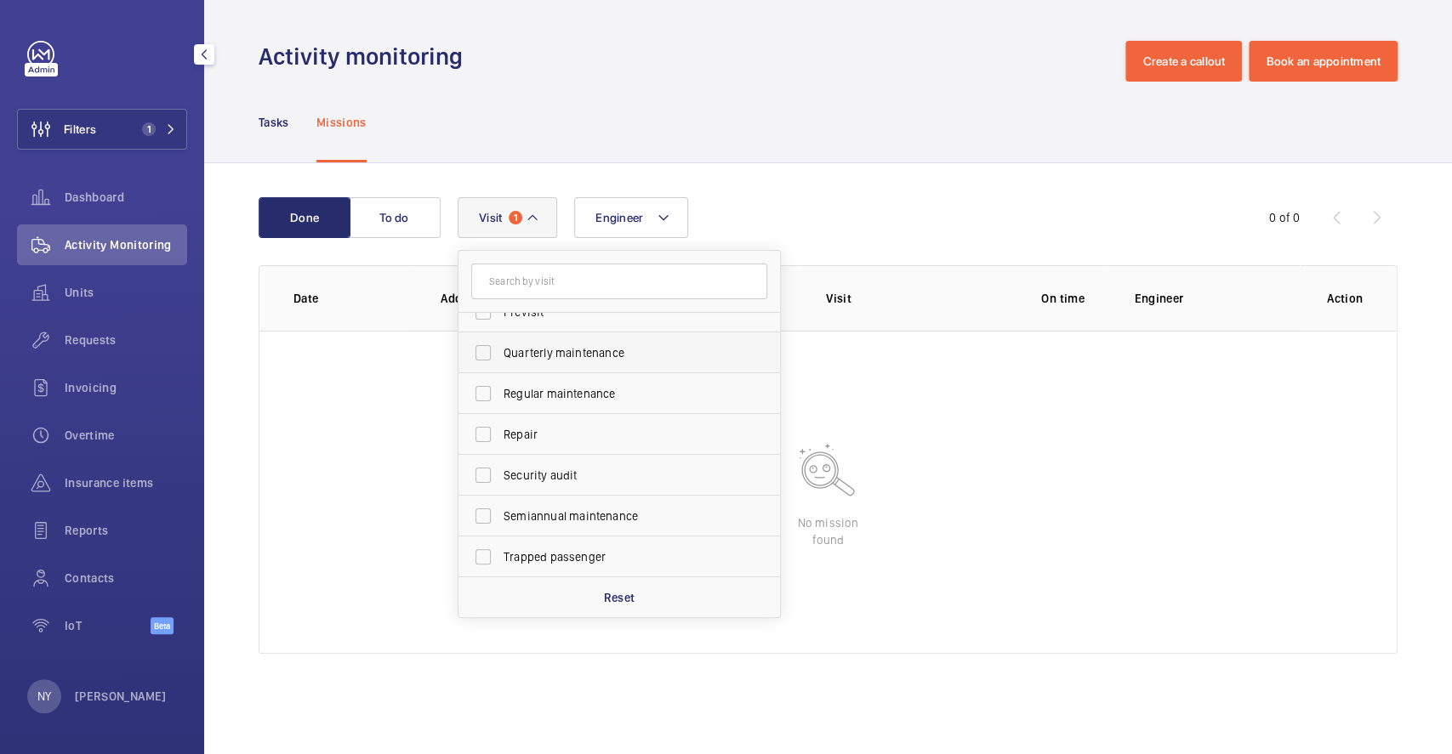
click at [588, 362] on label "Quarterly maintenance" at bounding box center [606, 353] width 296 height 41
click at [500, 362] on input "Quarterly maintenance" at bounding box center [483, 353] width 34 height 34
checkbox input "true"
click at [585, 389] on span "Regular maintenance" at bounding box center [620, 393] width 234 height 17
click at [500, 389] on input "Regular maintenance" at bounding box center [483, 394] width 34 height 34
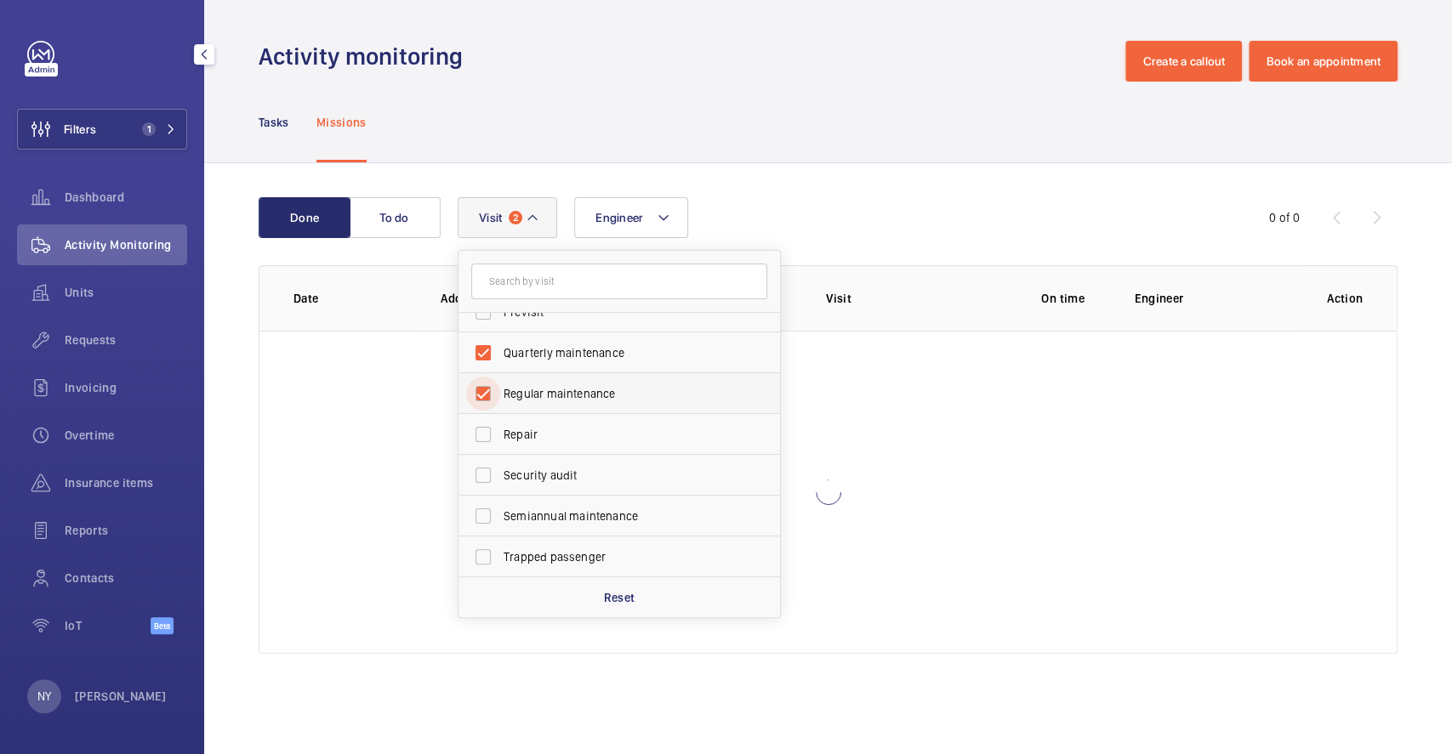
checkbox input "true"
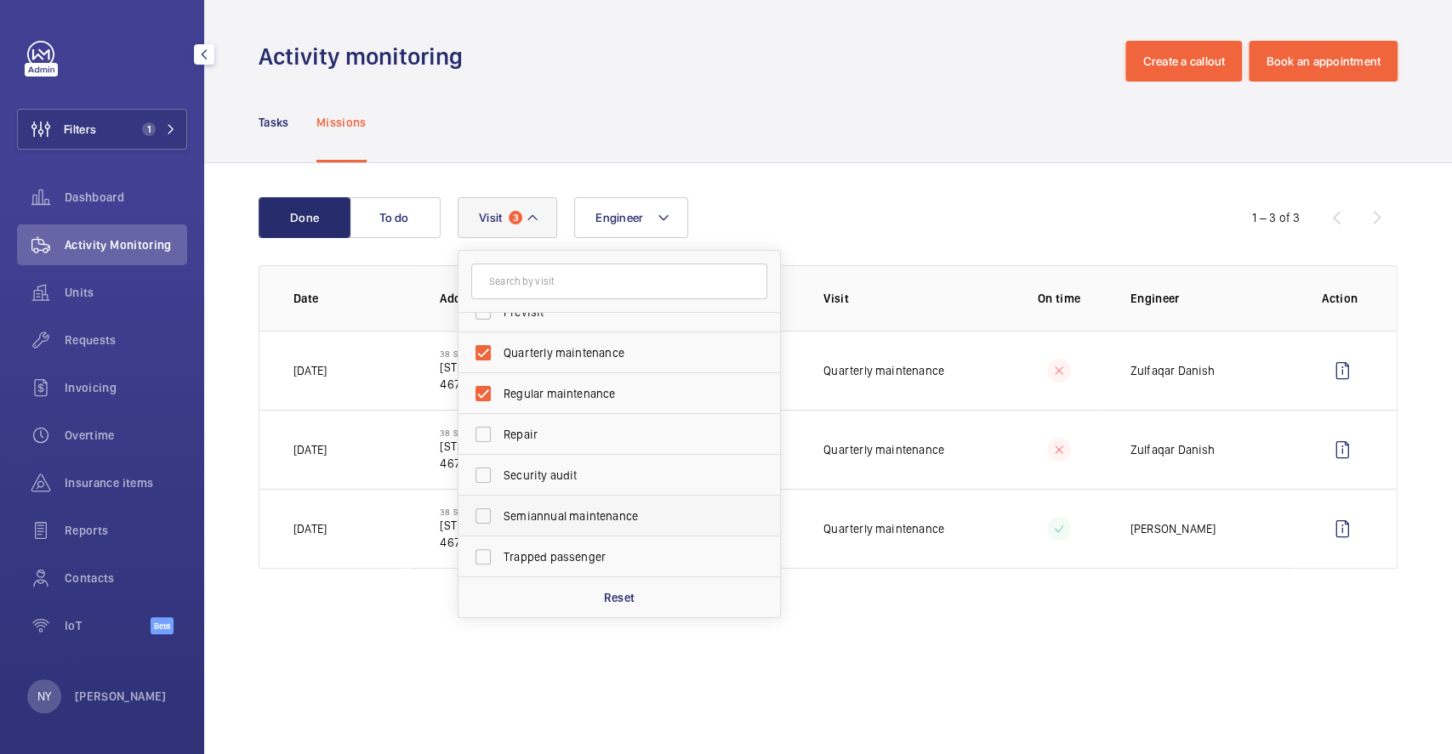
click at [571, 508] on span "Semiannual maintenance" at bounding box center [620, 516] width 234 height 17
click at [500, 507] on input "Semiannual maintenance" at bounding box center [483, 516] width 34 height 34
checkbox input "true"
click at [787, 129] on div "Tasks Missions" at bounding box center [828, 122] width 1139 height 81
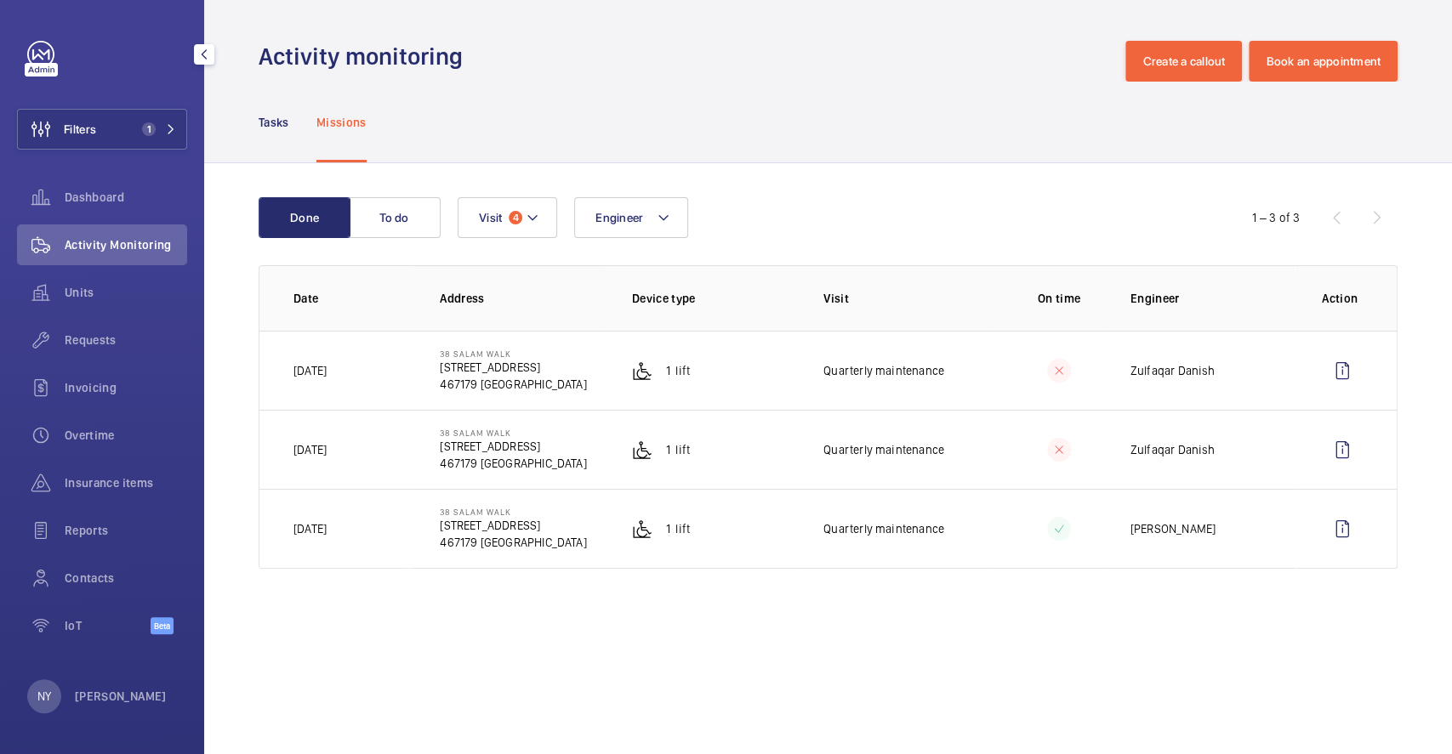
drag, startPoint x: 304, startPoint y: 373, endPoint x: 392, endPoint y: 369, distance: 87.7
click at [389, 384] on td "[DATE]" at bounding box center [335, 370] width 153 height 79
click at [716, 326] on table "Date Address Device type Visit On time Engineer Action [DATE] 38 Salam walk [GE…" at bounding box center [827, 417] width 1137 height 304
drag, startPoint x: 827, startPoint y: 370, endPoint x: 934, endPoint y: 372, distance: 106.3
click at [934, 372] on p "Quarterly maintenance" at bounding box center [883, 370] width 121 height 17
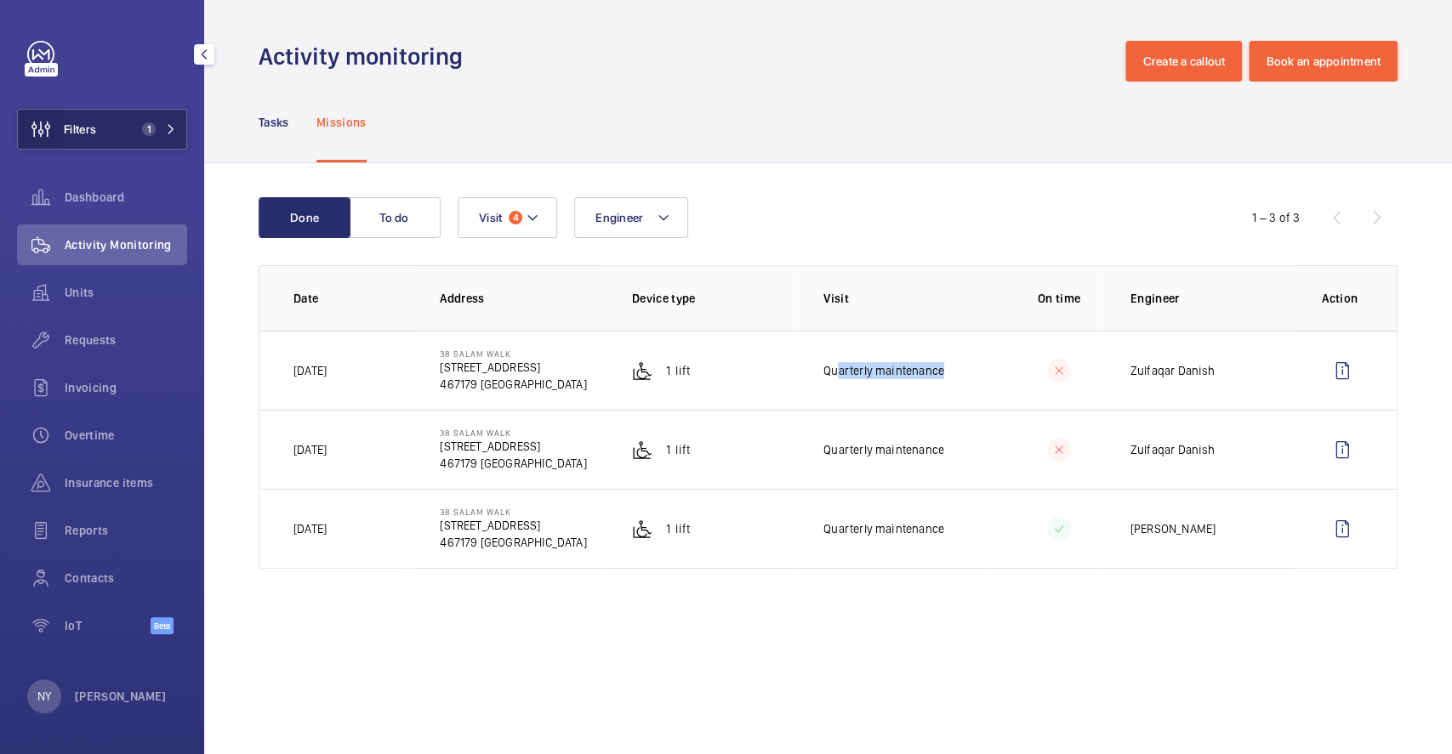
click at [60, 120] on wm-front-icon-button at bounding box center [41, 129] width 46 height 41
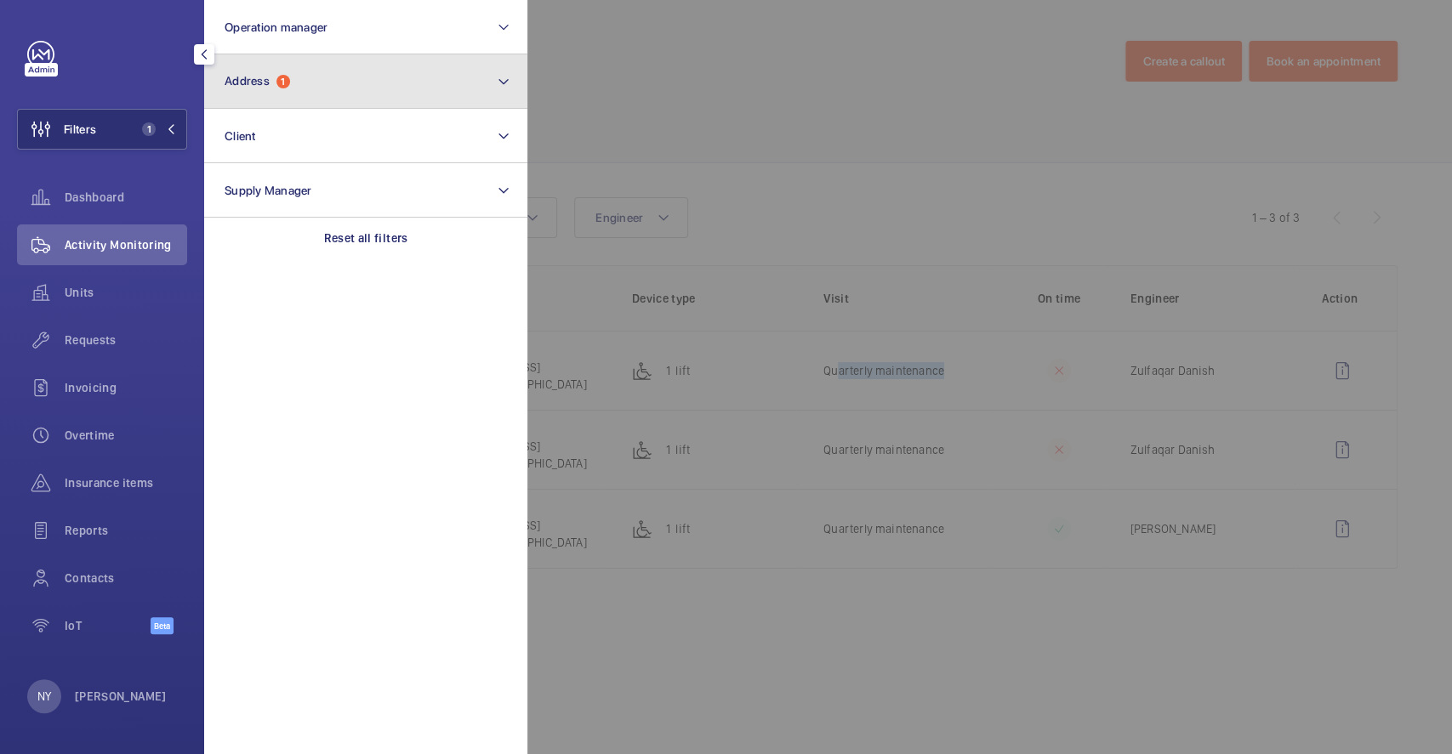
click at [308, 77] on button "Address 1" at bounding box center [365, 81] width 323 height 54
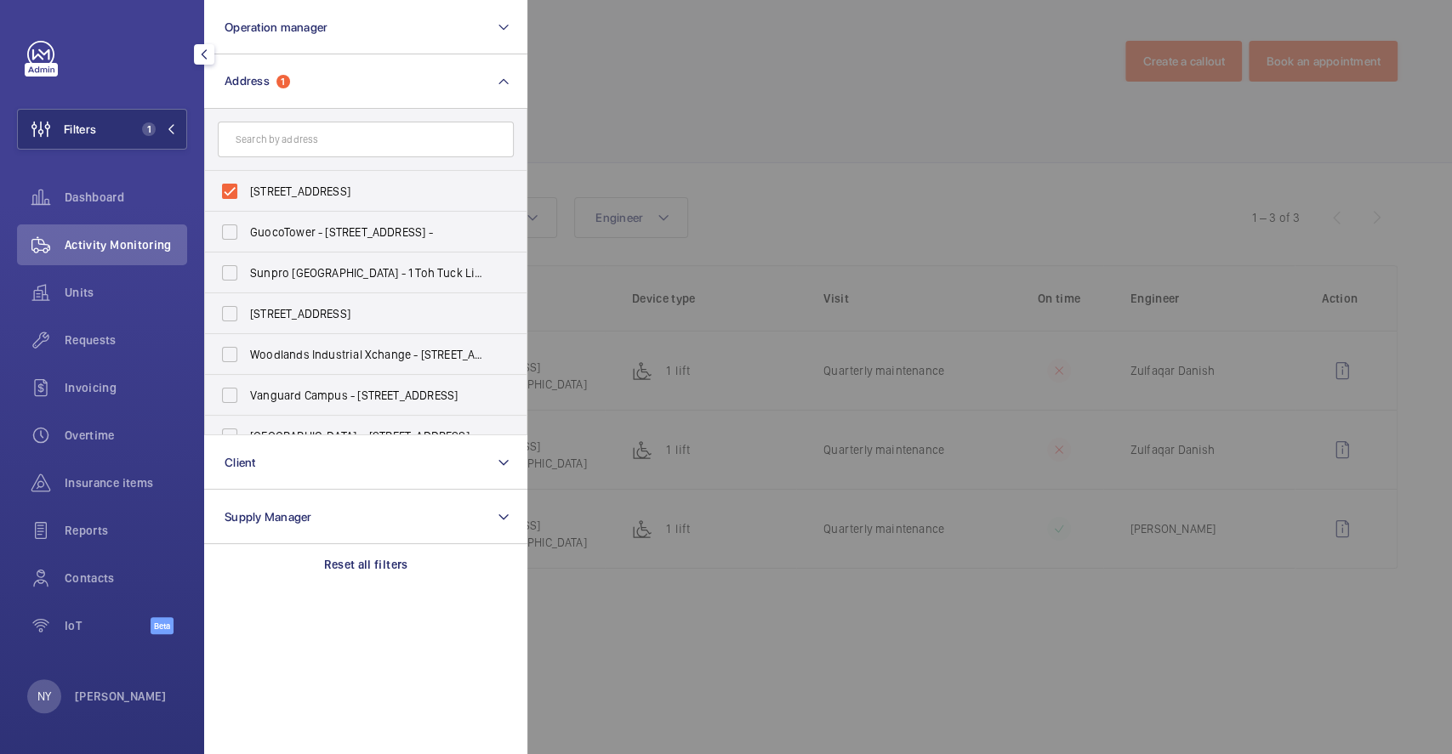
click at [287, 187] on span "[STREET_ADDRESS]" at bounding box center [367, 191] width 234 height 17
click at [247, 187] on input "[STREET_ADDRESS]" at bounding box center [230, 191] width 34 height 34
checkbox input "false"
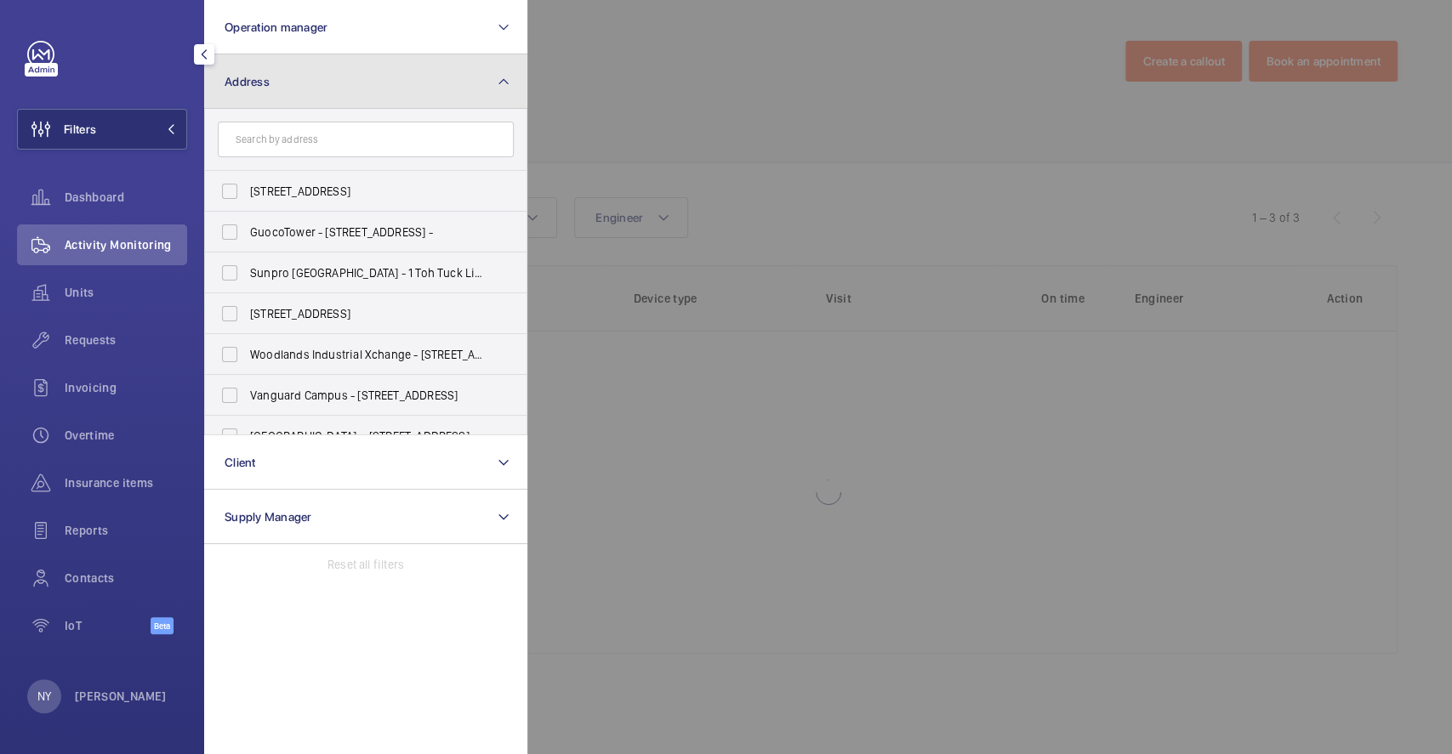
click at [338, 87] on button "Address" at bounding box center [365, 81] width 323 height 54
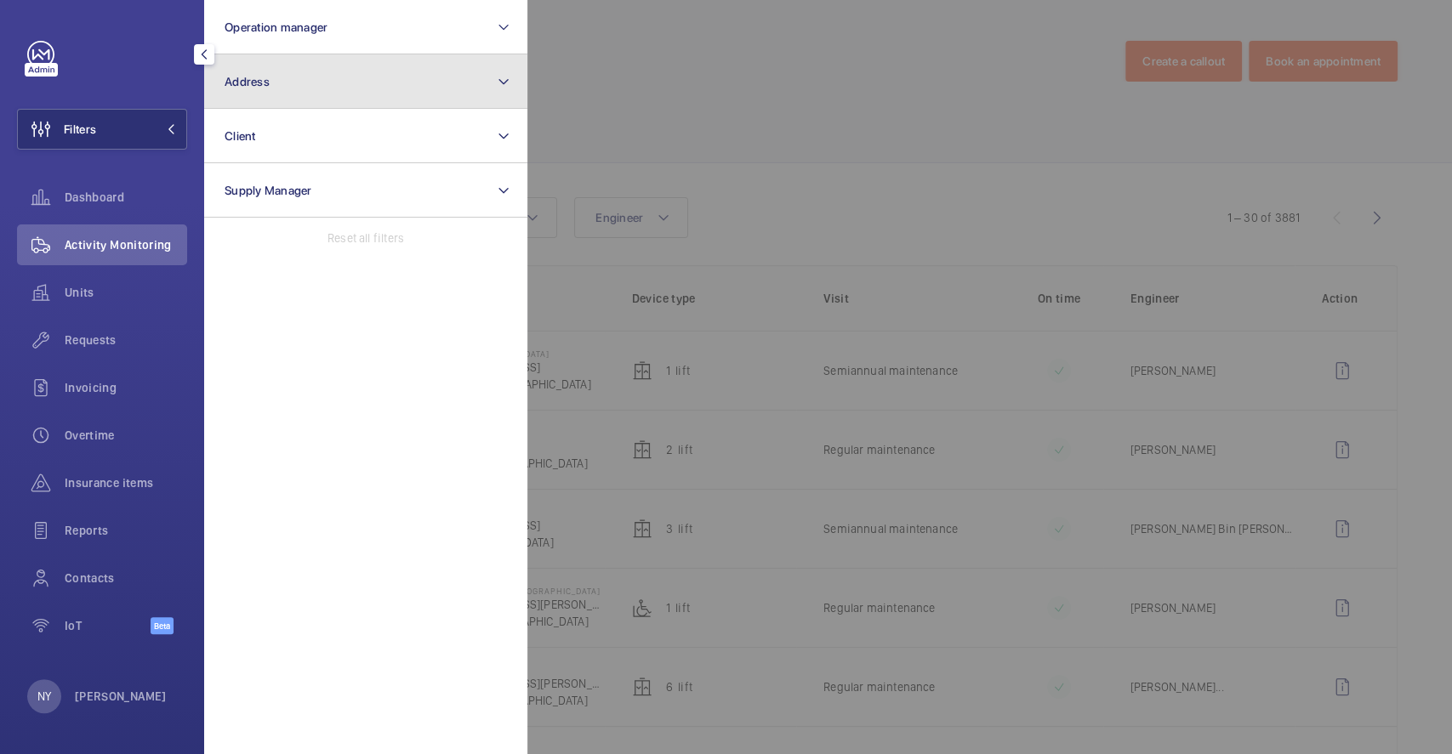
click at [336, 66] on button "Address" at bounding box center [365, 81] width 323 height 54
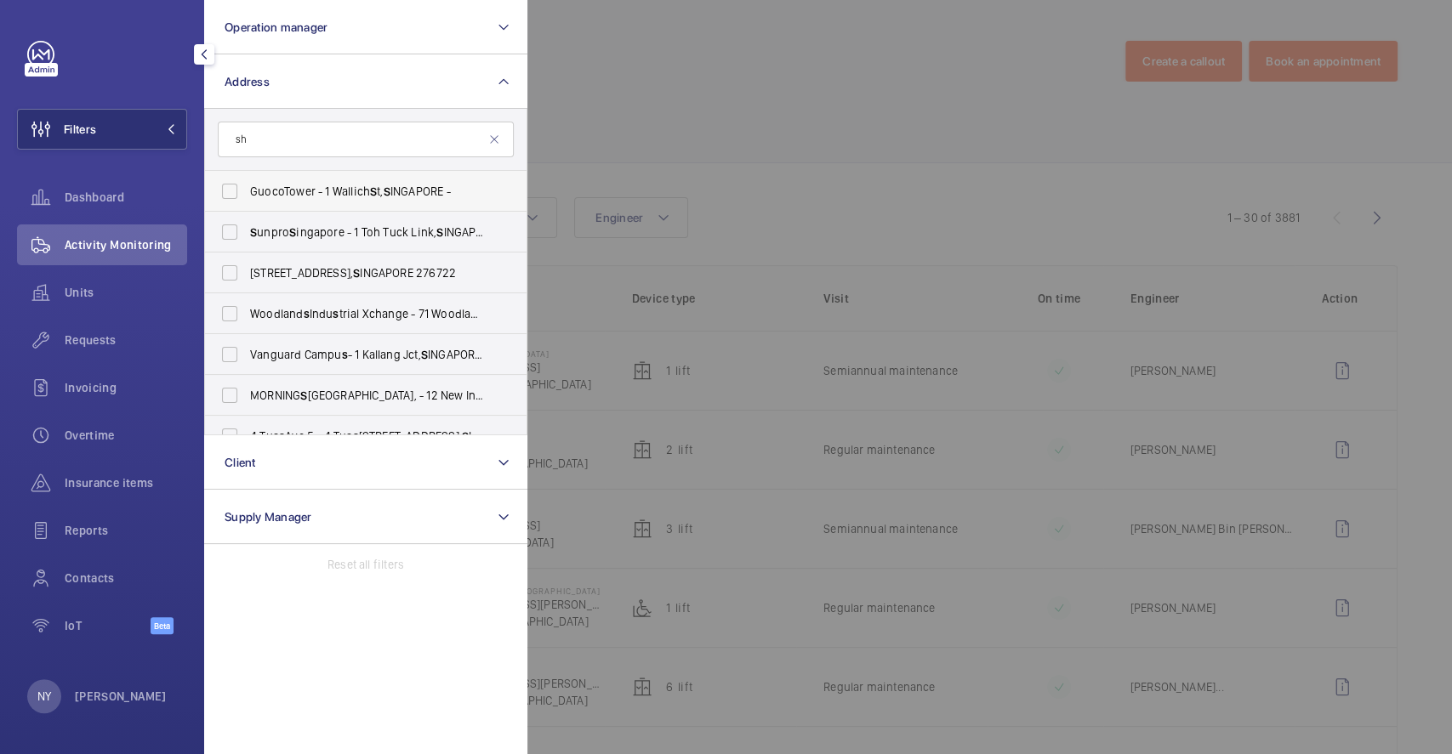
type input "s"
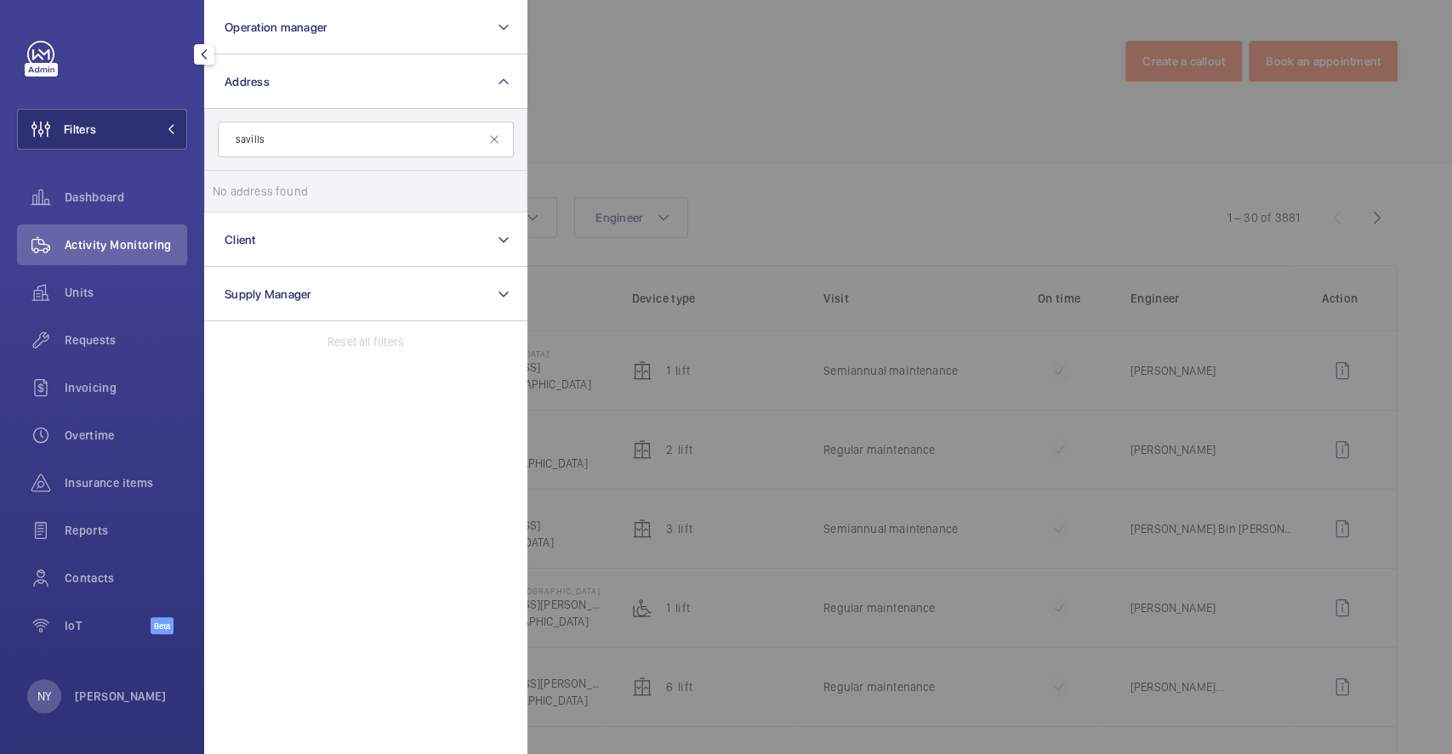
drag, startPoint x: 328, startPoint y: 142, endPoint x: 230, endPoint y: 139, distance: 97.8
click at [230, 139] on input "savills" at bounding box center [366, 140] width 296 height 36
type input "savills"
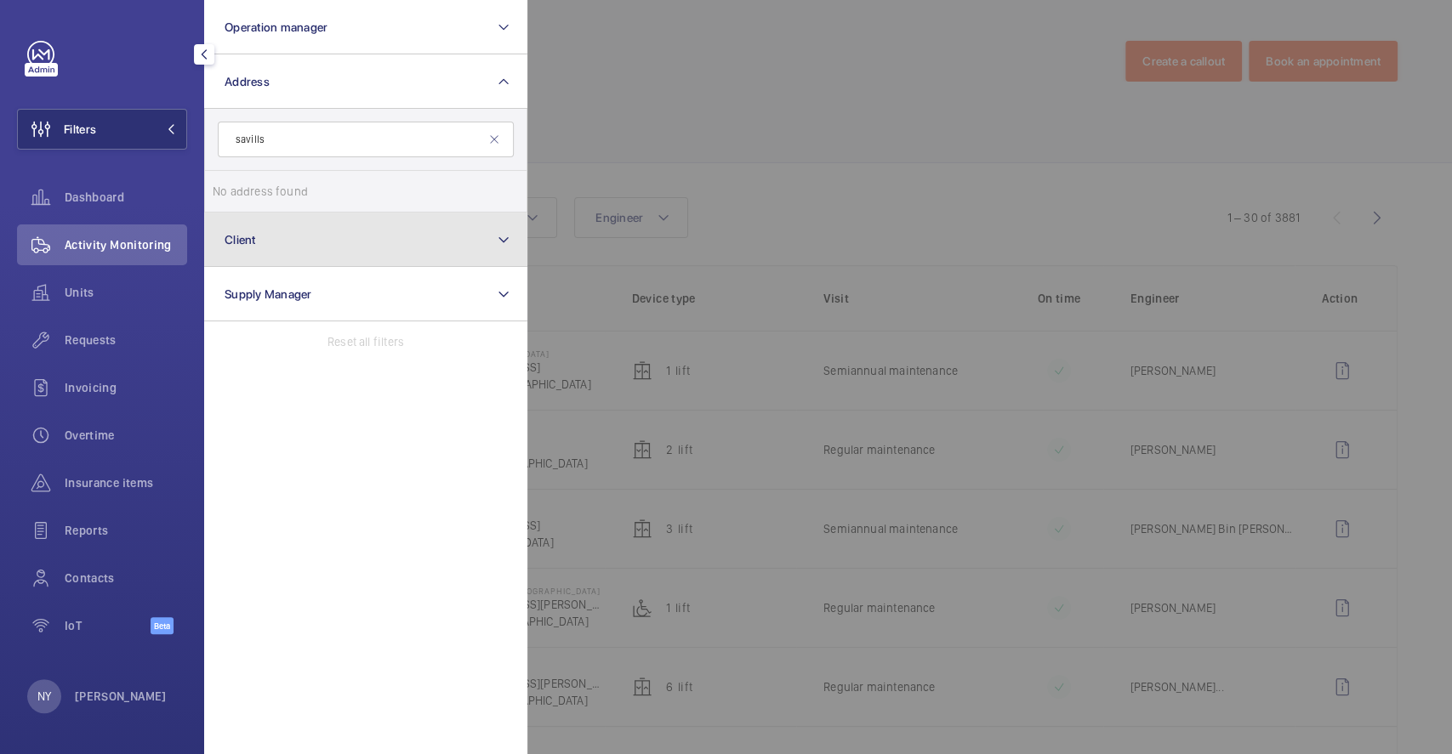
click at [274, 228] on button "Client" at bounding box center [365, 240] width 323 height 54
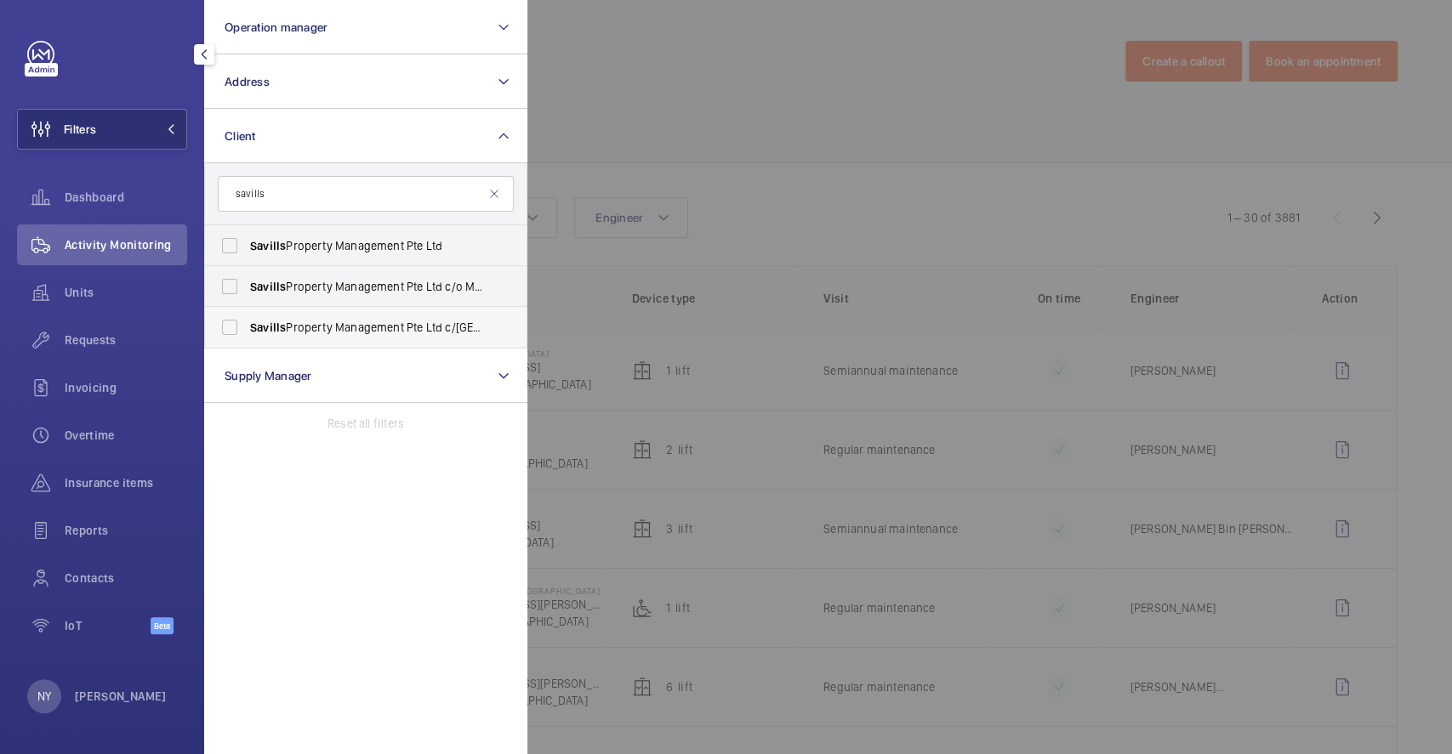
type input "savills"
click at [350, 325] on span "Savills Property Management Pte Ltd c/[GEOGRAPHIC_DATA]" at bounding box center [367, 327] width 234 height 17
click at [247, 325] on input "Savills Property Management Pte Ltd c/[GEOGRAPHIC_DATA]" at bounding box center [230, 327] width 34 height 34
checkbox input "true"
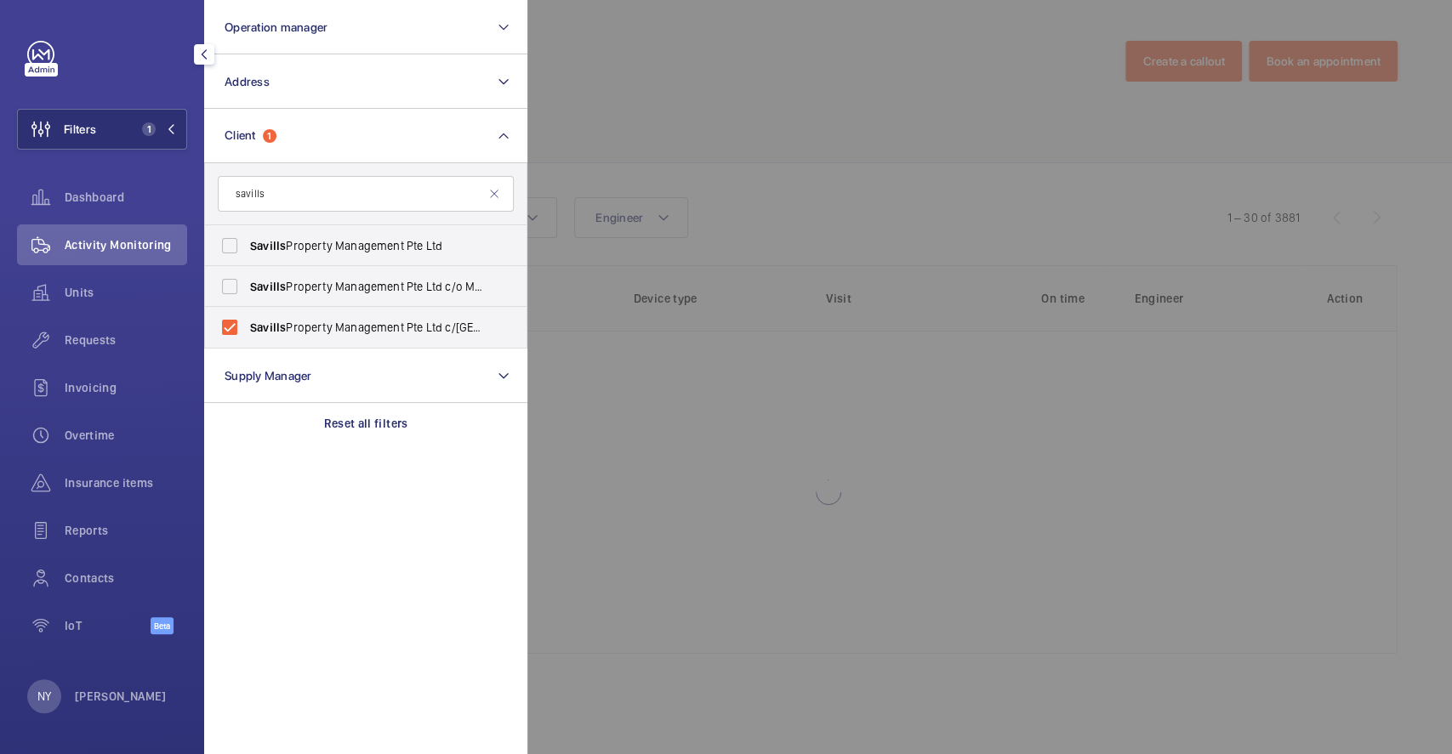
click at [729, 148] on div at bounding box center [1253, 377] width 1452 height 754
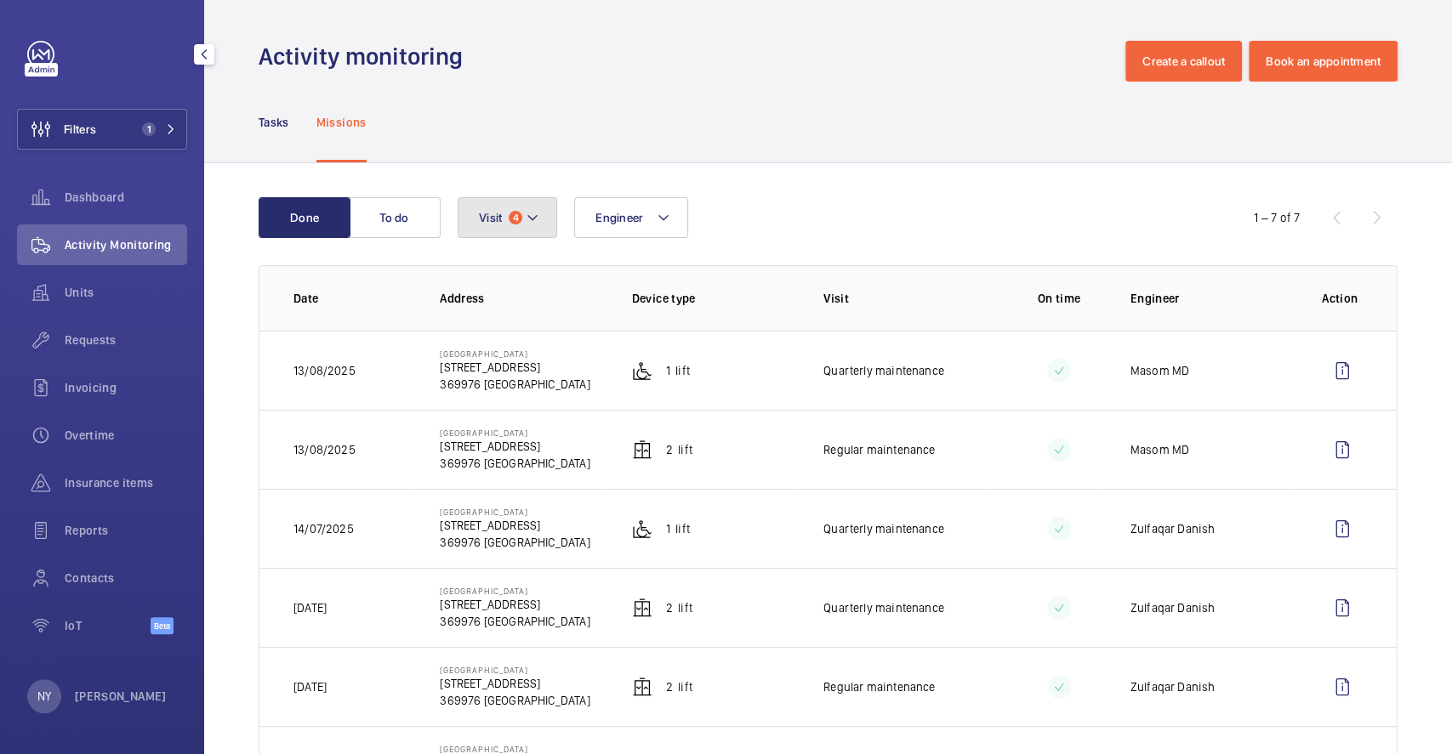
click at [497, 228] on button "Visit 4" at bounding box center [507, 217] width 99 height 41
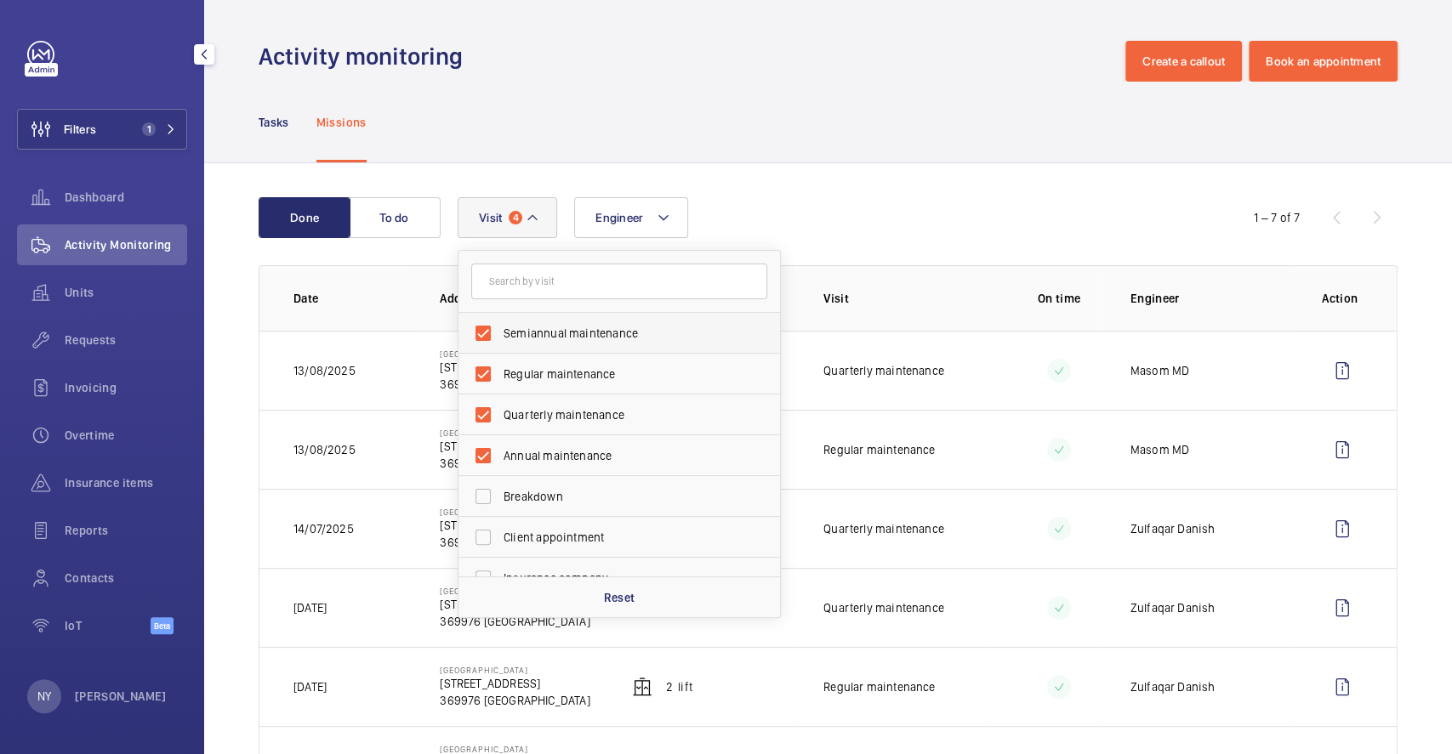
click at [554, 338] on span "Semiannual maintenance" at bounding box center [620, 333] width 234 height 17
click at [500, 338] on input "Semiannual maintenance" at bounding box center [483, 333] width 34 height 34
checkbox input "false"
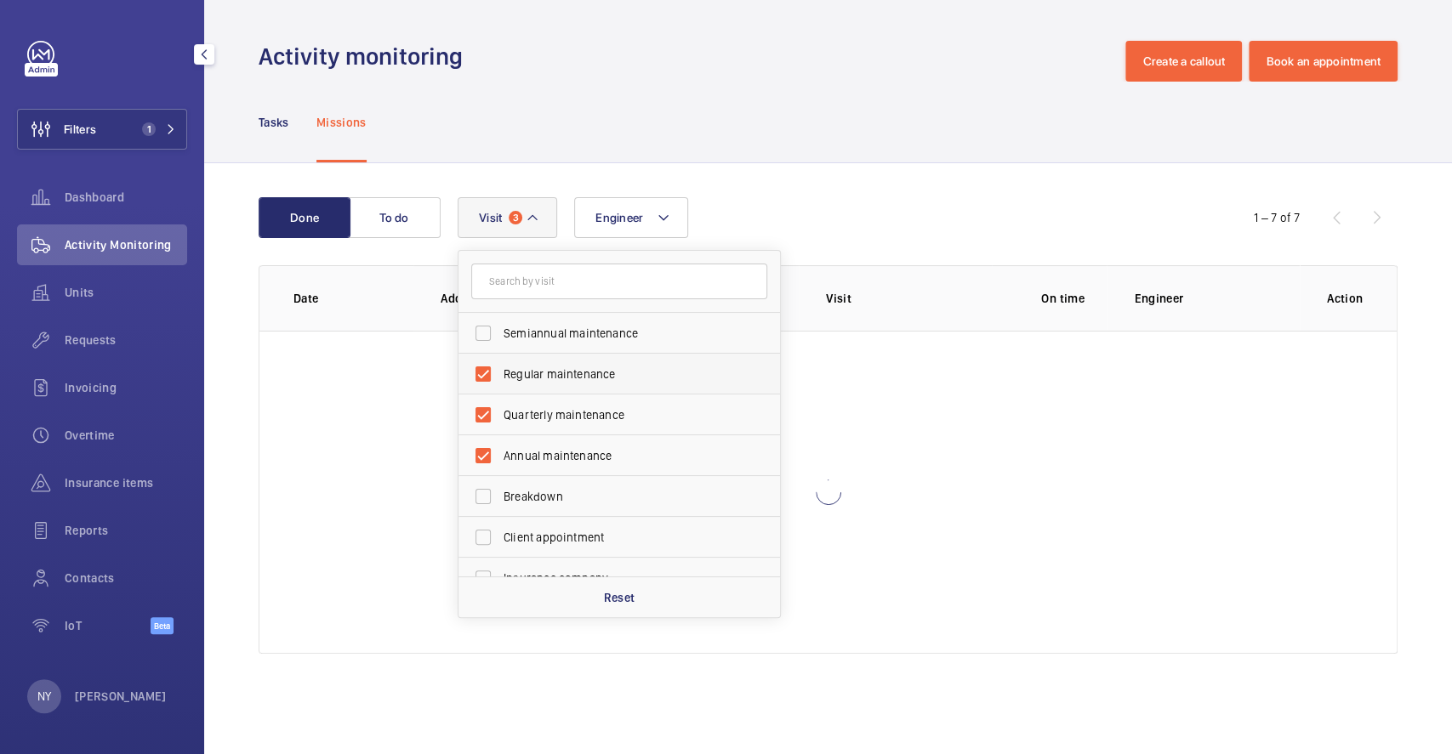
click at [545, 375] on span "Regular maintenance" at bounding box center [620, 374] width 234 height 17
click at [500, 375] on input "Regular maintenance" at bounding box center [483, 374] width 34 height 34
checkbox input "false"
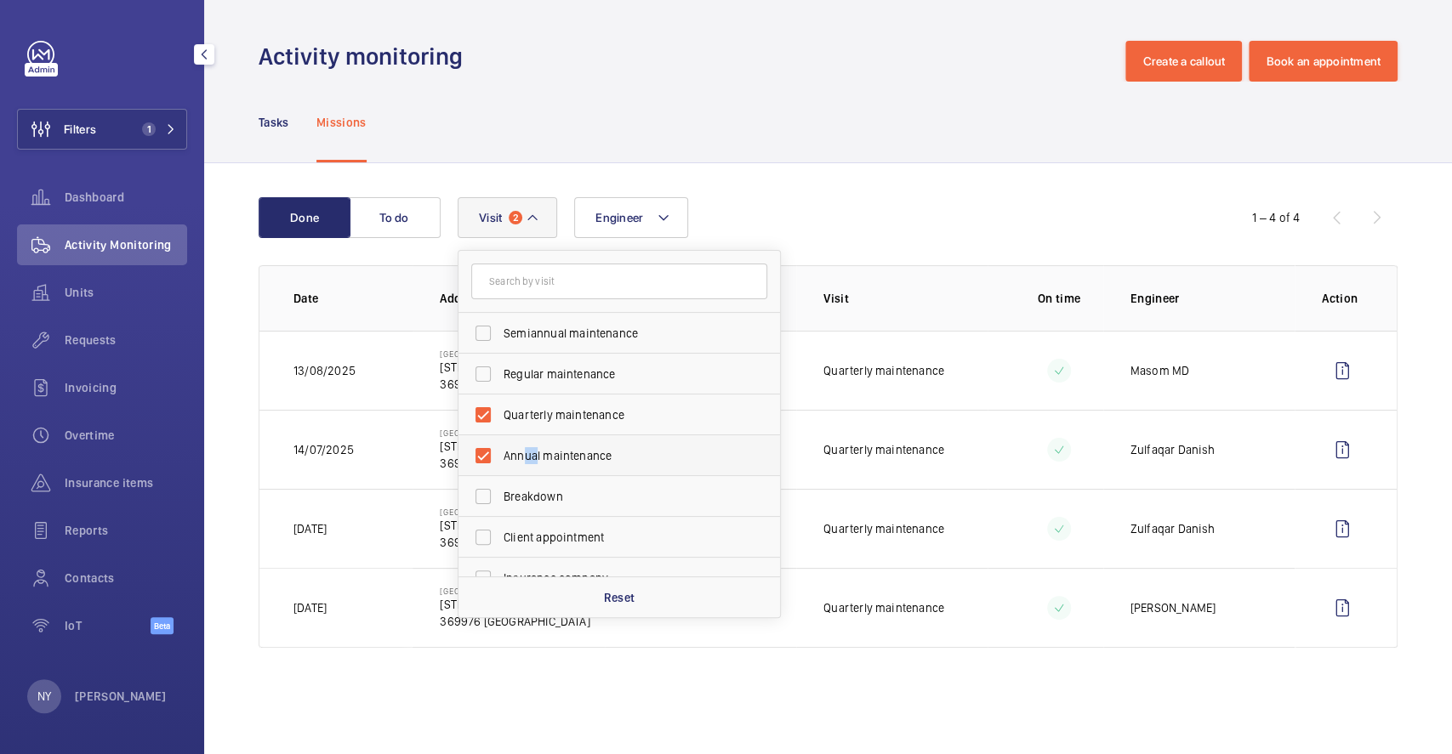
click at [535, 453] on span "Annual maintenance" at bounding box center [620, 455] width 234 height 17
click at [499, 456] on label "Annual maintenance" at bounding box center [606, 455] width 296 height 41
click at [499, 456] on input "Annual maintenance" at bounding box center [483, 456] width 34 height 34
checkbox input "false"
click at [716, 172] on div "Done To do Engineer Visit 1 Semiannual maintenance Regular maintenance Quarterl…" at bounding box center [828, 426] width 1248 height 526
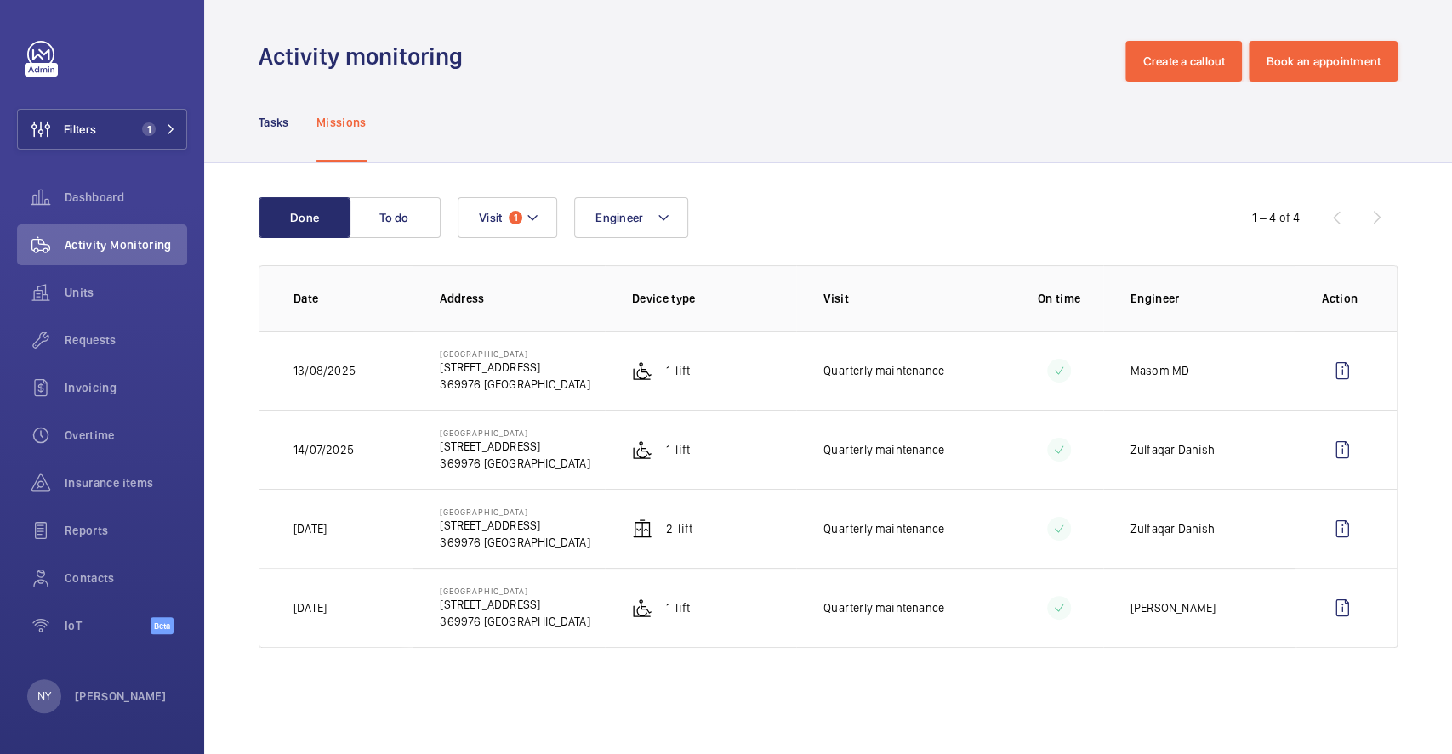
drag, startPoint x: 313, startPoint y: 614, endPoint x: 377, endPoint y: 607, distance: 64.1
click at [377, 607] on td "[DATE]" at bounding box center [335, 608] width 153 height 80
drag, startPoint x: 455, startPoint y: 514, endPoint x: 538, endPoint y: 509, distance: 83.5
click at [537, 509] on p "[GEOGRAPHIC_DATA]" at bounding box center [515, 512] width 150 height 10
click at [934, 534] on p "Quarterly maintenance" at bounding box center [883, 528] width 121 height 17
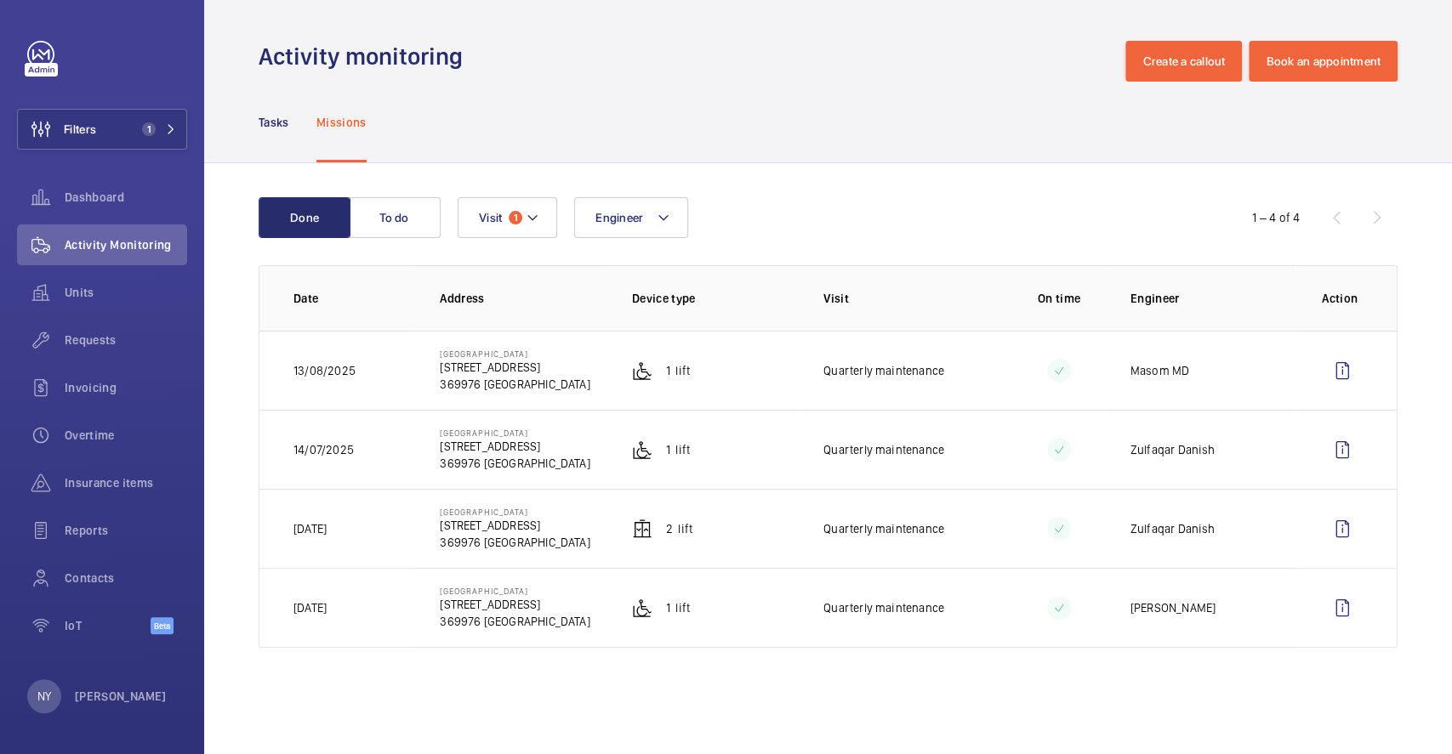
drag, startPoint x: 322, startPoint y: 601, endPoint x: 401, endPoint y: 600, distance: 78.2
click at [401, 600] on td "[DATE]" at bounding box center [335, 608] width 153 height 80
drag, startPoint x: 306, startPoint y: 371, endPoint x: 372, endPoint y: 370, distance: 65.5
click at [372, 370] on td "13/08/2025" at bounding box center [335, 370] width 153 height 79
click at [56, 693] on div "NY" at bounding box center [44, 696] width 34 height 34
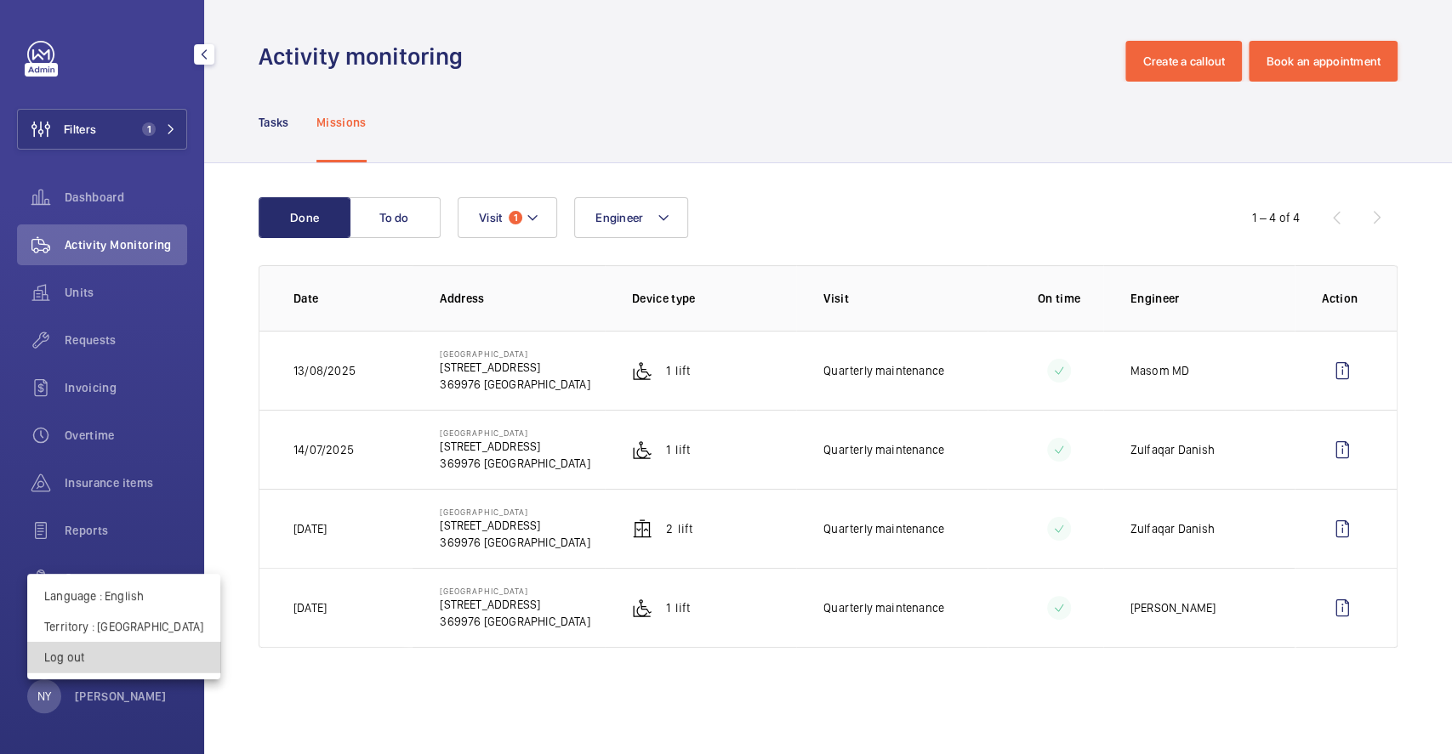
click at [128, 651] on p "Log out" at bounding box center [123, 657] width 159 height 17
